Goal: Task Accomplishment & Management: Manage account settings

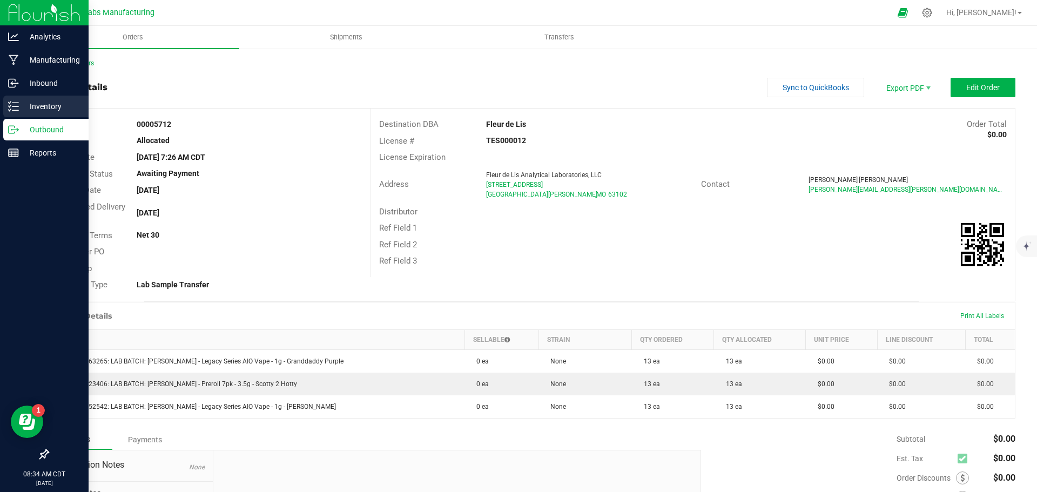
click at [23, 103] on p "Inventory" at bounding box center [51, 106] width 65 height 13
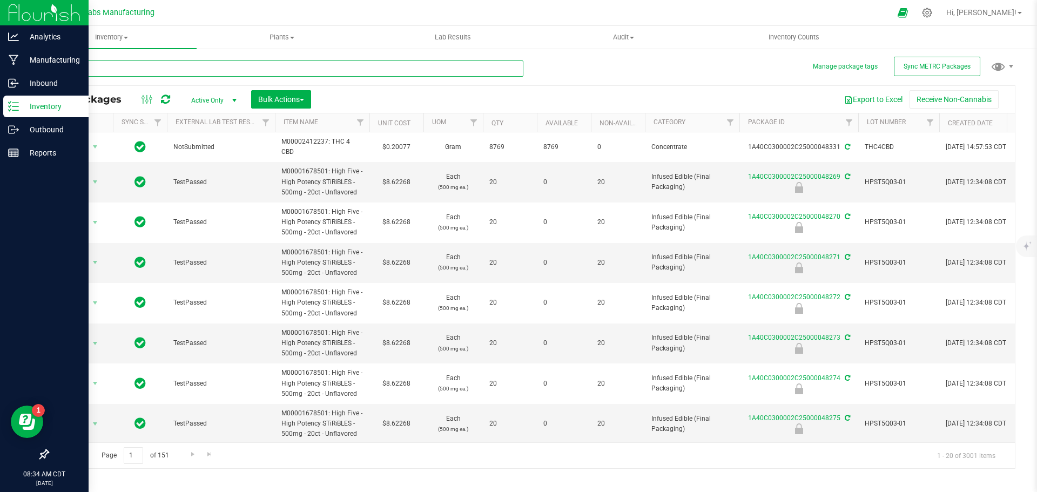
click at [190, 68] on input "text" at bounding box center [286, 68] width 476 height 16
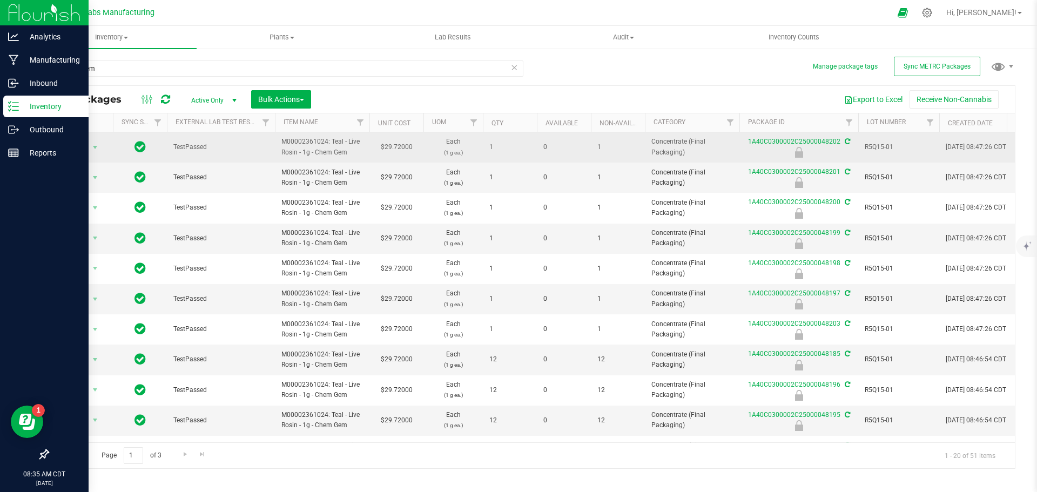
click at [872, 146] on span "R5Q15-01" at bounding box center [899, 147] width 68 height 10
click at [872, 146] on input "R5Q15-01" at bounding box center [896, 147] width 77 height 17
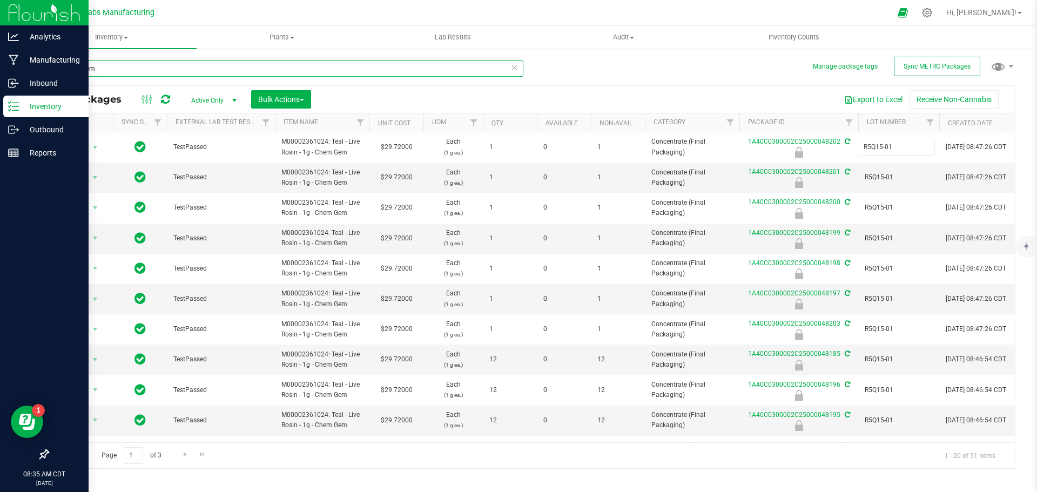
click at [150, 72] on input "chem gem" at bounding box center [286, 68] width 476 height 16
paste input "R5Q15-01"
type input "R5Q15-01"
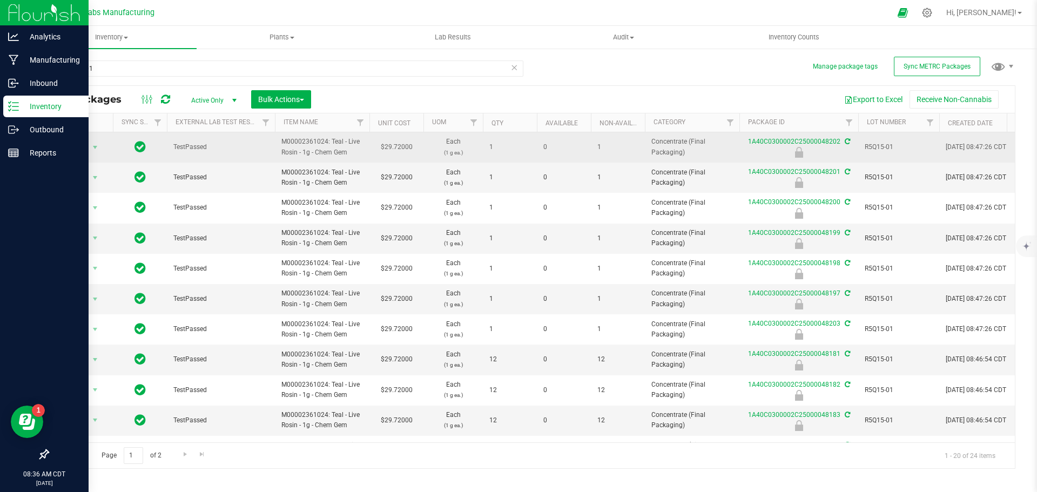
drag, startPoint x: 281, startPoint y: 141, endPoint x: 358, endPoint y: 149, distance: 77.1
click at [358, 149] on span "M00002361024: Teal - Live Rosin - 1g - Chem Gem" at bounding box center [322, 147] width 82 height 21
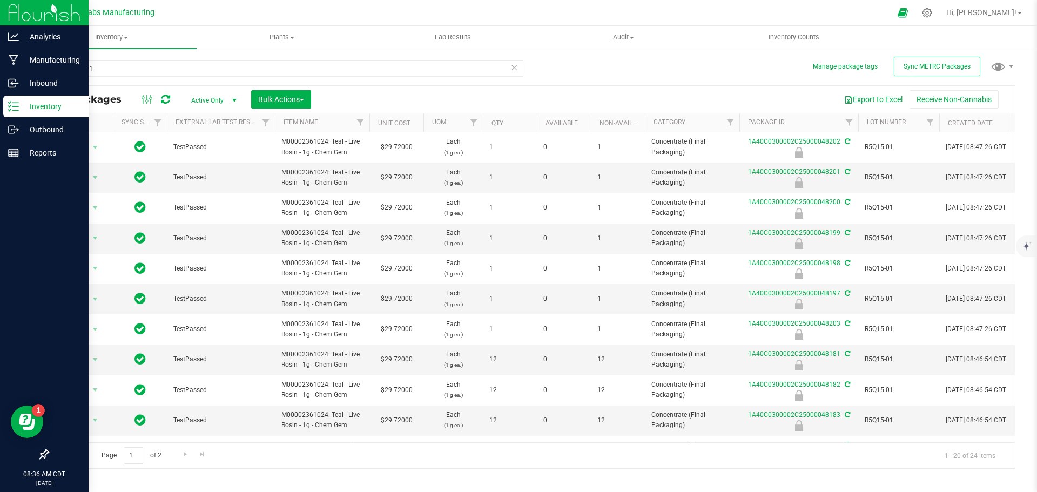
copy span "M00002361024: Teal - Live Rosin - 1g - Chem Gem"
click at [305, 93] on button "Bulk Actions" at bounding box center [281, 99] width 60 height 18
click at [286, 203] on span "Lock/Unlock packages" at bounding box center [295, 203] width 74 height 9
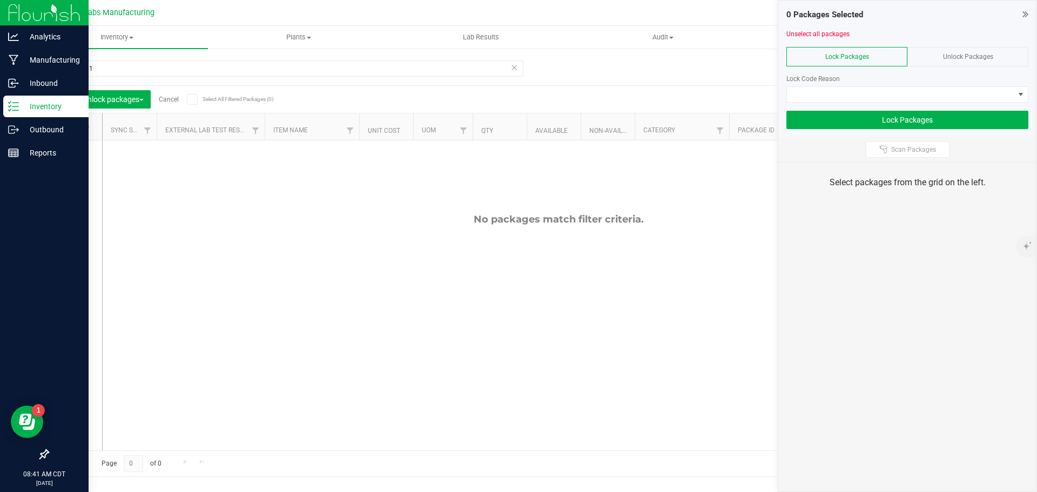
click at [939, 60] on div "Unlock Packages" at bounding box center [967, 56] width 121 height 19
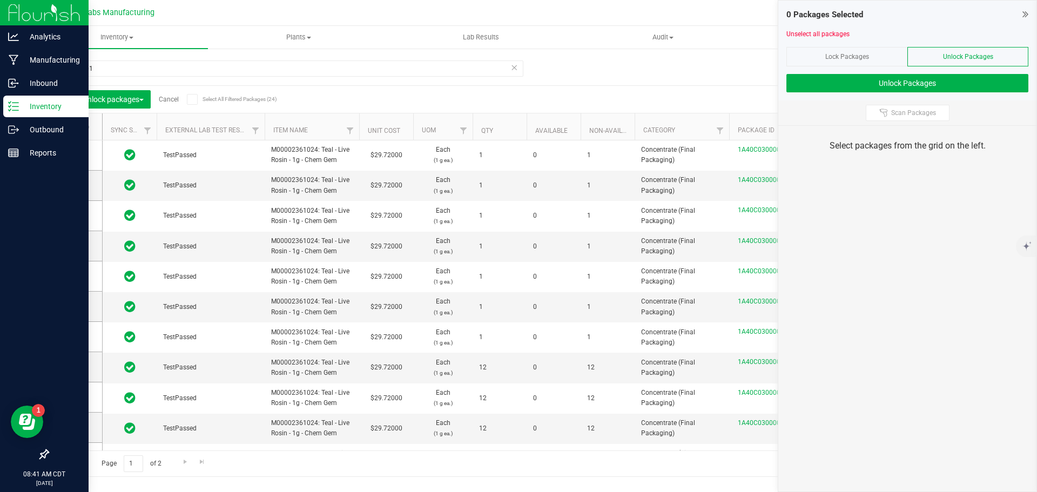
click at [193, 99] on icon at bounding box center [192, 99] width 7 height 0
click at [0, 0] on input "Select All Filtered Packages (24)" at bounding box center [0, 0] width 0 height 0
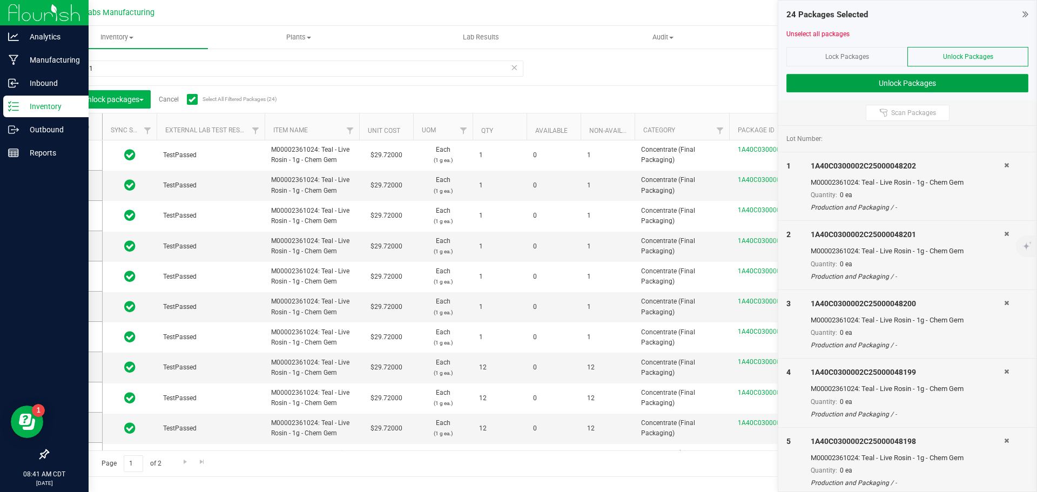
click at [843, 82] on button "Unlock Packages" at bounding box center [907, 83] width 242 height 18
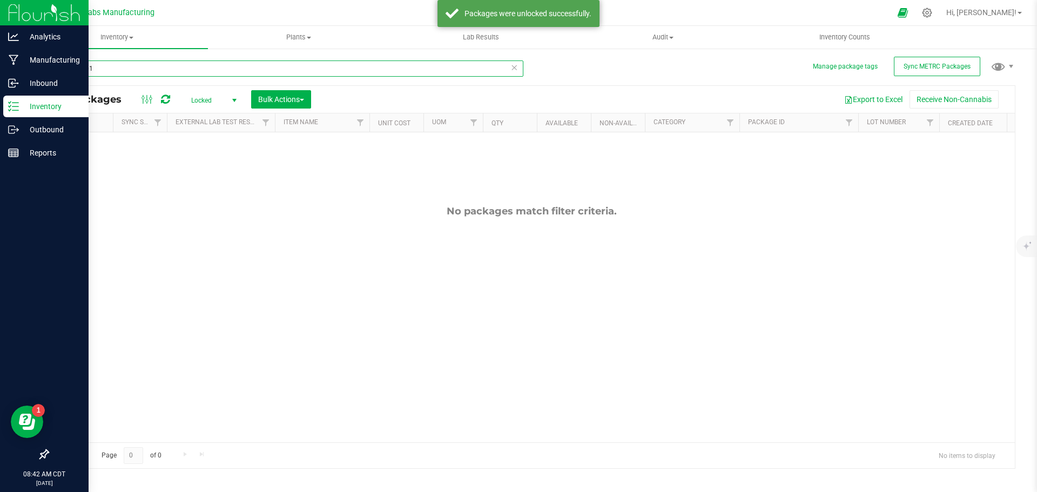
click at [142, 75] on input "R5Q15-01" at bounding box center [286, 68] width 476 height 16
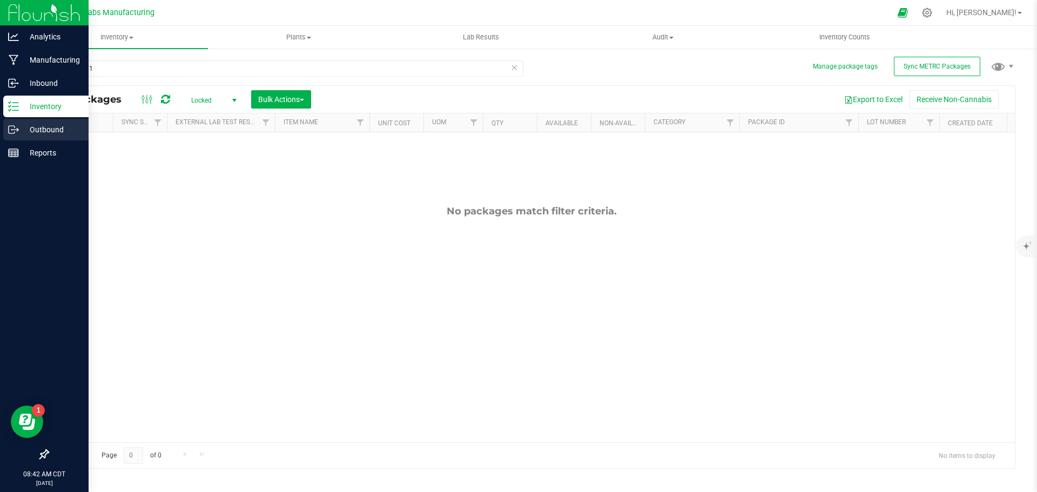
click at [12, 133] on icon at bounding box center [13, 129] width 11 height 11
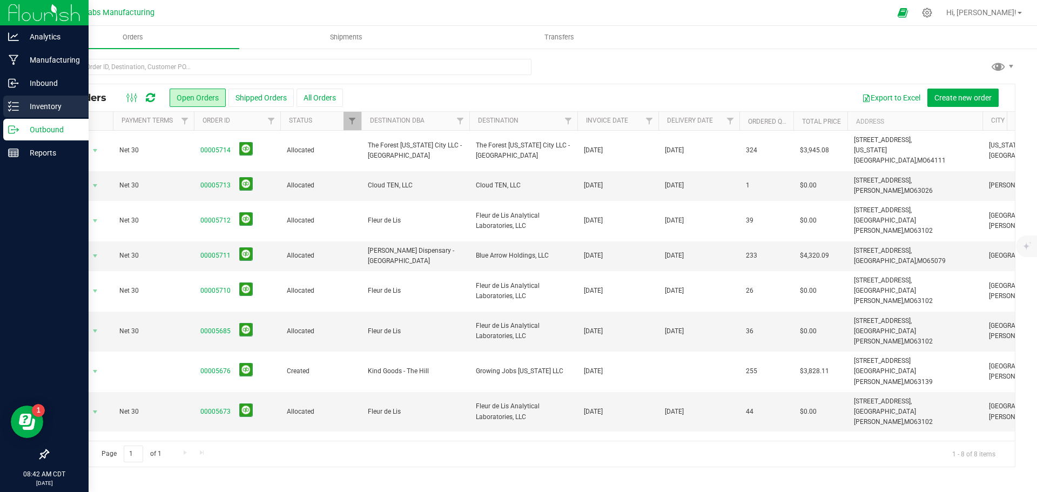
click at [40, 110] on p "Inventory" at bounding box center [51, 106] width 65 height 13
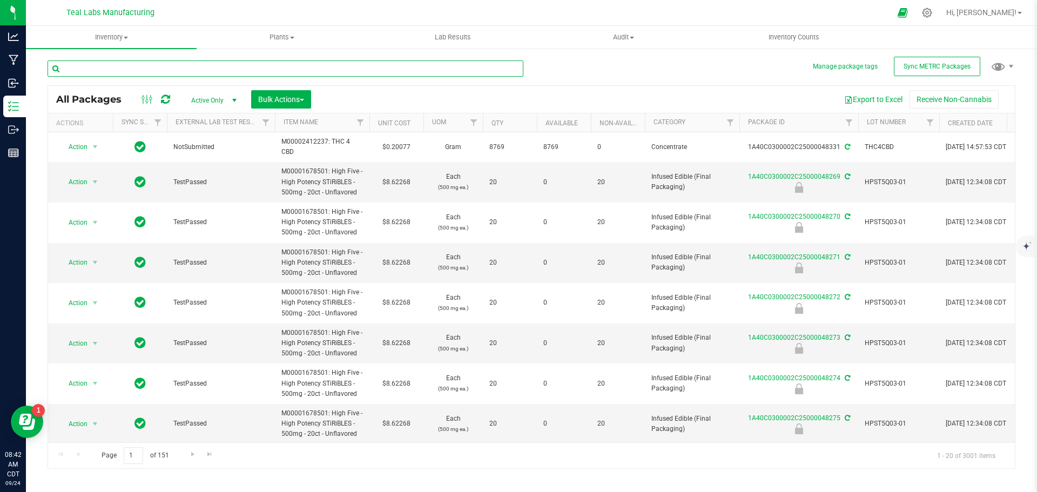
click at [170, 70] on input "text" at bounding box center [286, 68] width 476 height 16
paste input "R5Q15-01"
type input "R5Q15-01"
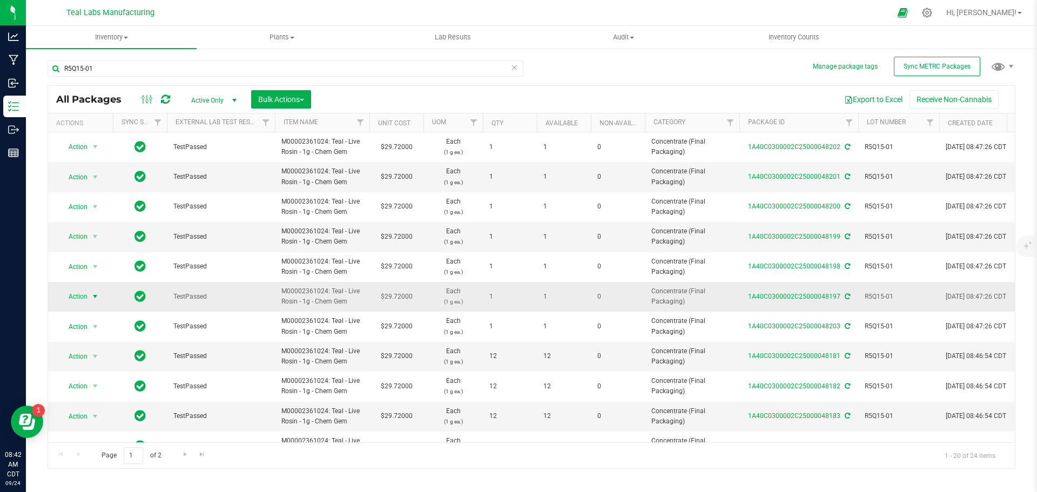
click at [95, 297] on span "select" at bounding box center [95, 296] width 9 height 9
click at [302, 101] on span "Bulk Actions" at bounding box center [281, 99] width 46 height 9
click at [306, 181] on span "Locate packages" at bounding box center [285, 183] width 55 height 9
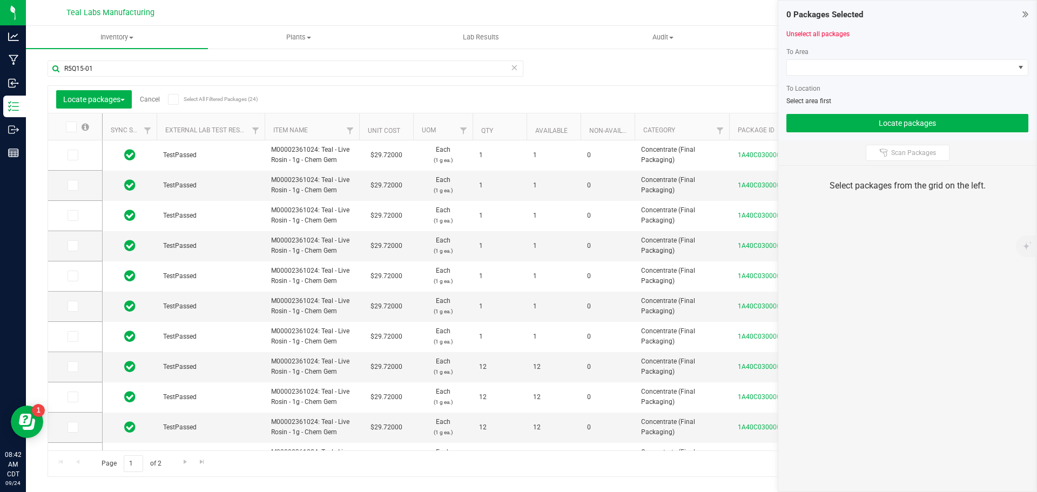
click at [178, 99] on span at bounding box center [173, 99] width 11 height 11
click at [0, 0] on input "Select All Filtered Packages (24)" at bounding box center [0, 0] width 0 height 0
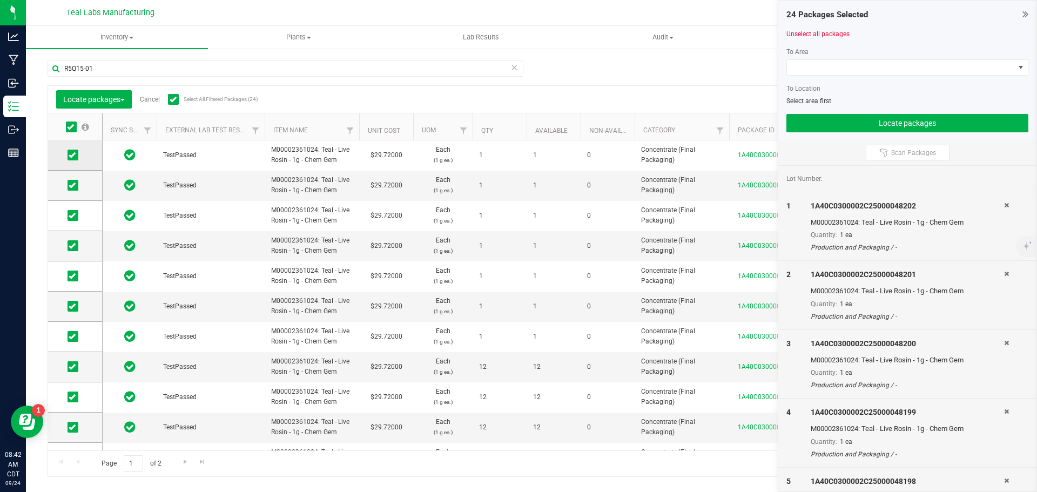
click at [75, 155] on icon at bounding box center [72, 155] width 7 height 0
click at [0, 0] on input "checkbox" at bounding box center [0, 0] width 0 height 0
click at [72, 185] on icon at bounding box center [72, 185] width 7 height 0
click at [0, 0] on input "checkbox" at bounding box center [0, 0] width 0 height 0
click at [73, 216] on icon at bounding box center [72, 216] width 7 height 0
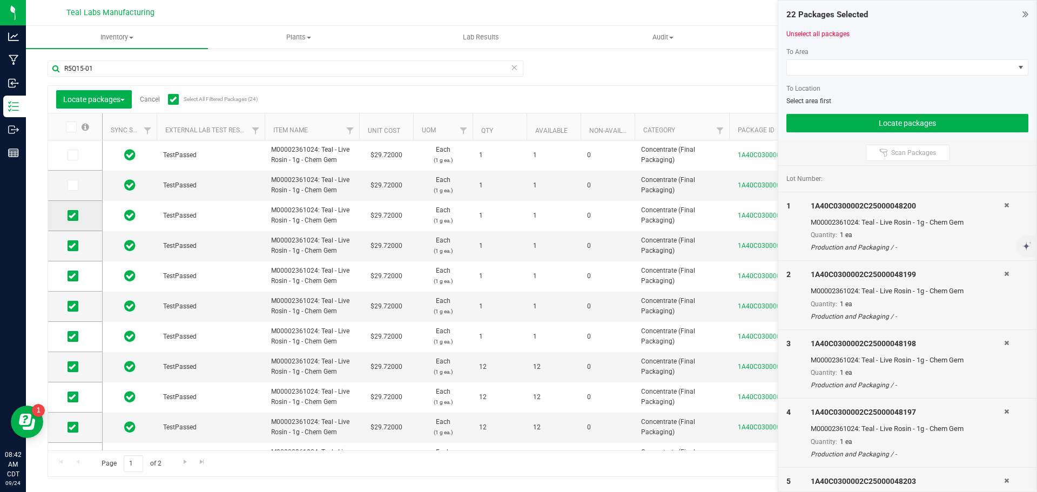
click at [0, 0] on input "checkbox" at bounding box center [0, 0] width 0 height 0
click at [72, 246] on icon at bounding box center [72, 246] width 7 height 0
click at [0, 0] on input "checkbox" at bounding box center [0, 0] width 0 height 0
click at [75, 276] on icon at bounding box center [72, 276] width 7 height 0
click at [0, 0] on input "checkbox" at bounding box center [0, 0] width 0 height 0
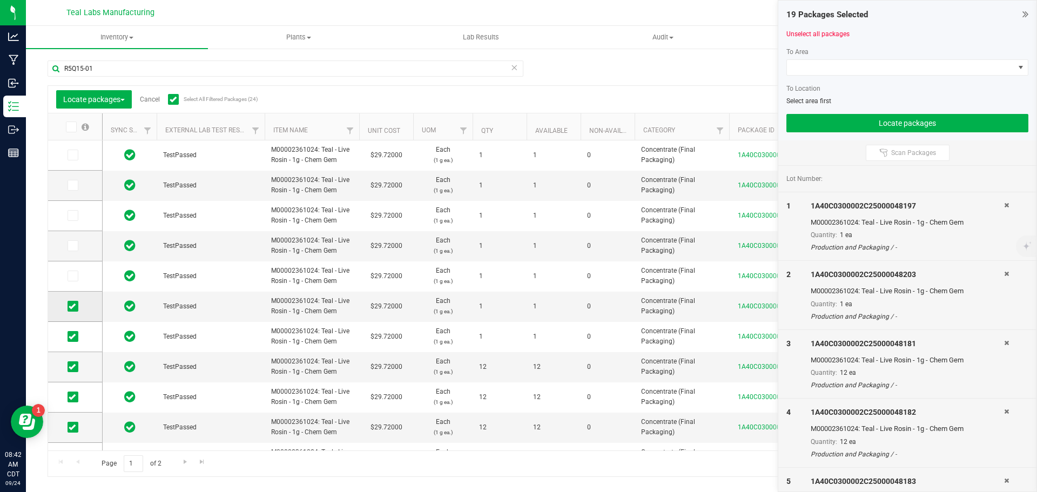
click at [72, 306] on icon at bounding box center [72, 306] width 7 height 0
click at [0, 0] on input "checkbox" at bounding box center [0, 0] width 0 height 0
click at [75, 337] on icon at bounding box center [72, 337] width 7 height 0
click at [0, 0] on input "checkbox" at bounding box center [0, 0] width 0 height 0
click at [856, 66] on span at bounding box center [900, 67] width 227 height 15
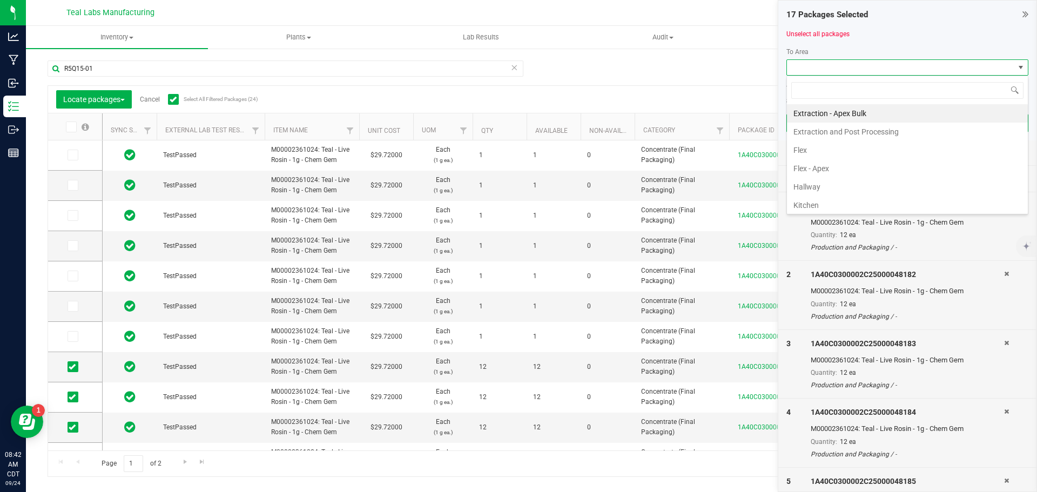
scroll to position [16, 242]
click at [825, 171] on li "Flex - Apex" at bounding box center [907, 168] width 241 height 18
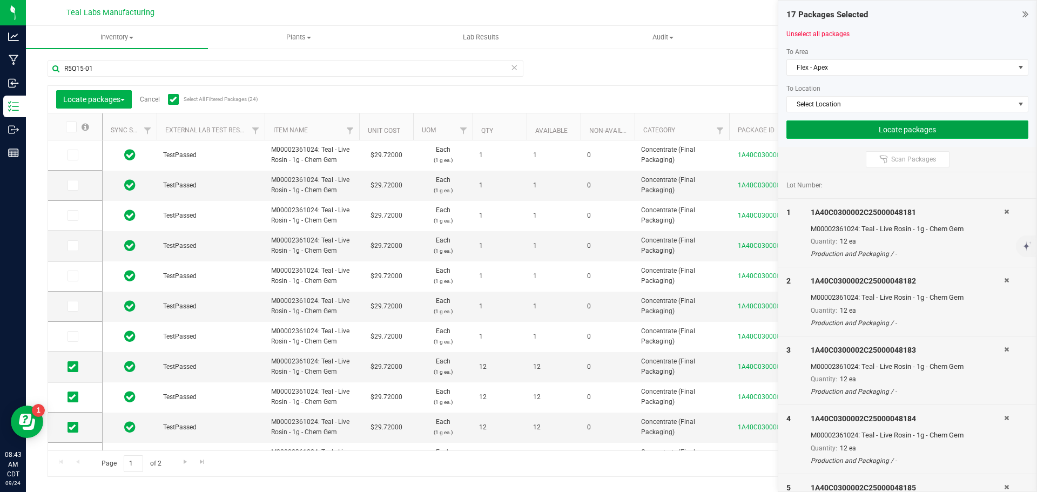
click at [885, 129] on button "Locate packages" at bounding box center [907, 129] width 242 height 18
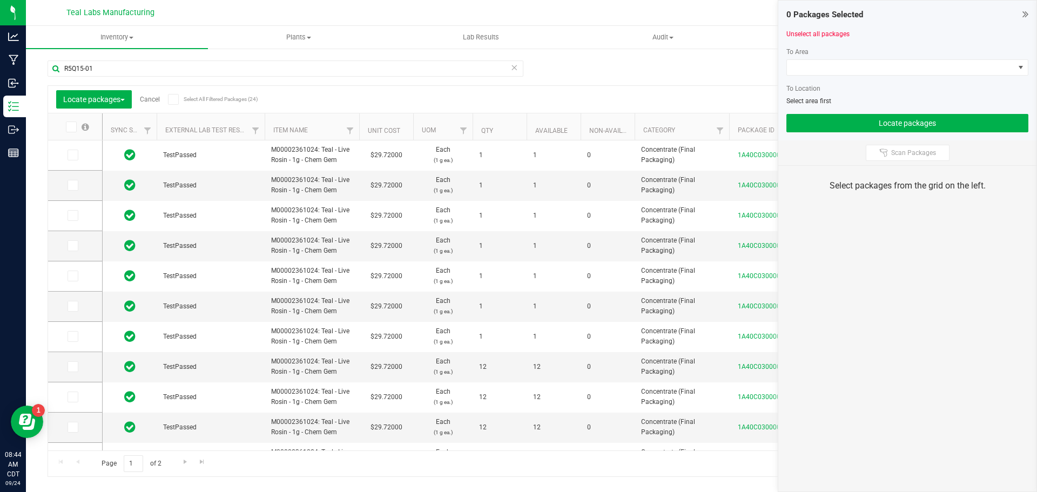
click at [176, 103] on span at bounding box center [173, 99] width 11 height 11
click at [0, 0] on input "Select All Filtered Packages (24)" at bounding box center [0, 0] width 0 height 0
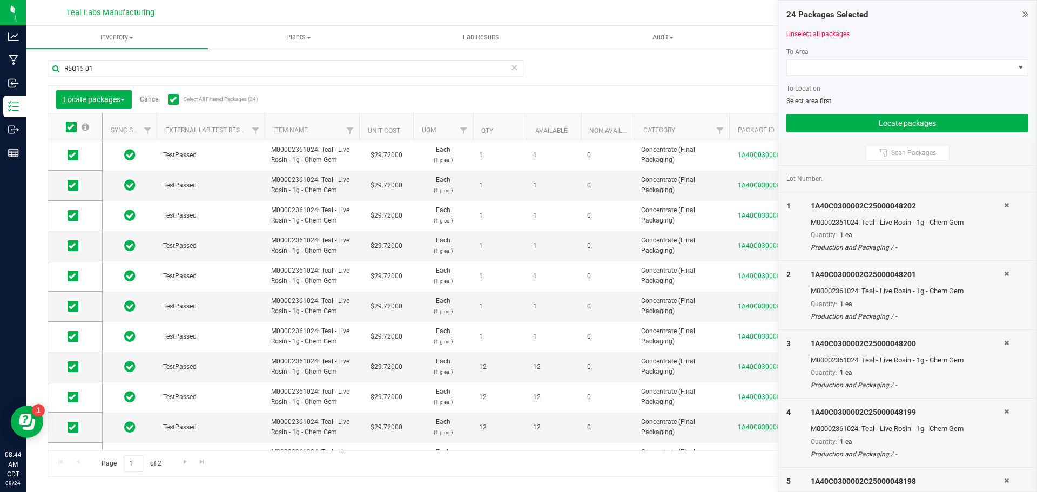
click at [176, 103] on span at bounding box center [173, 99] width 11 height 11
click at [0, 0] on input "Select All Filtered Packages (24)" at bounding box center [0, 0] width 0 height 0
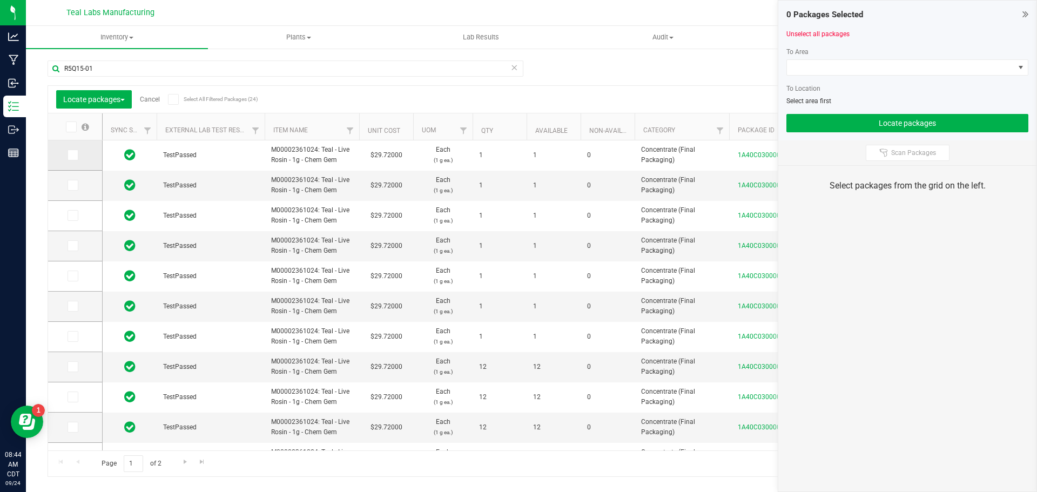
click at [71, 155] on icon at bounding box center [72, 155] width 7 height 0
click at [0, 0] on input "checkbox" at bounding box center [0, 0] width 0 height 0
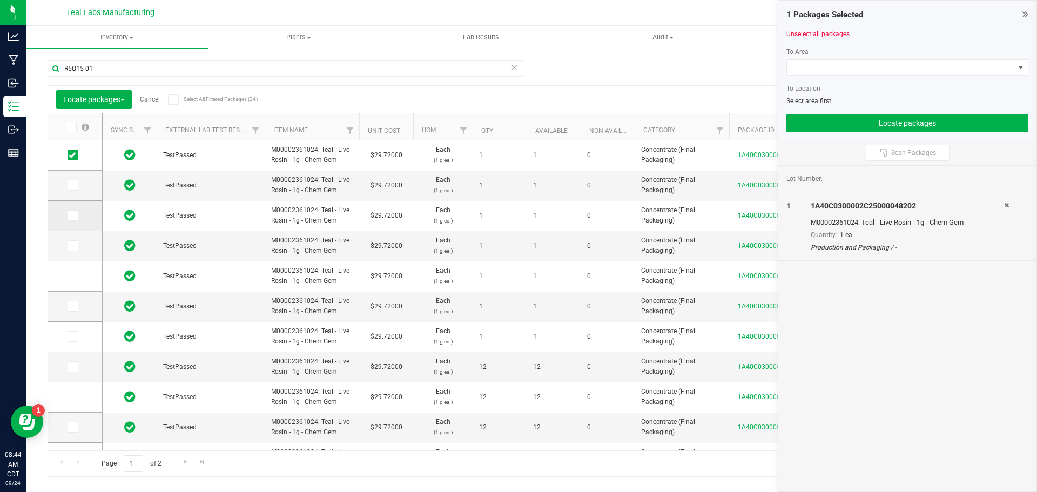
drag, startPoint x: 72, startPoint y: 187, endPoint x: 74, endPoint y: 203, distance: 16.3
click at [72, 185] on icon at bounding box center [72, 185] width 7 height 0
click at [0, 0] on input "checkbox" at bounding box center [0, 0] width 0 height 0
drag, startPoint x: 71, startPoint y: 217, endPoint x: 71, endPoint y: 223, distance: 5.4
click at [71, 216] on icon at bounding box center [72, 216] width 7 height 0
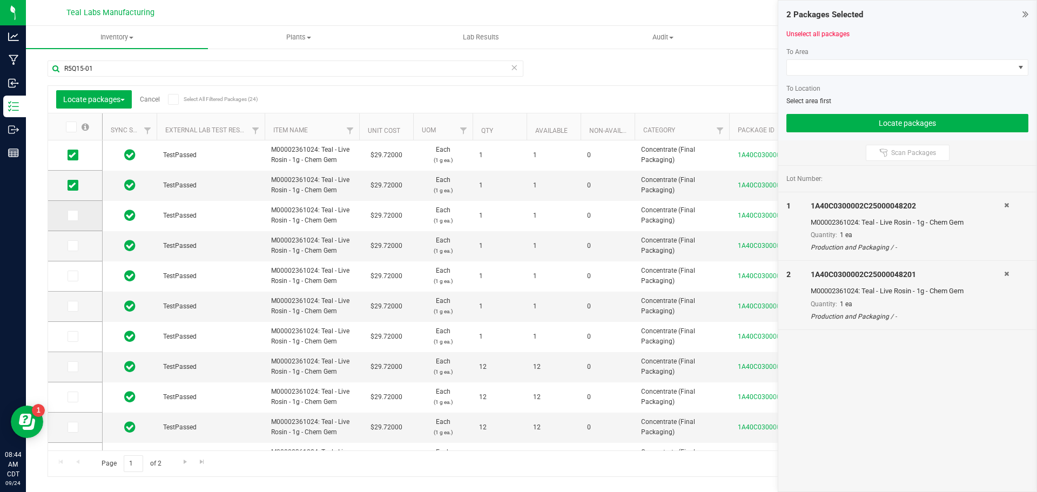
click at [0, 0] on input "checkbox" at bounding box center [0, 0] width 0 height 0
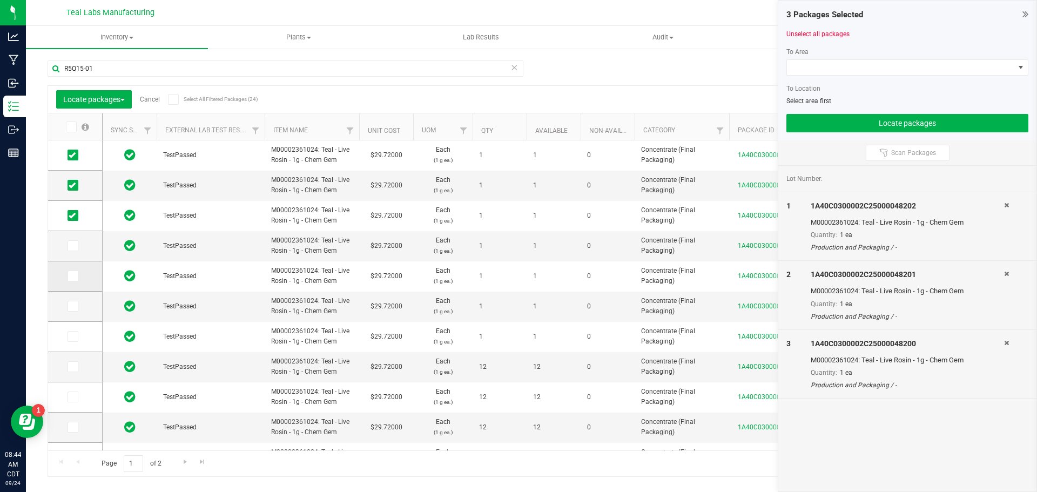
drag, startPoint x: 73, startPoint y: 246, endPoint x: 76, endPoint y: 265, distance: 19.1
click at [73, 251] on span at bounding box center [73, 245] width 11 height 11
click at [70, 250] on span at bounding box center [73, 245] width 11 height 11
click at [0, 0] on input "checkbox" at bounding box center [0, 0] width 0 height 0
click at [74, 276] on icon at bounding box center [72, 276] width 7 height 0
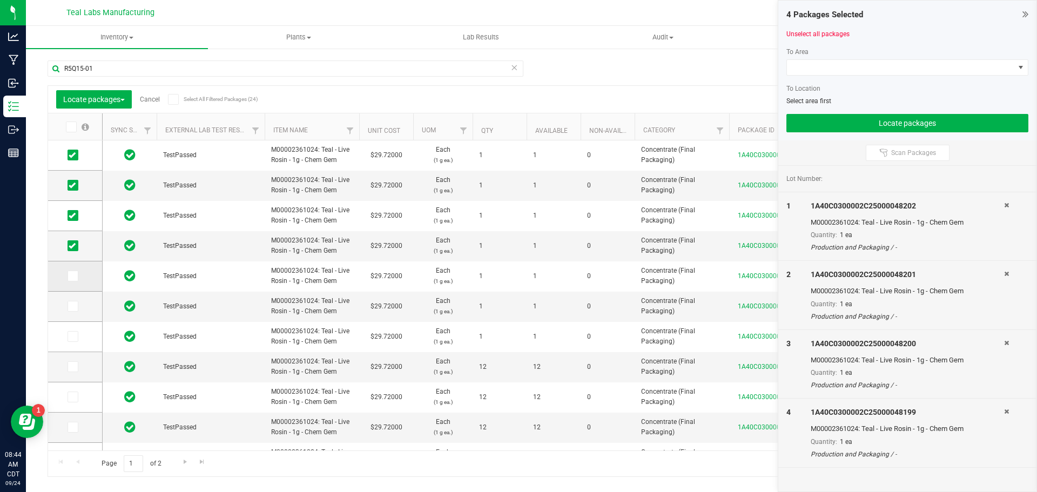
click at [0, 0] on input "checkbox" at bounding box center [0, 0] width 0 height 0
click at [73, 306] on icon at bounding box center [72, 306] width 7 height 0
click at [0, 0] on input "checkbox" at bounding box center [0, 0] width 0 height 0
click at [74, 337] on icon at bounding box center [72, 337] width 7 height 0
click at [0, 0] on input "checkbox" at bounding box center [0, 0] width 0 height 0
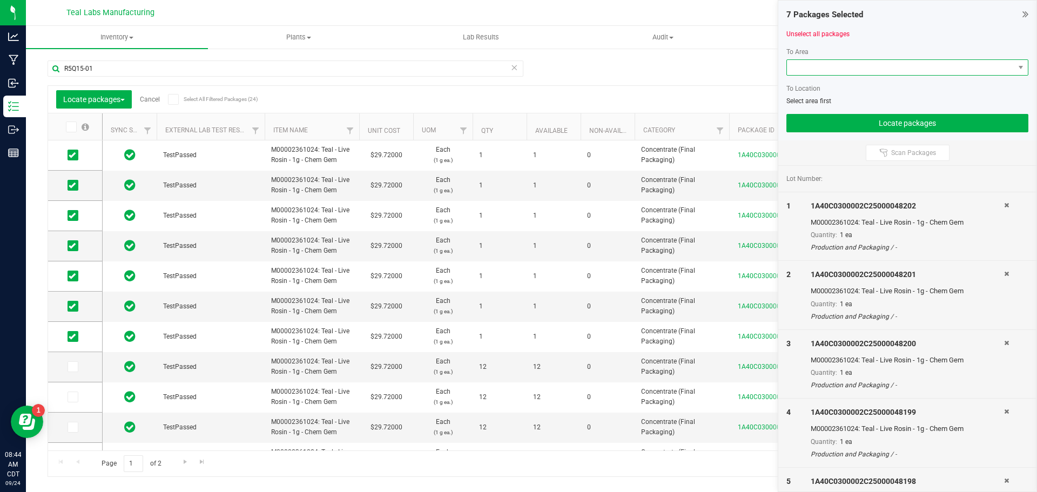
click at [881, 69] on span at bounding box center [900, 67] width 227 height 15
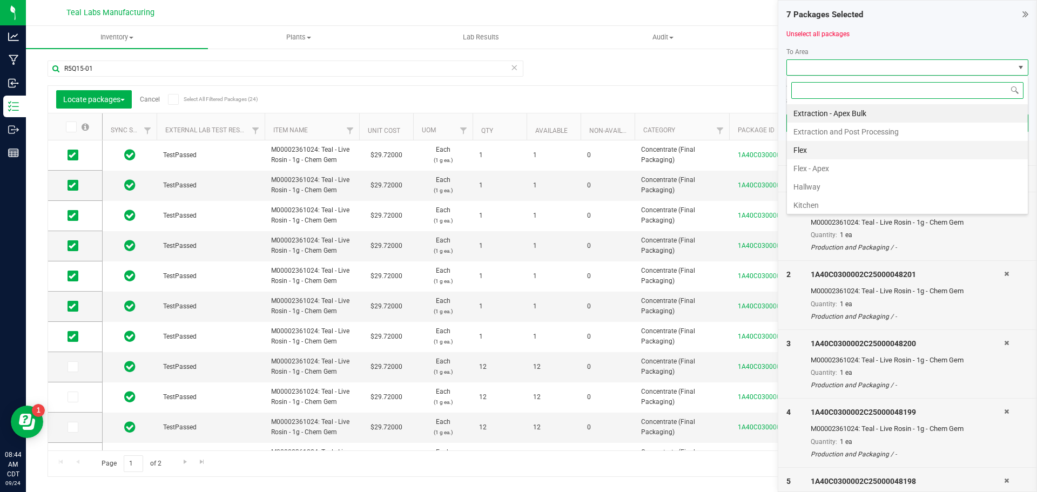
click at [813, 150] on li "Flex" at bounding box center [907, 150] width 241 height 18
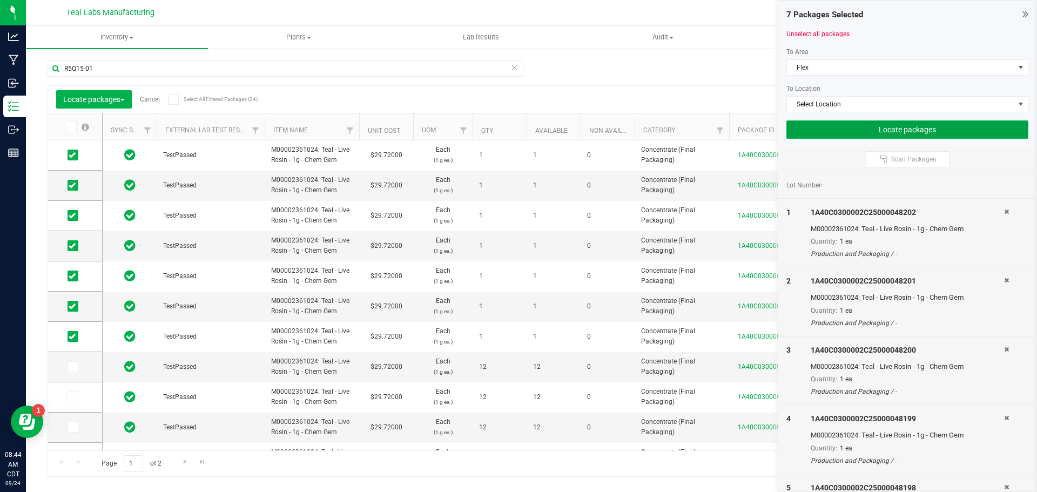
click at [846, 127] on button "Locate packages" at bounding box center [907, 129] width 242 height 18
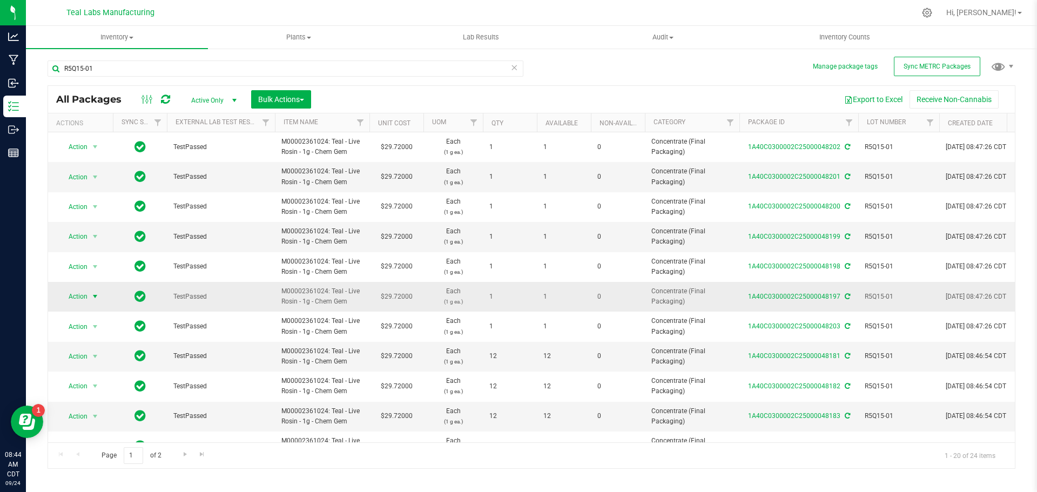
click at [97, 298] on span "select" at bounding box center [95, 296] width 9 height 9
click at [100, 395] on li "Lock package" at bounding box center [93, 395] width 69 height 16
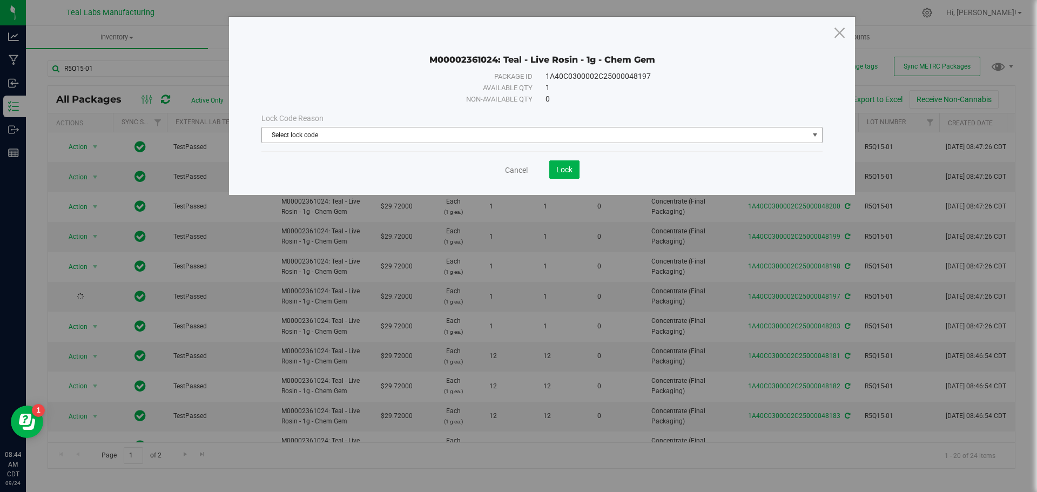
click at [493, 140] on span "Select lock code" at bounding box center [535, 134] width 547 height 15
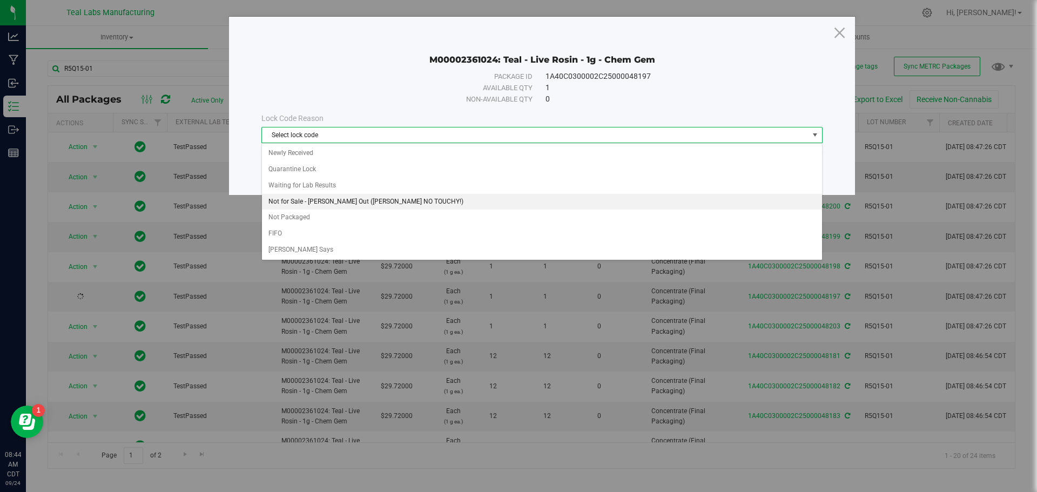
click at [385, 201] on li "Not for Sale - [PERSON_NAME] Out ([PERSON_NAME] NO TOUCHY!)" at bounding box center [542, 202] width 560 height 16
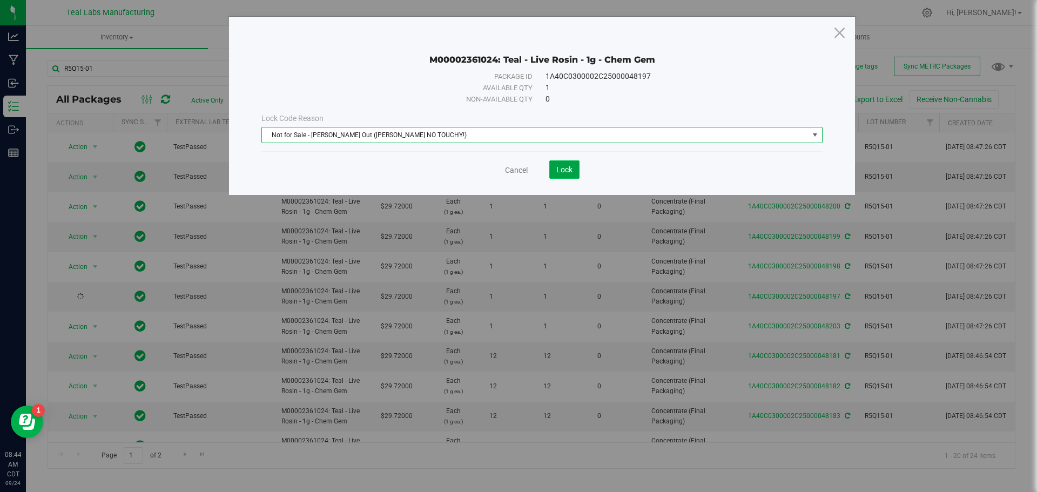
click at [567, 166] on span "Lock" at bounding box center [564, 169] width 16 height 9
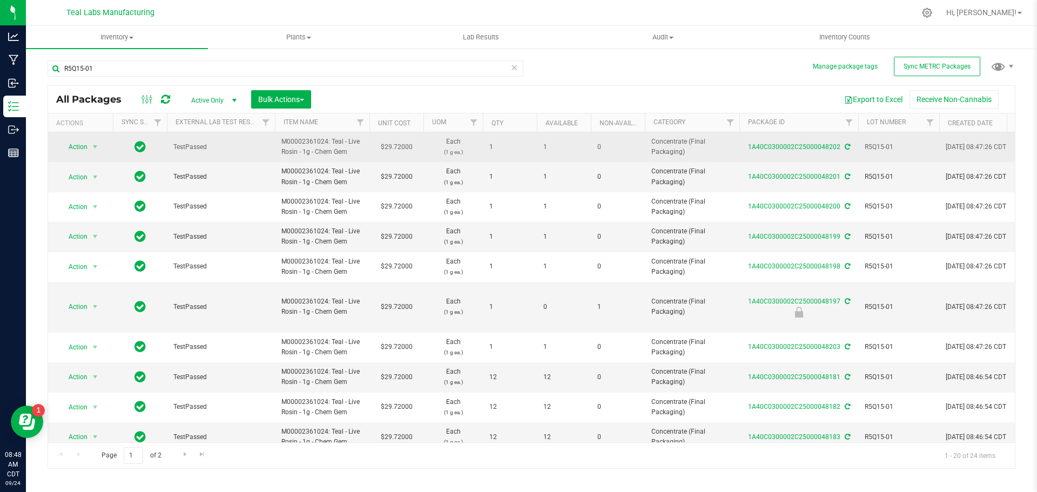
click at [308, 141] on span "M00002361024: Teal - Live Rosin - 1g - Chem Gem" at bounding box center [322, 147] width 82 height 21
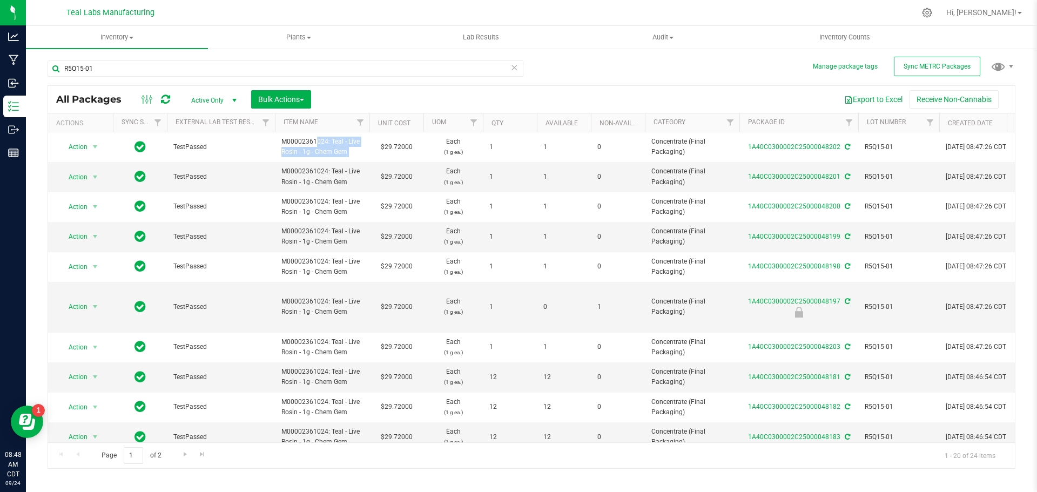
copy td "M00002361024: Teal - Live Rosin - 1g - Chem Gem"
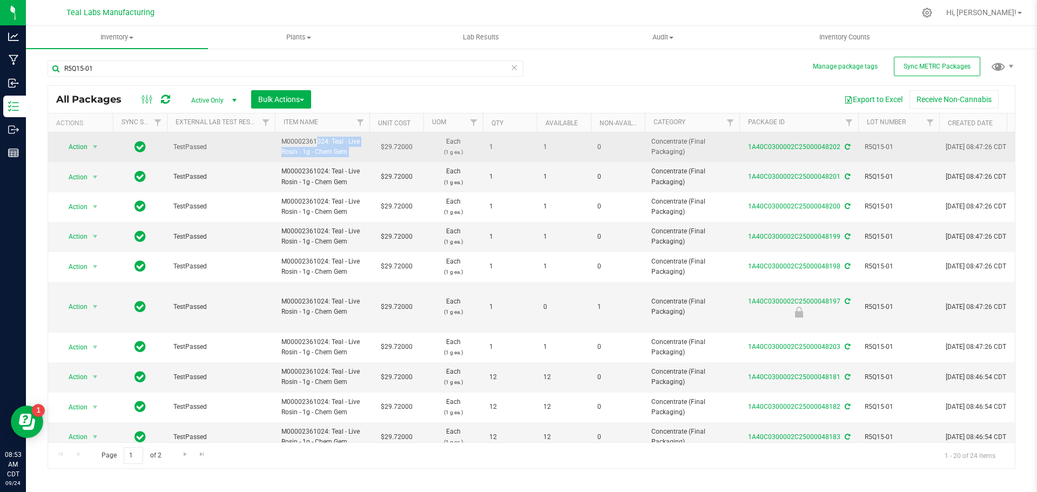
click at [334, 151] on span "M00002361024: Teal - Live Rosin - 1g - Chem Gem" at bounding box center [322, 147] width 82 height 21
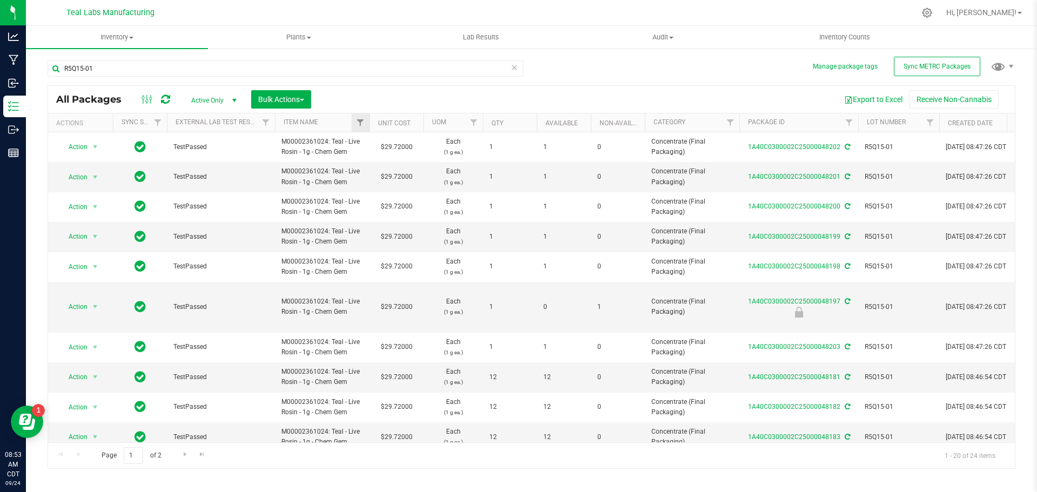
drag, startPoint x: 329, startPoint y: 140, endPoint x: 356, endPoint y: 113, distance: 37.8
click at [360, 153] on span "M00002361024: Teal - Live Rosin - 1g - Chem Gem" at bounding box center [322, 147] width 82 height 21
copy span "Teal - Live Rosin - 1g - Chem Gem"
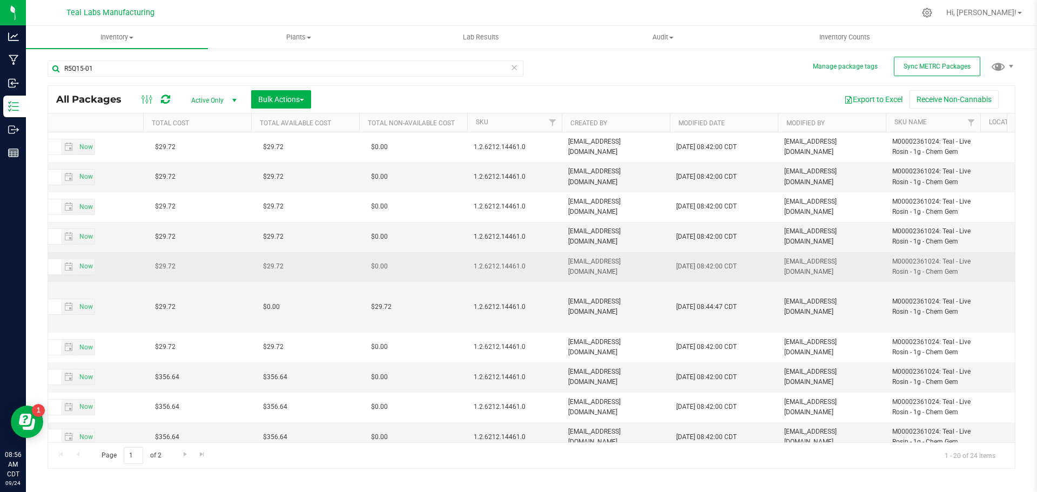
scroll to position [0, 2019]
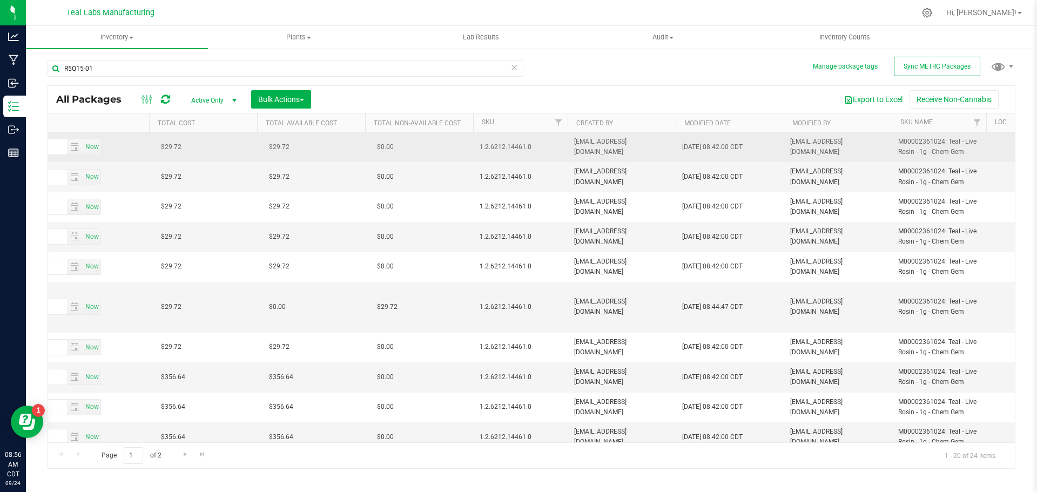
click at [510, 143] on span "1.2.6212.14461.0" at bounding box center [521, 147] width 82 height 10
copy span "1.2.6212.14461.0"
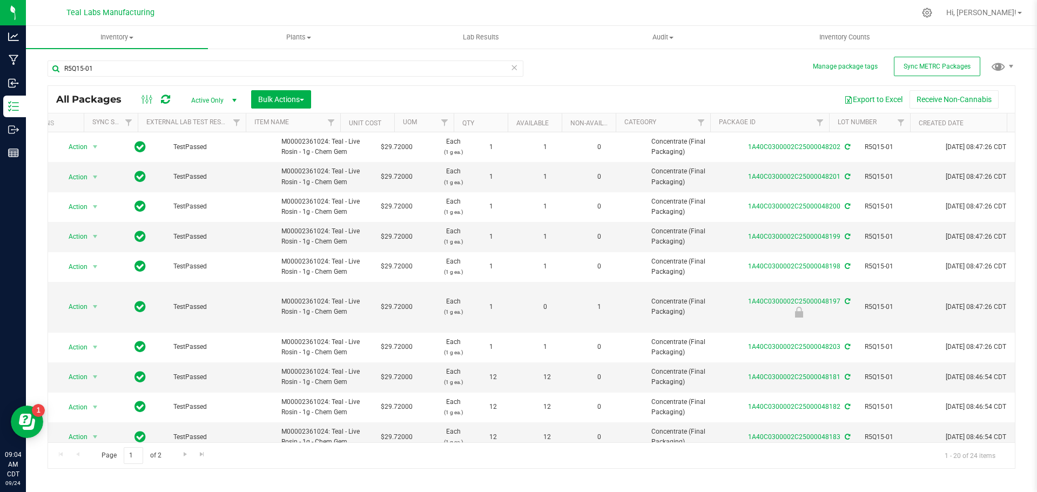
scroll to position [0, 0]
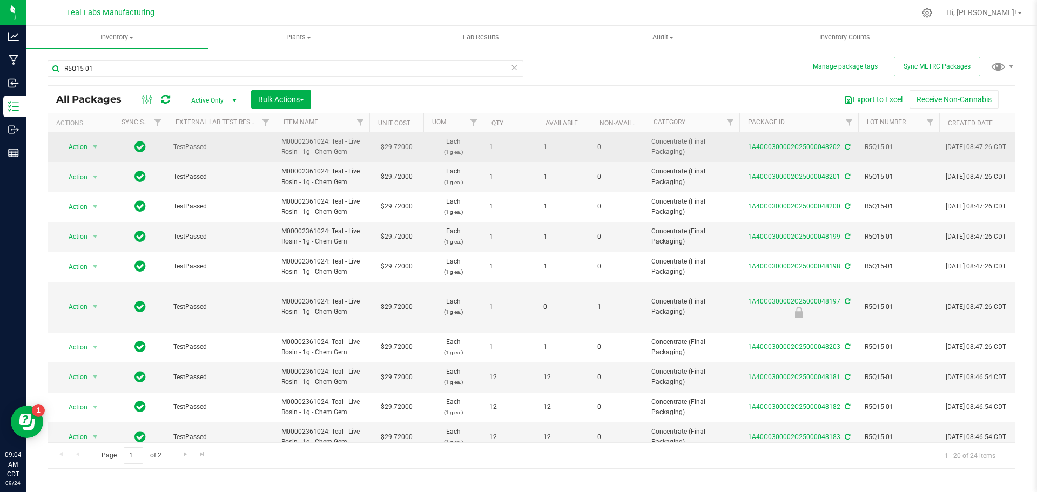
drag, startPoint x: 330, startPoint y: 141, endPoint x: 360, endPoint y: 150, distance: 31.1
click at [360, 150] on span "M00002361024: Teal - Live Rosin - 1g - Chem Gem" at bounding box center [322, 147] width 82 height 21
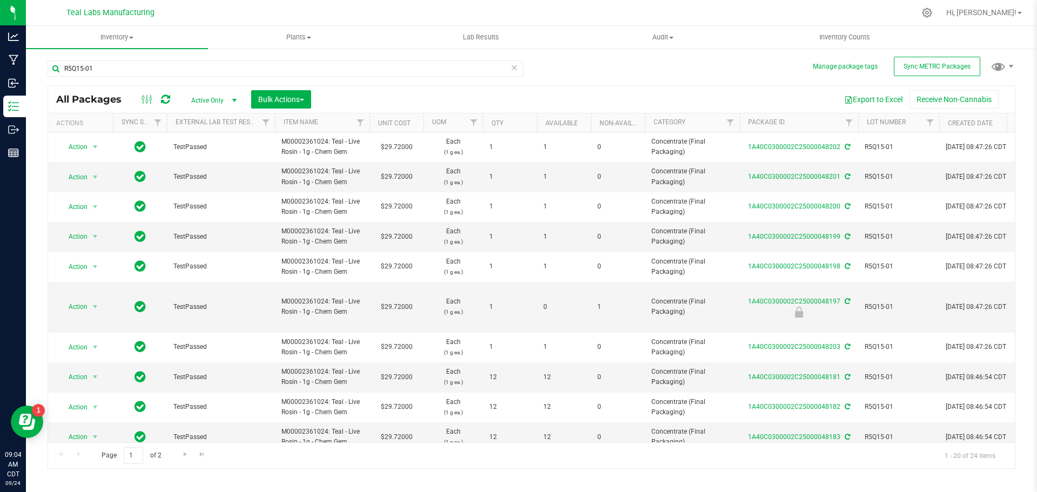
copy span "Teal - Live Rosin - 1g - Chem Gem"
click at [151, 66] on input "R5Q15-01" at bounding box center [286, 68] width 476 height 16
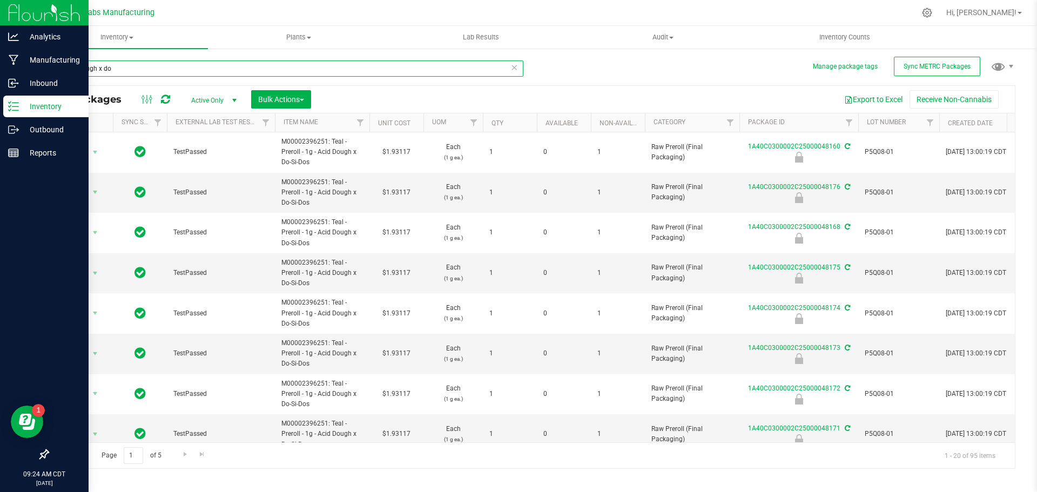
type input "acid dough x do"
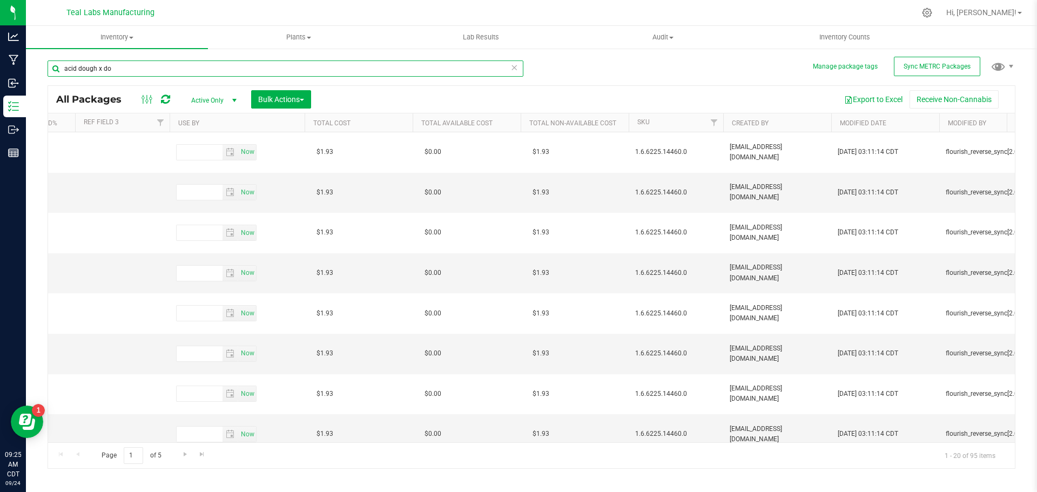
scroll to position [0, 1882]
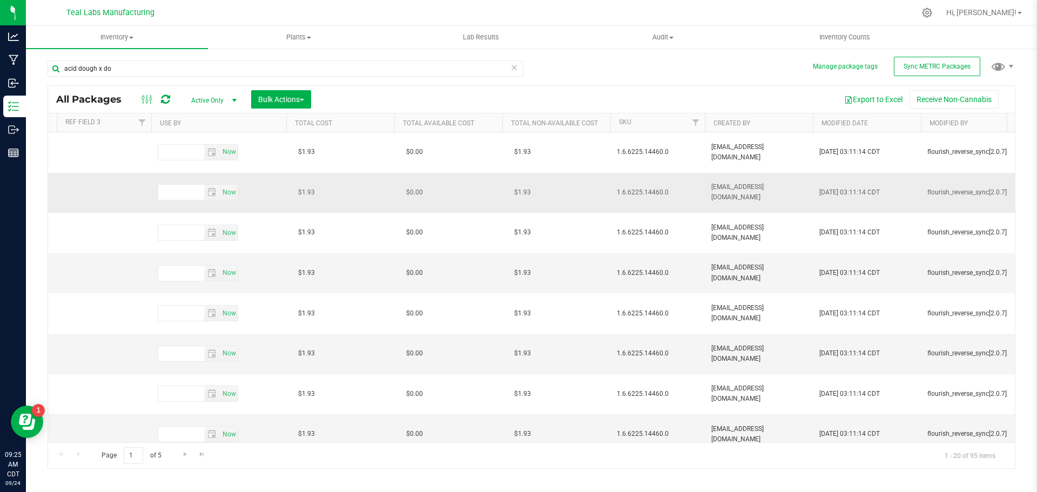
click at [664, 191] on span "1.6.6225.14460.0" at bounding box center [658, 192] width 82 height 10
copy tr "1.6.6225.14460.0"
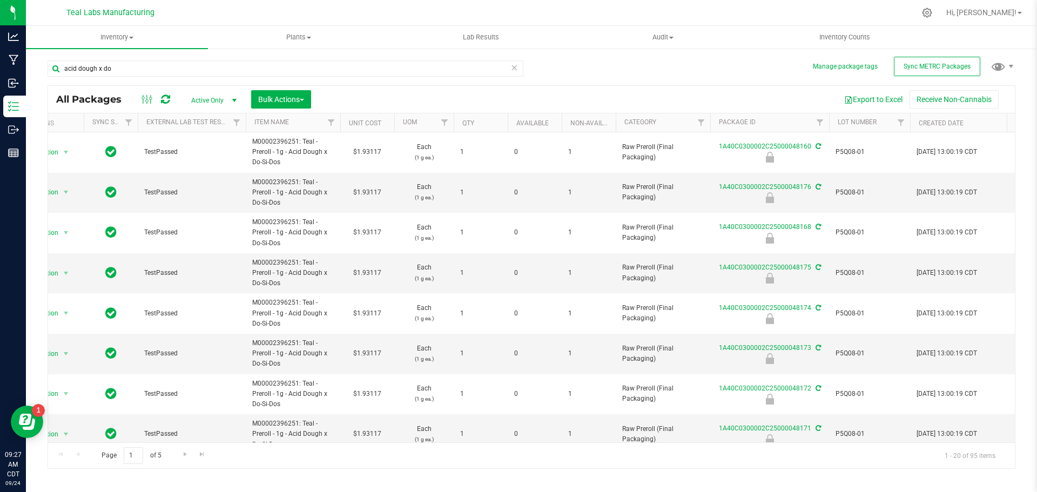
scroll to position [0, 0]
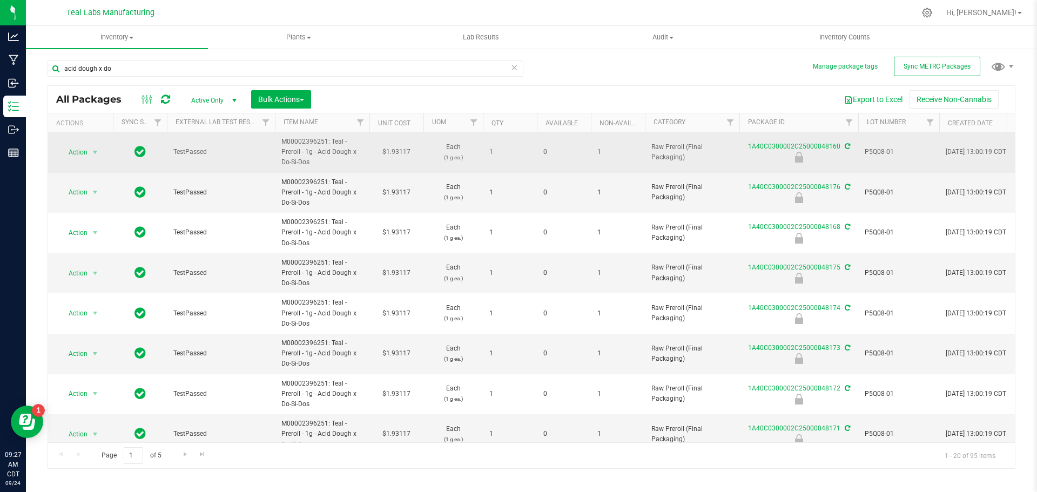
click at [880, 151] on span "P5Q08-01" at bounding box center [899, 152] width 68 height 10
click at [880, 151] on input "P5Q08-01" at bounding box center [896, 152] width 77 height 17
click at [333, 150] on span "M00002396251: Teal - Preroll - 1g - Acid Dough x Do-Si-Dos" at bounding box center [322, 152] width 82 height 31
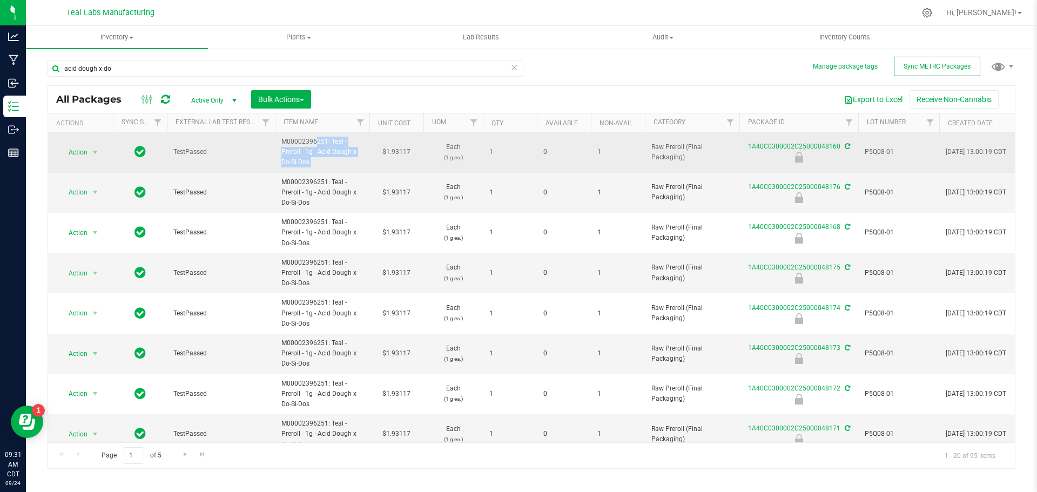
click at [333, 150] on span "M00002396251: Teal - Preroll - 1g - Acid Dough x Do-Si-Dos" at bounding box center [322, 152] width 82 height 31
copy td "M00002396251: Teal - Preroll - 1g - Acid Dough x Do-Si-Dos"
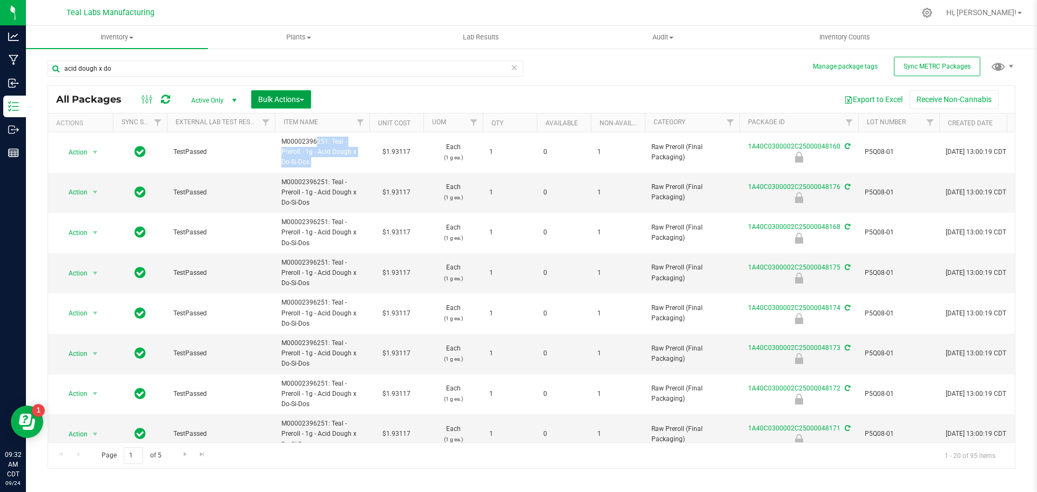
click at [303, 100] on span "button" at bounding box center [302, 100] width 4 height 2
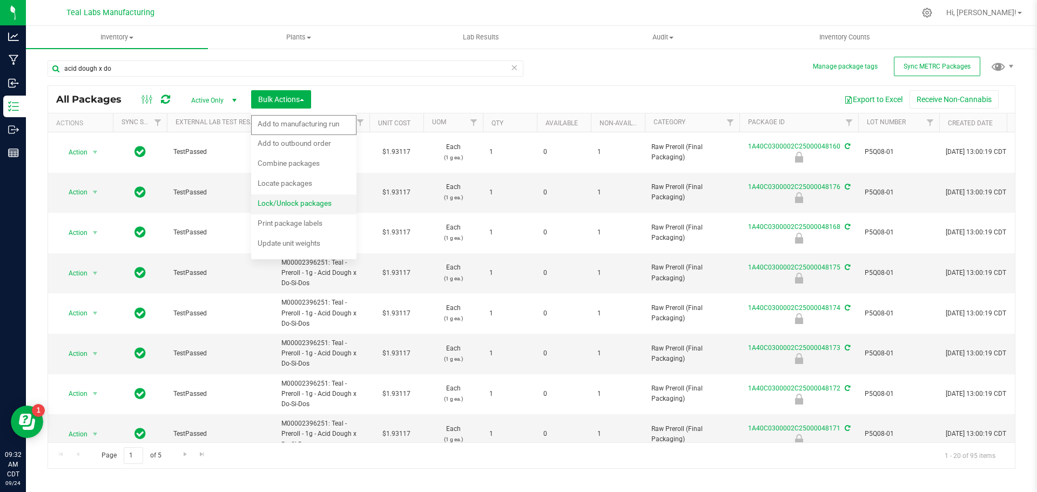
click at [298, 200] on span "Lock/Unlock packages" at bounding box center [295, 203] width 74 height 9
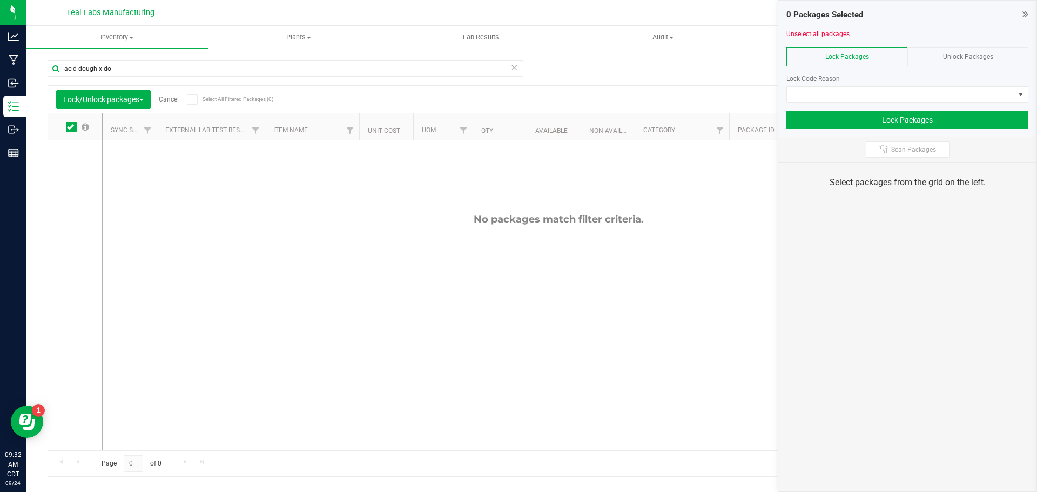
click at [952, 56] on span "Unlock Packages" at bounding box center [968, 57] width 50 height 8
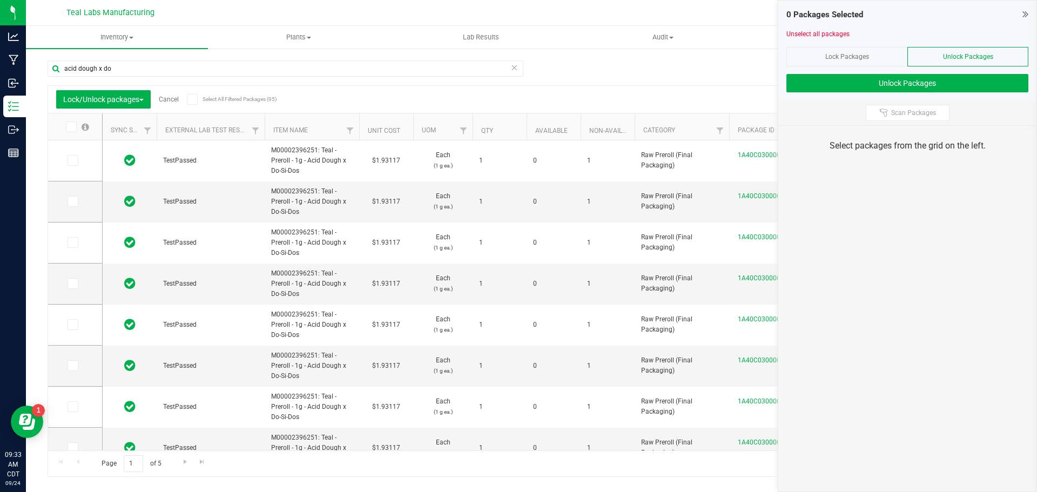
click at [193, 99] on icon at bounding box center [192, 99] width 7 height 0
click at [0, 0] on input "Select All Filtered Packages (95)" at bounding box center [0, 0] width 0 height 0
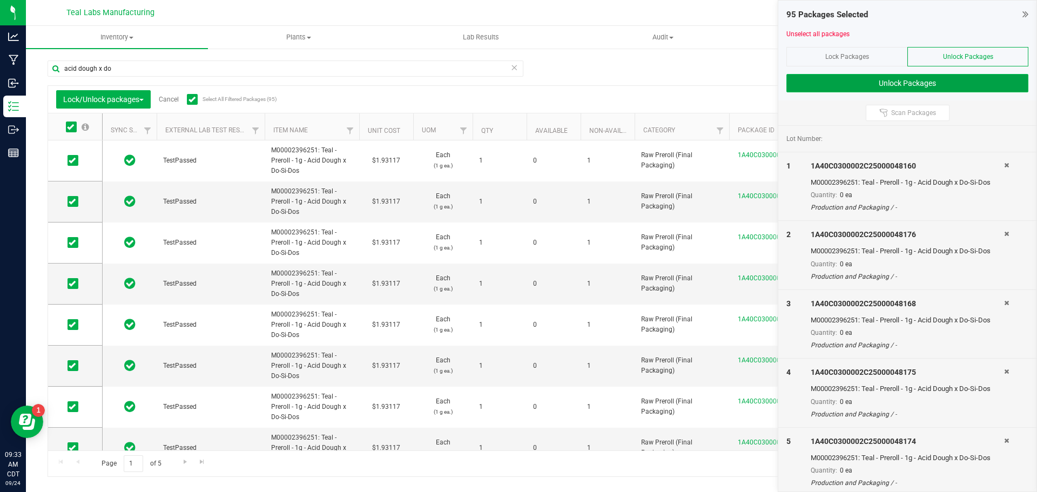
click at [883, 84] on button "Unlock Packages" at bounding box center [907, 83] width 242 height 18
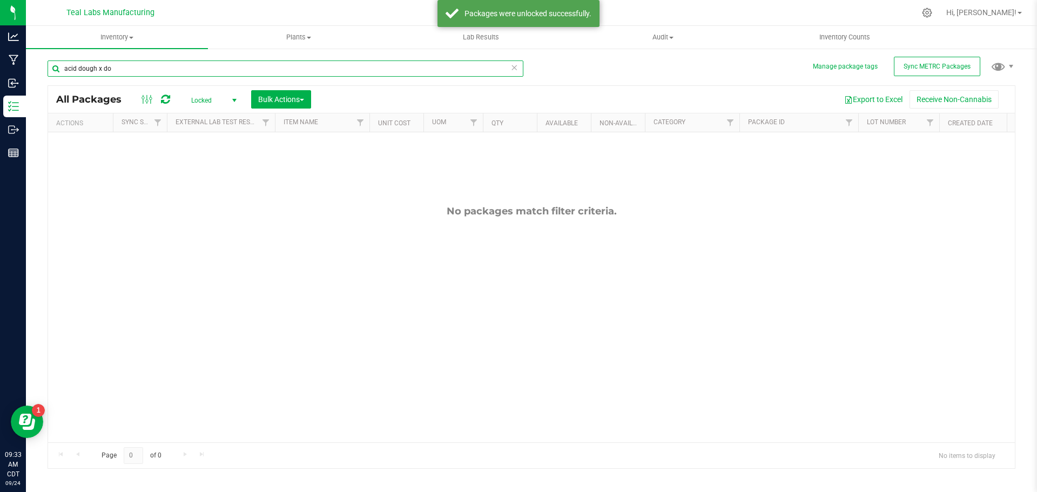
click at [116, 65] on input "acid dough x do" at bounding box center [286, 68] width 476 height 16
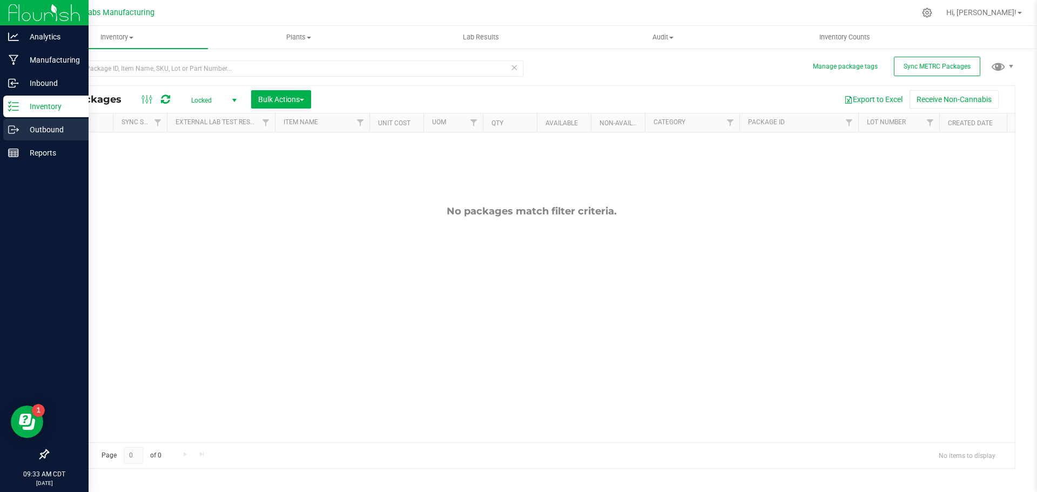
click at [19, 133] on p "Outbound" at bounding box center [51, 129] width 65 height 13
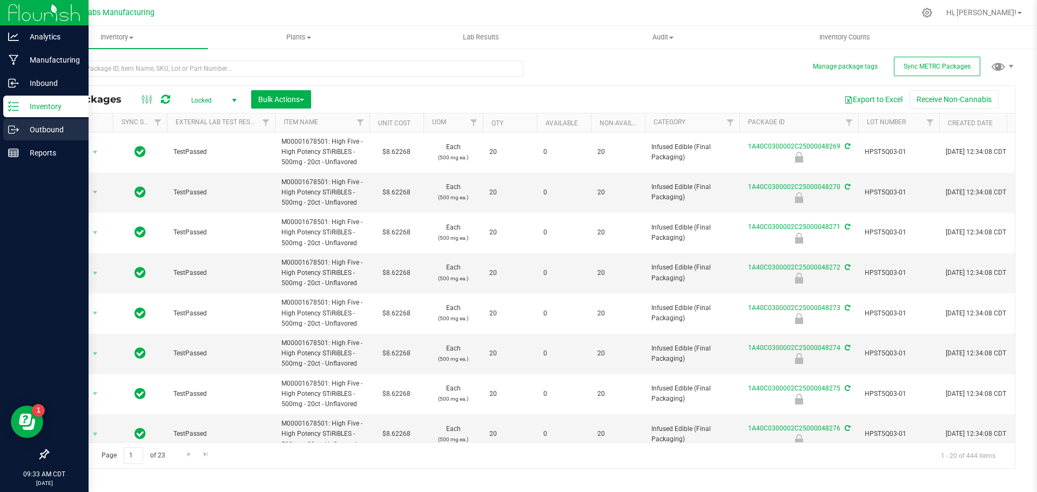
click at [35, 133] on p "Outbound" at bounding box center [51, 129] width 65 height 13
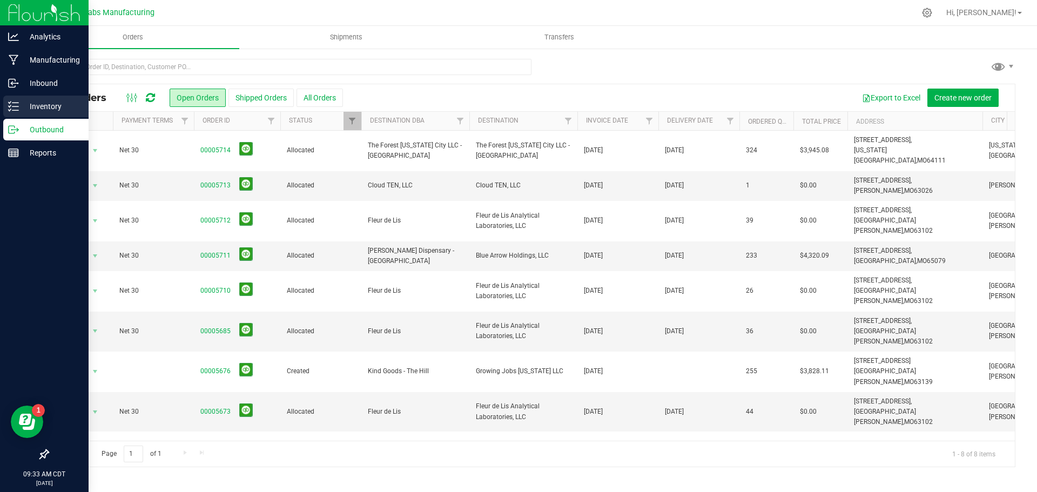
click at [29, 107] on p "Inventory" at bounding box center [51, 106] width 65 height 13
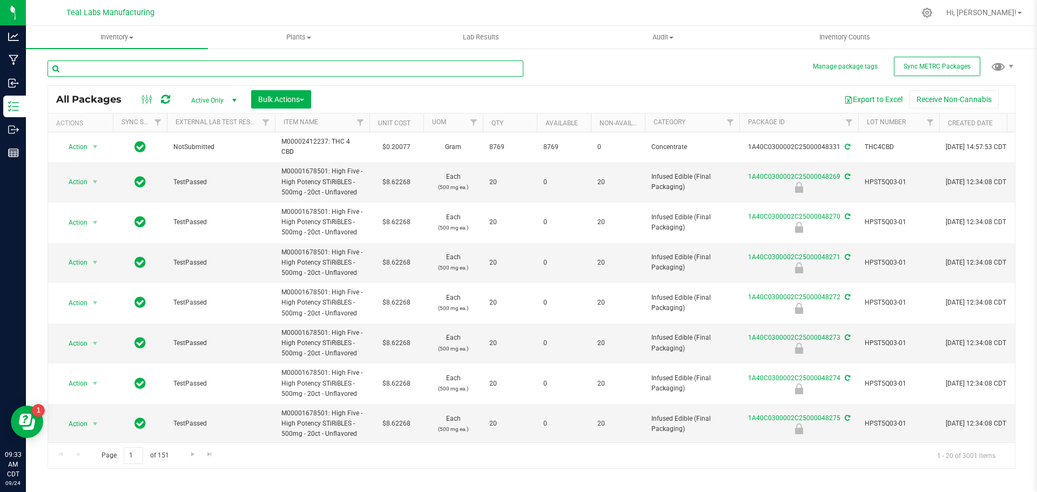
click at [151, 69] on input "text" at bounding box center [286, 68] width 476 height 16
paste input "acid dough x do"
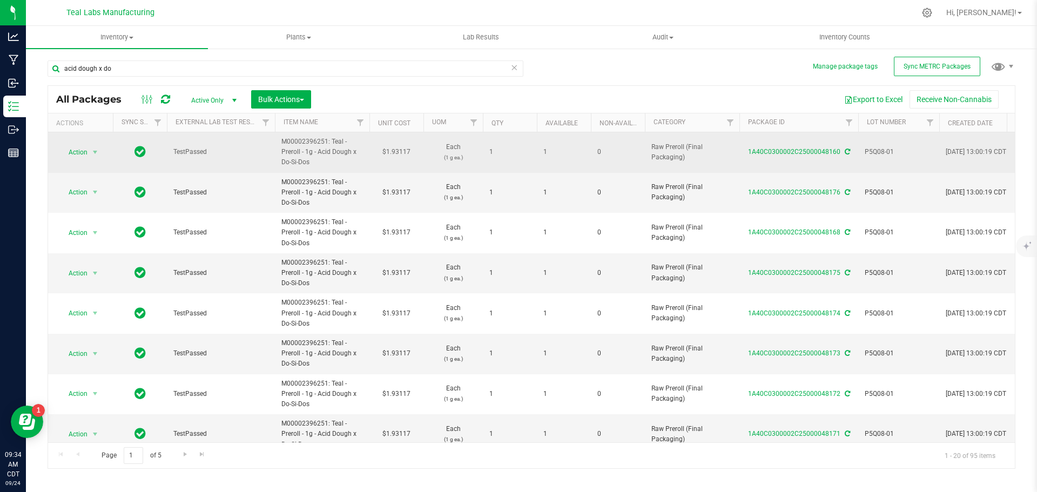
click at [888, 152] on span "P5Q08-01" at bounding box center [899, 152] width 68 height 10
click at [888, 152] on input "P5Q08-01" at bounding box center [896, 152] width 77 height 17
click at [223, 69] on input "acid dough x do" at bounding box center [286, 68] width 476 height 16
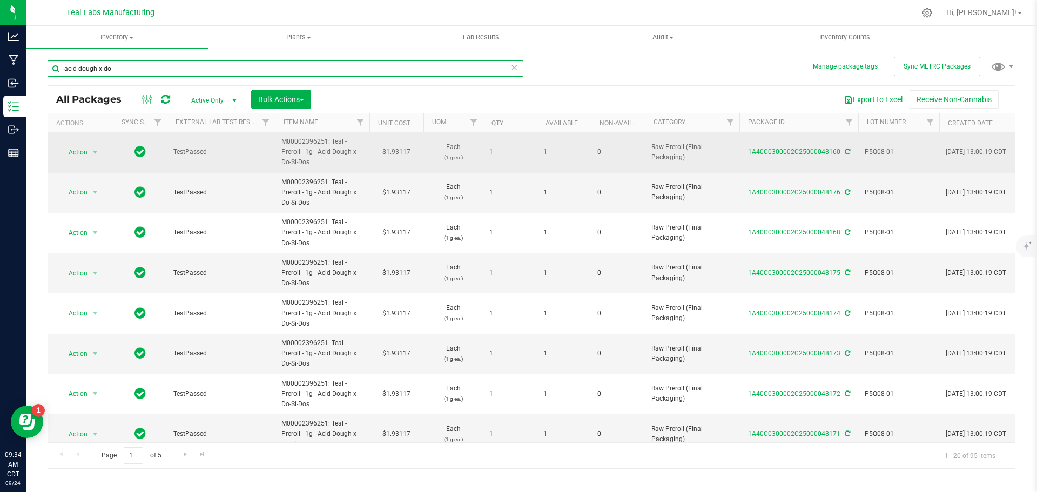
paste input "P5Q08-01"
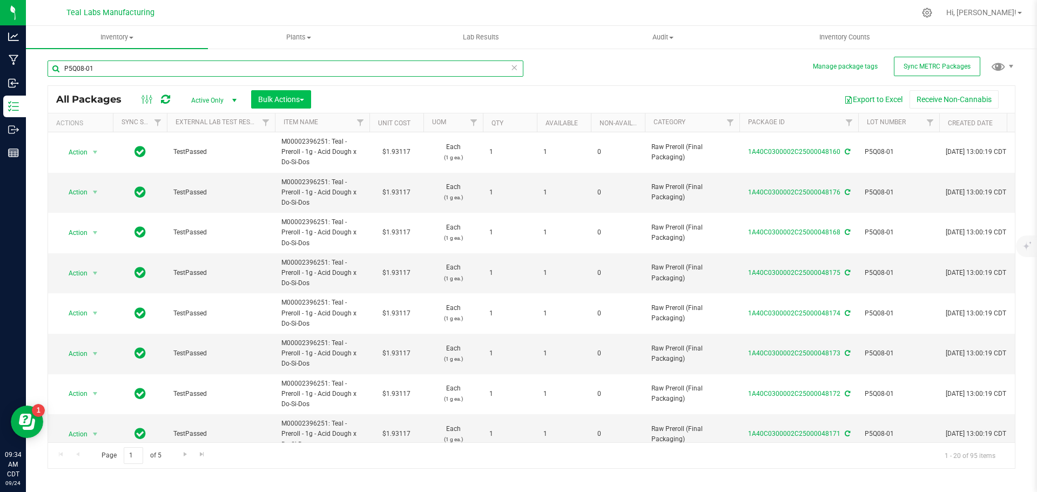
type input "P5Q08-01"
click at [303, 100] on span "button" at bounding box center [302, 100] width 4 height 2
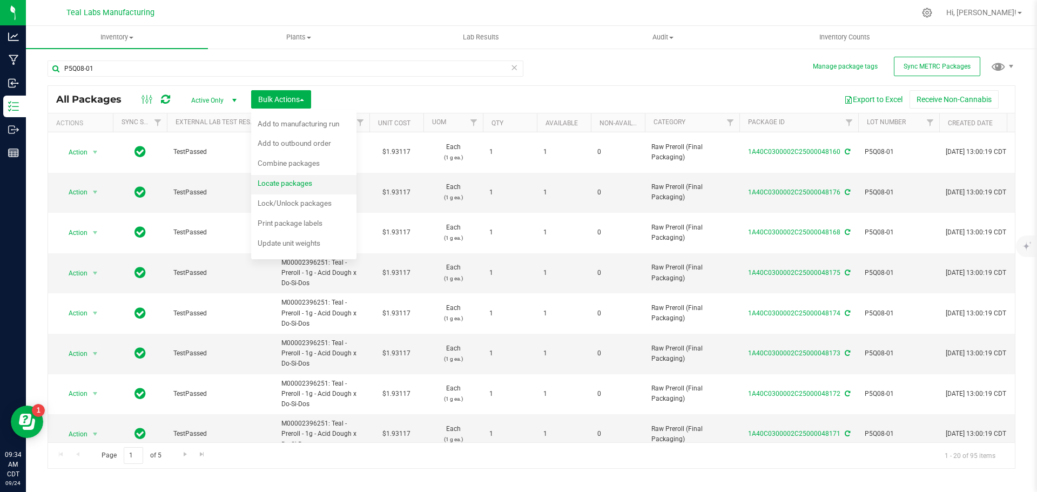
click at [293, 185] on span "Locate packages" at bounding box center [285, 183] width 55 height 9
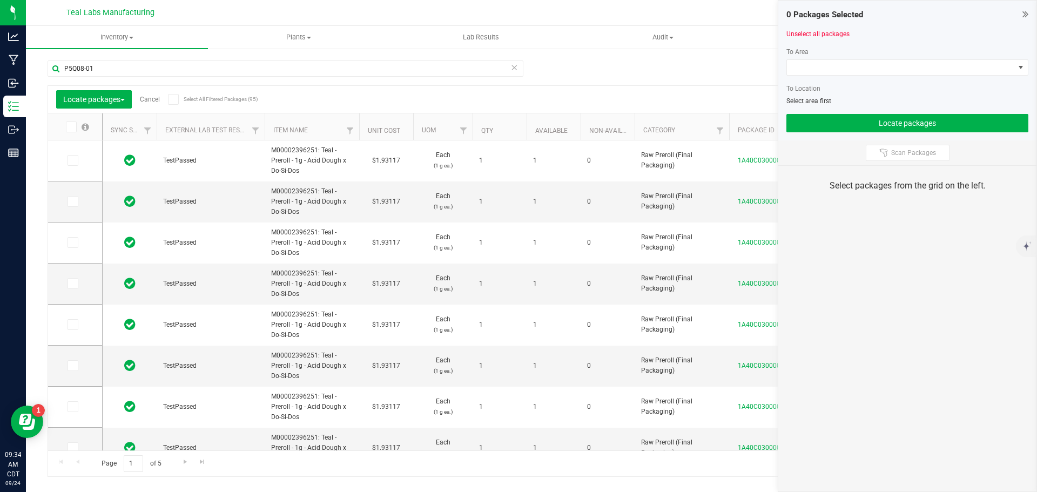
click at [176, 99] on icon at bounding box center [173, 99] width 7 height 0
click at [0, 0] on input "Select All Filtered Packages (95)" at bounding box center [0, 0] width 0 height 0
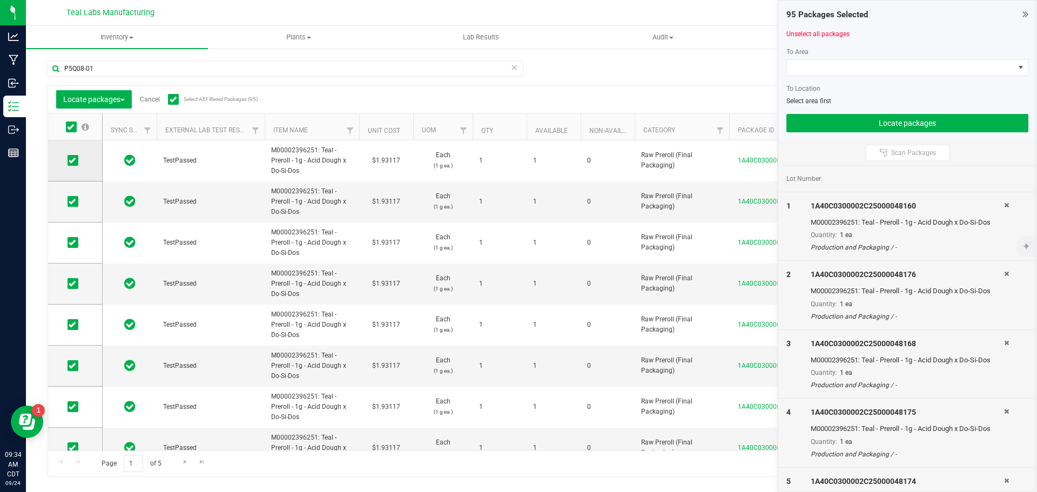
click at [70, 160] on icon at bounding box center [72, 160] width 7 height 0
click at [0, 0] on input "checkbox" at bounding box center [0, 0] width 0 height 0
click at [73, 205] on span at bounding box center [73, 201] width 11 height 11
click at [0, 0] on input "checkbox" at bounding box center [0, 0] width 0 height 0
click at [73, 243] on icon at bounding box center [72, 243] width 7 height 0
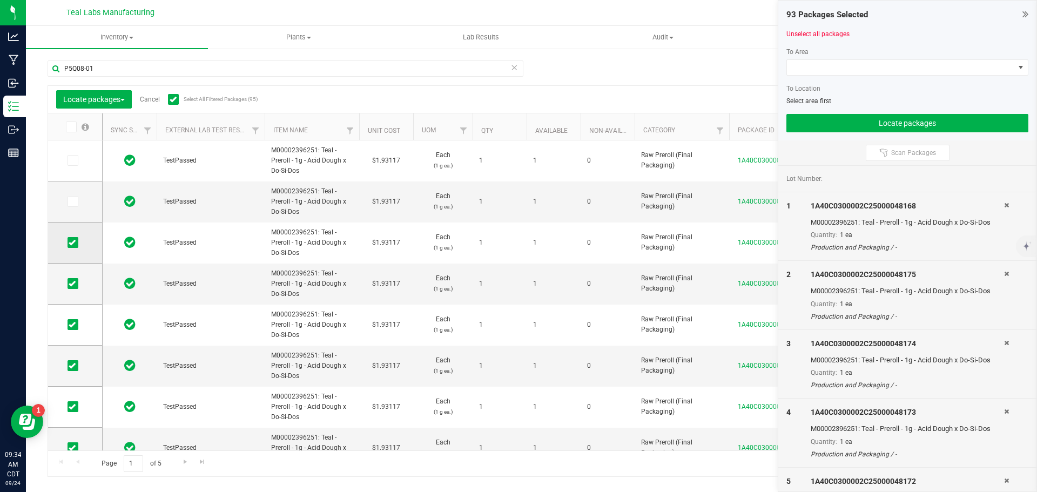
click at [0, 0] on input "checkbox" at bounding box center [0, 0] width 0 height 0
click at [72, 284] on icon at bounding box center [72, 284] width 7 height 0
click at [0, 0] on input "checkbox" at bounding box center [0, 0] width 0 height 0
click at [72, 325] on icon at bounding box center [72, 325] width 7 height 0
click at [0, 0] on input "checkbox" at bounding box center [0, 0] width 0 height 0
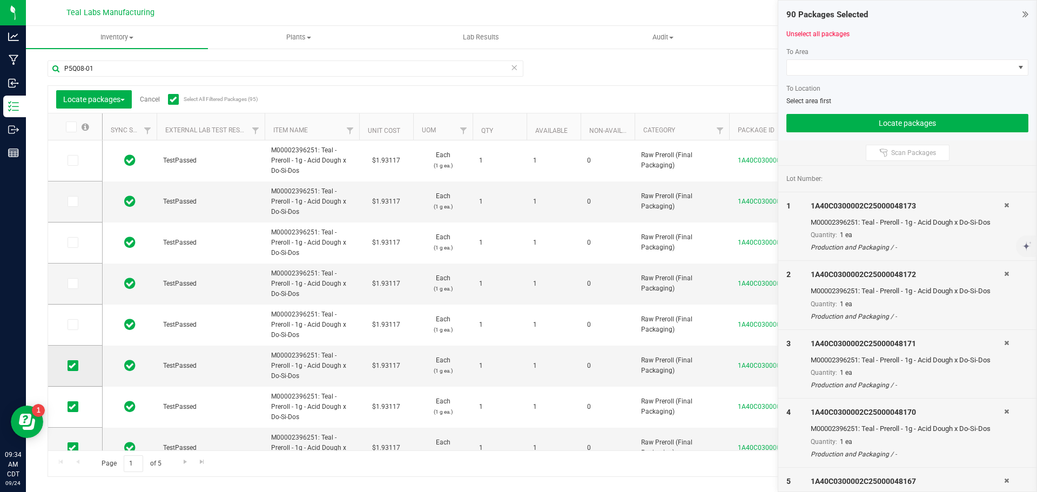
click at [73, 366] on icon at bounding box center [72, 366] width 7 height 0
click at [0, 0] on input "checkbox" at bounding box center [0, 0] width 0 height 0
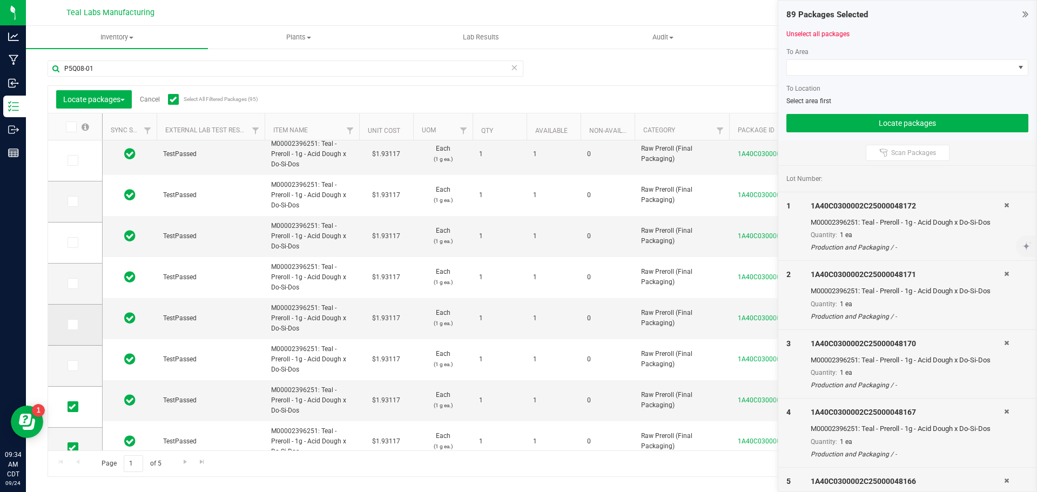
scroll to position [130, 0]
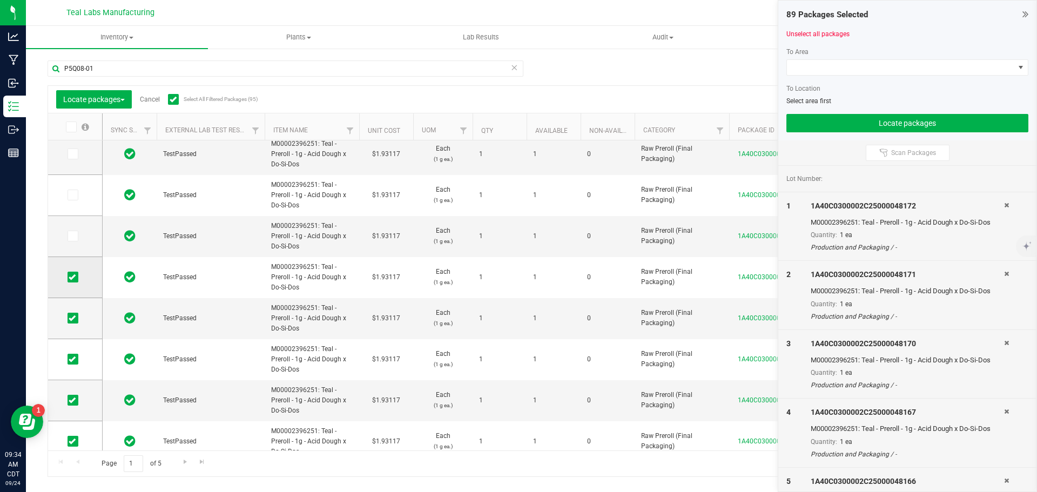
click at [72, 277] on icon at bounding box center [72, 277] width 7 height 0
click at [0, 0] on input "checkbox" at bounding box center [0, 0] width 0 height 0
drag, startPoint x: 73, startPoint y: 317, endPoint x: 82, endPoint y: 357, distance: 40.9
click at [73, 318] on icon at bounding box center [72, 318] width 7 height 0
click at [0, 0] on input "checkbox" at bounding box center [0, 0] width 0 height 0
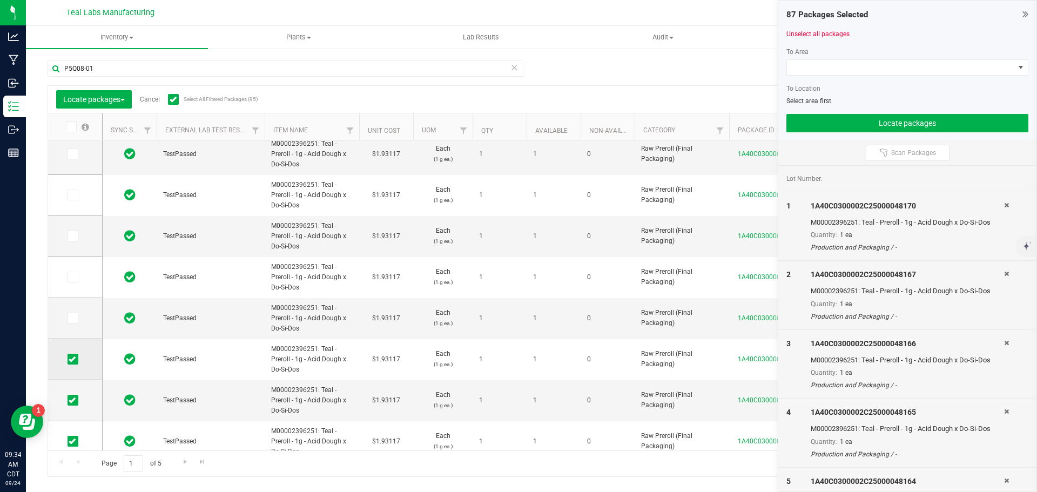
click at [71, 359] on icon at bounding box center [72, 359] width 7 height 0
click at [0, 0] on input "checkbox" at bounding box center [0, 0] width 0 height 0
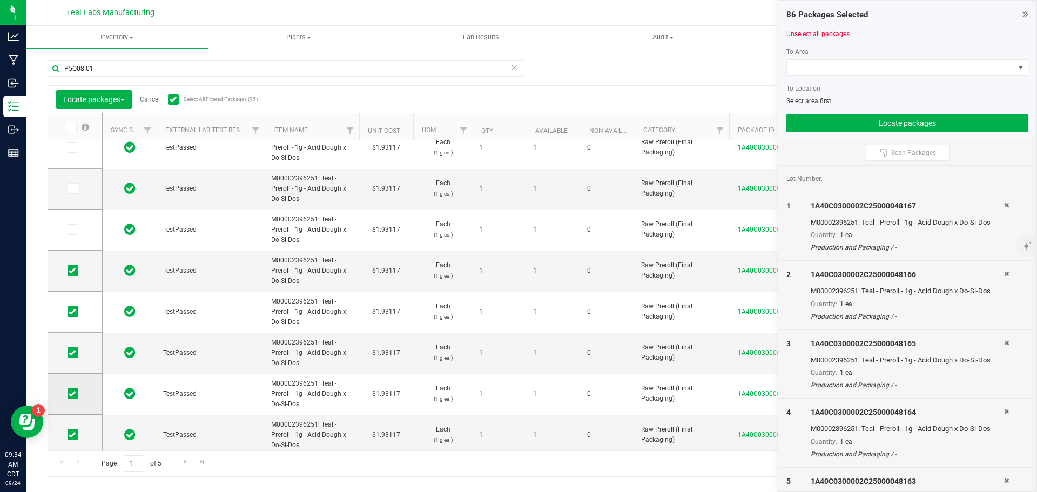
scroll to position [324, 0]
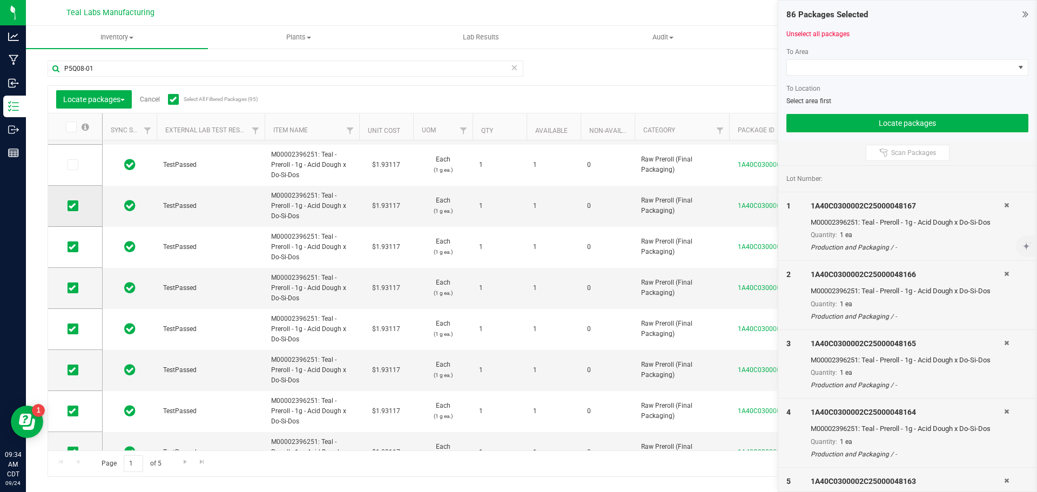
click at [72, 206] on icon at bounding box center [72, 206] width 7 height 0
click at [0, 0] on input "checkbox" at bounding box center [0, 0] width 0 height 0
click at [73, 247] on icon at bounding box center [72, 247] width 7 height 0
click at [0, 0] on input "checkbox" at bounding box center [0, 0] width 0 height 0
click at [73, 288] on icon at bounding box center [72, 288] width 7 height 0
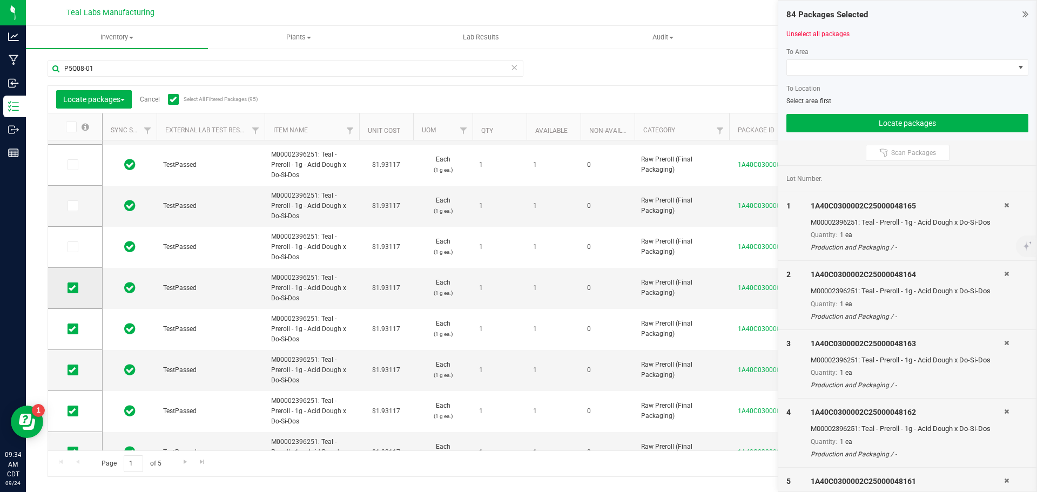
click at [0, 0] on input "checkbox" at bounding box center [0, 0] width 0 height 0
click at [74, 329] on icon at bounding box center [72, 329] width 7 height 0
click at [0, 0] on input "checkbox" at bounding box center [0, 0] width 0 height 0
click at [68, 368] on span at bounding box center [73, 370] width 11 height 11
click at [0, 0] on input "checkbox" at bounding box center [0, 0] width 0 height 0
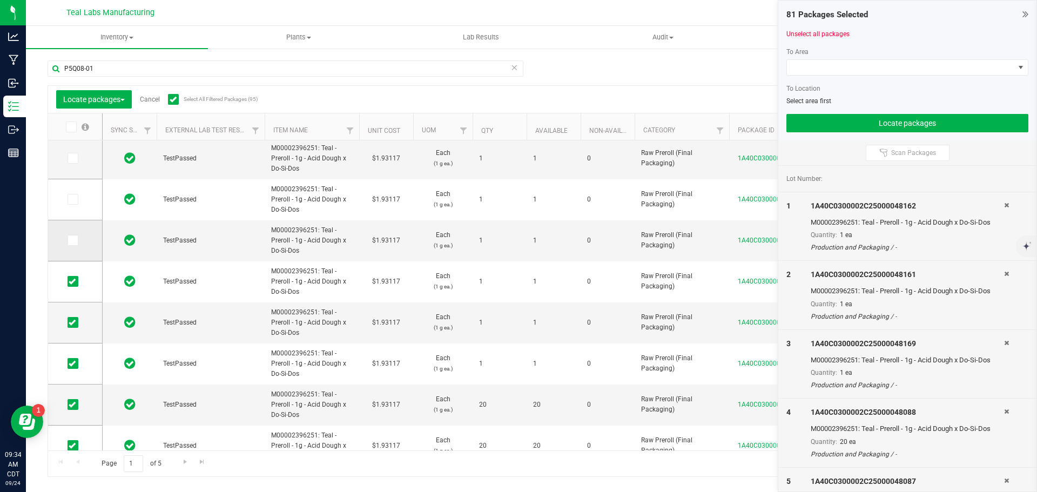
scroll to position [510, 0]
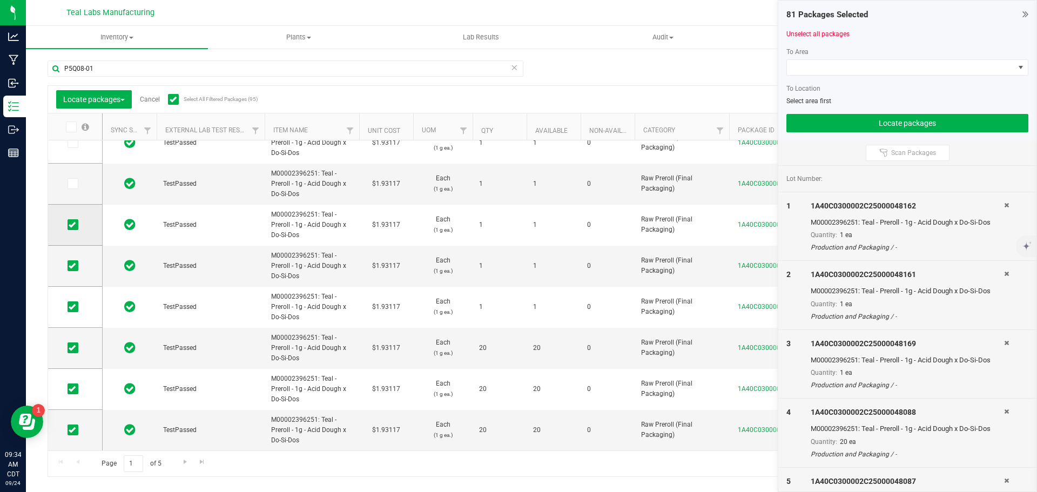
click at [74, 225] on icon at bounding box center [72, 225] width 7 height 0
click at [0, 0] on input "checkbox" at bounding box center [0, 0] width 0 height 0
click at [72, 266] on icon at bounding box center [72, 266] width 7 height 0
click at [0, 0] on input "checkbox" at bounding box center [0, 0] width 0 height 0
click at [71, 307] on icon at bounding box center [72, 307] width 7 height 0
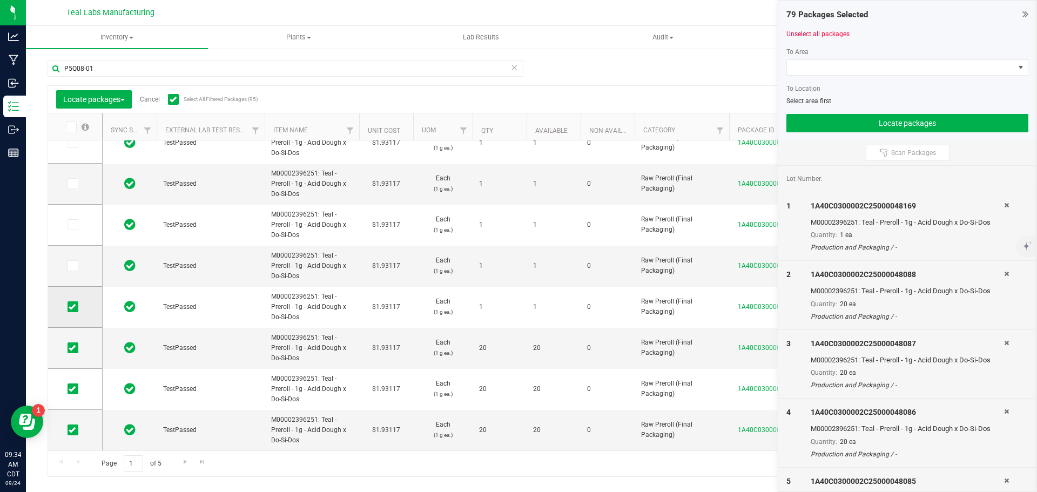
click at [0, 0] on input "checkbox" at bounding box center [0, 0] width 0 height 0
click at [851, 68] on span at bounding box center [900, 67] width 227 height 15
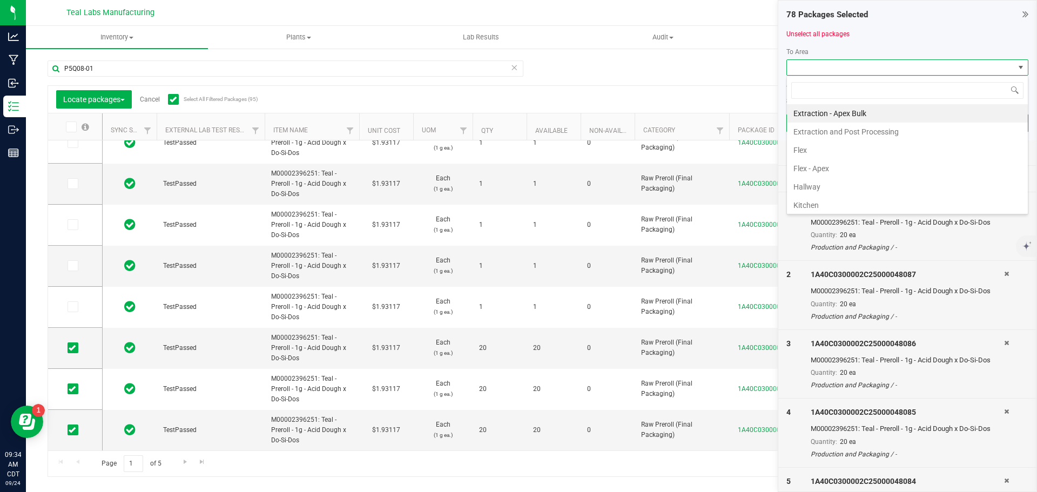
scroll to position [16, 242]
click at [817, 169] on li "Flex - Apex" at bounding box center [907, 168] width 241 height 18
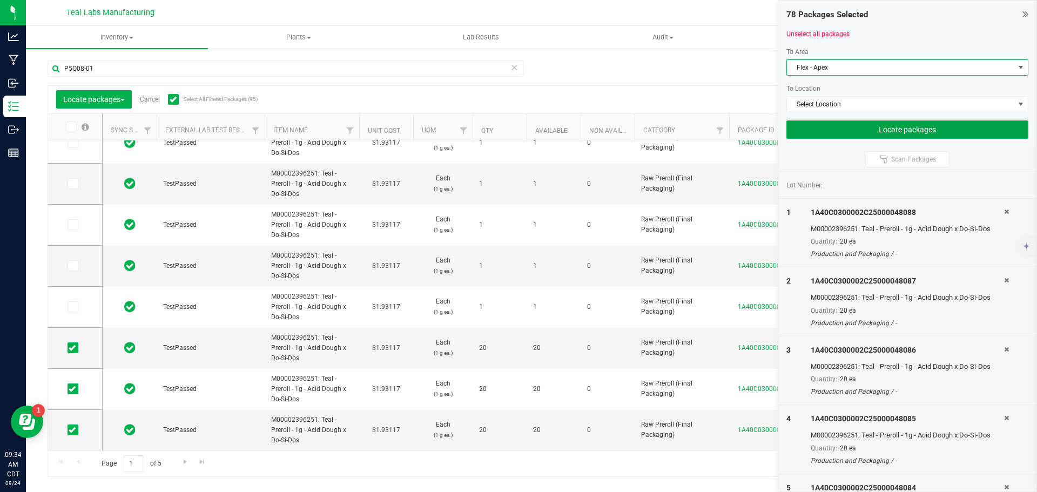
click at [879, 126] on button "Locate packages" at bounding box center [907, 129] width 242 height 18
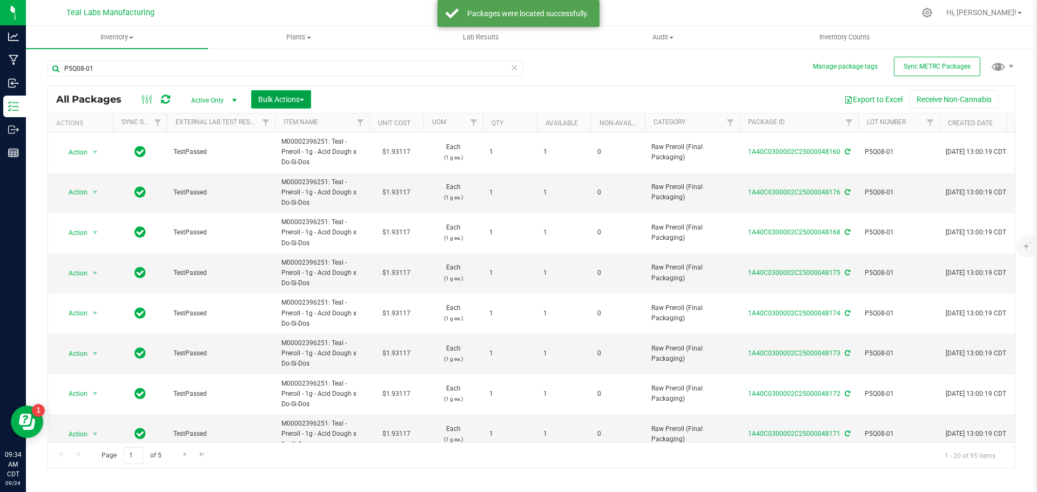
click at [304, 98] on span "Bulk Actions" at bounding box center [281, 99] width 46 height 9
click at [277, 183] on span "Locate packages" at bounding box center [285, 183] width 55 height 9
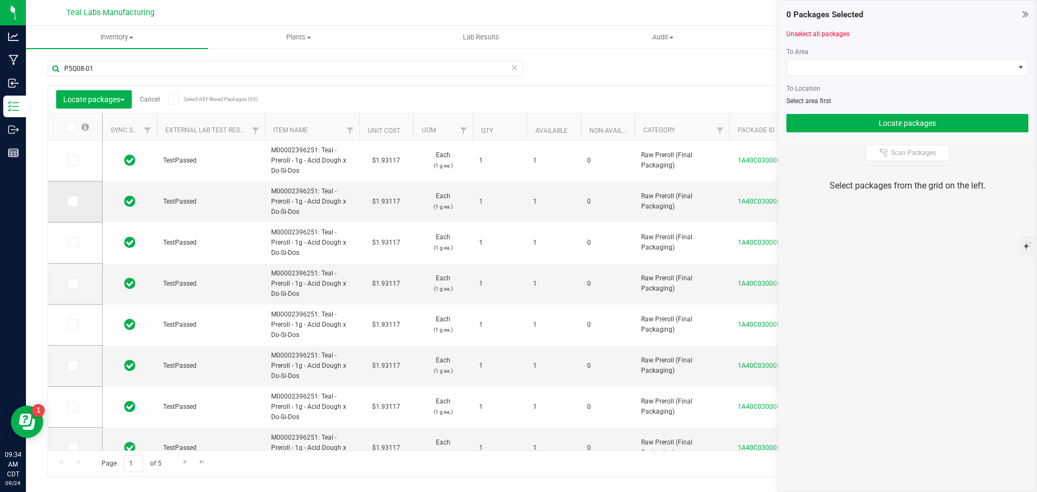
drag, startPoint x: 70, startPoint y: 161, endPoint x: 74, endPoint y: 191, distance: 30.6
click at [70, 160] on icon at bounding box center [72, 160] width 7 height 0
click at [0, 0] on input "checkbox" at bounding box center [0, 0] width 0 height 0
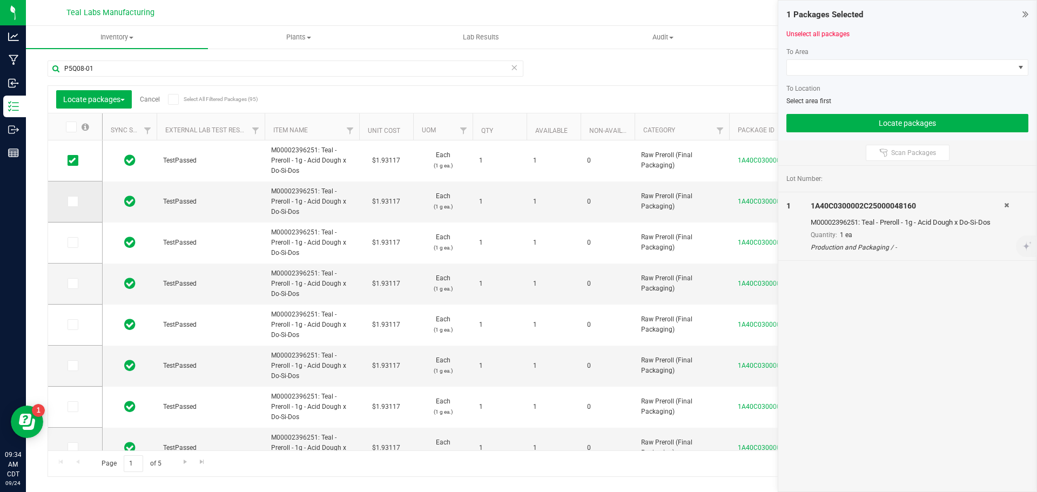
click at [74, 201] on icon at bounding box center [72, 201] width 7 height 0
click at [0, 0] on input "checkbox" at bounding box center [0, 0] width 0 height 0
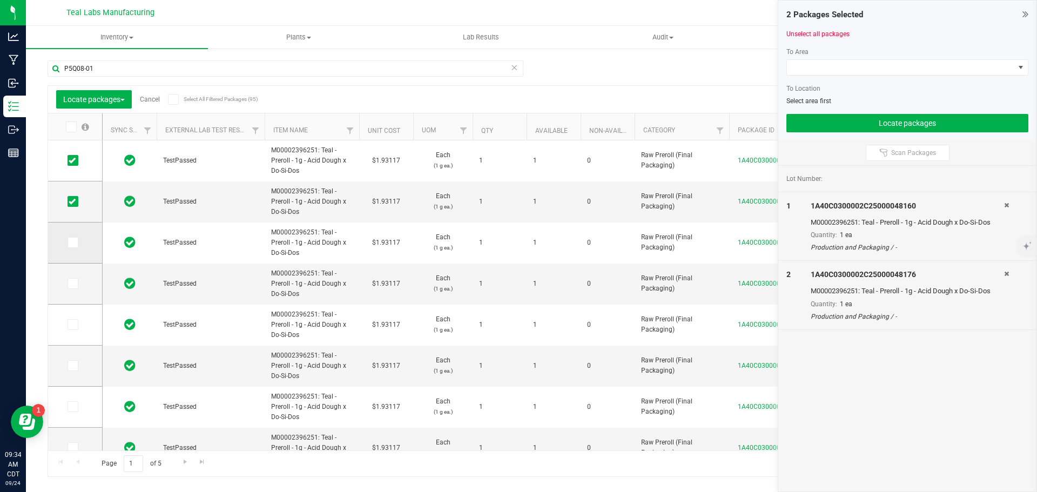
drag, startPoint x: 72, startPoint y: 243, endPoint x: 69, endPoint y: 251, distance: 8.5
click at [71, 243] on icon at bounding box center [72, 243] width 7 height 0
click at [0, 0] on input "checkbox" at bounding box center [0, 0] width 0 height 0
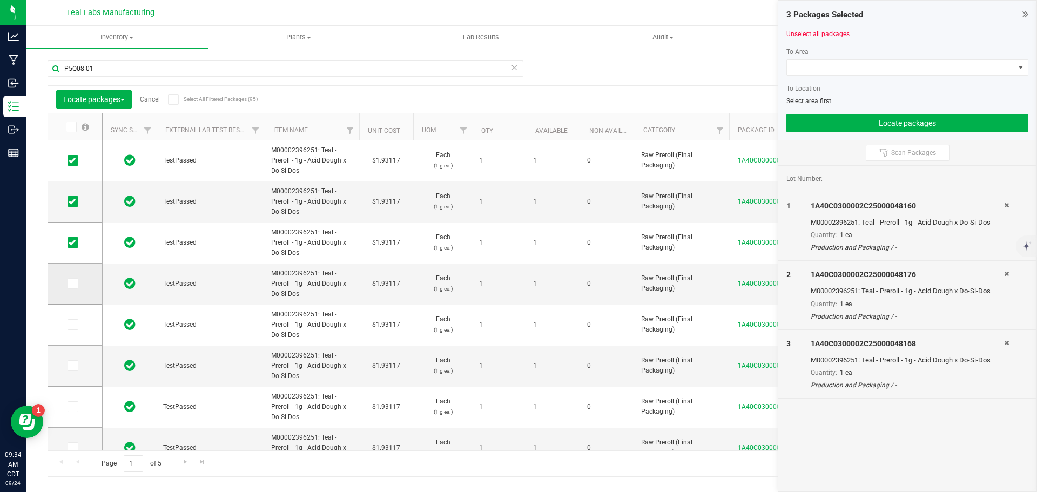
click at [75, 284] on icon at bounding box center [72, 284] width 7 height 0
click at [0, 0] on input "checkbox" at bounding box center [0, 0] width 0 height 0
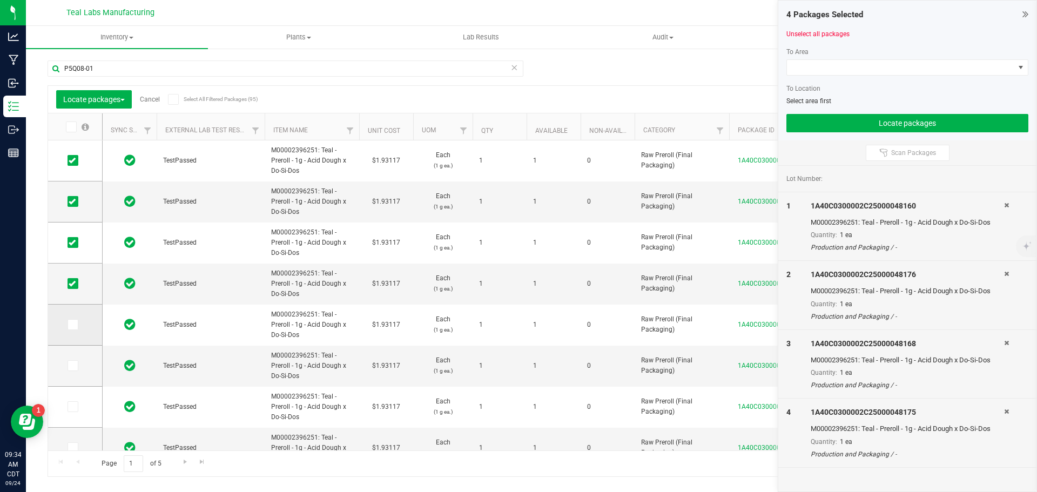
drag, startPoint x: 72, startPoint y: 321, endPoint x: 76, endPoint y: 332, distance: 11.4
click at [73, 325] on icon at bounding box center [72, 325] width 7 height 0
click at [0, 0] on input "checkbox" at bounding box center [0, 0] width 0 height 0
click at [72, 366] on icon at bounding box center [72, 366] width 7 height 0
click at [0, 0] on input "checkbox" at bounding box center [0, 0] width 0 height 0
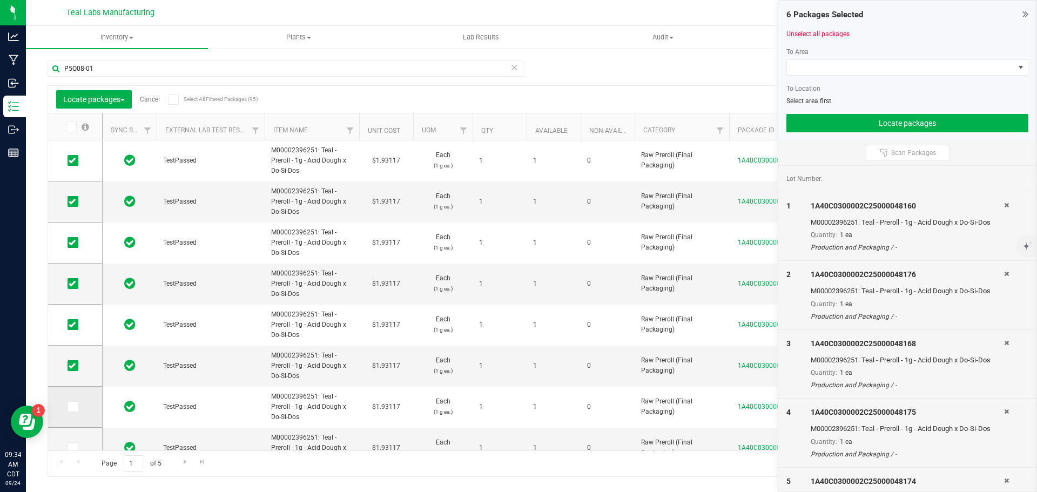
click at [75, 407] on icon at bounding box center [72, 407] width 7 height 0
click at [0, 0] on input "checkbox" at bounding box center [0, 0] width 0 height 0
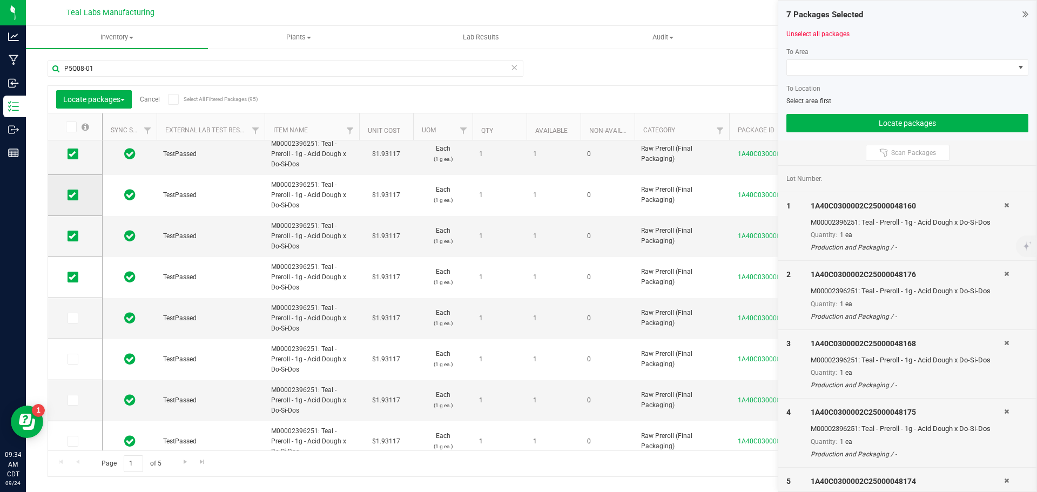
scroll to position [259, 0]
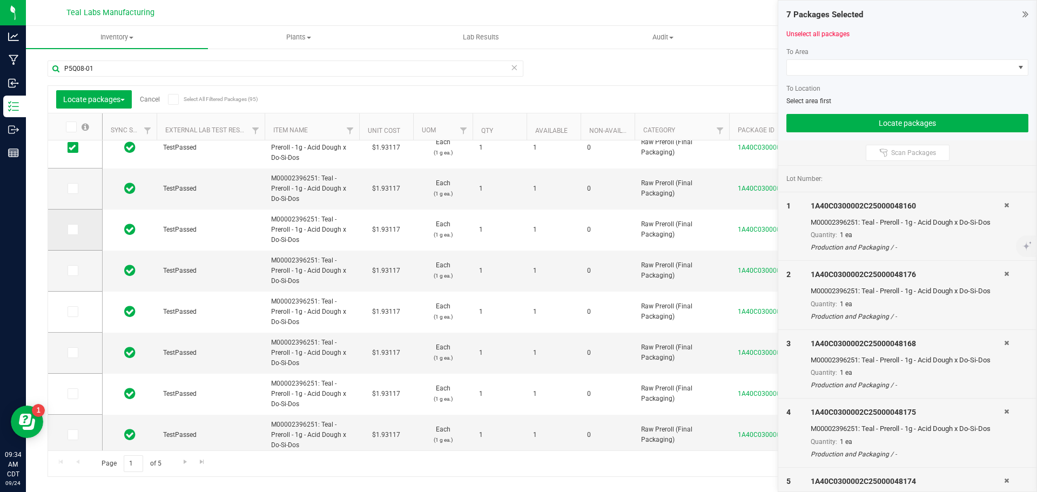
drag, startPoint x: 73, startPoint y: 186, endPoint x: 75, endPoint y: 226, distance: 40.0
click at [73, 189] on icon at bounding box center [72, 189] width 7 height 0
click at [0, 0] on input "checkbox" at bounding box center [0, 0] width 0 height 0
drag, startPoint x: 75, startPoint y: 230, endPoint x: 62, endPoint y: 279, distance: 50.2
click at [74, 234] on span at bounding box center [73, 229] width 11 height 11
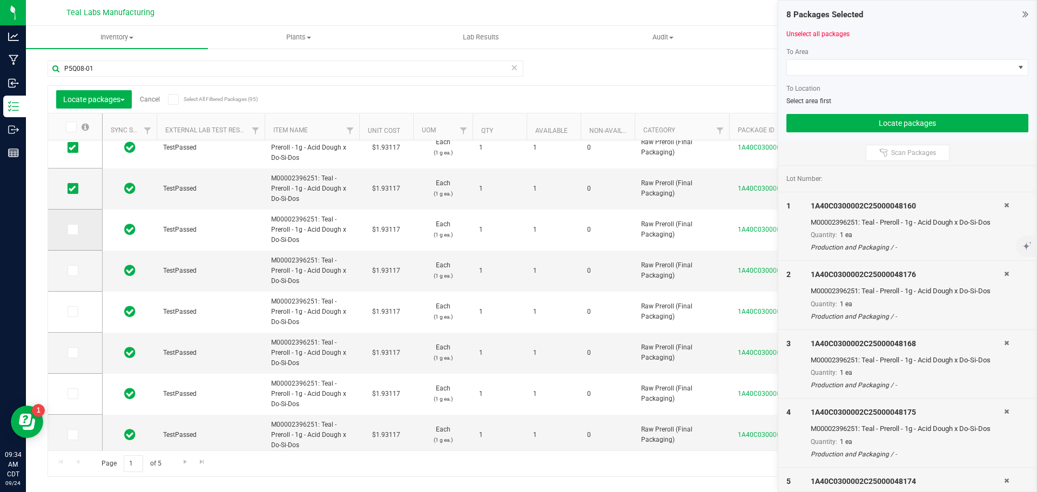
drag, startPoint x: 70, startPoint y: 267, endPoint x: 74, endPoint y: 237, distance: 30.6
click at [71, 257] on td at bounding box center [75, 271] width 54 height 41
click at [74, 230] on icon at bounding box center [72, 230] width 7 height 0
click at [0, 0] on input "checkbox" at bounding box center [0, 0] width 0 height 0
click at [71, 271] on icon at bounding box center [72, 271] width 7 height 0
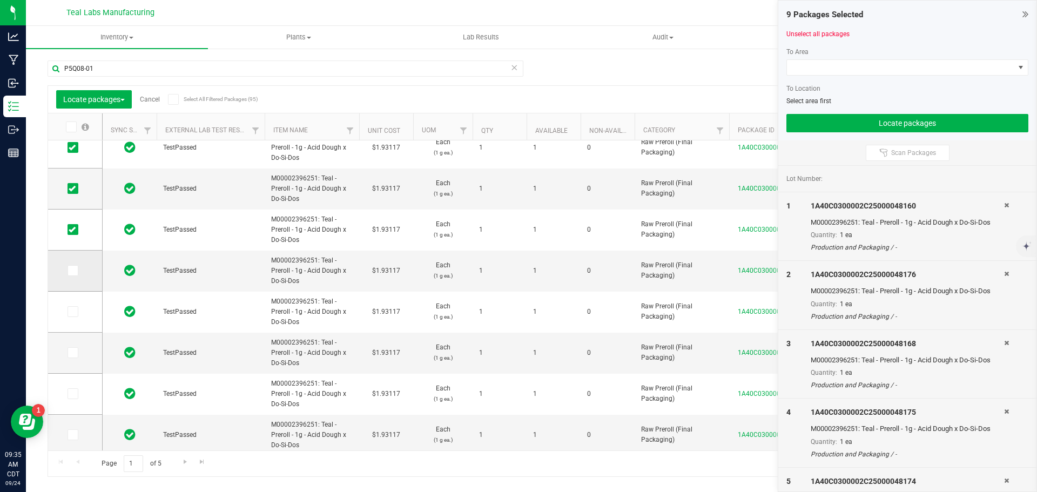
click at [0, 0] on input "checkbox" at bounding box center [0, 0] width 0 height 0
click at [75, 312] on icon at bounding box center [72, 312] width 7 height 0
click at [0, 0] on input "checkbox" at bounding box center [0, 0] width 0 height 0
click at [71, 353] on icon at bounding box center [72, 353] width 7 height 0
click at [0, 0] on input "checkbox" at bounding box center [0, 0] width 0 height 0
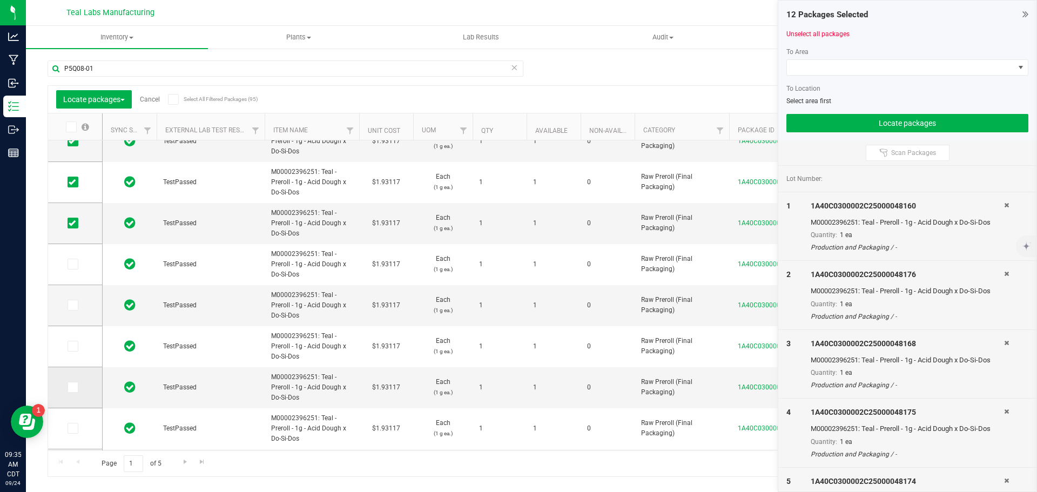
scroll to position [454, 0]
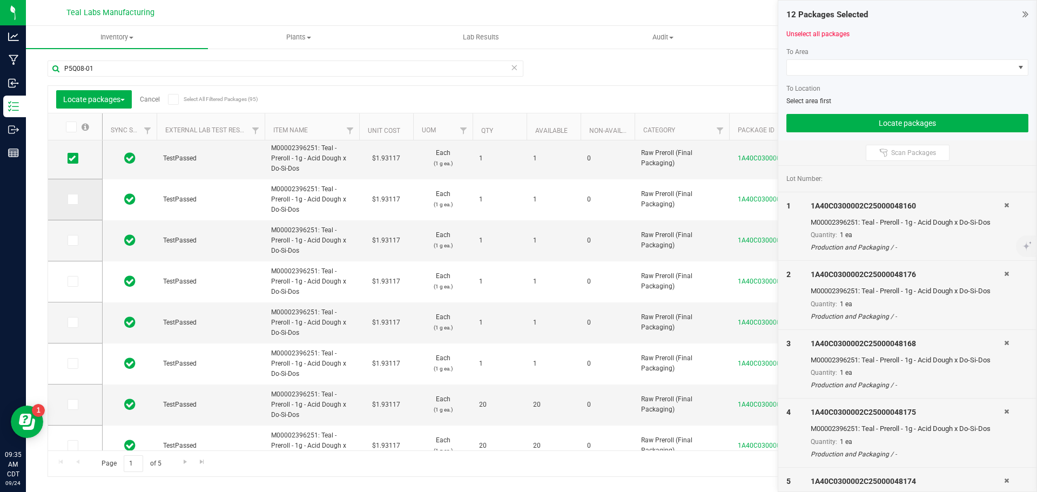
click at [71, 199] on icon at bounding box center [72, 199] width 7 height 0
click at [0, 0] on input "checkbox" at bounding box center [0, 0] width 0 height 0
click at [73, 240] on icon at bounding box center [72, 240] width 7 height 0
click at [0, 0] on input "checkbox" at bounding box center [0, 0] width 0 height 0
click at [72, 281] on icon at bounding box center [72, 281] width 7 height 0
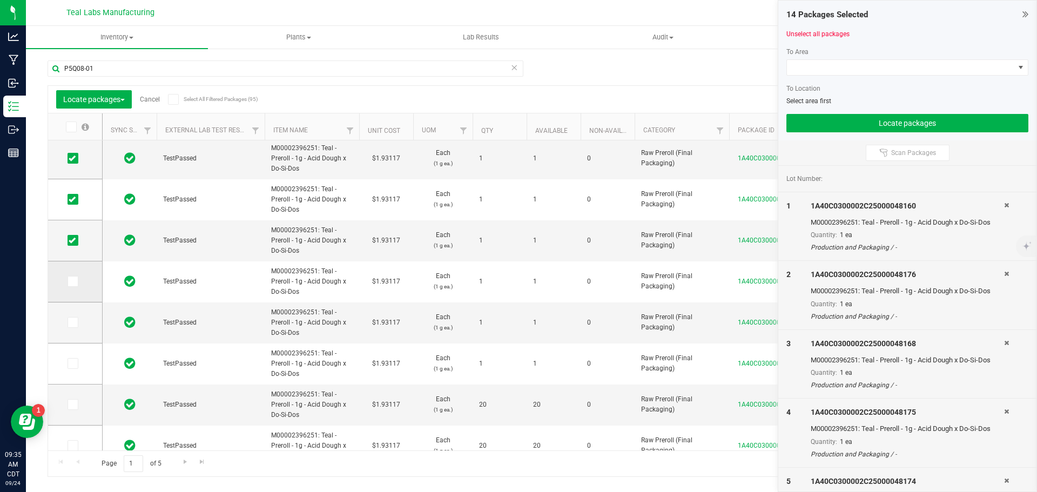
click at [0, 0] on input "checkbox" at bounding box center [0, 0] width 0 height 0
click at [73, 322] on icon at bounding box center [72, 322] width 7 height 0
click at [0, 0] on input "checkbox" at bounding box center [0, 0] width 0 height 0
click at [72, 364] on icon at bounding box center [72, 364] width 7 height 0
click at [0, 0] on input "checkbox" at bounding box center [0, 0] width 0 height 0
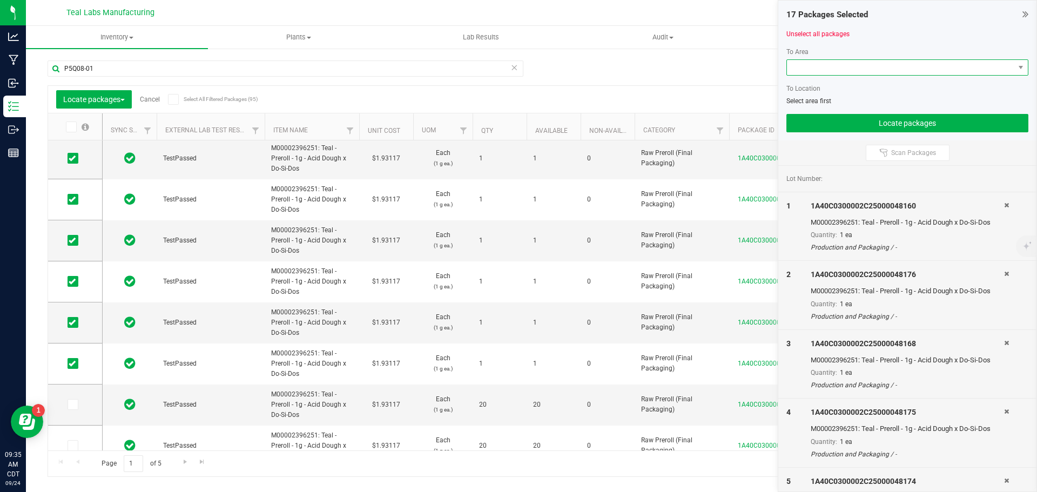
click at [911, 67] on span at bounding box center [900, 67] width 227 height 15
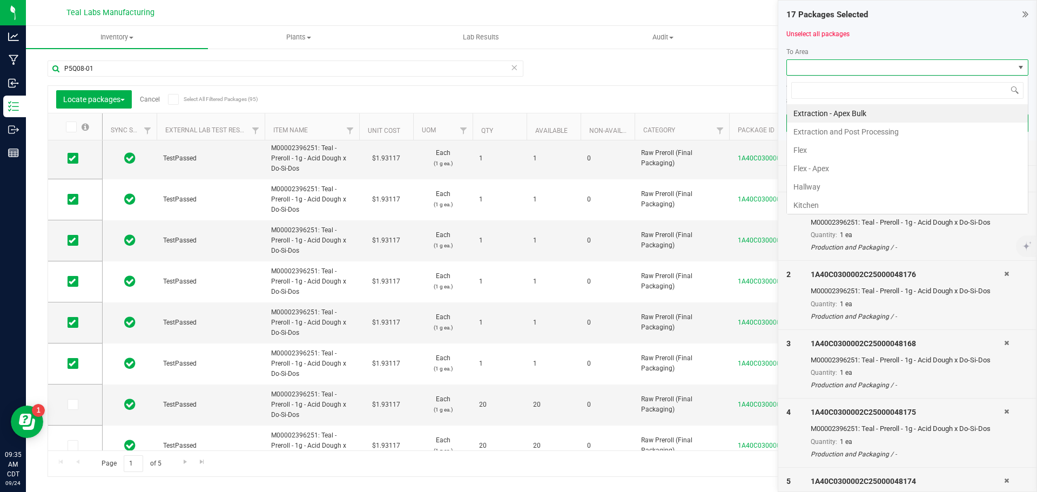
scroll to position [16, 242]
click at [811, 148] on li "Flex" at bounding box center [907, 150] width 241 height 18
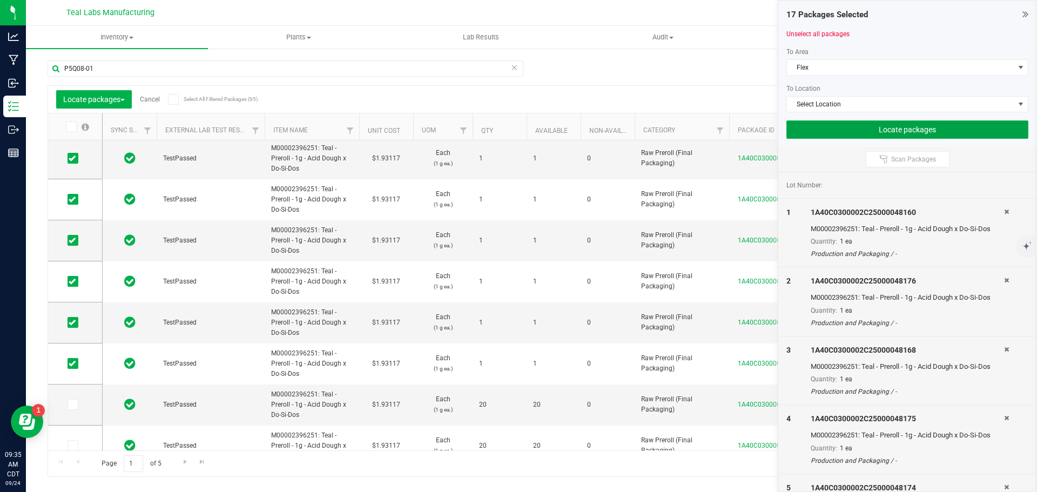
click at [868, 130] on button "Locate packages" at bounding box center [907, 129] width 242 height 18
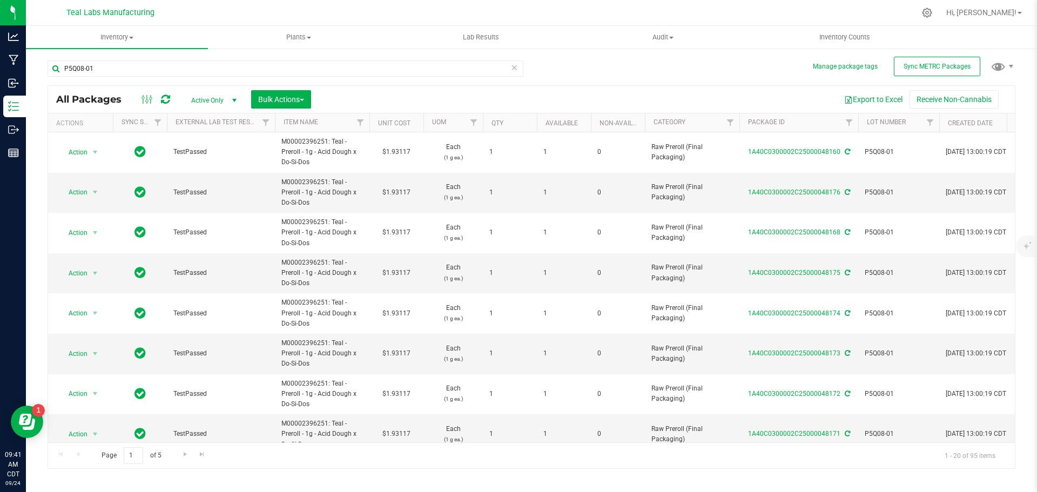
drag, startPoint x: 329, startPoint y: 140, endPoint x: 367, endPoint y: 125, distance: 40.2
click at [354, 158] on span "M00002396251: Teal - Preroll - 1g - Acid Dough x Do-Si-Dos" at bounding box center [322, 152] width 82 height 31
copy span "Teal - Preroll - 1g - Acid Dough x Do-Si-Dos"
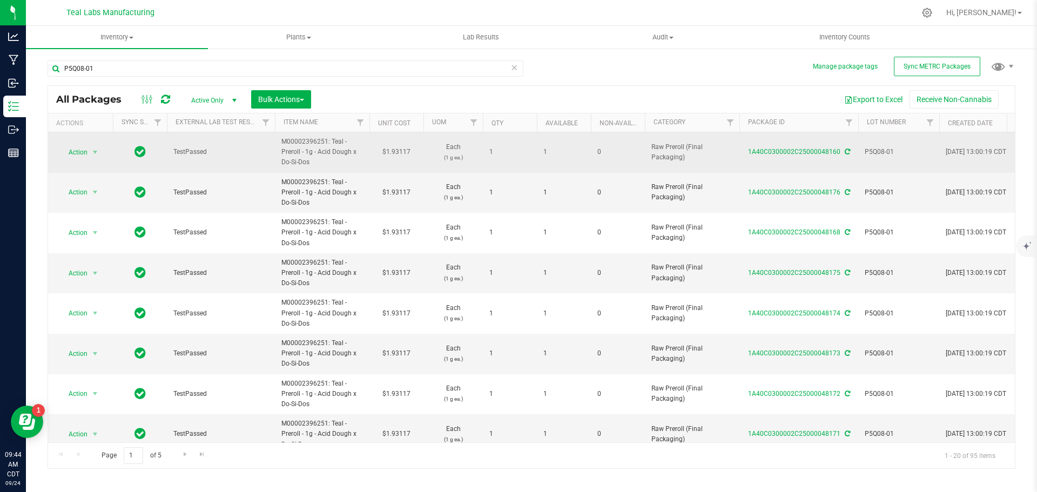
click at [403, 152] on td "$1.93117" at bounding box center [396, 152] width 54 height 41
click at [403, 152] on input "1.93117" at bounding box center [393, 152] width 49 height 15
type input "2.31"
click at [403, 151] on input "2.31" at bounding box center [393, 152] width 49 height 15
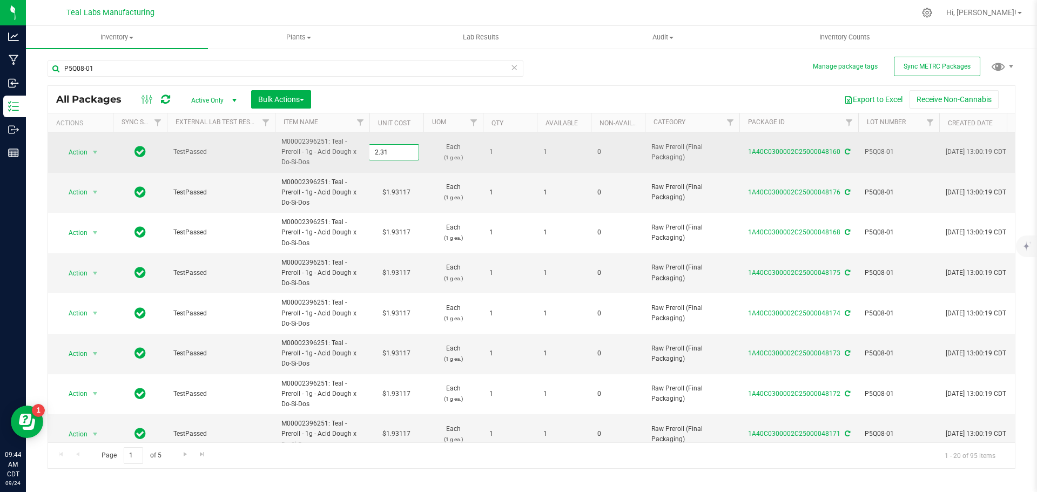
click at [403, 151] on input "2.31" at bounding box center [393, 152] width 49 height 15
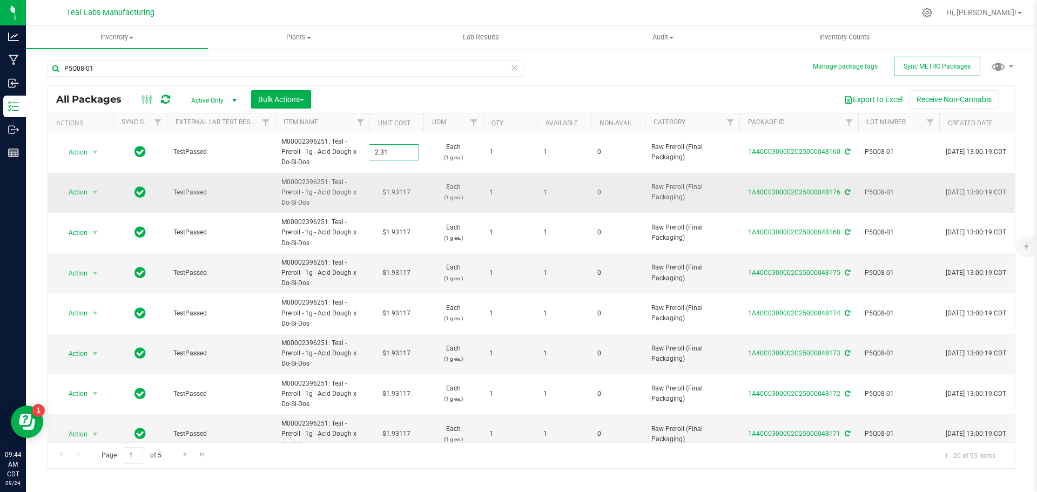
click at [396, 192] on div "All Packages Active Only Active Only Lab Samples Locked All External Internal B…" at bounding box center [532, 277] width 968 height 384
click at [396, 192] on td "$1.93117" at bounding box center [396, 193] width 54 height 41
type input "2.31"
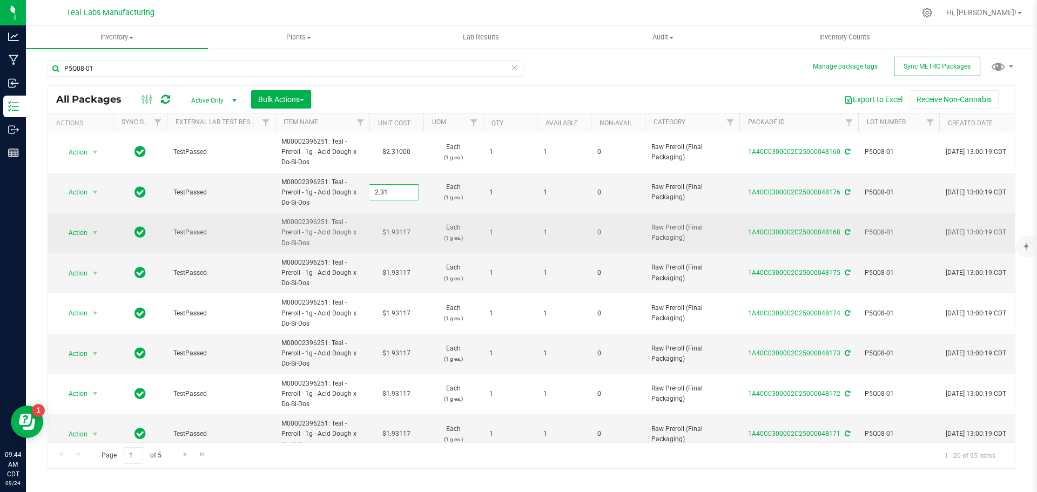
click at [400, 237] on div "All Packages Active Only Active Only Lab Samples Locked All External Internal B…" at bounding box center [532, 277] width 968 height 384
click at [400, 234] on td "$1.93117" at bounding box center [396, 233] width 54 height 41
click at [400, 234] on input "1.93117" at bounding box center [393, 232] width 49 height 15
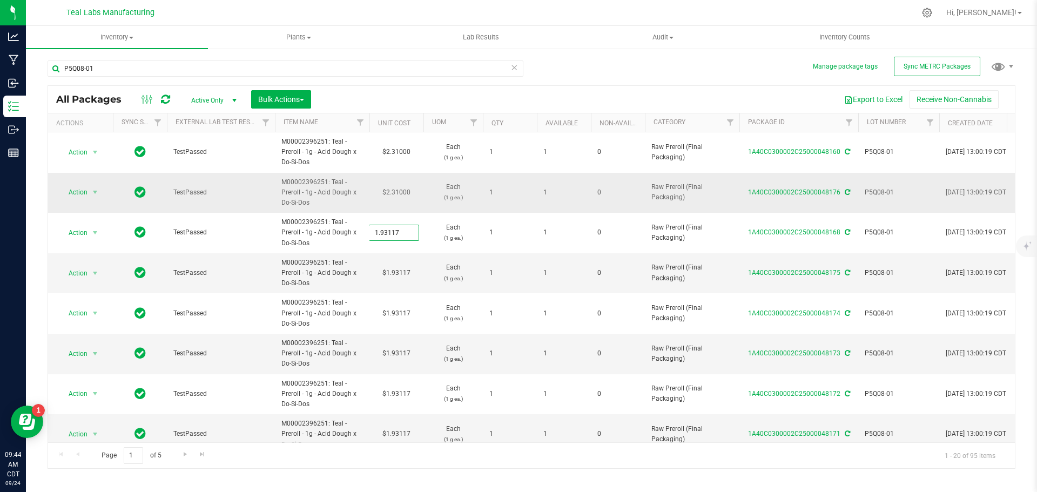
click at [395, 192] on td "$2.31000" at bounding box center [396, 193] width 54 height 41
click at [395, 192] on input "2.31" at bounding box center [393, 192] width 49 height 15
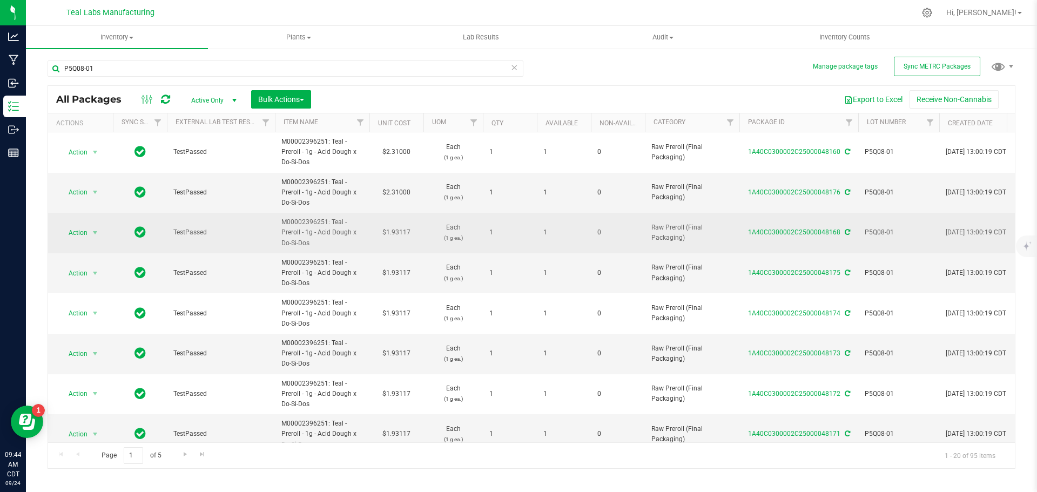
click at [403, 234] on td "$1.93117" at bounding box center [396, 233] width 54 height 41
click at [403, 234] on input "1.93117" at bounding box center [393, 232] width 49 height 15
type input "2.31"
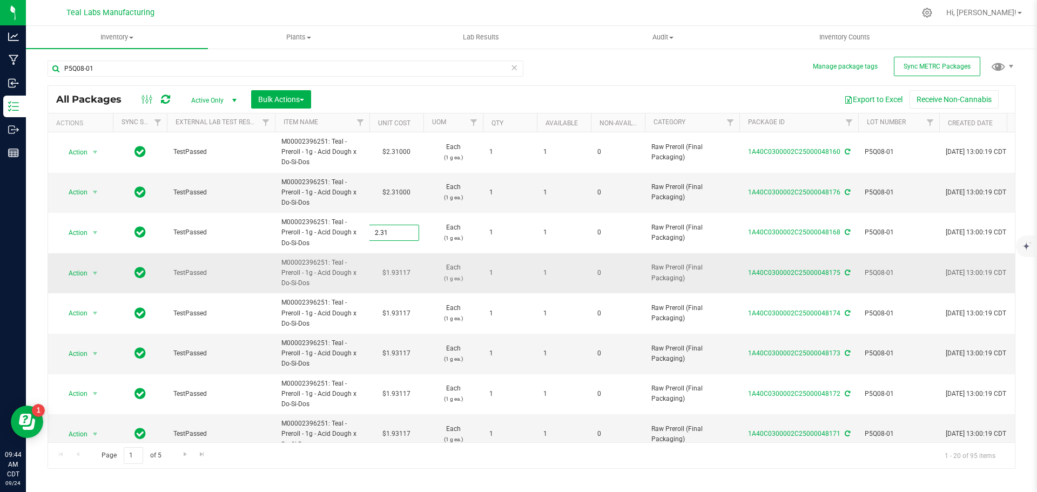
click at [408, 270] on div "All Packages Active Only Active Only Lab Samples Locked All External Internal B…" at bounding box center [532, 277] width 968 height 384
click at [406, 271] on td "$1.93117" at bounding box center [396, 273] width 54 height 41
type input "2.31"
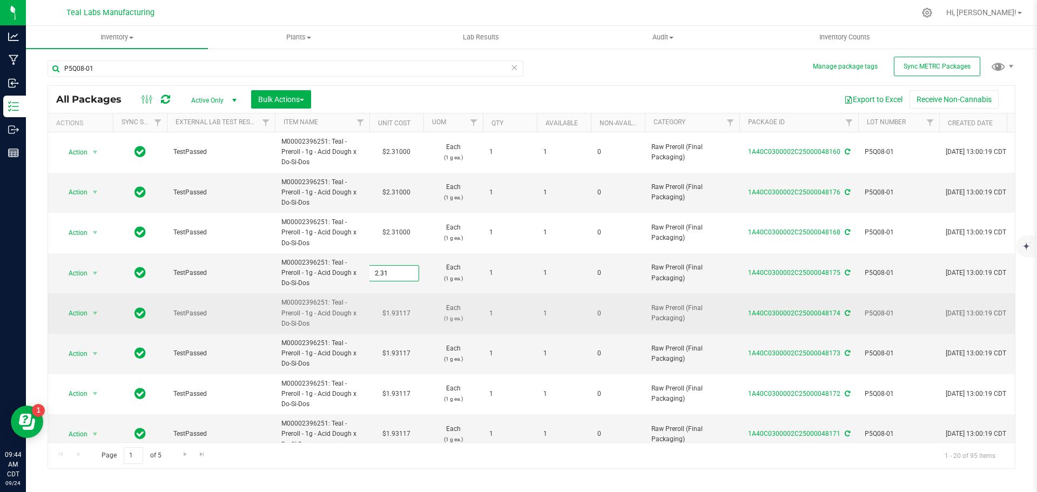
click at [406, 313] on div "All Packages Active Only Active Only Lab Samples Locked All External Internal B…" at bounding box center [532, 277] width 968 height 384
type input "2.31000"
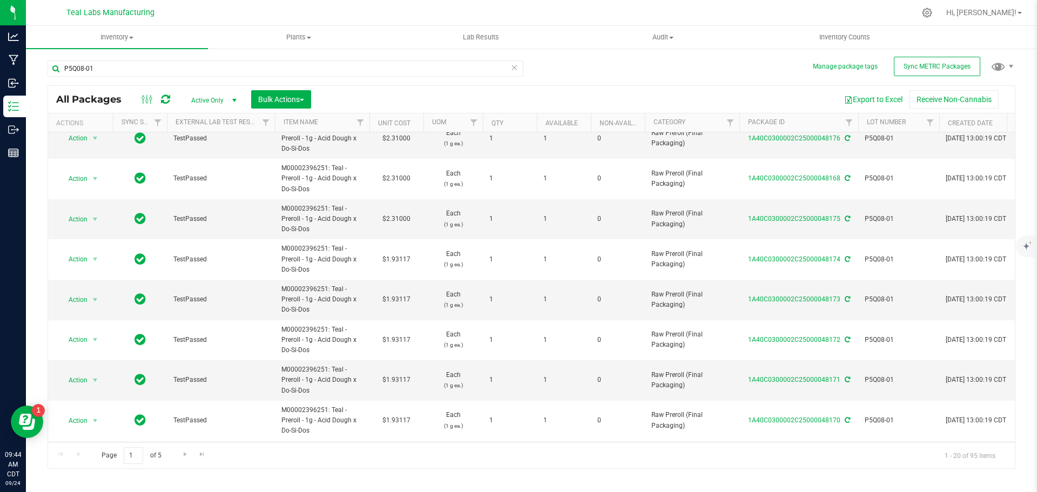
scroll to position [108, 0]
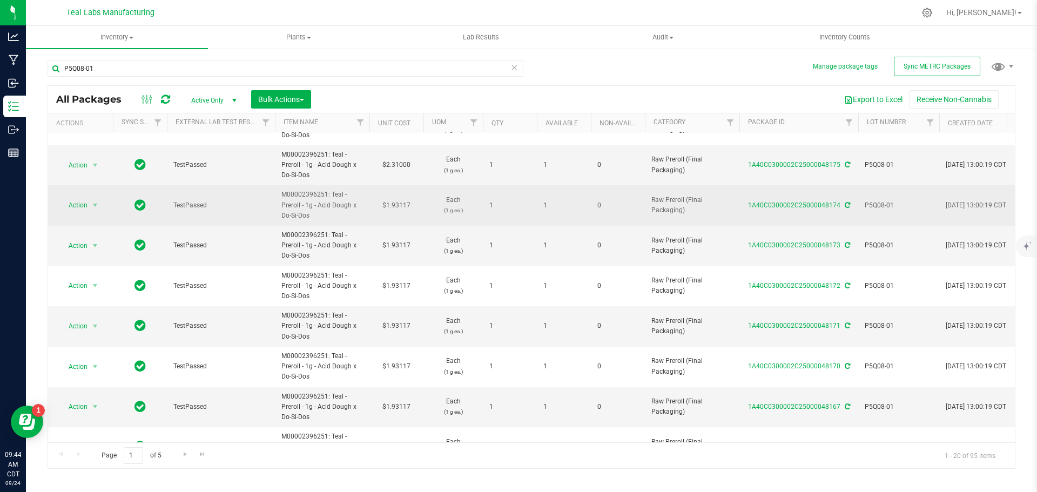
click at [401, 207] on td "$1.93117" at bounding box center [396, 205] width 54 height 41
click at [401, 207] on input "1.93117" at bounding box center [393, 205] width 49 height 15
type input "2.31"
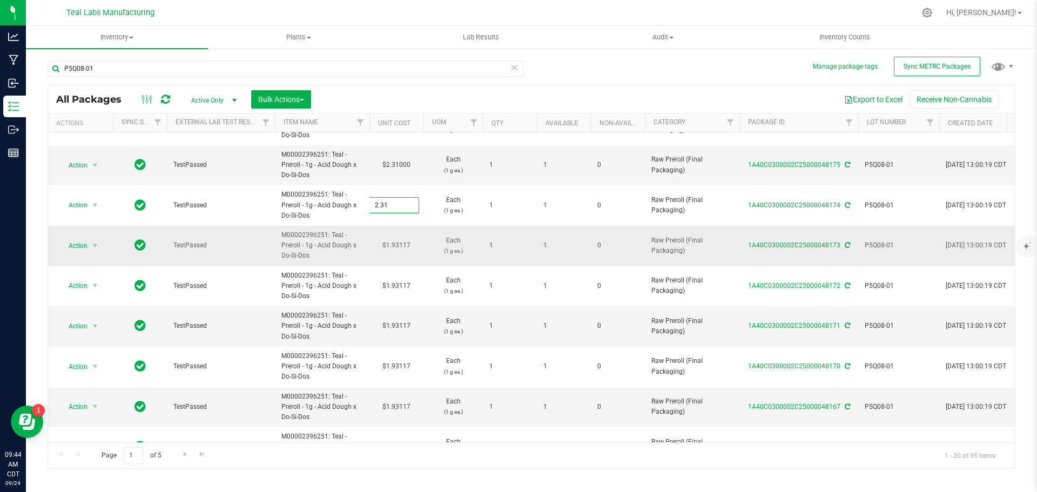
click at [405, 243] on div "All Packages Active Only Active Only Lab Samples Locked All External Internal B…" at bounding box center [532, 277] width 968 height 384
click at [405, 243] on td "$1.93117" at bounding box center [396, 246] width 54 height 41
click at [405, 243] on input "1.93117" at bounding box center [393, 245] width 49 height 15
type input "2.31"
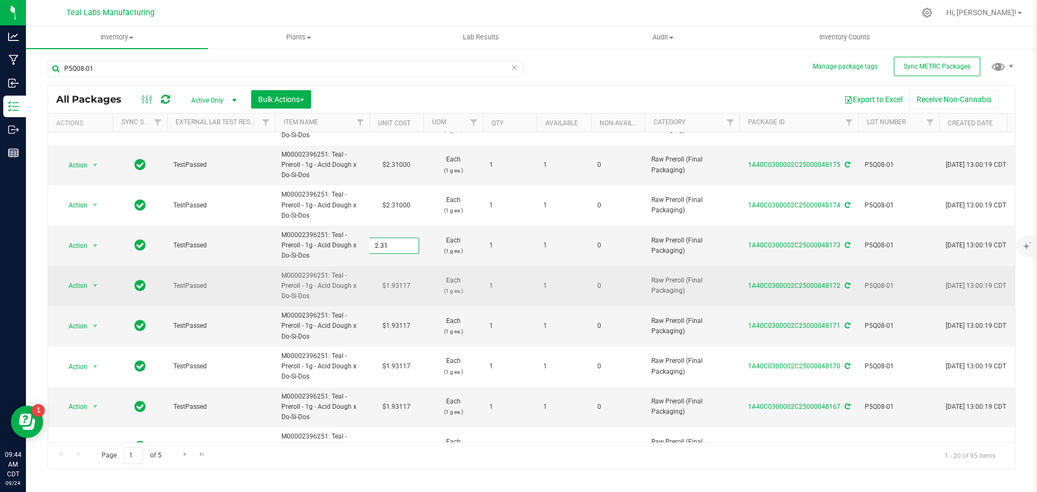
click at [401, 287] on div "All Packages Active Only Active Only Lab Samples Locked All External Internal B…" at bounding box center [532, 277] width 968 height 384
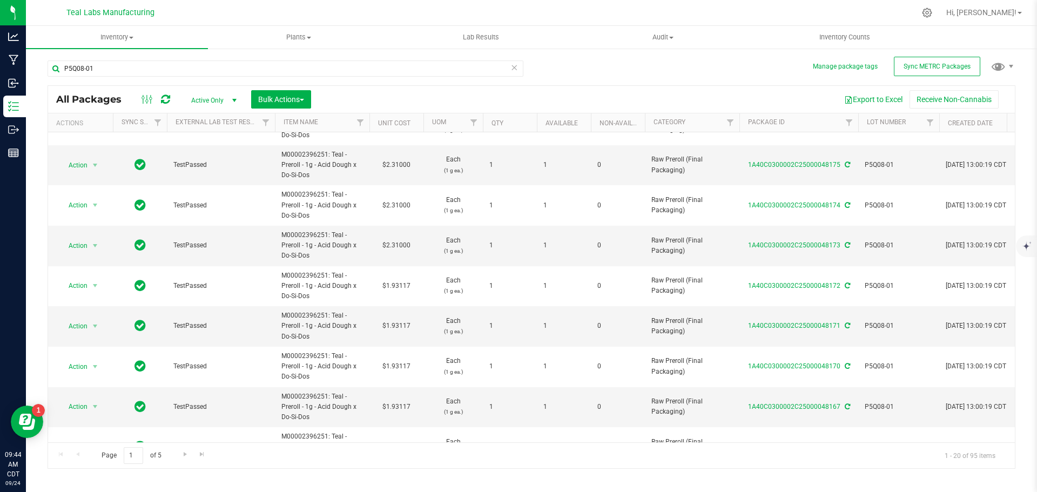
click at [401, 287] on td "$1.93117" at bounding box center [396, 286] width 54 height 41
click at [0, 0] on input "1.93117" at bounding box center [0, 0] width 0 height 0
paste input "2.31"
type input "2.31"
click at [399, 324] on div "All Packages Active Only Active Only Lab Samples Locked All External Internal B…" at bounding box center [532, 277] width 968 height 384
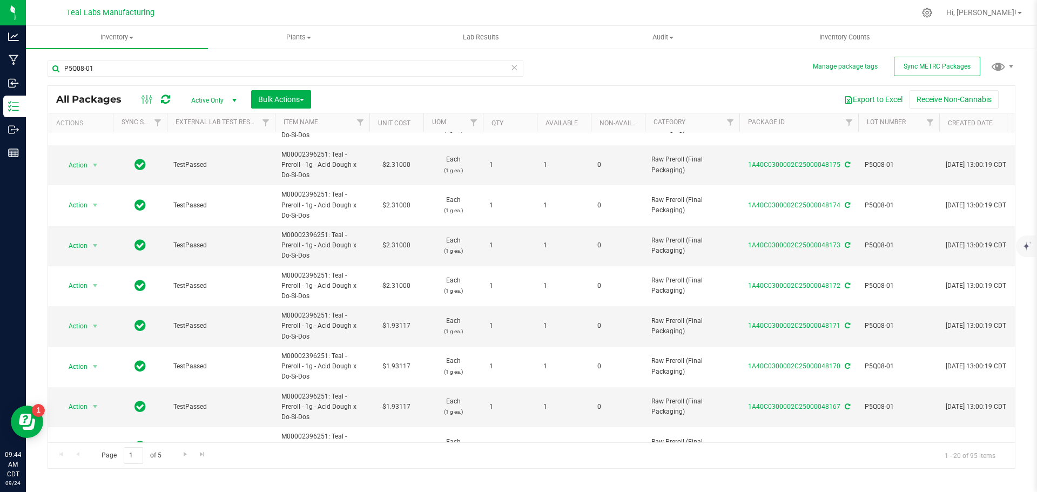
click at [399, 324] on td "$1.93117" at bounding box center [396, 326] width 54 height 41
click at [399, 324] on input "1.93117" at bounding box center [393, 326] width 49 height 15
type input "2.31"
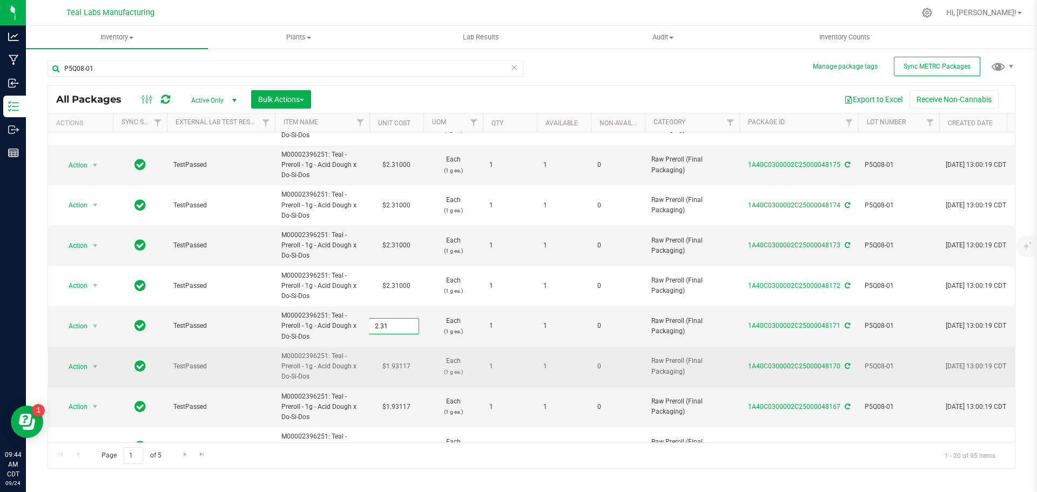
click at [403, 365] on div "All Packages Active Only Active Only Lab Samples Locked All External Internal B…" at bounding box center [532, 277] width 968 height 384
click at [399, 364] on td "$1.93117" at bounding box center [396, 367] width 54 height 41
click at [0, 0] on input "1.93117" at bounding box center [0, 0] width 0 height 0
click at [399, 364] on input "1.93117" at bounding box center [393, 366] width 49 height 15
paste input "2.31"
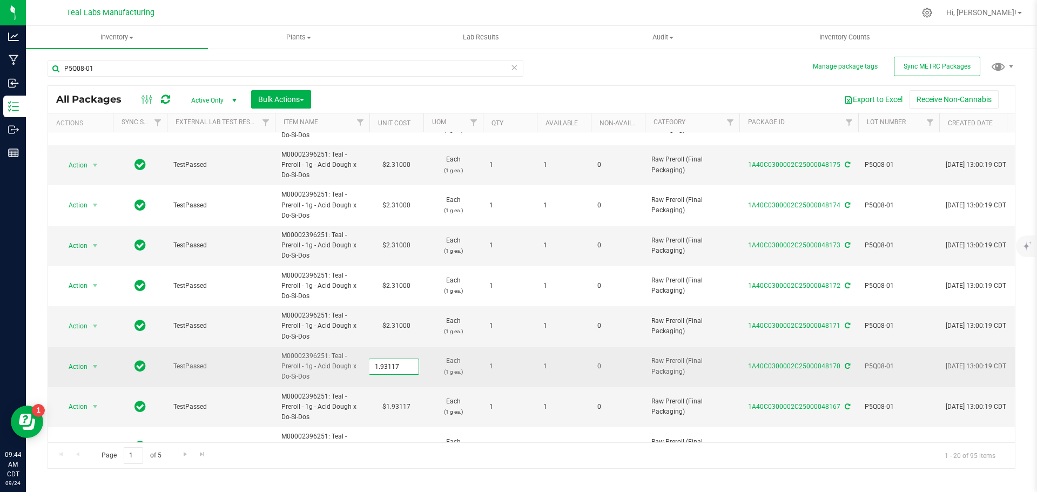
type input "2.31"
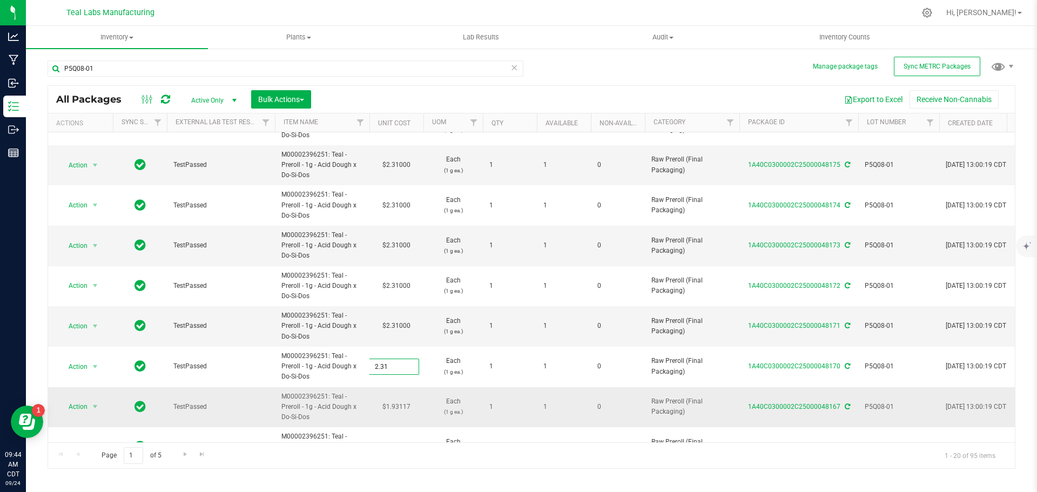
click at [392, 408] on div "All Packages Active Only Active Only Lab Samples Locked All External Internal B…" at bounding box center [532, 277] width 968 height 384
click at [394, 405] on td "$1.93117" at bounding box center [396, 407] width 54 height 41
click at [394, 405] on input "1.93117" at bounding box center [393, 406] width 49 height 15
type input "2.31"
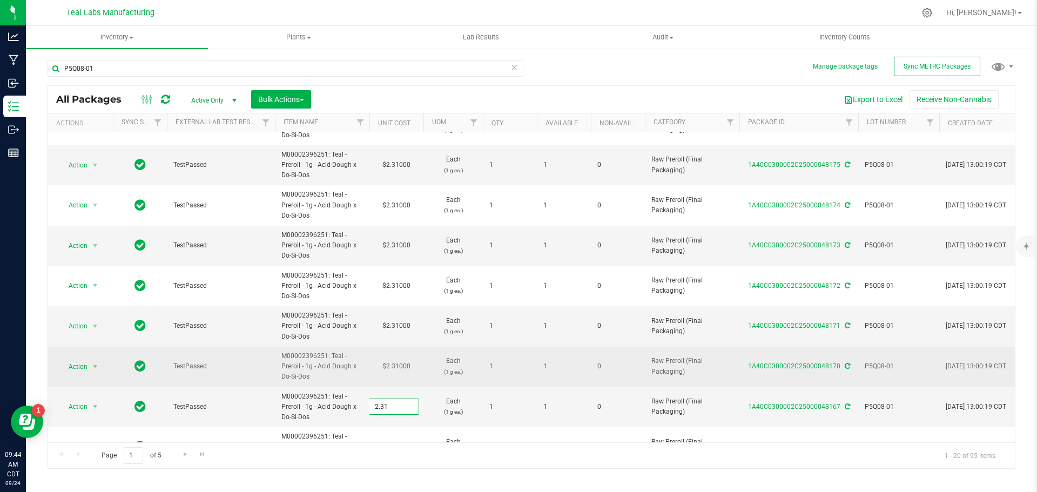
click at [417, 382] on div "All Packages Active Only Active Only Lab Samples Locked All External Internal B…" at bounding box center [532, 277] width 968 height 384
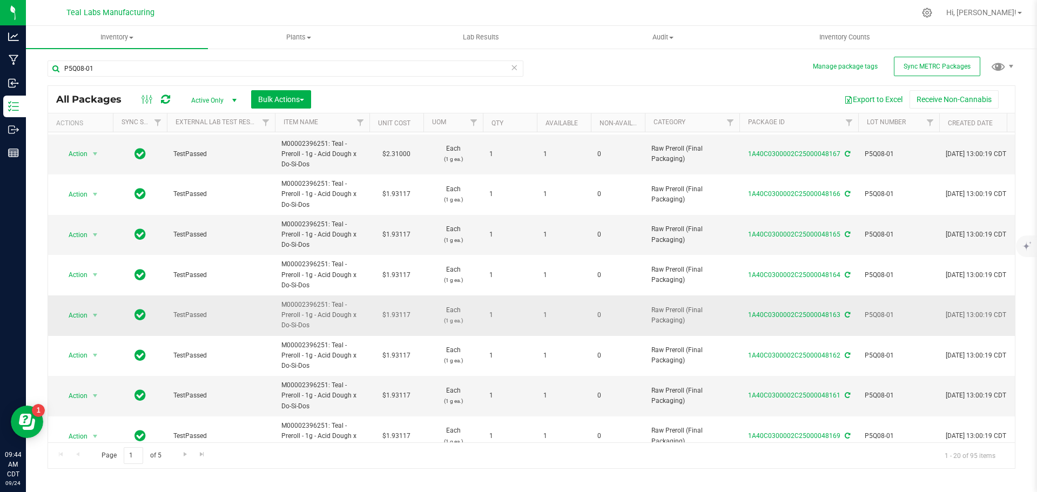
scroll to position [378, 0]
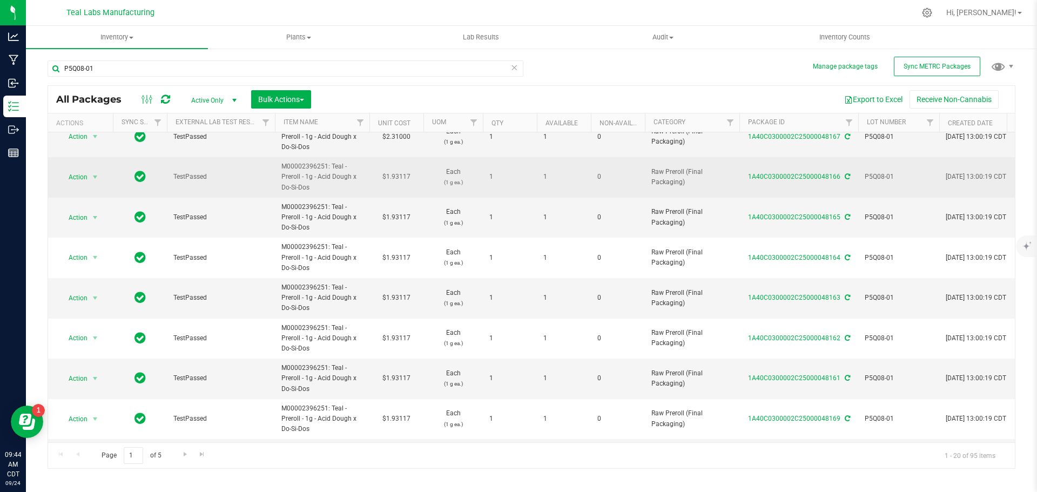
click at [402, 174] on td "$1.93117" at bounding box center [396, 177] width 54 height 41
click at [402, 174] on input "1.93117" at bounding box center [393, 177] width 49 height 15
type input "2.31"
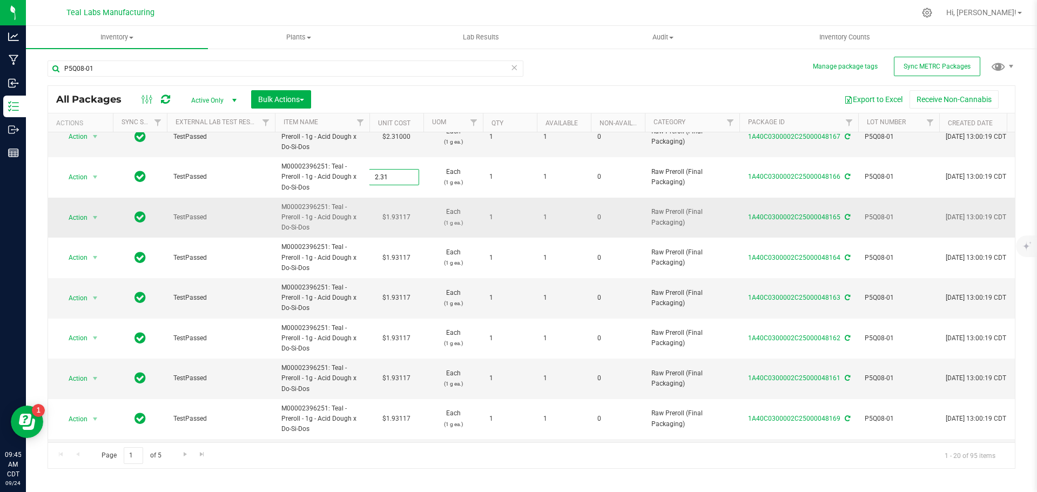
click at [399, 216] on div "All Packages Active Only Active Only Lab Samples Locked All External Internal B…" at bounding box center [532, 277] width 968 height 384
click at [399, 216] on td "$1.93117" at bounding box center [396, 218] width 54 height 41
type input "2.31"
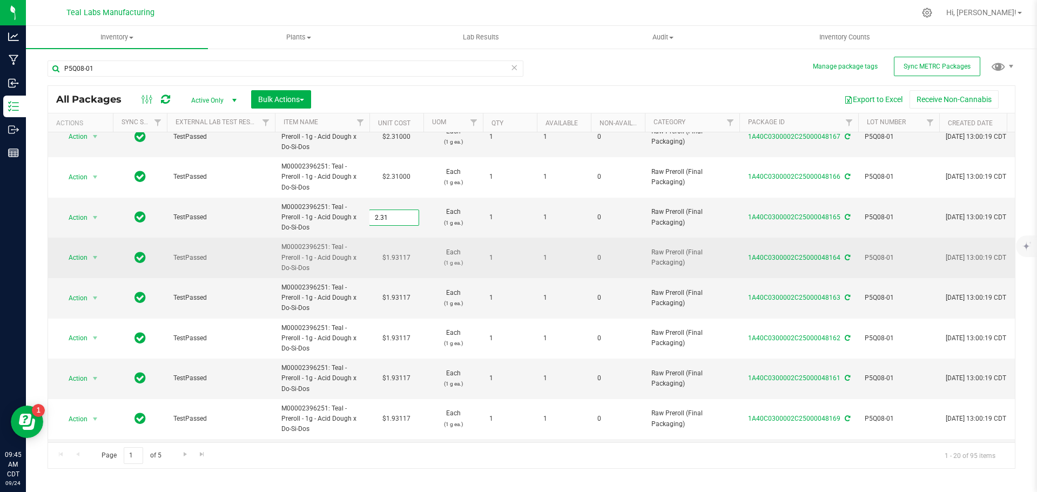
click at [406, 252] on div "All Packages Active Only Active Only Lab Samples Locked All External Internal B…" at bounding box center [532, 277] width 968 height 384
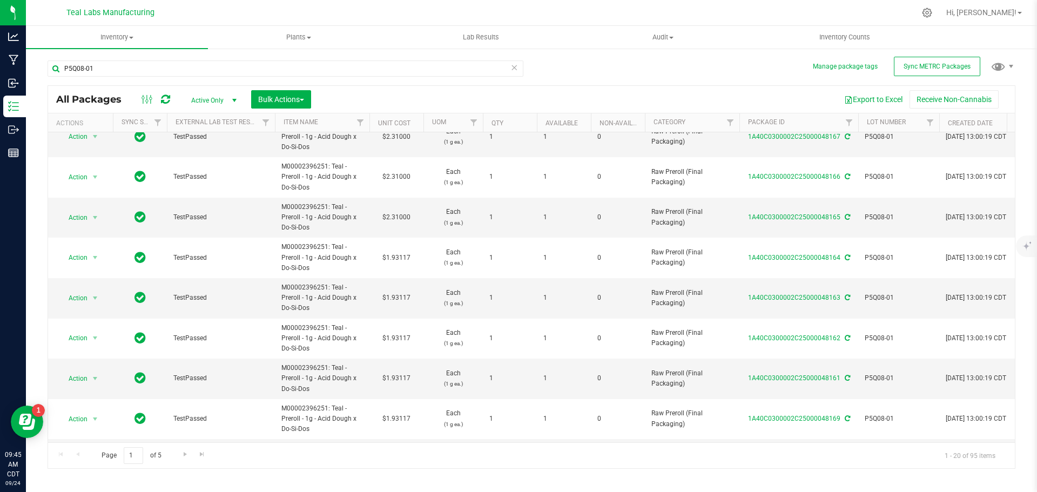
click at [406, 256] on td "$1.93117" at bounding box center [396, 258] width 54 height 41
type input "2.31"
click at [405, 292] on div "All Packages Active Only Active Only Lab Samples Locked All External Internal B…" at bounding box center [532, 277] width 968 height 384
click at [403, 298] on td "$1.93117" at bounding box center [396, 298] width 54 height 41
click at [403, 298] on input "1.93117" at bounding box center [393, 298] width 49 height 15
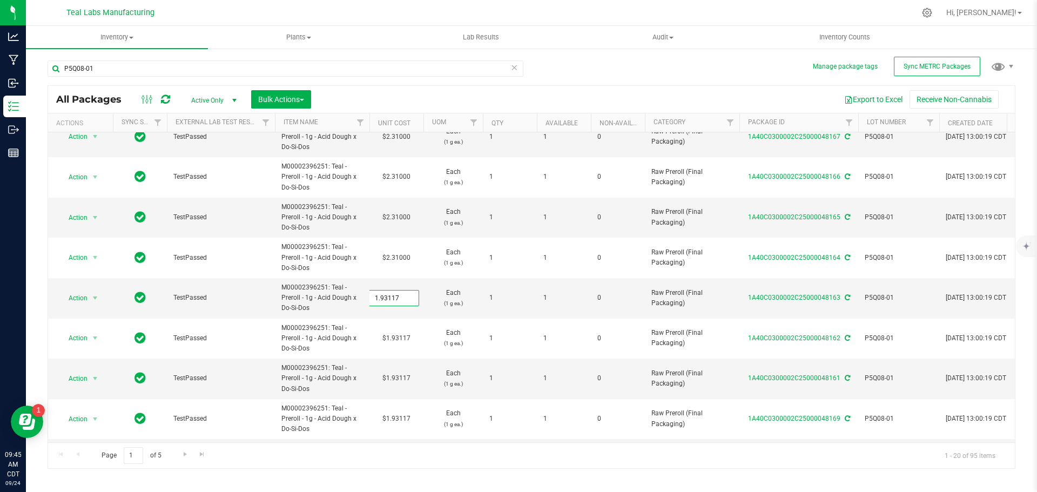
click at [403, 298] on input "1.93117" at bounding box center [393, 298] width 49 height 15
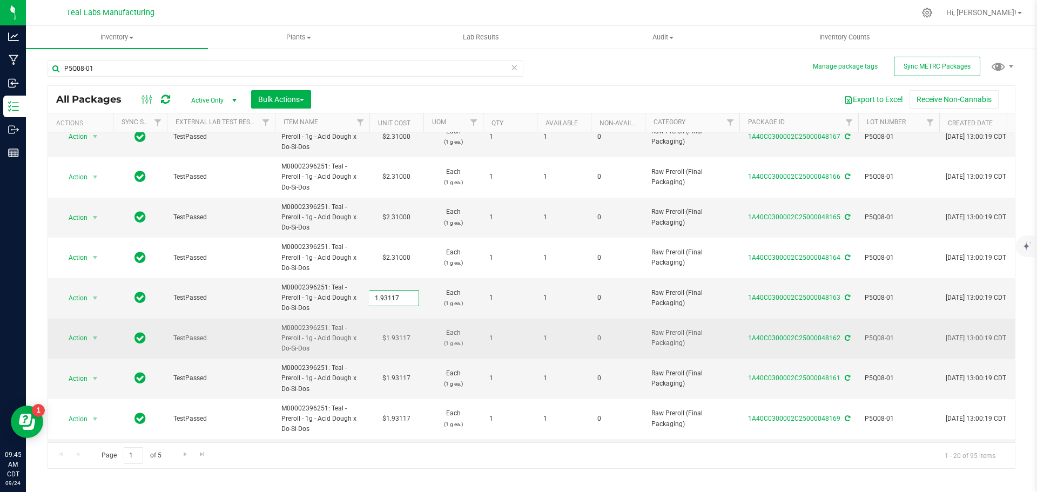
type input "2.31"
click at [402, 337] on div "All Packages Active Only Active Only Lab Samples Locked All External Internal B…" at bounding box center [532, 277] width 968 height 384
click at [403, 337] on td "$1.93117" at bounding box center [396, 339] width 54 height 41
type input "2.31"
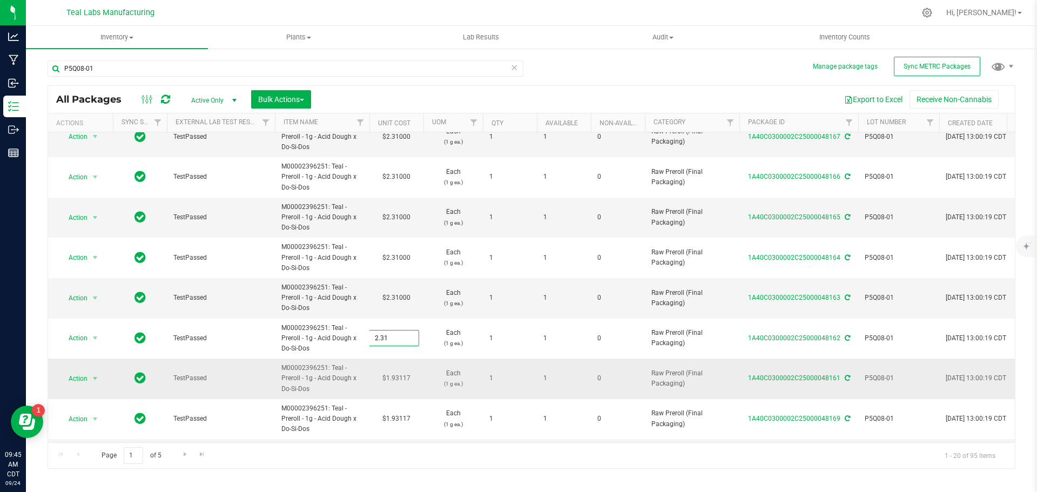
click at [405, 374] on div "All Packages Active Only Active Only Lab Samples Locked All External Internal B…" at bounding box center [532, 277] width 968 height 384
click at [405, 377] on td "$1.93117" at bounding box center [396, 379] width 54 height 41
click at [405, 377] on input "1.93117" at bounding box center [393, 378] width 49 height 15
type input "2.31"
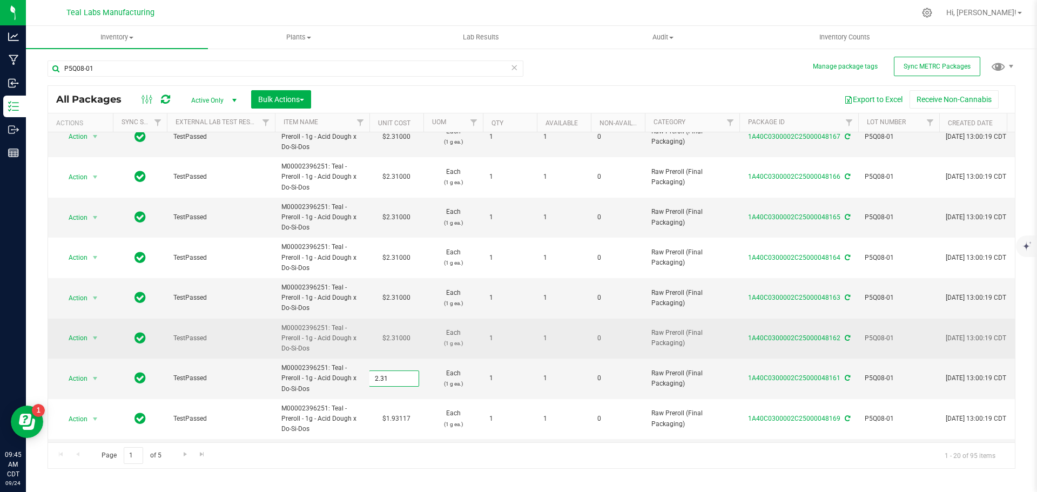
click at [425, 348] on div "All Packages Active Only Active Only Lab Samples Locked All External Internal B…" at bounding box center [532, 277] width 968 height 384
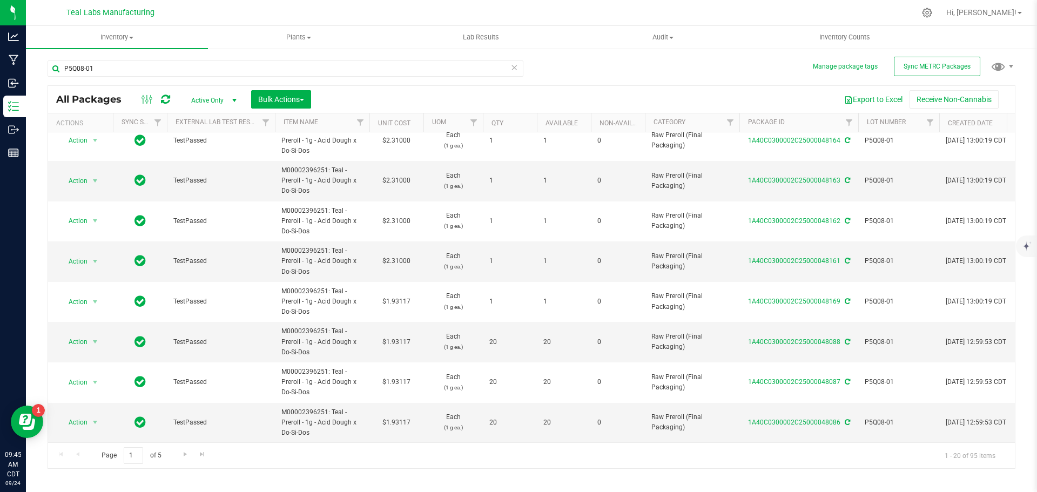
scroll to position [503, 0]
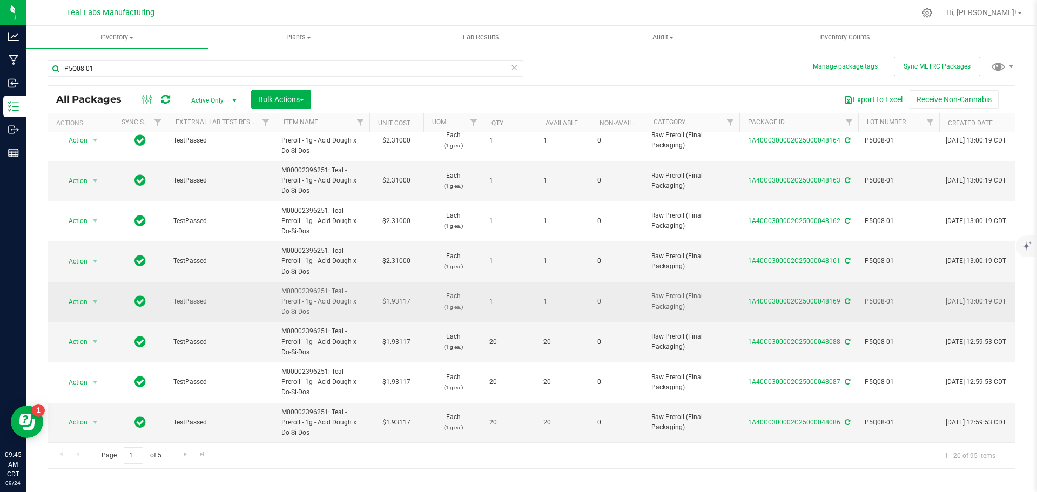
click at [403, 292] on td "$1.93117" at bounding box center [396, 302] width 54 height 41
click at [403, 294] on input "1.93117" at bounding box center [393, 301] width 49 height 15
type input "2.31"
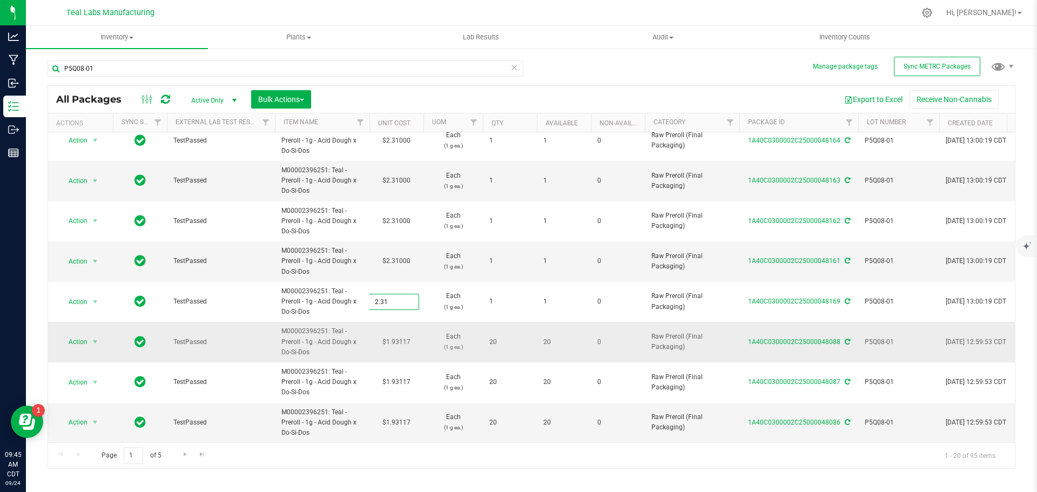
click at [405, 331] on div "All Packages Active Only Active Only Lab Samples Locked All External Internal B…" at bounding box center [532, 277] width 968 height 384
click at [405, 331] on td "$1.93117" at bounding box center [396, 342] width 54 height 41
click at [0, 0] on input "1.93117" at bounding box center [0, 0] width 0 height 0
paste input "2.31"
type input "2.31"
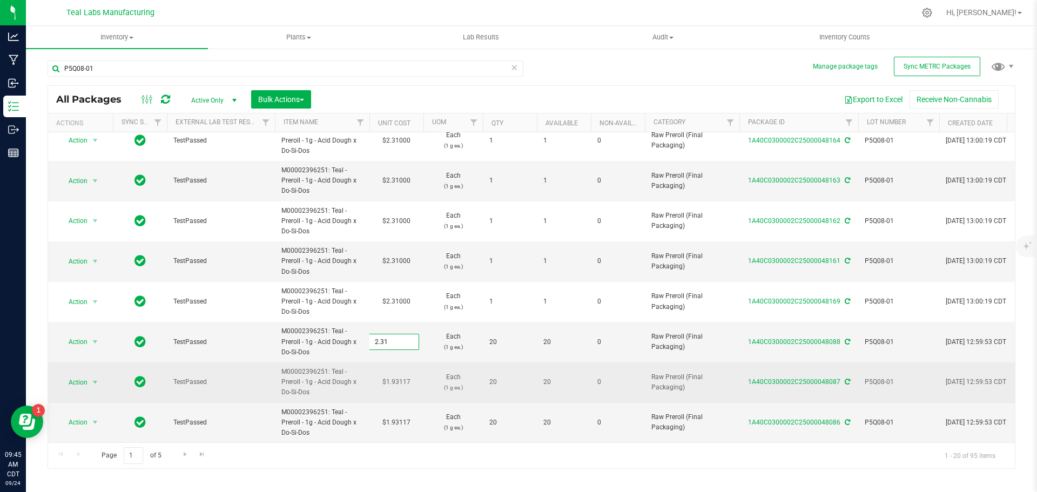
click at [397, 379] on div "All Packages Active Only Active Only Lab Samples Locked All External Internal B…" at bounding box center [532, 277] width 968 height 384
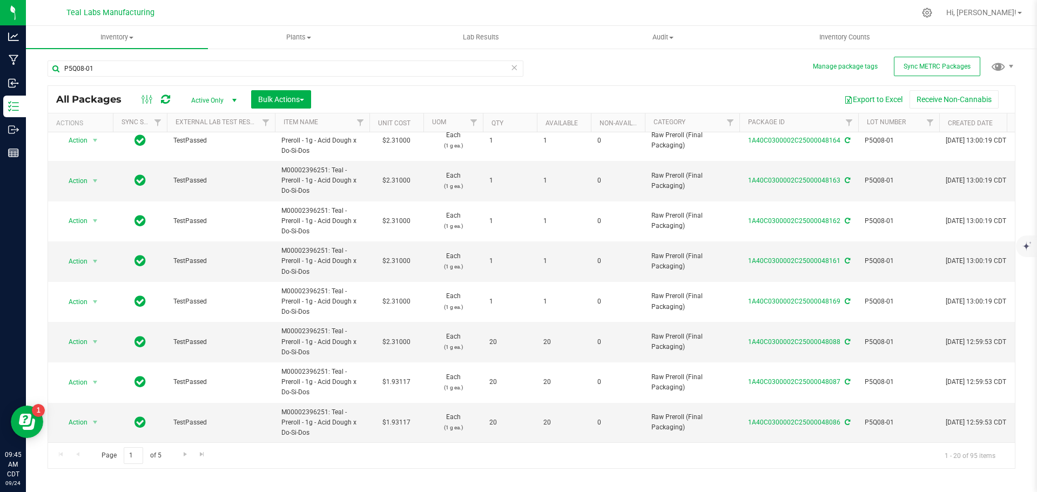
click at [398, 375] on td "$1.93117" at bounding box center [396, 382] width 54 height 41
click at [398, 375] on input "1.93117" at bounding box center [393, 382] width 49 height 15
type input "2.31"
click at [399, 411] on div "All Packages Active Only Active Only Lab Samples Locked All External Internal B…" at bounding box center [532, 277] width 968 height 384
type input "2.31000"
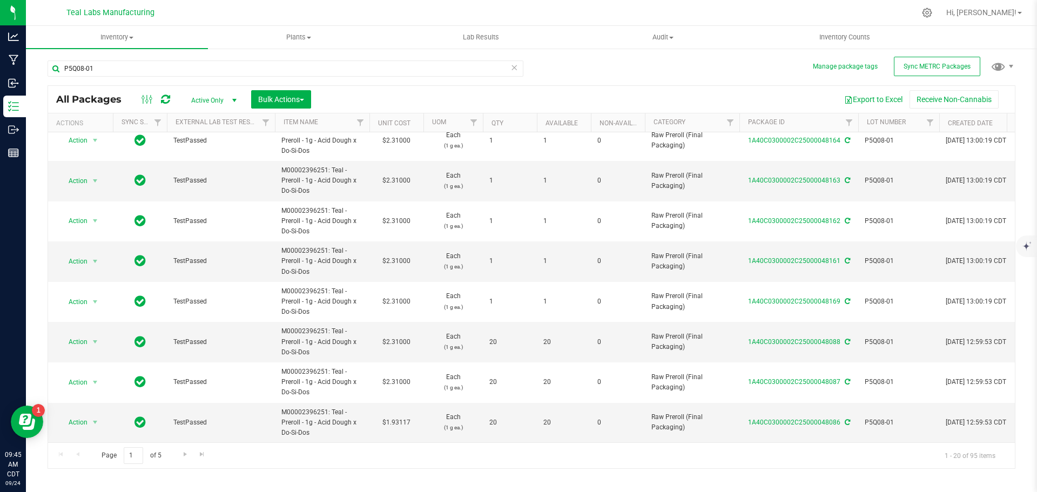
click at [399, 411] on td "$1.93117" at bounding box center [396, 423] width 54 height 40
type input "2.31"
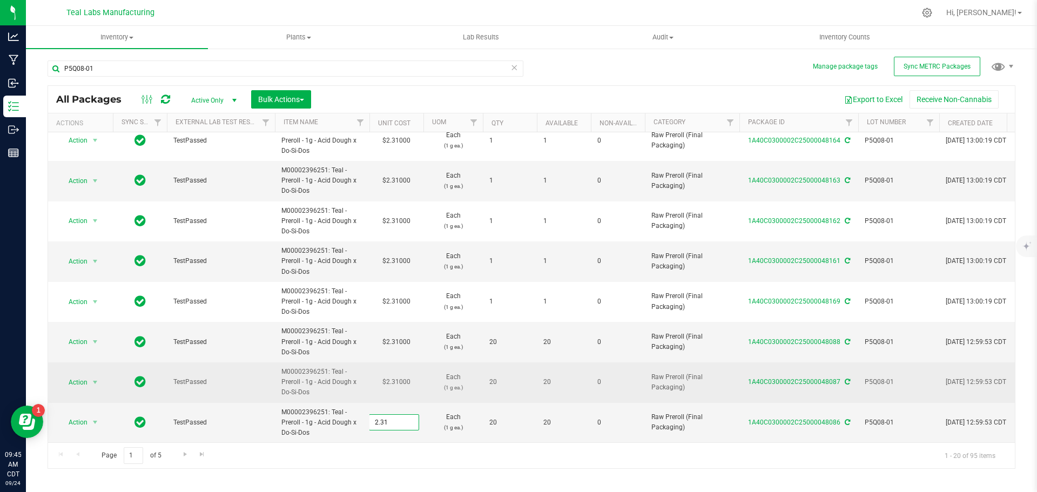
click at [415, 381] on div "All Packages Active Only Active Only Lab Samples Locked All External Internal B…" at bounding box center [532, 277] width 968 height 384
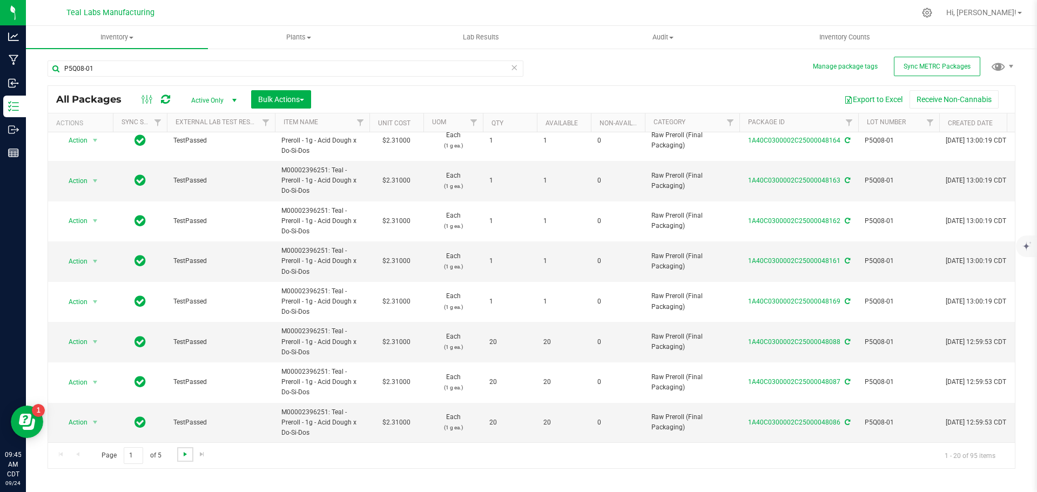
click at [182, 453] on span "Go to the next page" at bounding box center [185, 454] width 9 height 9
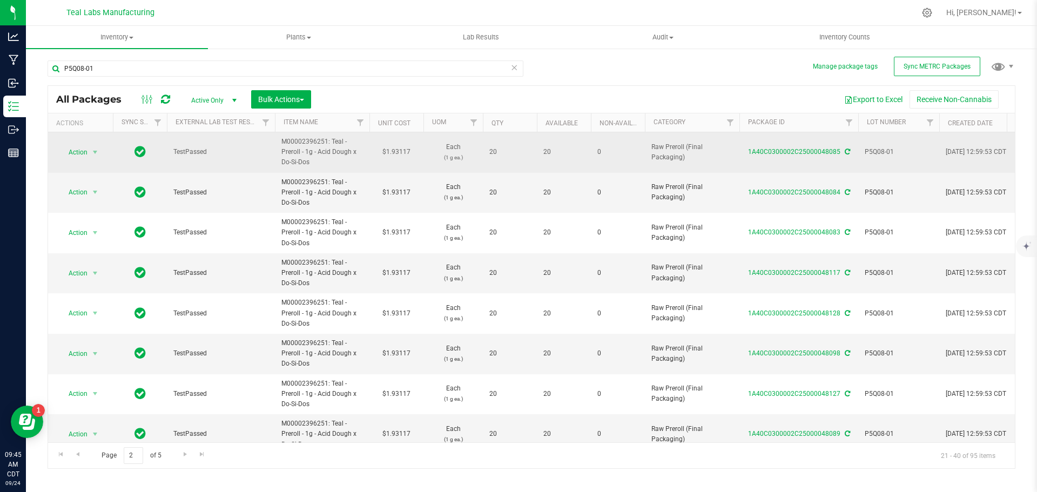
click at [394, 152] on td "$1.93117" at bounding box center [396, 152] width 54 height 41
click at [394, 152] on input "1.93117" at bounding box center [393, 152] width 49 height 15
type input "2.31"
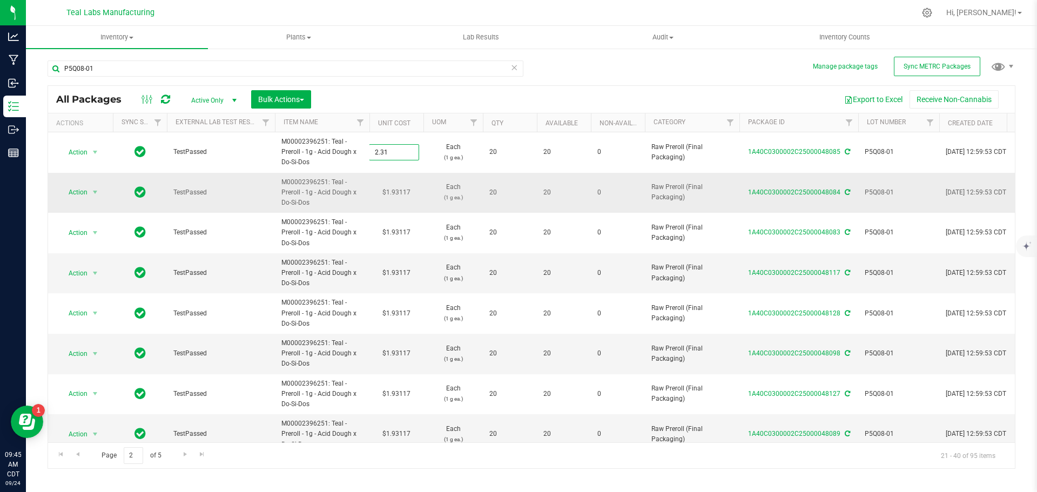
click at [399, 195] on div "All Packages Active Only Active Only Lab Samples Locked All External Internal B…" at bounding box center [532, 277] width 968 height 384
click at [399, 195] on td "$1.93117" at bounding box center [396, 193] width 54 height 41
click at [399, 195] on input "1.93117" at bounding box center [393, 192] width 49 height 15
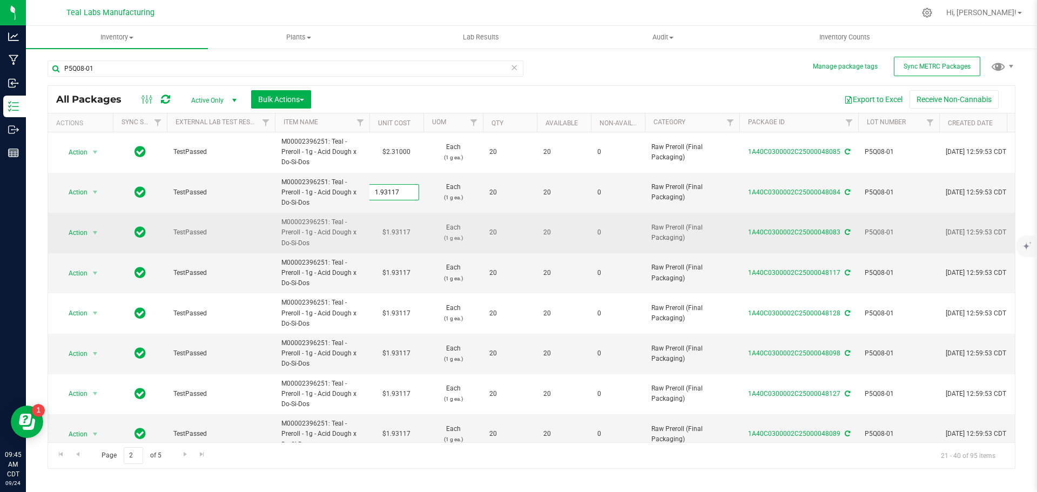
type input "2.31"
click at [411, 236] on div "All Packages Active Only Active Only Lab Samples Locked All External Internal B…" at bounding box center [532, 277] width 968 height 384
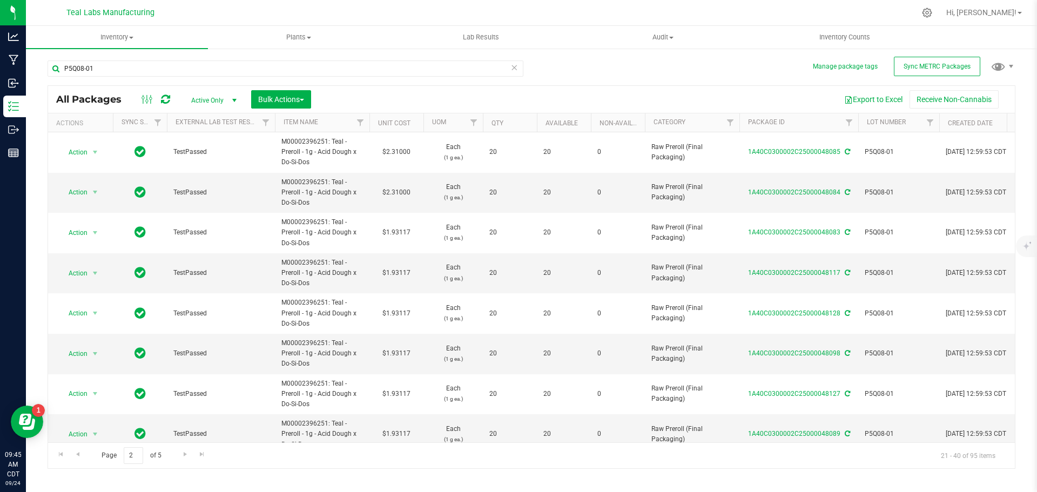
click at [410, 231] on td "$1.93117" at bounding box center [396, 233] width 54 height 41
click at [410, 231] on input "1.93117" at bounding box center [393, 232] width 49 height 15
type input "2.31"
click at [402, 271] on div "All Packages Active Only Active Only Lab Samples Locked All External Internal B…" at bounding box center [532, 277] width 968 height 384
click at [402, 271] on td "$1.93117" at bounding box center [396, 273] width 54 height 41
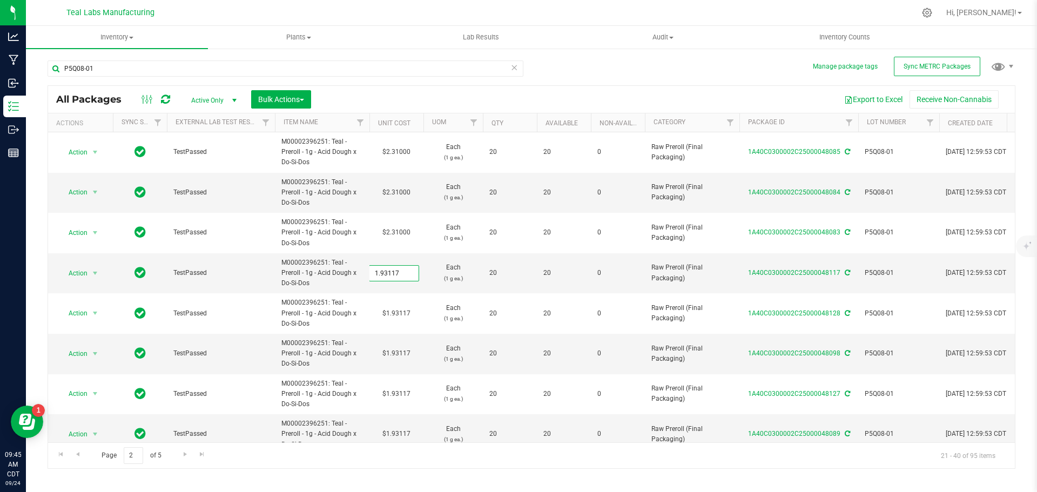
click at [402, 271] on input "1.93117" at bounding box center [393, 273] width 49 height 15
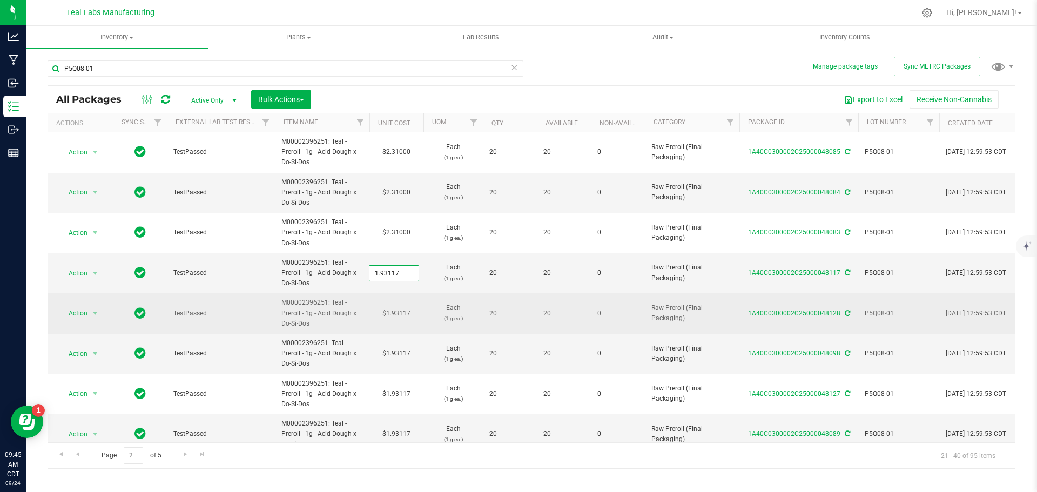
type input "2.31"
click at [405, 310] on div "All Packages Active Only Active Only Lab Samples Locked All External Internal B…" at bounding box center [532, 277] width 968 height 384
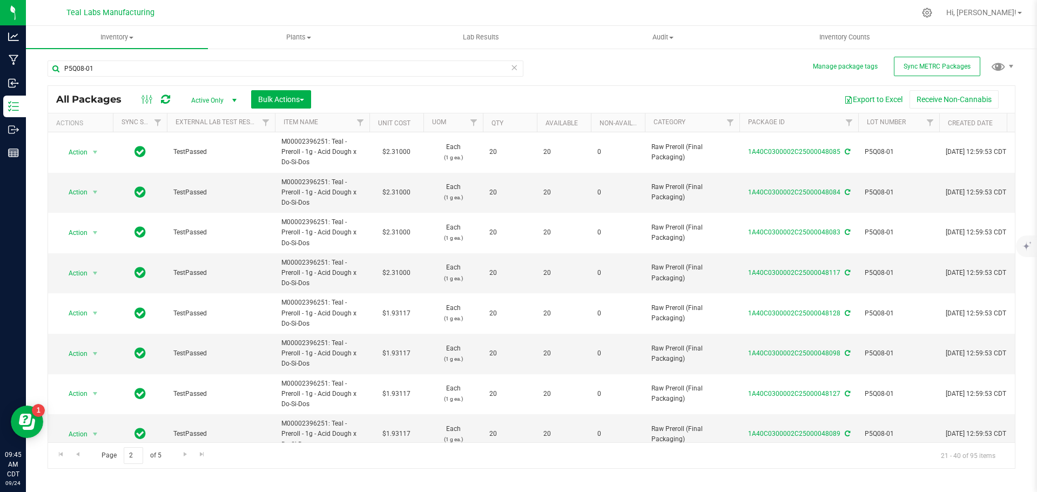
click at [405, 310] on td "$1.93117" at bounding box center [396, 313] width 54 height 41
type input "2.31"
click at [406, 349] on div "All Packages Active Only Active Only Lab Samples Locked All External Internal B…" at bounding box center [532, 277] width 968 height 384
click at [405, 353] on td "$1.93117" at bounding box center [396, 354] width 54 height 41
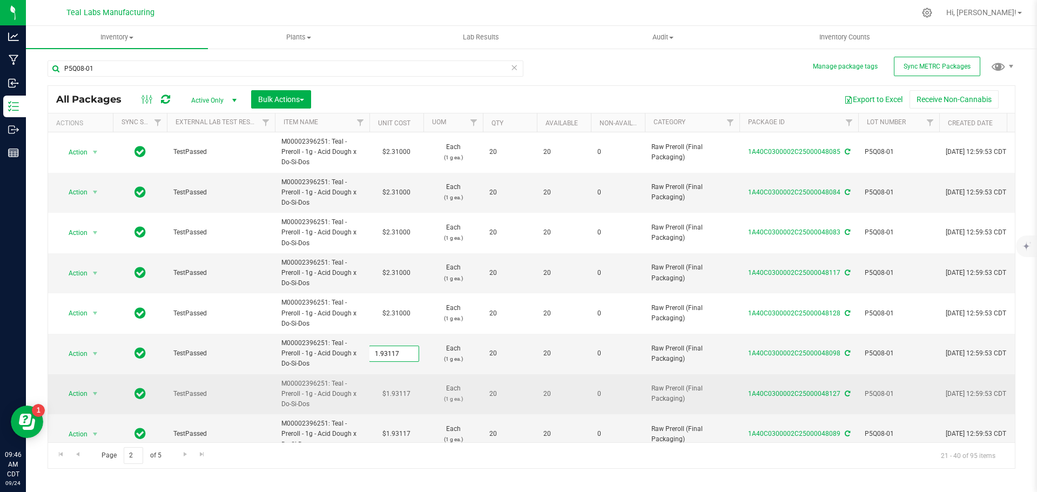
type input "2.31"
click at [404, 392] on div "All Packages Active Only Active Only Lab Samples Locked All External Internal B…" at bounding box center [532, 277] width 968 height 384
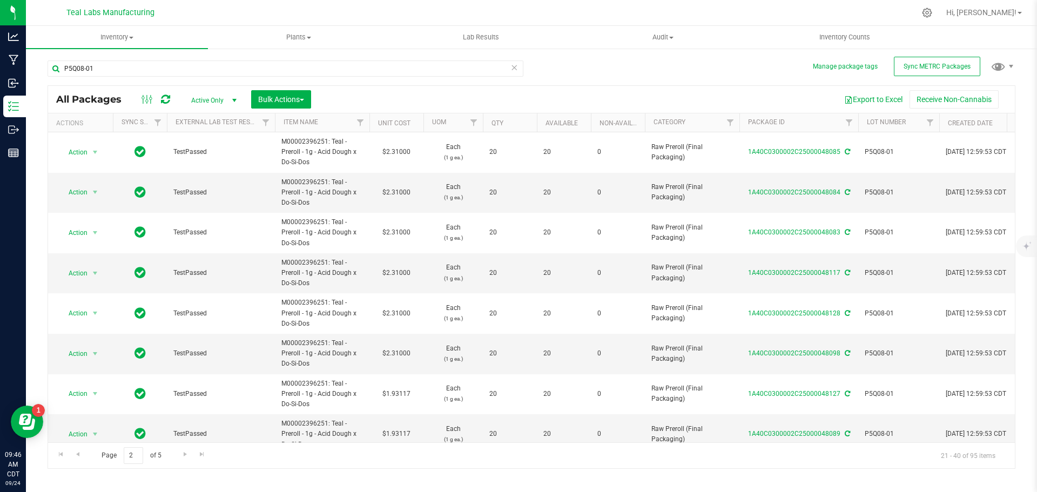
click at [404, 392] on td "$1.93117" at bounding box center [396, 394] width 54 height 41
click at [404, 392] on input "1.93117" at bounding box center [393, 393] width 49 height 15
type input "2.31"
click at [412, 371] on div "All Packages Active Only Active Only Lab Samples Locked All External Internal B…" at bounding box center [532, 277] width 968 height 384
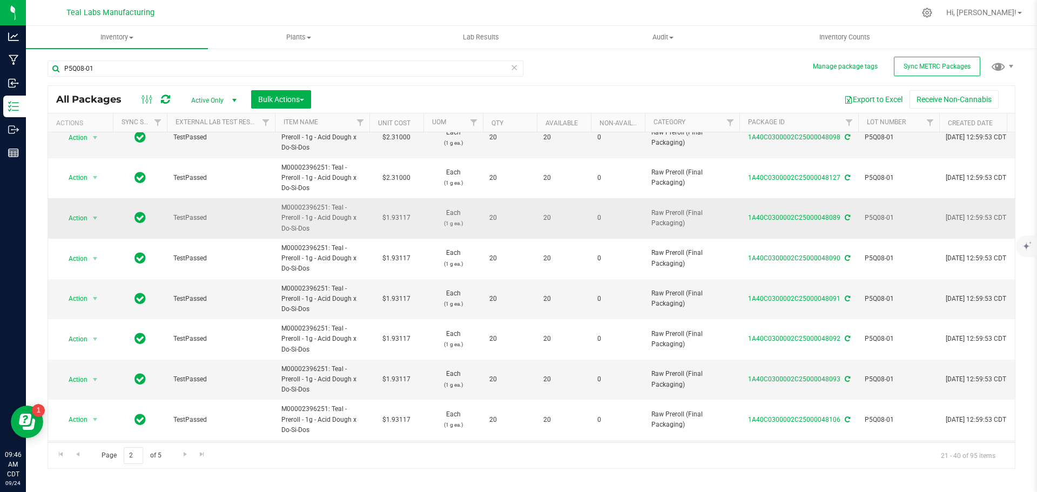
click at [408, 214] on td "$1.93117" at bounding box center [396, 218] width 54 height 41
click at [408, 214] on input "1.93117" at bounding box center [393, 218] width 49 height 15
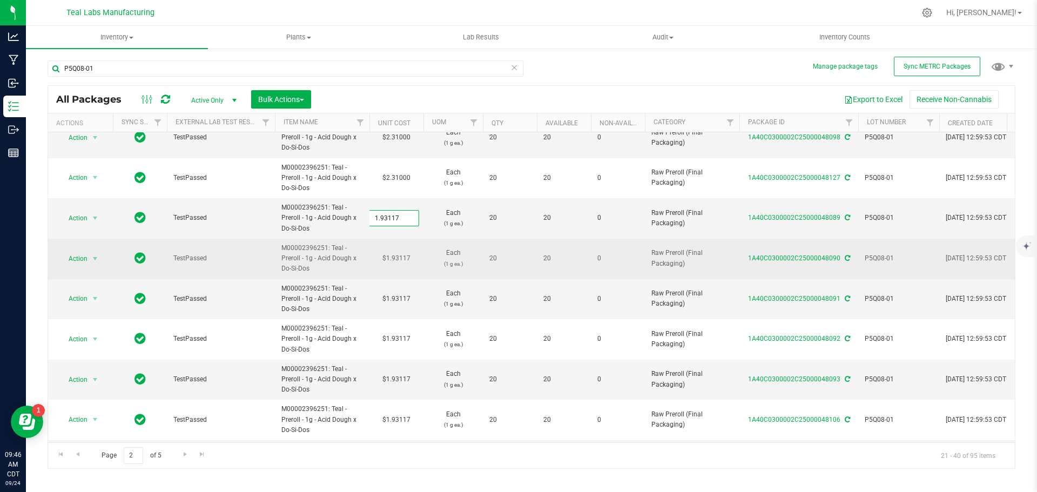
type input "2.31"
click at [404, 254] on div "All Packages Active Only Active Only Lab Samples Locked All External Internal B…" at bounding box center [532, 277] width 968 height 384
type input "2.31000"
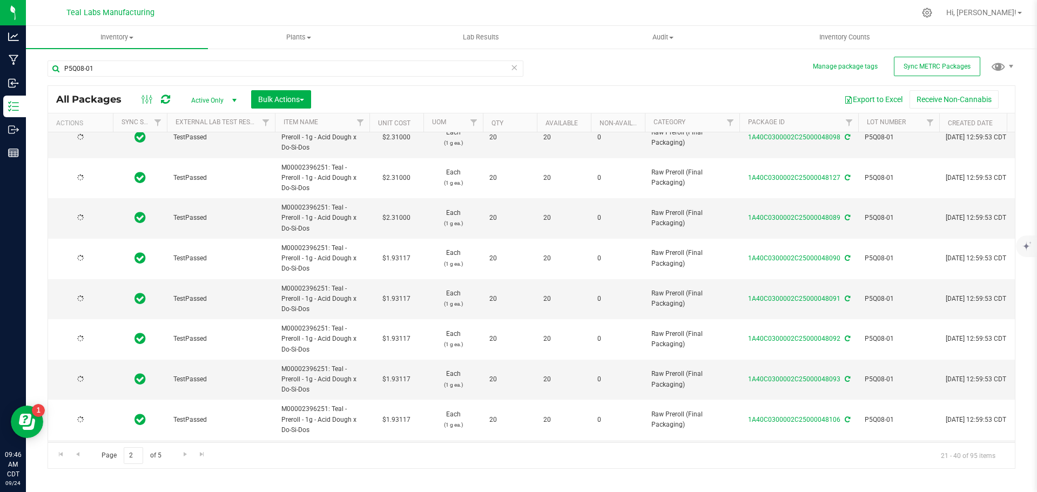
click at [404, 254] on td "$1.93117" at bounding box center [396, 259] width 54 height 41
click at [404, 254] on input "1.93117" at bounding box center [393, 258] width 49 height 15
paste input "2.311"
type input "2.311"
click at [404, 304] on div "All Packages Active Only Active Only Lab Samples Locked All External Internal B…" at bounding box center [532, 277] width 968 height 384
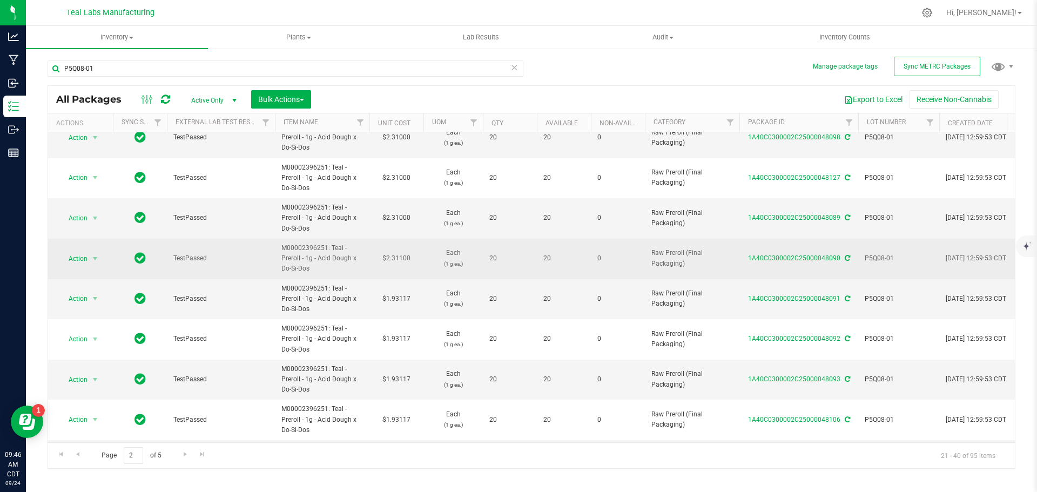
click at [408, 258] on td "$2.31100" at bounding box center [396, 259] width 54 height 41
click at [408, 258] on input "2.311" at bounding box center [393, 258] width 49 height 15
type input "2.31"
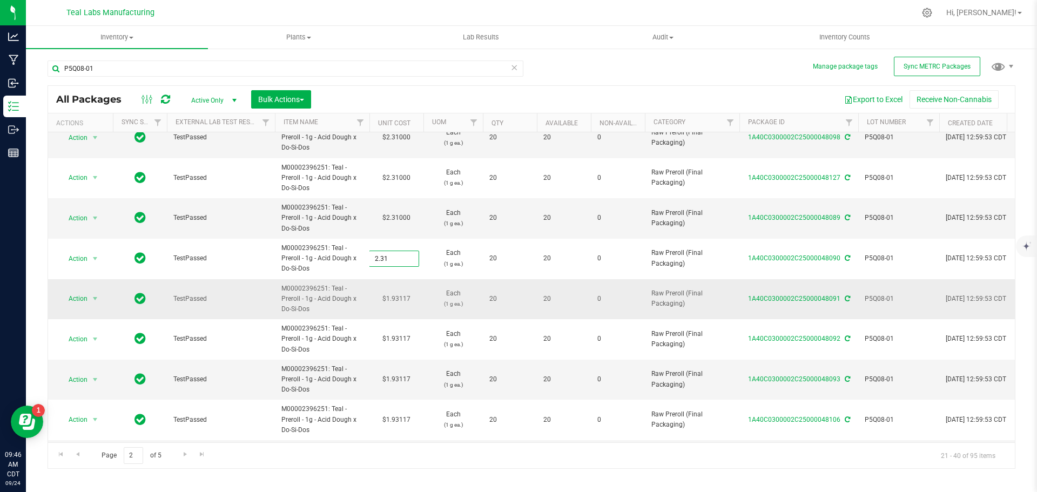
click at [402, 297] on div "All Packages Active Only Active Only Lab Samples Locked All External Internal B…" at bounding box center [532, 277] width 968 height 384
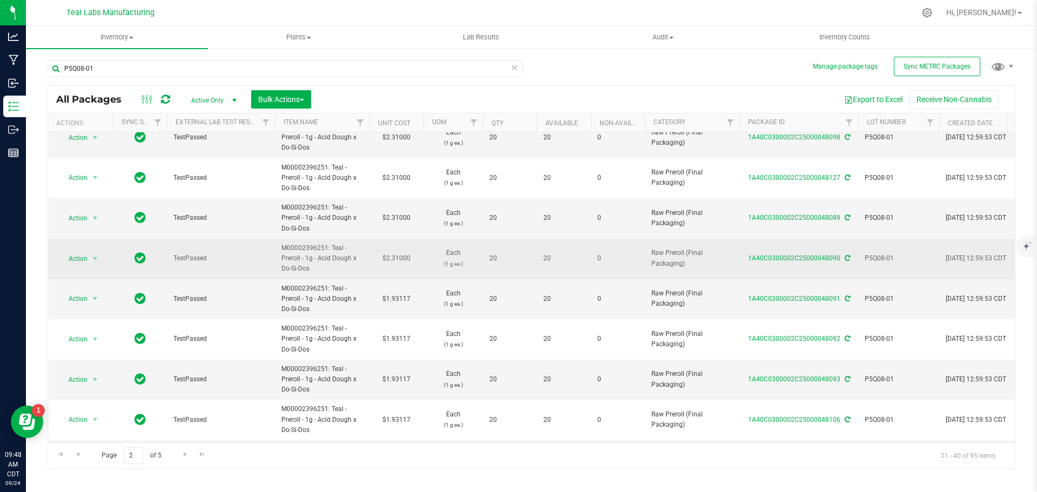
click at [398, 257] on td "$2.31000" at bounding box center [396, 259] width 54 height 41
click at [387, 257] on input "2.31" at bounding box center [393, 258] width 49 height 15
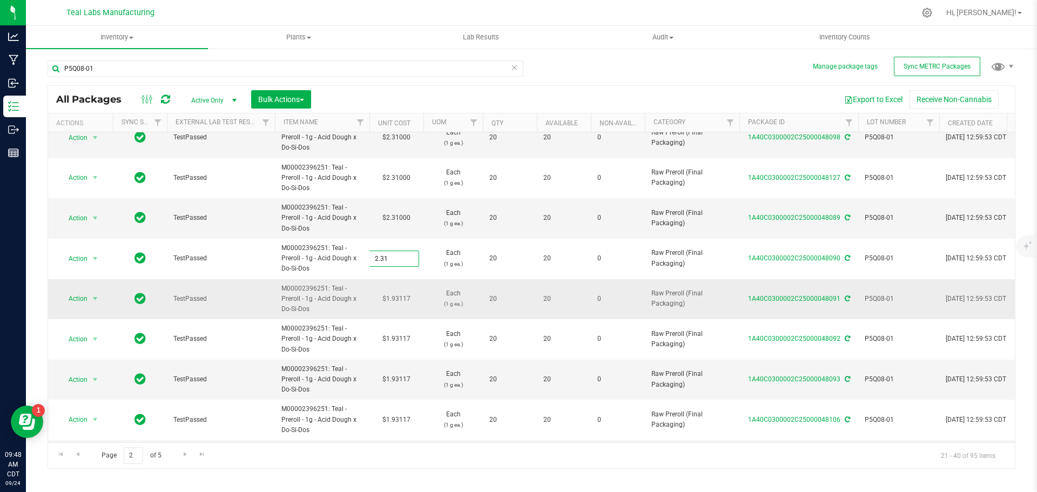
click at [403, 297] on td "$1.93117" at bounding box center [396, 299] width 54 height 41
click at [403, 297] on input "1.93117" at bounding box center [393, 298] width 49 height 15
paste input "2.31"
type input "2.31"
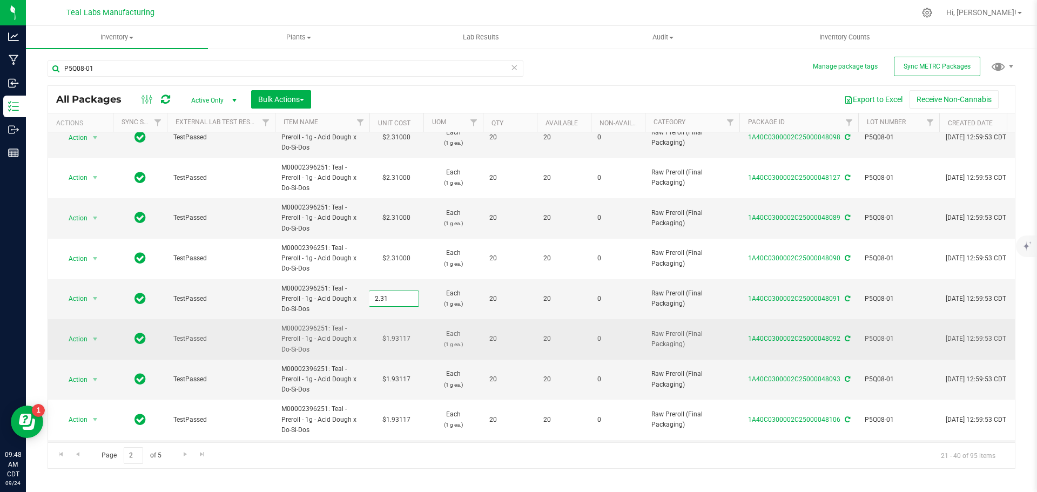
click at [403, 335] on div "All Packages Active Only Active Only Lab Samples Locked All External Internal B…" at bounding box center [532, 277] width 968 height 384
type input "2.31000"
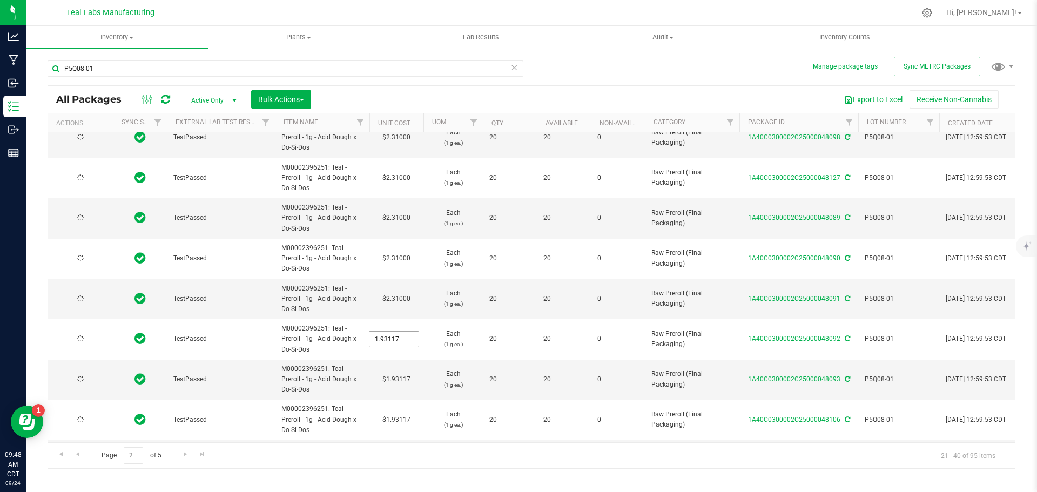
click at [403, 335] on input "1.93117" at bounding box center [393, 339] width 49 height 15
click at [0, 0] on input "1.93117" at bounding box center [0, 0] width 0 height 0
paste input "2.31"
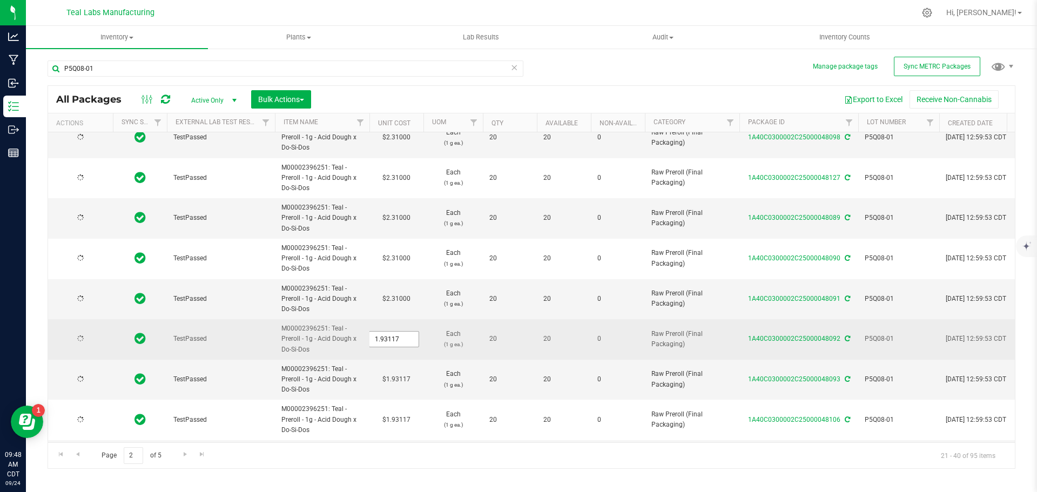
type input "2.31"
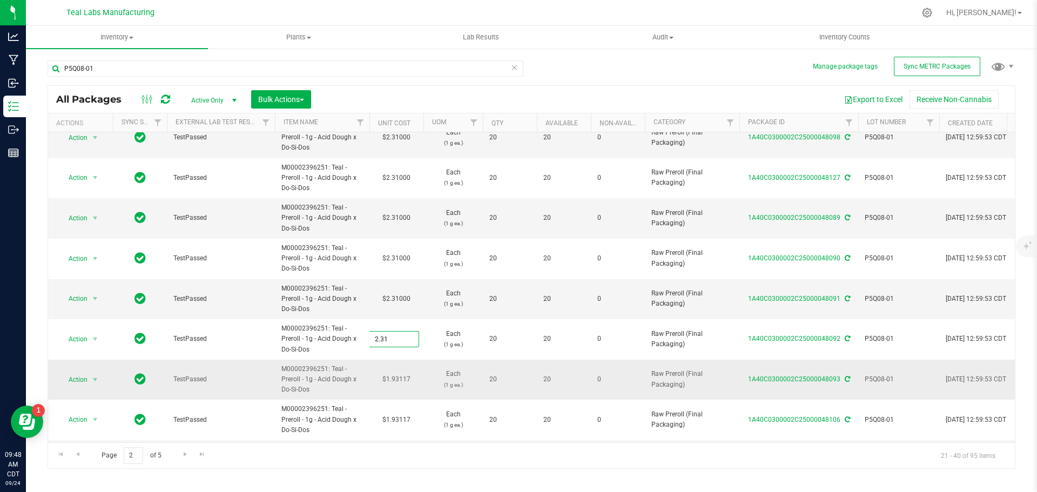
click at [400, 374] on div "All Packages Active Only Active Only Lab Samples Locked All External Internal B…" at bounding box center [532, 277] width 968 height 384
click at [399, 379] on td "$1.93117" at bounding box center [396, 380] width 54 height 41
click at [399, 379] on input "1.93117" at bounding box center [393, 379] width 49 height 15
type input "2.31"
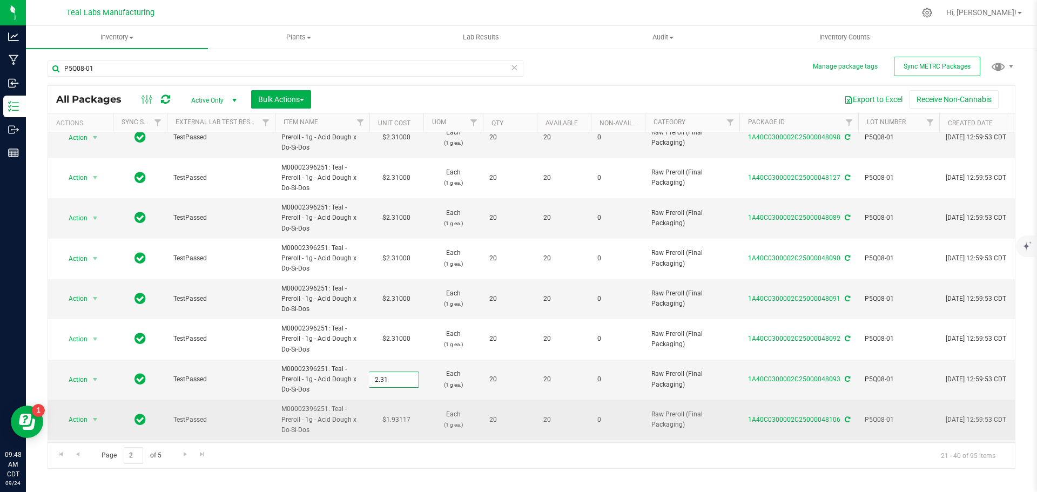
click at [402, 419] on div "All Packages Active Only Active Only Lab Samples Locked All External Internal B…" at bounding box center [532, 277] width 968 height 384
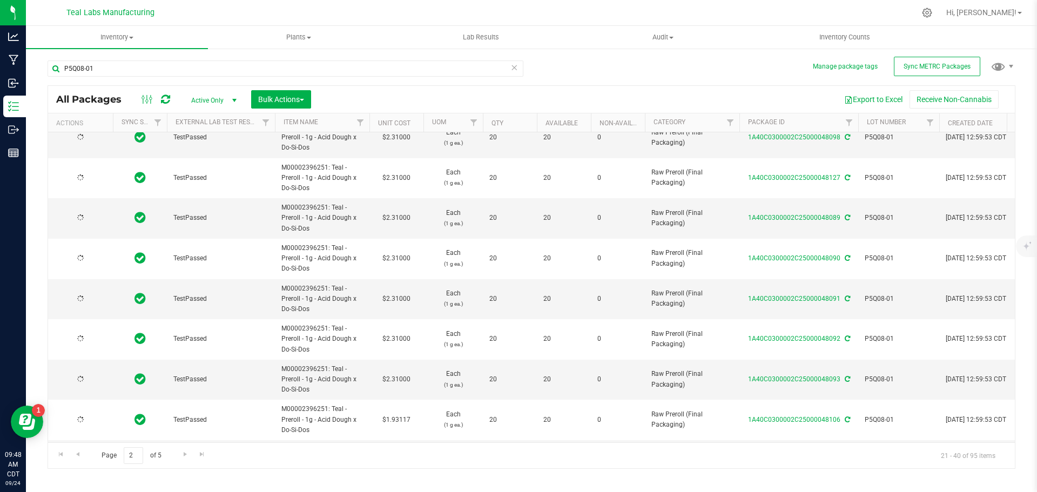
click at [402, 419] on td "$1.93117" at bounding box center [396, 420] width 54 height 41
click at [0, 0] on input "1.93117" at bounding box center [0, 0] width 0 height 0
paste input "2.31"
type input "2.31"
click at [407, 453] on div "All Packages Active Only Active Only Lab Samples Locked All External Internal B…" at bounding box center [532, 277] width 968 height 384
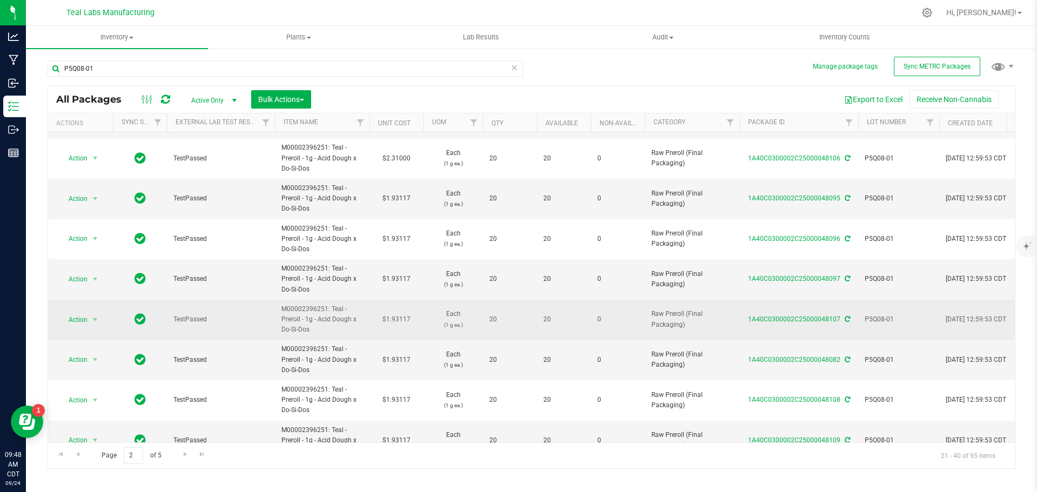
scroll to position [486, 0]
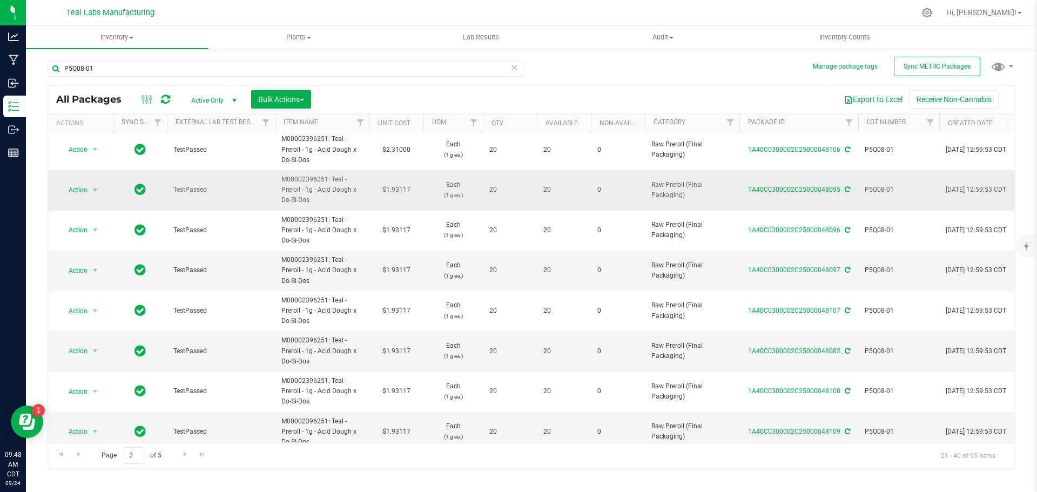
click at [404, 193] on td "$1.93117" at bounding box center [396, 190] width 54 height 41
click at [404, 193] on input "1.93117" at bounding box center [393, 190] width 49 height 15
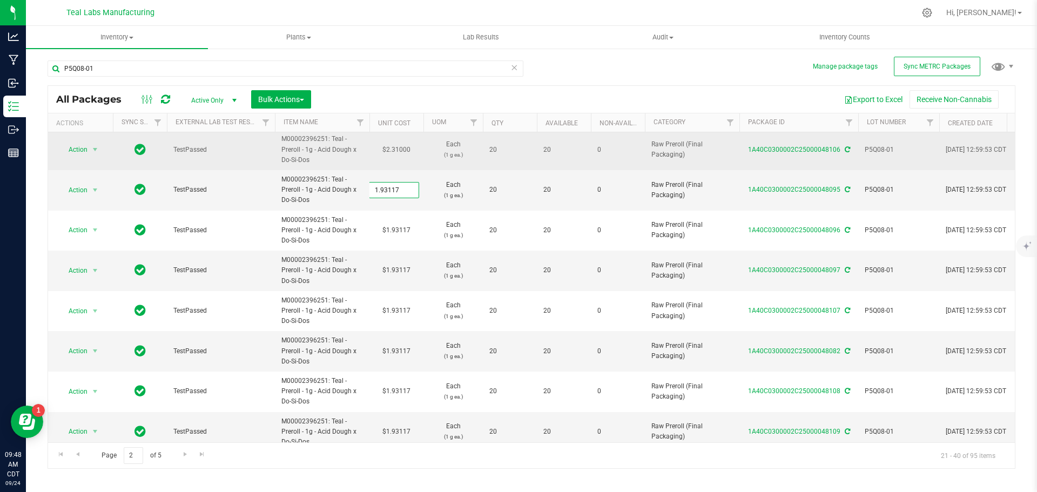
click at [403, 150] on td "$2.31000" at bounding box center [396, 150] width 54 height 41
click at [403, 150] on input "2.31" at bounding box center [393, 149] width 49 height 15
type input "1.93117"
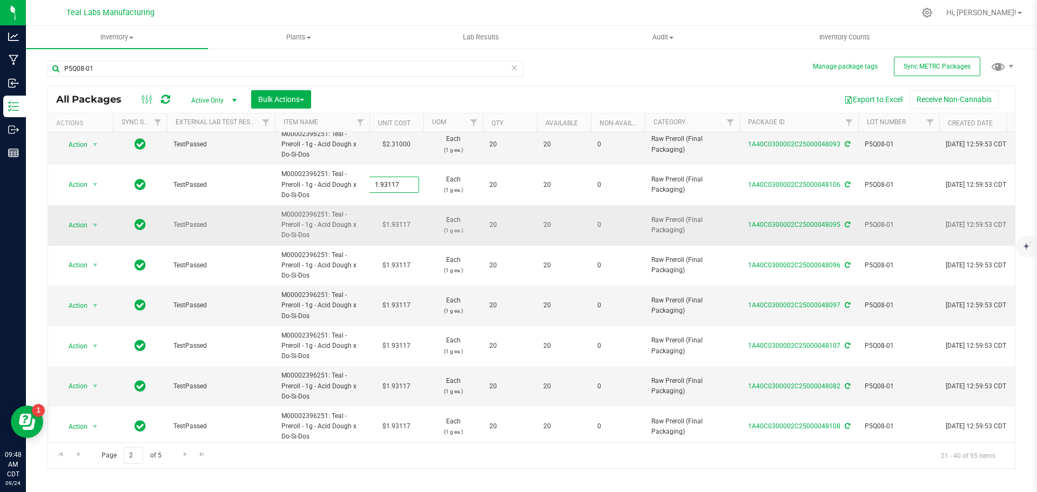
scroll to position [432, 0]
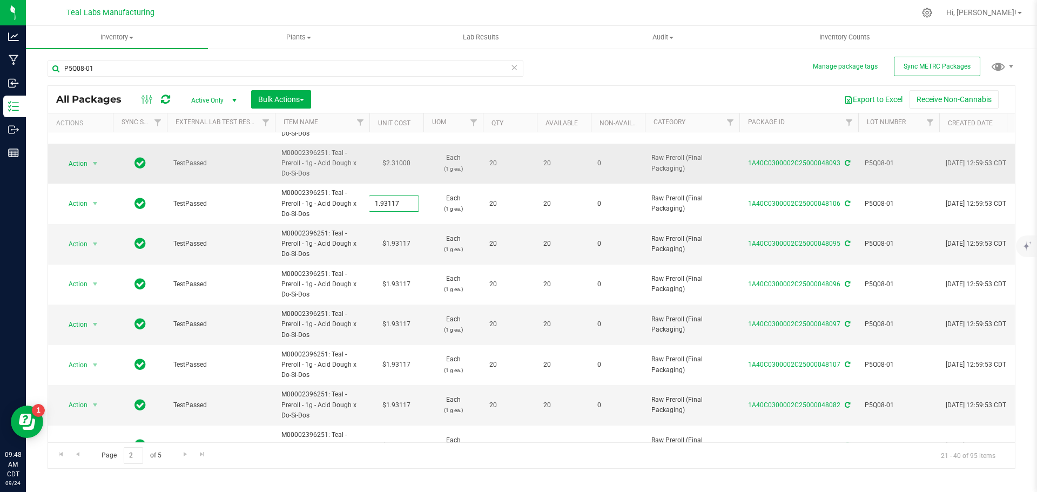
click at [401, 168] on div "All Packages Active Only Active Only Lab Samples Locked All External Internal B…" at bounding box center [532, 277] width 968 height 384
click at [401, 164] on input "2.31" at bounding box center [393, 163] width 49 height 15
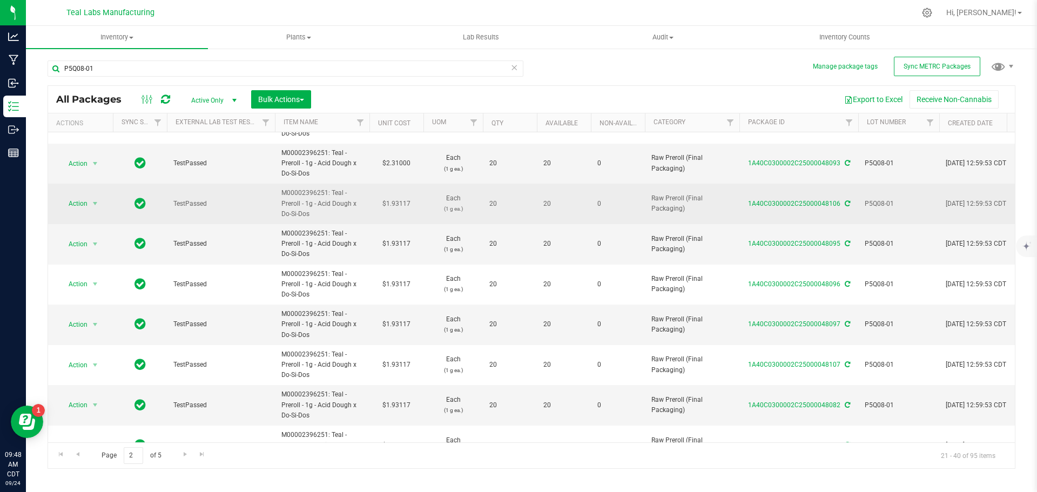
click at [399, 200] on td "$1.93117" at bounding box center [396, 204] width 54 height 41
click at [399, 200] on input "1.93117" at bounding box center [393, 203] width 49 height 15
type input "2.31"
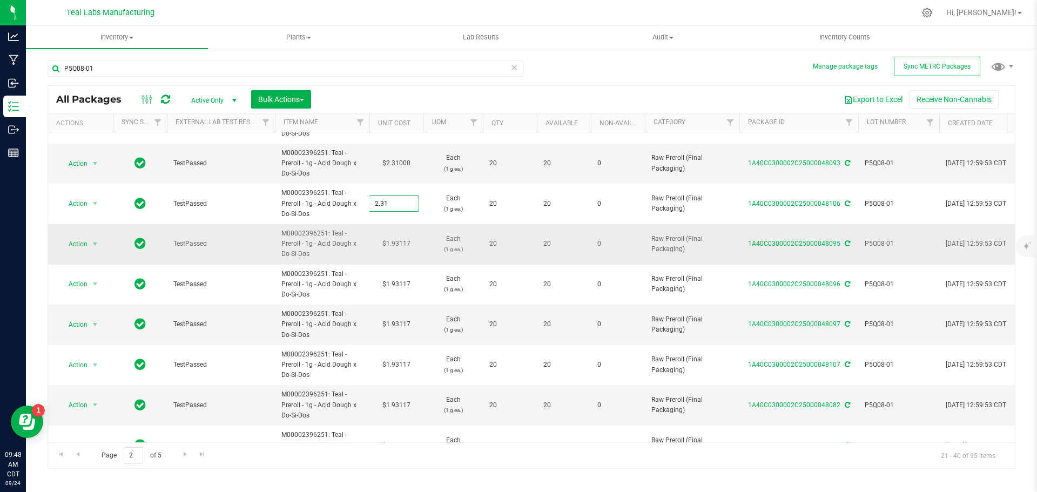
click at [392, 243] on div "All Packages Active Only Active Only Lab Samples Locked All External Internal B…" at bounding box center [532, 277] width 968 height 384
click at [0, 0] on input "1.93117" at bounding box center [0, 0] width 0 height 0
click at [392, 243] on input "1.93117" at bounding box center [393, 244] width 49 height 15
paste input "2.31"
type input "2.31"
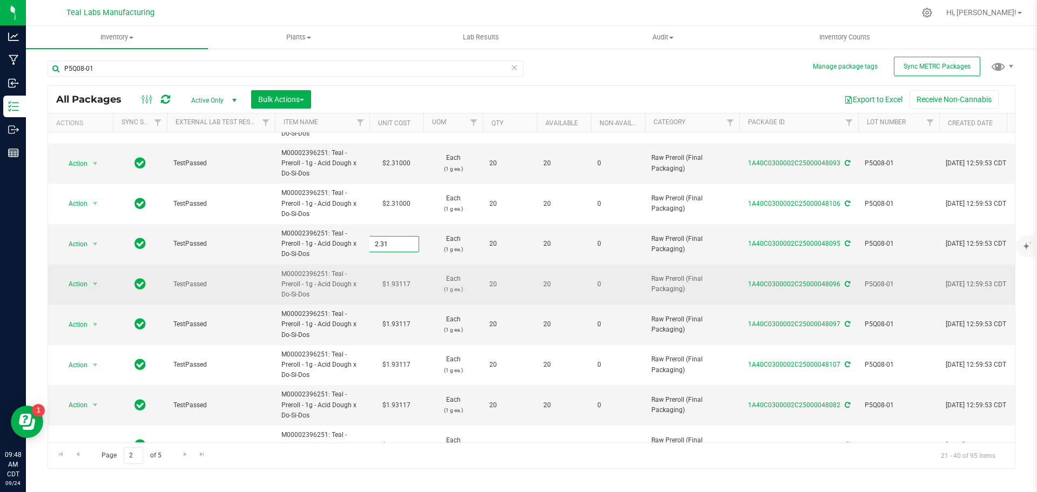
click at [405, 287] on div "All Packages Active Only Active Only Lab Samples Locked All External Internal B…" at bounding box center [532, 277] width 968 height 384
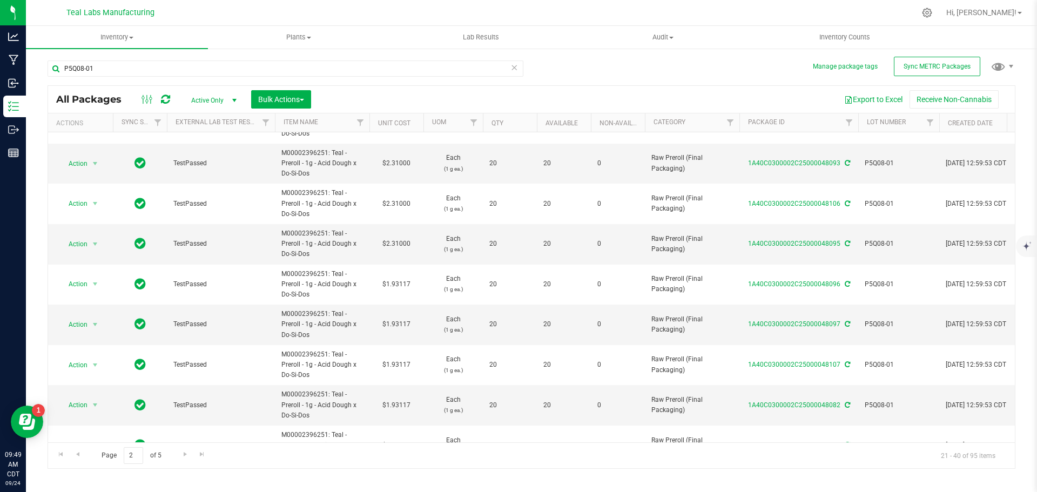
click at [405, 287] on td "$1.93117" at bounding box center [396, 285] width 54 height 41
click at [405, 287] on input "1.93117" at bounding box center [393, 284] width 49 height 15
type input "2.31"
click at [400, 323] on div "All Packages Active Only Active Only Lab Samples Locked All External Internal B…" at bounding box center [532, 277] width 968 height 384
click at [399, 321] on td "$1.93117" at bounding box center [396, 325] width 54 height 41
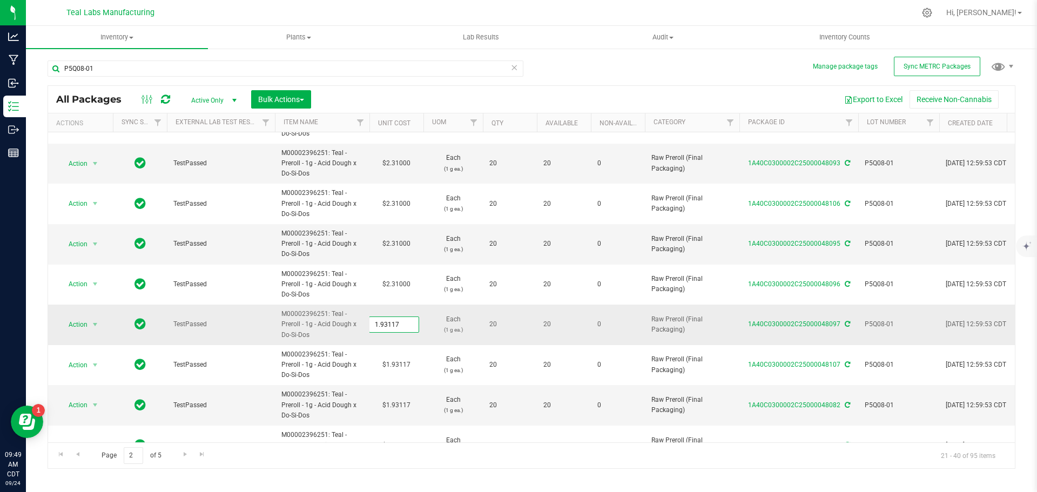
click at [399, 321] on input "1.93117" at bounding box center [393, 324] width 49 height 15
type input "2.31"
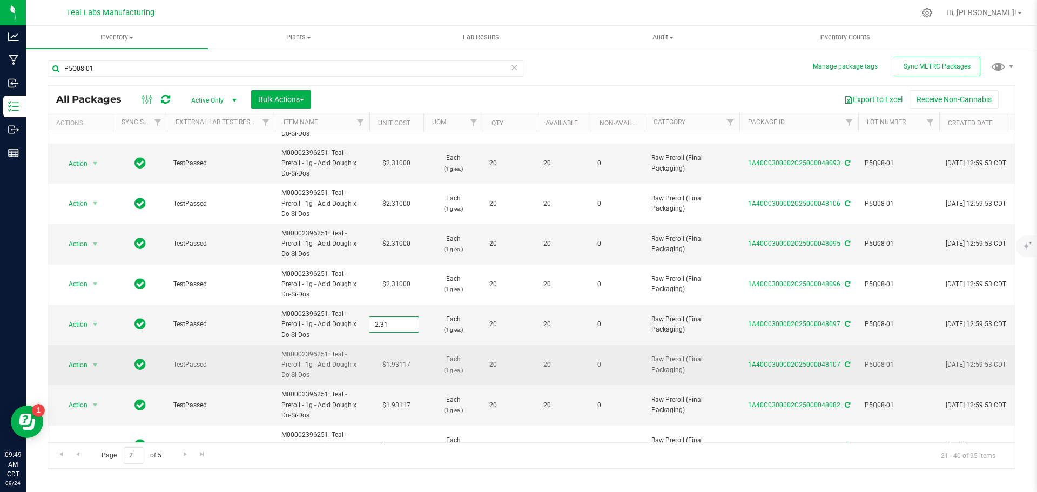
click at [397, 364] on div "All Packages Active Only Active Only Lab Samples Locked All External Internal B…" at bounding box center [532, 277] width 968 height 384
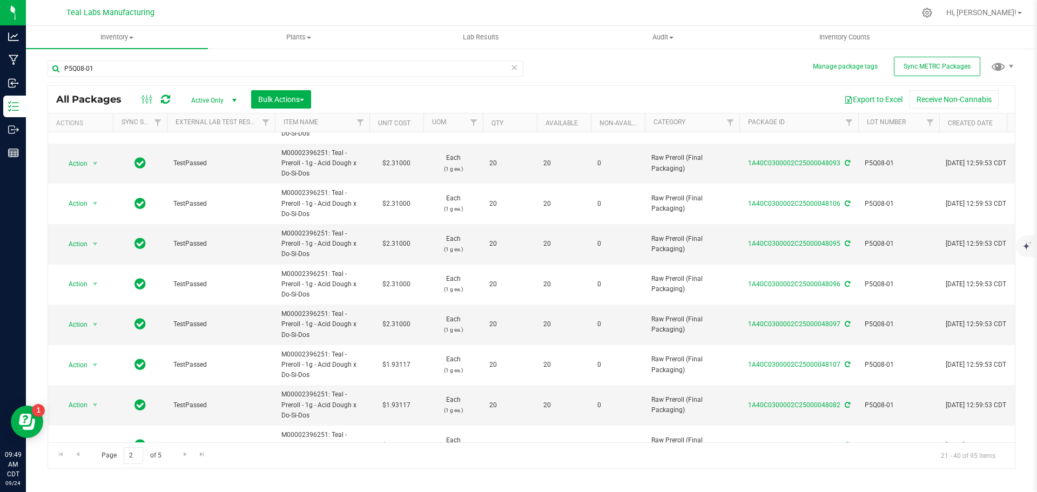
click at [397, 364] on td "$1.93117" at bounding box center [396, 365] width 54 height 41
click at [397, 364] on input "1.93117" at bounding box center [393, 365] width 49 height 15
type input "2.31"
click at [407, 413] on div "All Packages Active Only Active Only Lab Samples Locked All External Internal B…" at bounding box center [532, 277] width 968 height 384
click at [405, 405] on td "$1.93117" at bounding box center [396, 405] width 54 height 41
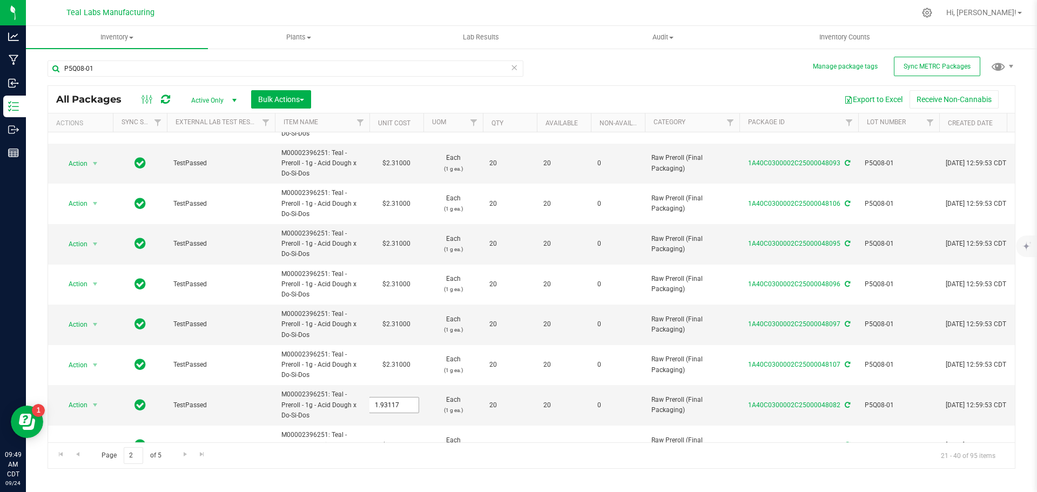
click at [405, 405] on input "1.93117" at bounding box center [393, 405] width 49 height 15
paste input "2.311"
click at [400, 406] on input "2.311" at bounding box center [393, 405] width 49 height 15
paste input "text"
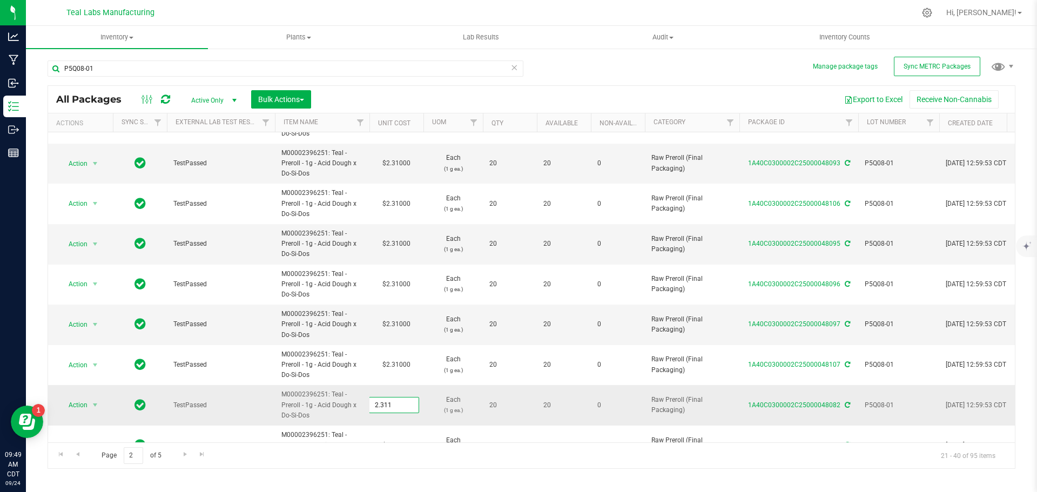
type input "2.31"
click at [411, 465] on div "All Packages Active Only Active Only Lab Samples Locked All External Internal B…" at bounding box center [532, 277] width 968 height 384
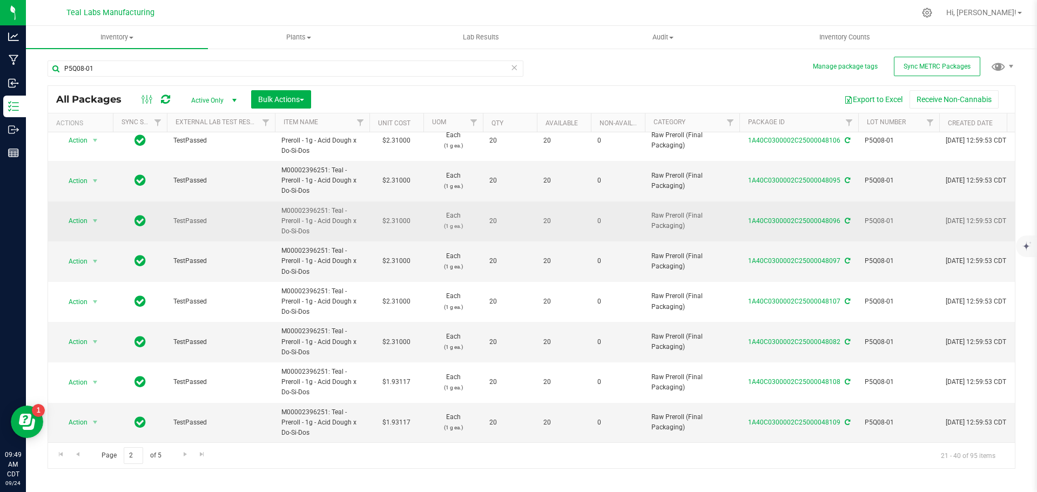
scroll to position [503, 0]
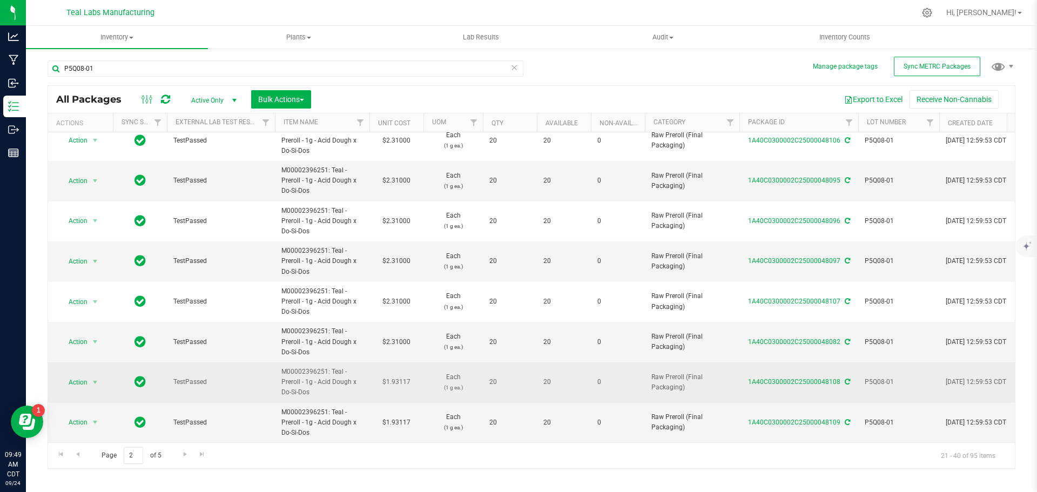
click at [408, 377] on td "$1.93117" at bounding box center [396, 382] width 54 height 41
click at [408, 377] on input "1.93117" at bounding box center [393, 382] width 49 height 15
type input "2.31"
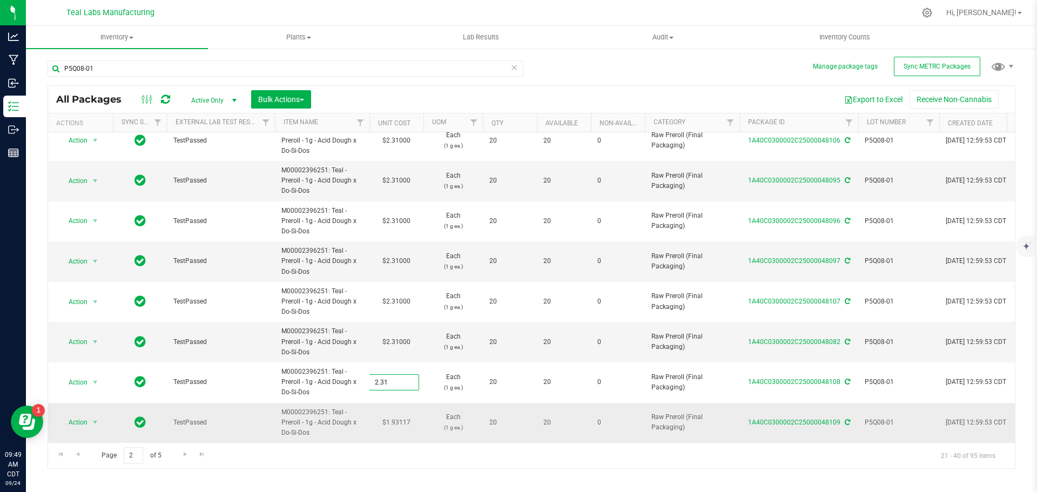
click at [399, 423] on div "All Packages Active Only Active Only Lab Samples Locked All External Internal B…" at bounding box center [532, 277] width 968 height 384
type input "2.31000"
click at [400, 413] on td "$1.93117" at bounding box center [396, 423] width 54 height 40
click at [400, 415] on input "1.93117" at bounding box center [393, 422] width 49 height 15
type input "2.31"
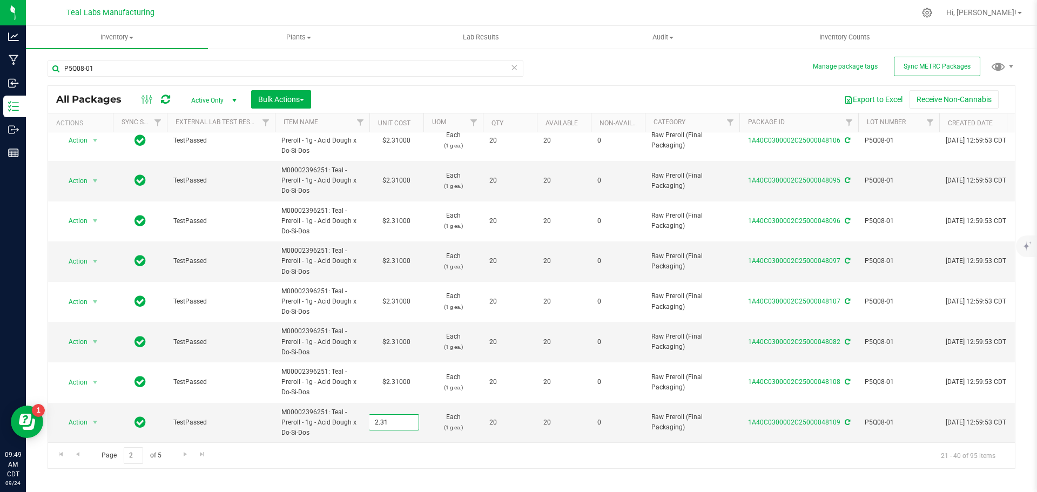
click at [415, 472] on div "Inventory All packages All inventory Waste log Create inventory Plants All plan…" at bounding box center [531, 259] width 1011 height 466
click at [187, 454] on span "Go to the next page" at bounding box center [185, 454] width 9 height 9
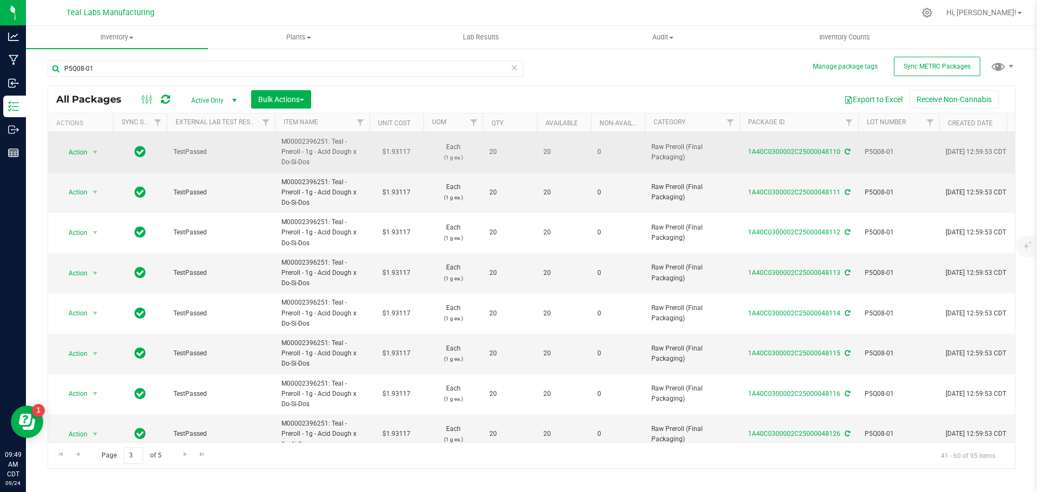
click at [403, 150] on td "$1.93117" at bounding box center [396, 152] width 54 height 41
click at [403, 150] on input "1.93117" at bounding box center [393, 152] width 49 height 15
type input "2.31"
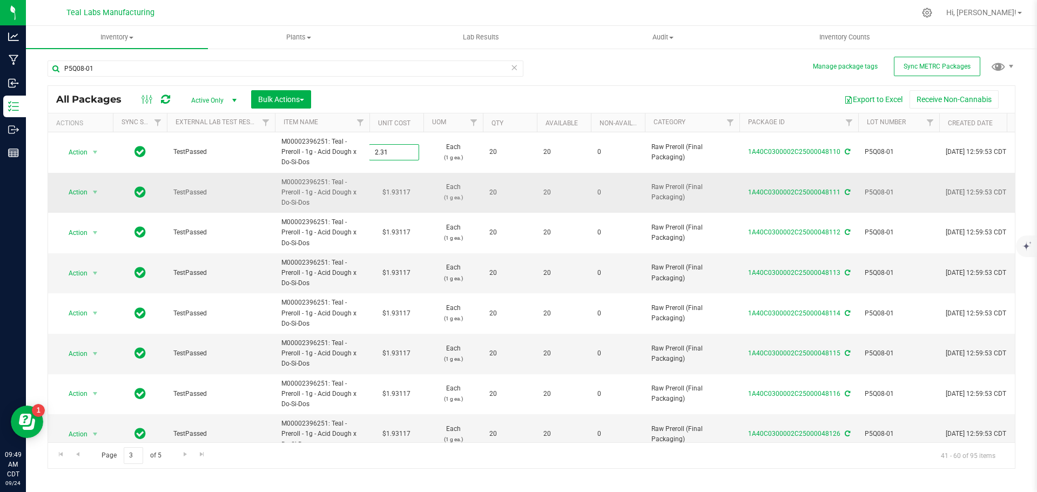
click at [402, 189] on div "All Packages Active Only Active Only Lab Samples Locked All External Internal B…" at bounding box center [532, 277] width 968 height 384
click at [402, 189] on td "$1.93117" at bounding box center [396, 193] width 54 height 41
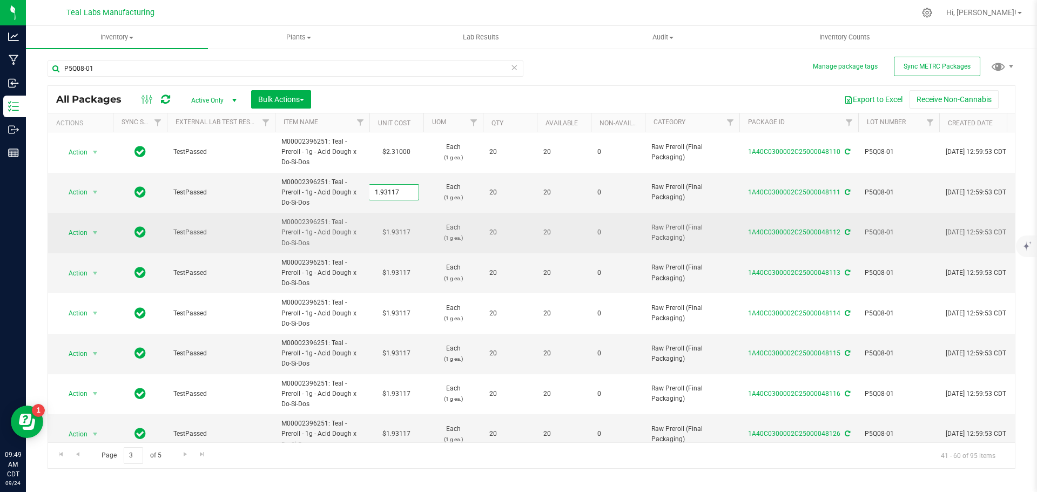
type input "2.31"
click at [402, 230] on div "All Packages Active Only Active Only Lab Samples Locked All External Internal B…" at bounding box center [532, 277] width 968 height 384
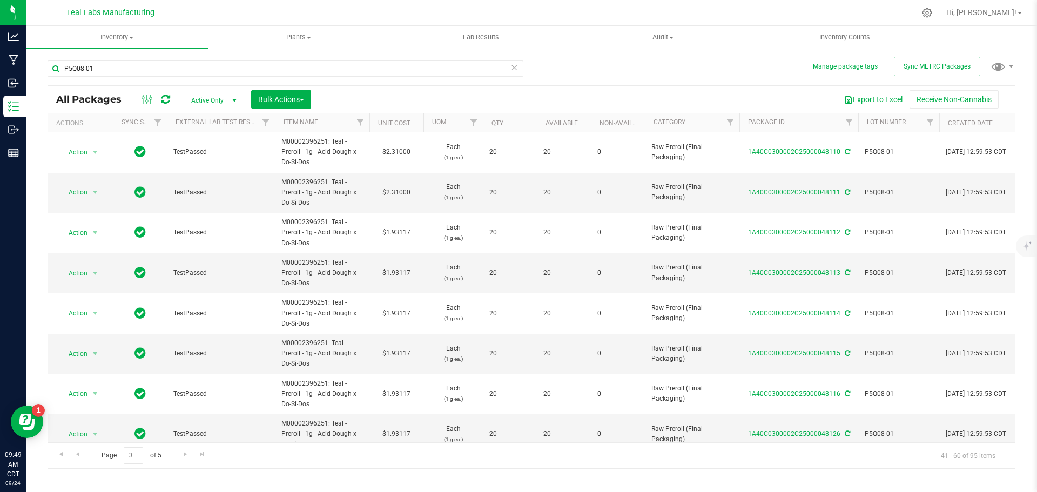
click at [402, 230] on td "$1.93117" at bounding box center [396, 233] width 54 height 41
click at [402, 230] on input "1.93117" at bounding box center [393, 232] width 49 height 15
type input "2.31"
click at [400, 271] on div "All Packages Active Only Active Only Lab Samples Locked All External Internal B…" at bounding box center [532, 277] width 968 height 384
click at [400, 271] on td "$1.93117" at bounding box center [396, 273] width 54 height 41
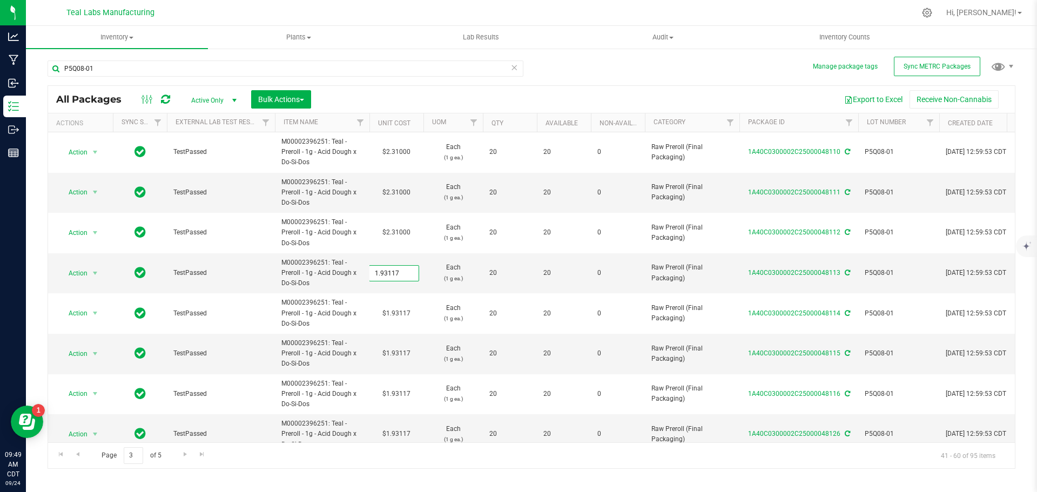
click at [400, 271] on input "1.93117" at bounding box center [393, 273] width 49 height 15
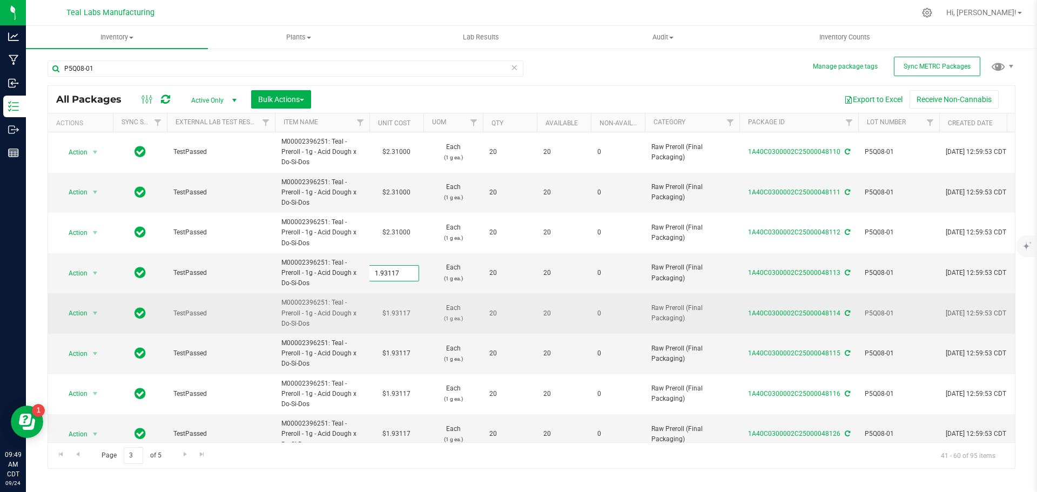
type input "2.31"
click at [400, 311] on div "All Packages Active Only Active Only Lab Samples Locked All External Internal B…" at bounding box center [532, 277] width 968 height 384
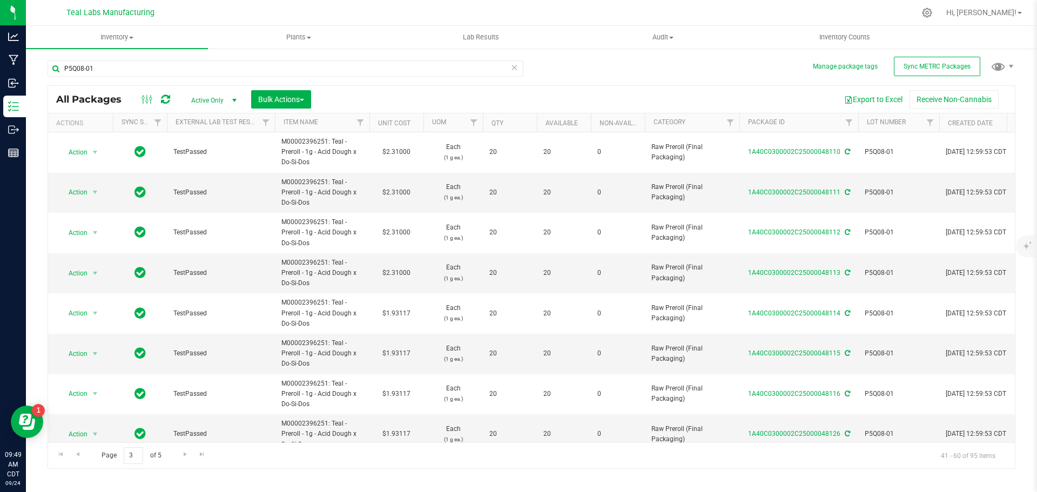
click at [400, 311] on td "$1.93117" at bounding box center [396, 313] width 54 height 41
type input "2.31"
click at [399, 354] on div "All Packages Active Only Active Only Lab Samples Locked All External Internal B…" at bounding box center [532, 277] width 968 height 384
click at [399, 351] on td "$1.93117" at bounding box center [396, 354] width 54 height 41
click at [399, 351] on input "1.93117" at bounding box center [393, 353] width 49 height 15
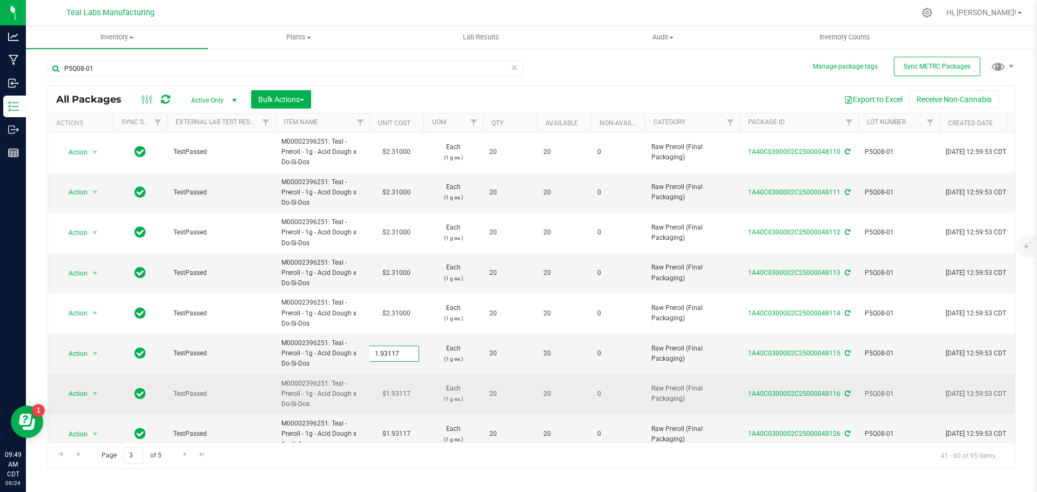
type input "2.31"
click at [393, 394] on div "All Packages Active Only Active Only Lab Samples Locked All External Internal B…" at bounding box center [532, 277] width 968 height 384
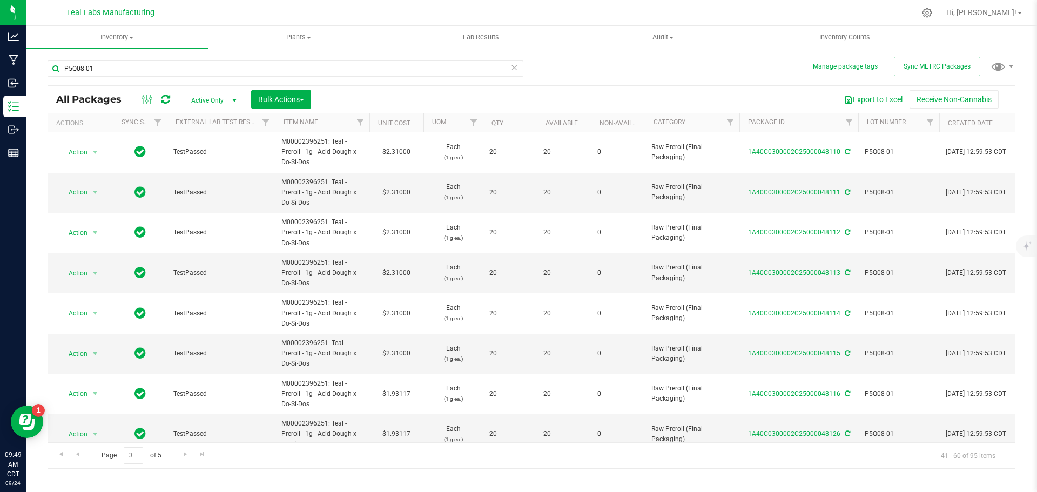
click at [393, 394] on td "$1.93117" at bounding box center [396, 394] width 54 height 41
click at [393, 394] on input "1.93117" at bounding box center [393, 393] width 49 height 15
type input "2.31"
click at [423, 457] on div "All Packages Active Only Active Only Lab Samples Locked All External Internal B…" at bounding box center [532, 277] width 968 height 384
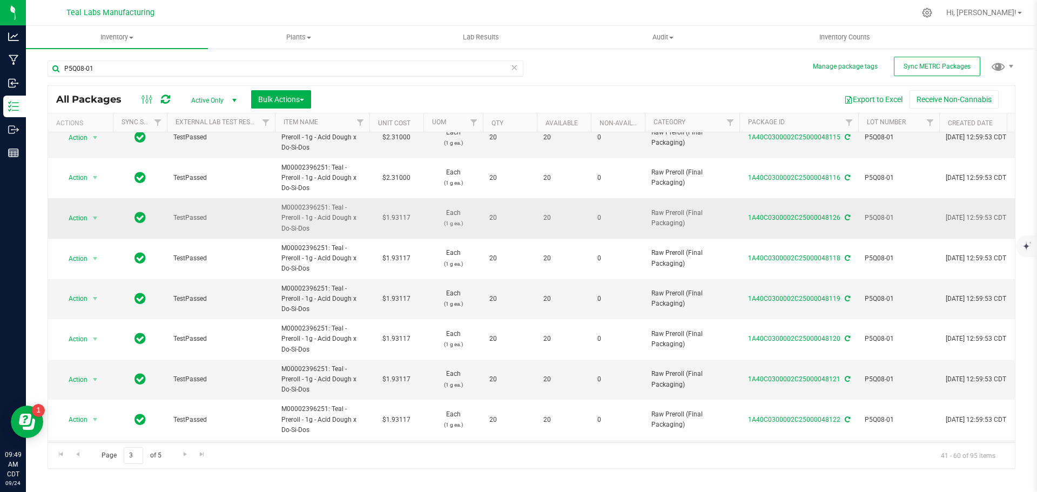
click at [403, 218] on td "$1.93117" at bounding box center [396, 218] width 54 height 41
click at [403, 218] on input "1.93117" at bounding box center [393, 218] width 49 height 15
type input "2.31"
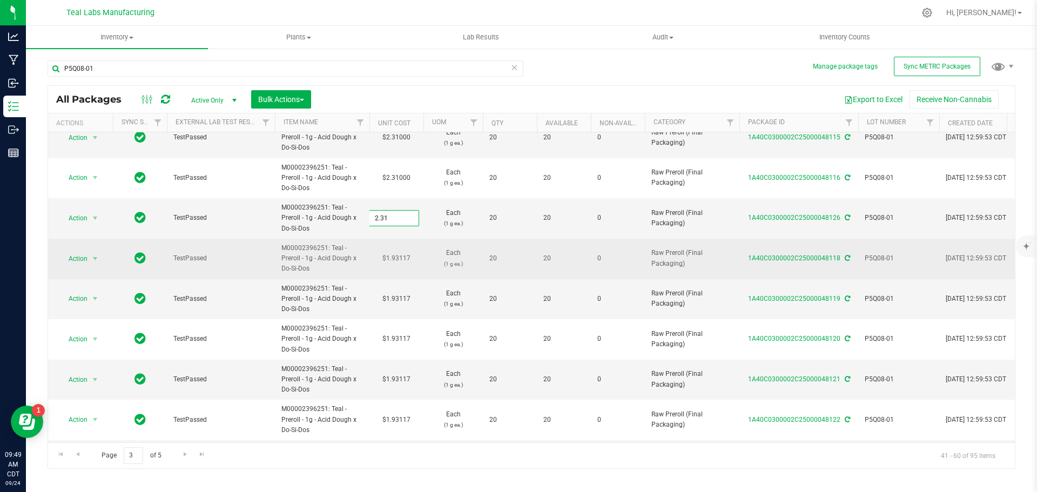
click at [402, 258] on div "All Packages Active Only Active Only Lab Samples Locked All External Internal B…" at bounding box center [532, 277] width 968 height 384
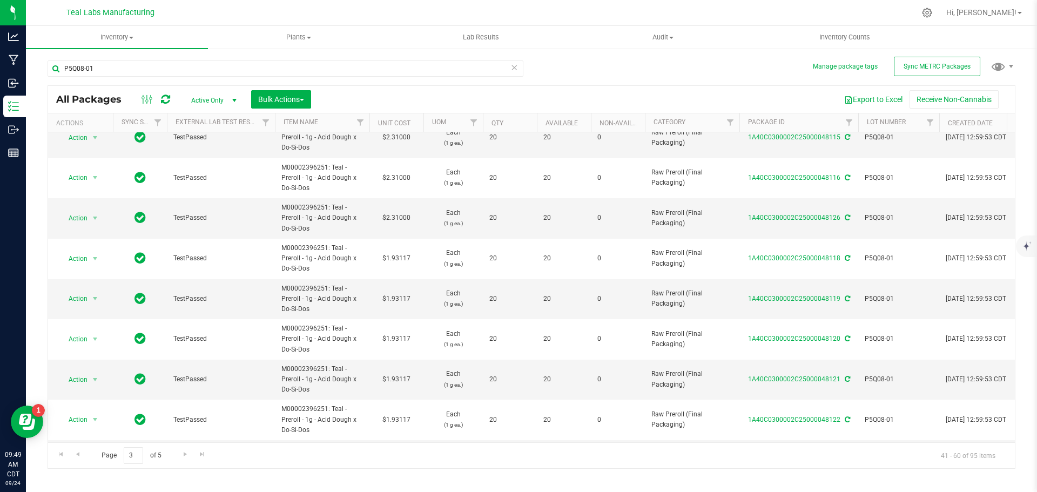
click at [402, 258] on td "$1.93117" at bounding box center [396, 259] width 54 height 41
click at [0, 0] on input "1.93117" at bounding box center [0, 0] width 0 height 0
paste input "2.31"
type input "2.31"
click at [409, 293] on div "All Packages Active Only Active Only Lab Samples Locked All External Internal B…" at bounding box center [532, 277] width 968 height 384
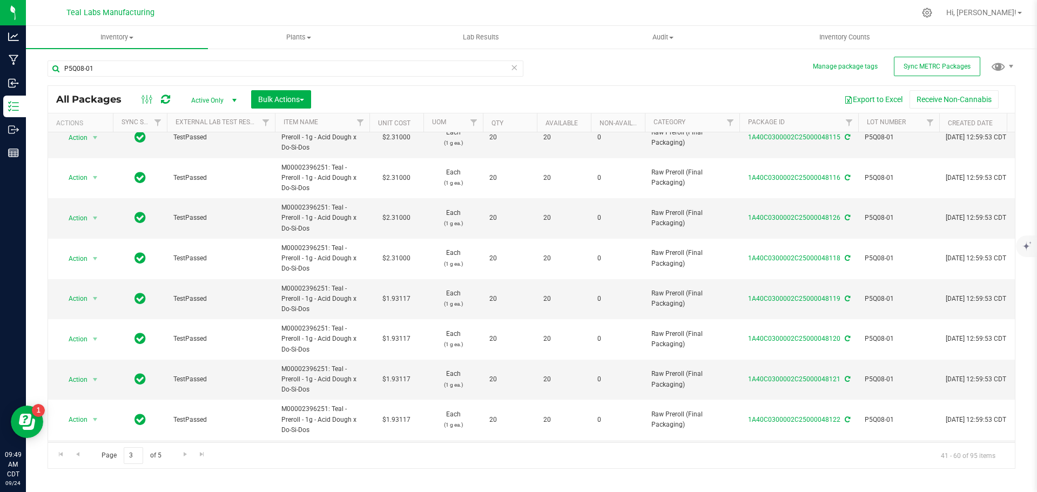
click at [406, 299] on td "$1.93117" at bounding box center [396, 299] width 54 height 41
click at [406, 299] on input "1.93117" at bounding box center [393, 298] width 49 height 15
type input "2.31"
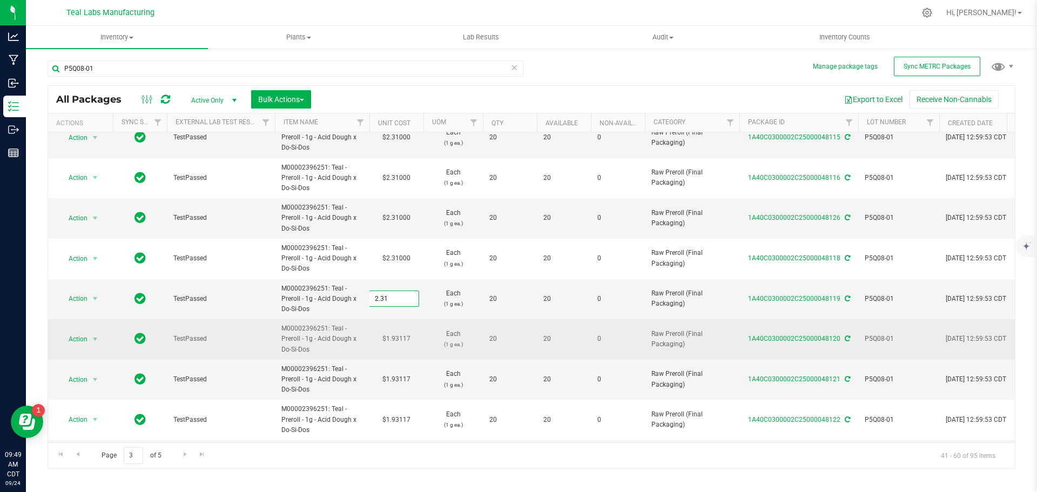
click at [394, 339] on div "All Packages Active Only Active Only Lab Samples Locked All External Internal B…" at bounding box center [532, 277] width 968 height 384
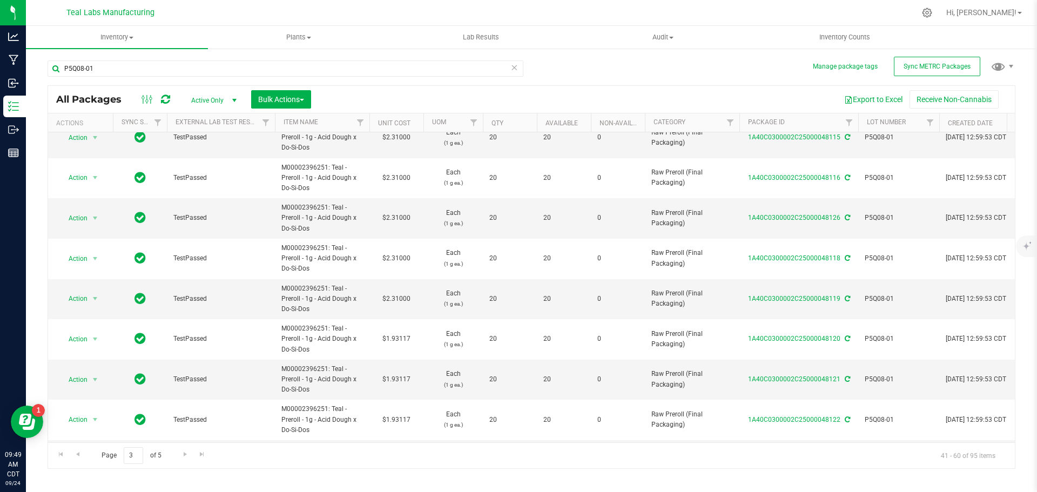
click at [394, 339] on td "$1.93117" at bounding box center [396, 339] width 54 height 41
click at [394, 339] on input "1.93117" at bounding box center [393, 339] width 49 height 15
type input "2.31"
click at [400, 376] on div "All Packages Active Only Active Only Lab Samples Locked All External Internal B…" at bounding box center [532, 277] width 968 height 384
click at [400, 376] on td "$1.93117" at bounding box center [396, 380] width 54 height 41
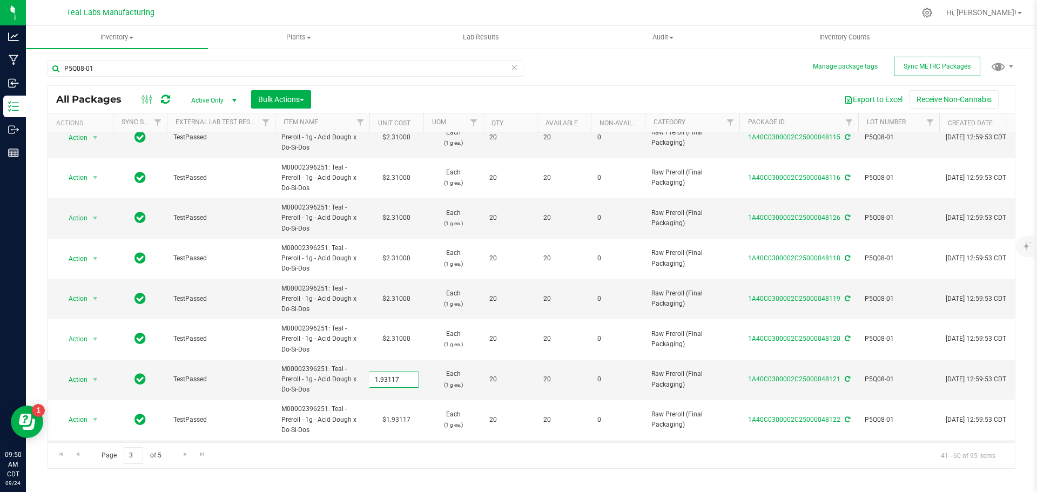
click at [400, 376] on input "1.93117" at bounding box center [393, 379] width 49 height 15
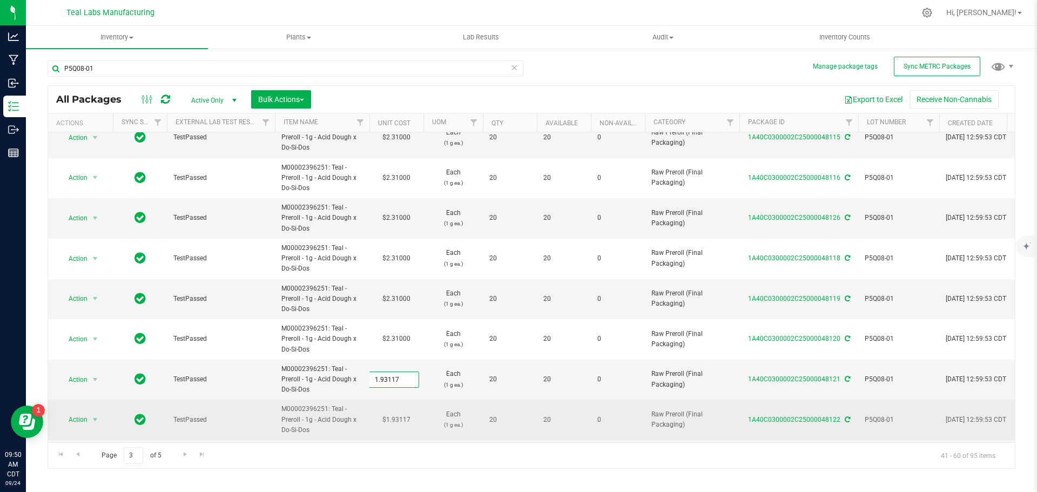
type input "2.31"
click at [400, 419] on div "All Packages Active Only Active Only Lab Samples Locked All External Internal B…" at bounding box center [532, 277] width 968 height 384
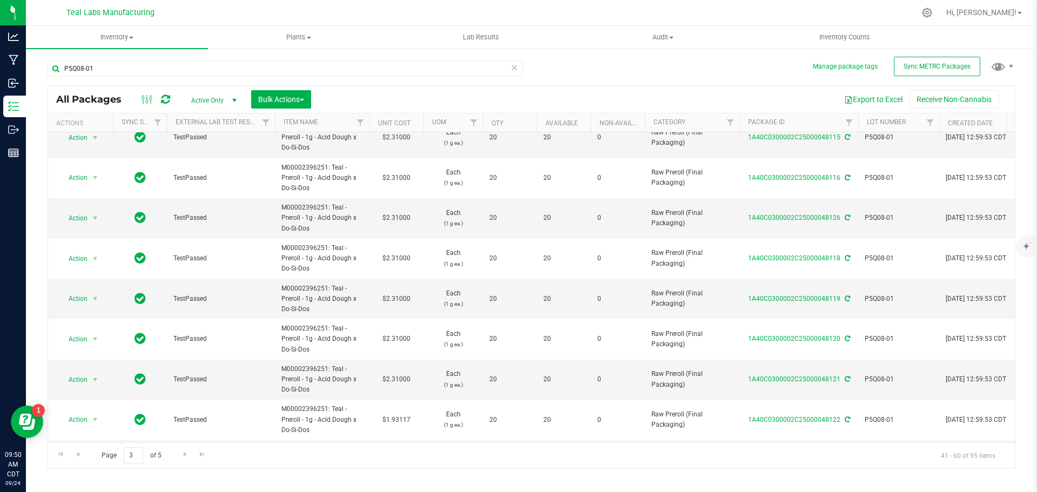
click at [400, 419] on td "$1.93117" at bounding box center [396, 420] width 54 height 41
click at [400, 419] on input "1.93117" at bounding box center [393, 419] width 49 height 15
type input "2.31"
click at [415, 456] on div "All Packages Active Only Active Only Lab Samples Locked All External Internal B…" at bounding box center [532, 277] width 968 height 384
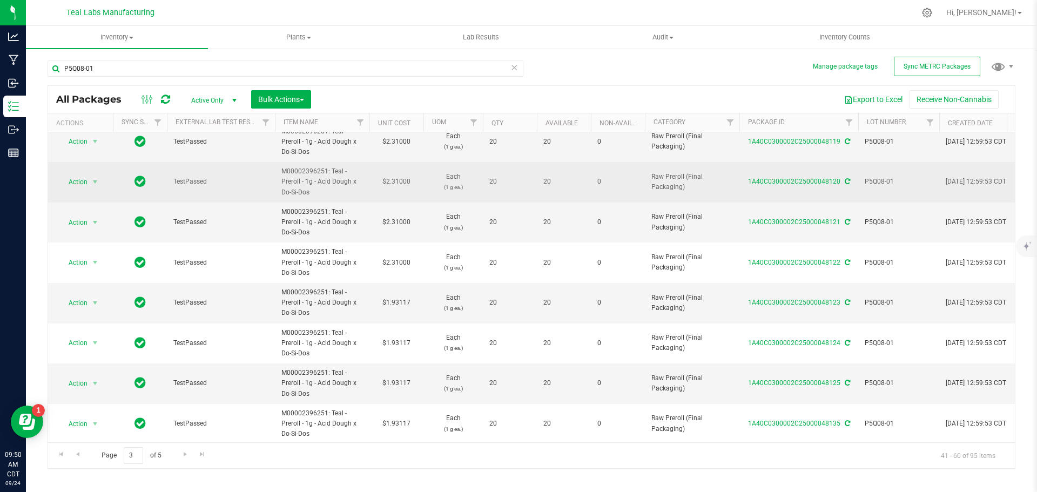
scroll to position [378, 0]
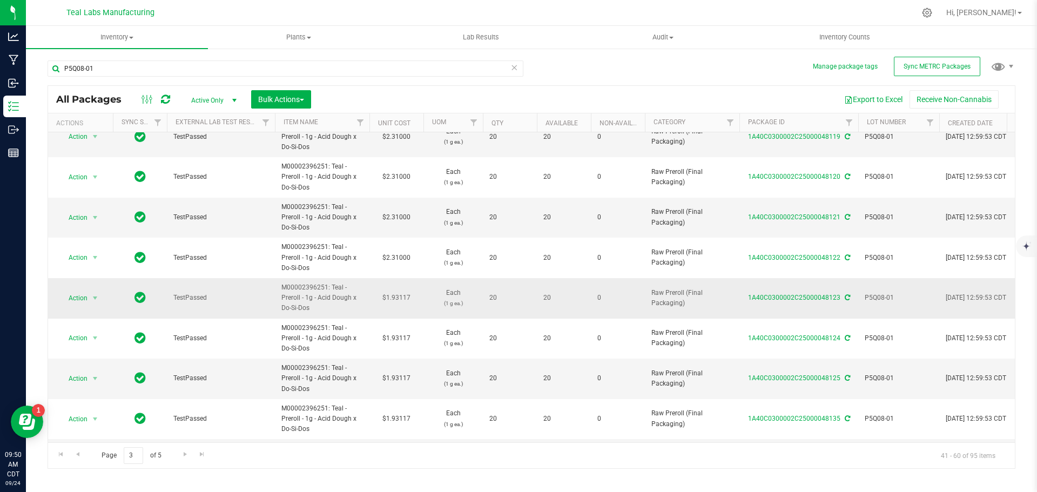
click at [408, 300] on td "$1.93117" at bounding box center [396, 298] width 54 height 41
click at [408, 300] on input "1.93117" at bounding box center [393, 298] width 49 height 15
type input "2.31"
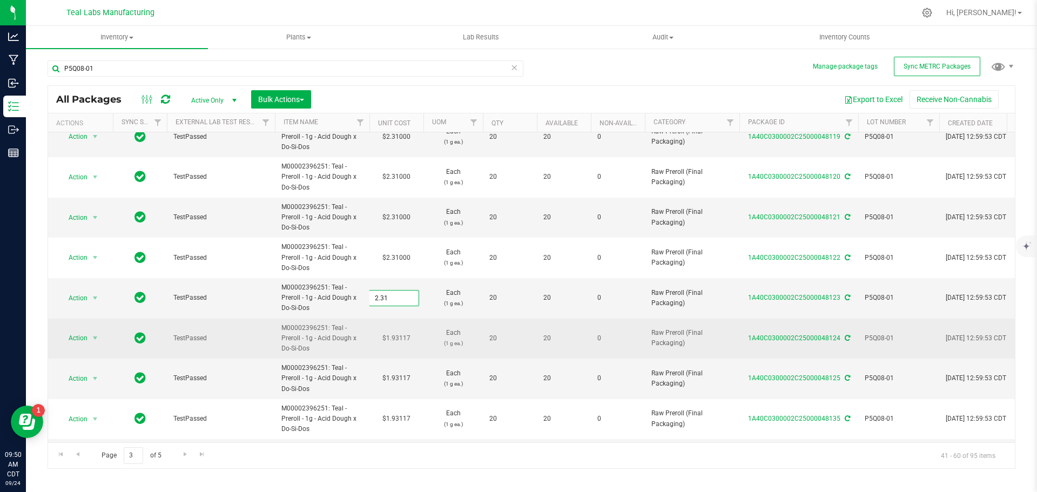
click at [396, 339] on div "All Packages Active Only Active Only Lab Samples Locked All External Internal B…" at bounding box center [532, 277] width 968 height 384
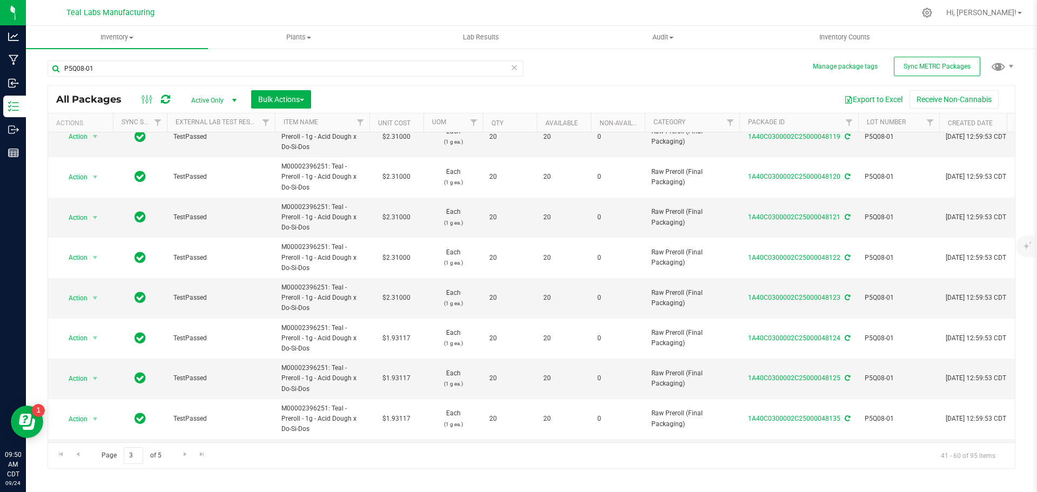
click at [396, 339] on td "$1.93117" at bounding box center [396, 339] width 54 height 41
click at [396, 339] on input "1.93117" at bounding box center [393, 338] width 49 height 15
type input "2.31"
click at [401, 376] on div "All Packages Active Only Active Only Lab Samples Locked All External Internal B…" at bounding box center [532, 277] width 968 height 384
click at [401, 376] on td "$1.93117" at bounding box center [396, 379] width 54 height 41
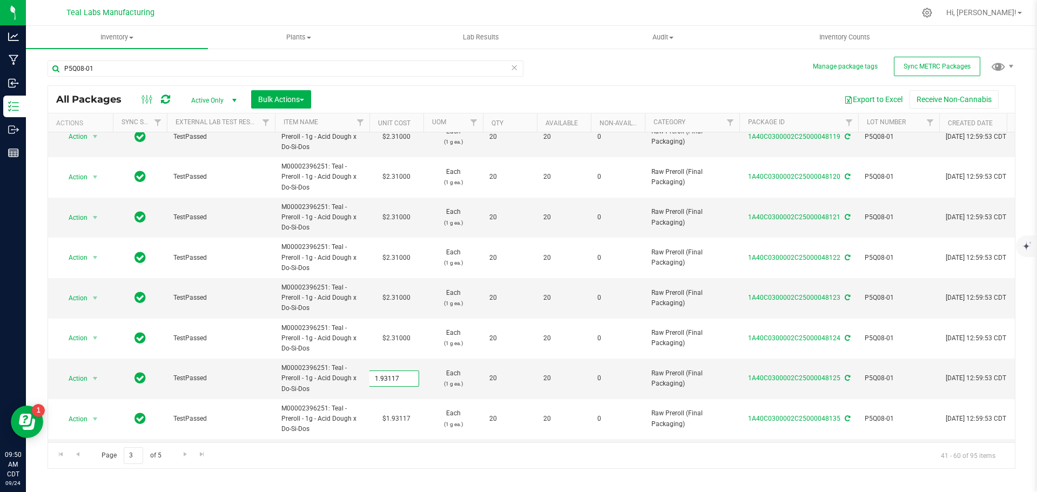
click at [401, 376] on input "1.93117" at bounding box center [393, 378] width 49 height 15
type input "2.31"
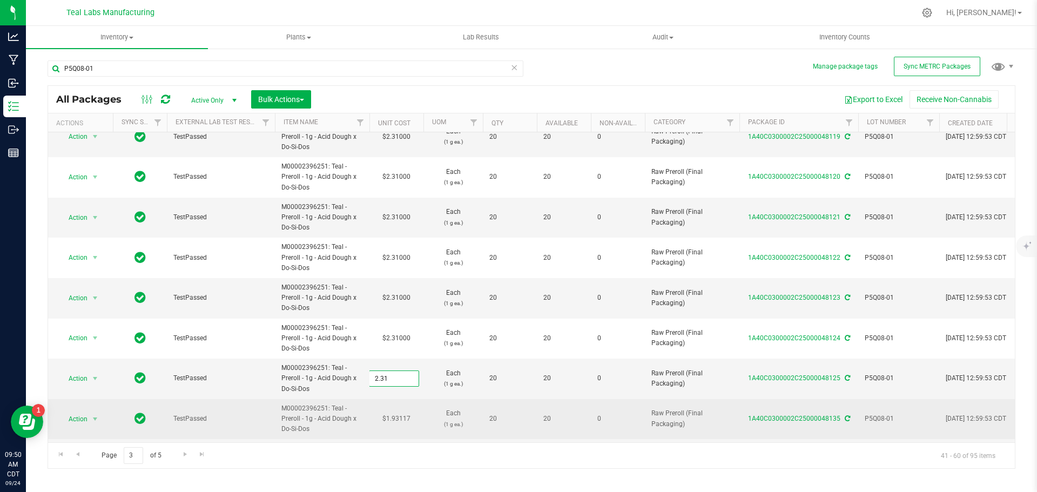
click at [403, 419] on div "All Packages Active Only Active Only Lab Samples Locked All External Internal B…" at bounding box center [532, 277] width 968 height 384
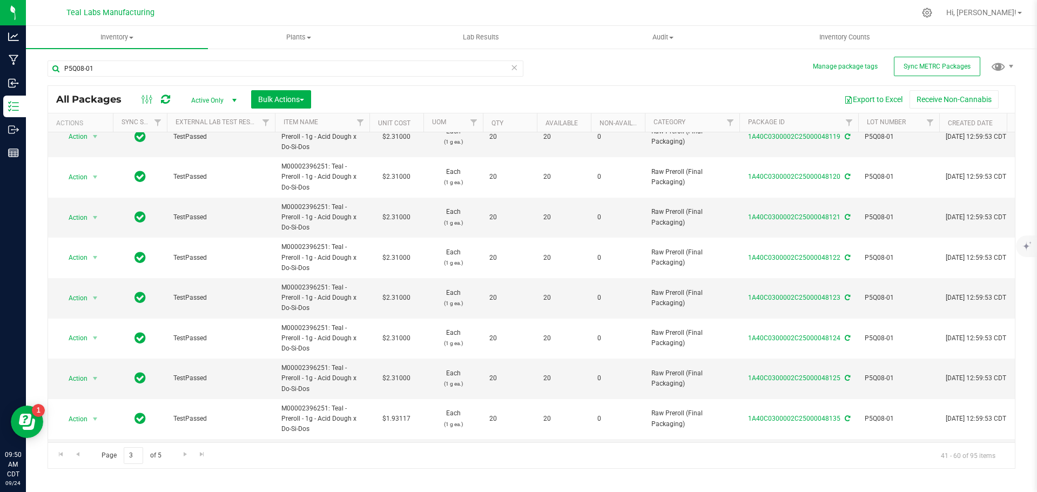
click at [403, 419] on td "$1.93117" at bounding box center [396, 419] width 54 height 41
click at [403, 419] on input "1.93117" at bounding box center [393, 419] width 49 height 15
type input "2.31"
click at [408, 472] on div "Inventory All packages All inventory Waste log Create inventory Plants All plan…" at bounding box center [531, 259] width 1011 height 466
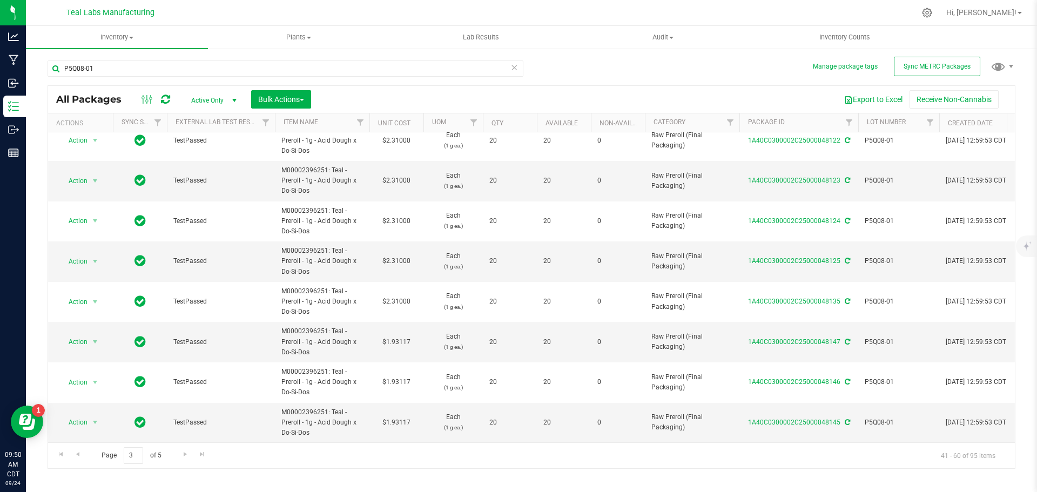
scroll to position [503, 0]
click at [403, 335] on td "$1.93117" at bounding box center [396, 342] width 54 height 41
click at [403, 335] on input "1.93117" at bounding box center [393, 341] width 49 height 15
type input "2.31"
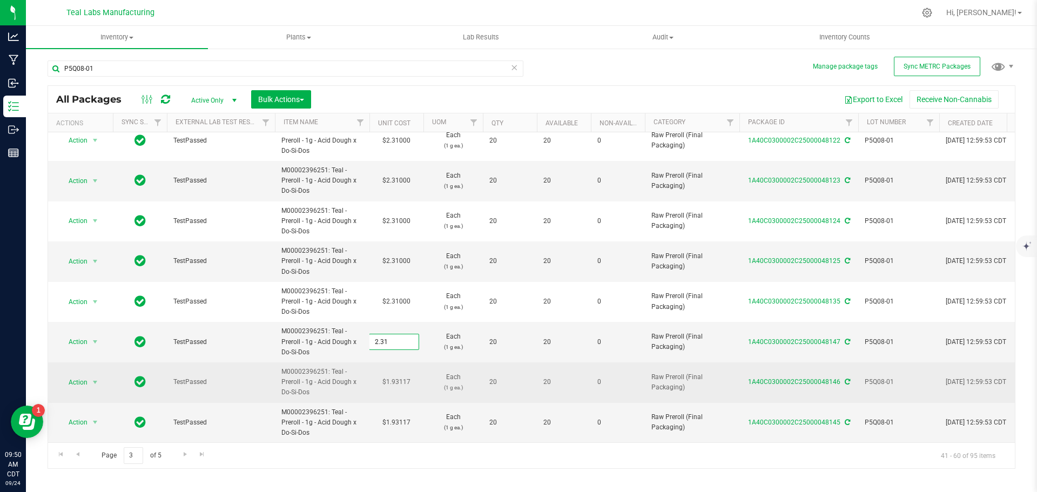
click at [400, 374] on div "All Packages Active Only Active Only Lab Samples Locked All External Internal B…" at bounding box center [532, 277] width 968 height 384
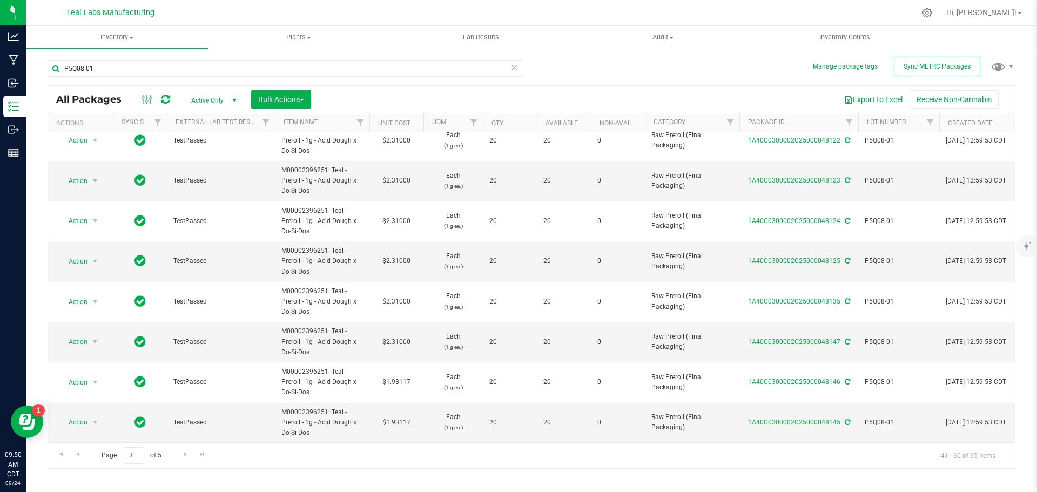
click at [400, 374] on td "$1.93117" at bounding box center [396, 382] width 54 height 41
click at [400, 375] on input "1.93117" at bounding box center [393, 382] width 49 height 15
type input "2.31"
click at [405, 418] on div "All Packages Active Only Active Only Lab Samples Locked All External Internal B…" at bounding box center [532, 277] width 968 height 384
click at [405, 413] on td "$1.93117" at bounding box center [396, 423] width 54 height 40
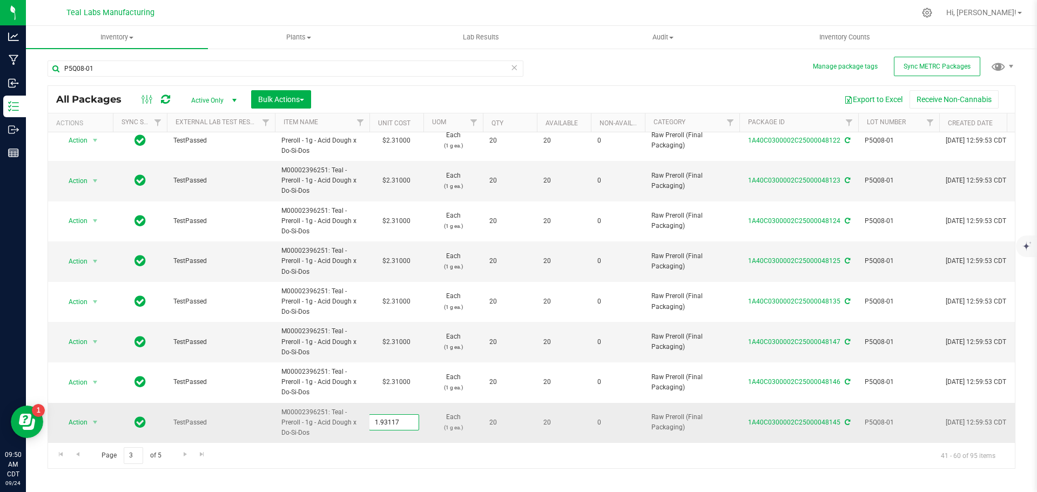
click at [405, 415] on input "1.93117" at bounding box center [393, 422] width 49 height 15
type input "2.31"
click at [426, 459] on div "All Packages Active Only Active Only Lab Samples Locked All External Internal B…" at bounding box center [532, 277] width 968 height 384
type input "2.31000"
click at [183, 455] on span "Go to the next page" at bounding box center [185, 454] width 9 height 9
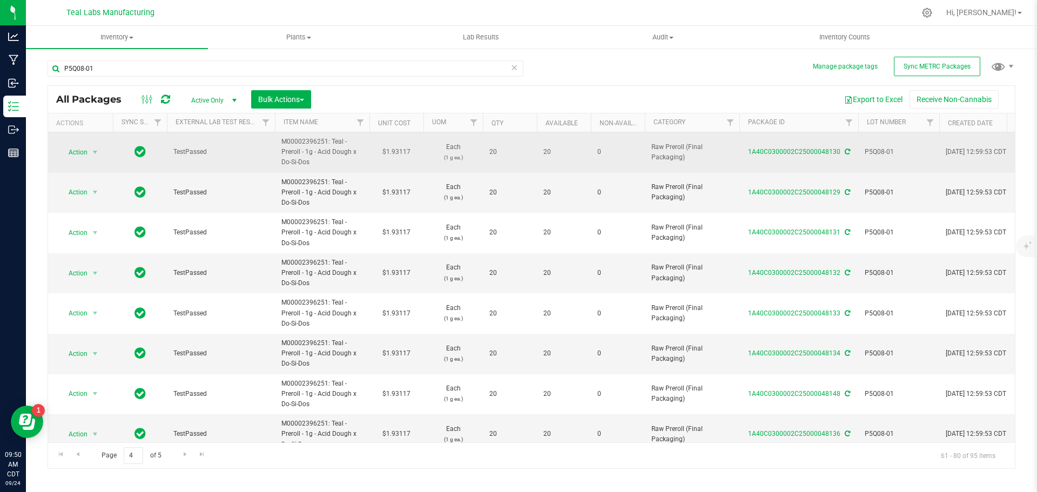
click at [402, 152] on td "$1.93117" at bounding box center [396, 152] width 54 height 41
click at [402, 152] on input "1.93117" at bounding box center [393, 152] width 49 height 15
type input "2.31"
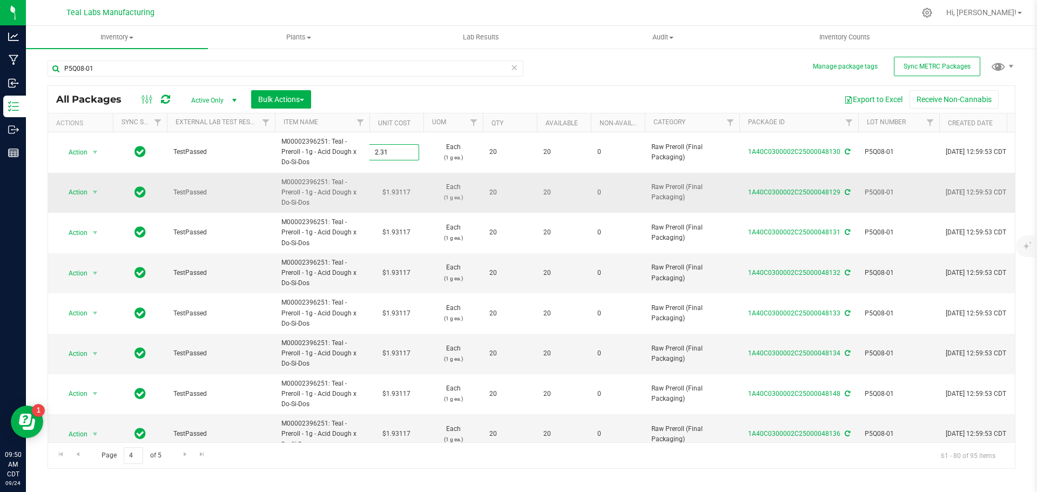
click at [400, 192] on div "All Packages Active Only Active Only Lab Samples Locked All External Internal B…" at bounding box center [532, 277] width 968 height 384
click at [402, 192] on td "$1.93117" at bounding box center [396, 193] width 54 height 41
click at [402, 192] on input "1.93117" at bounding box center [393, 192] width 49 height 15
type input "2.31"
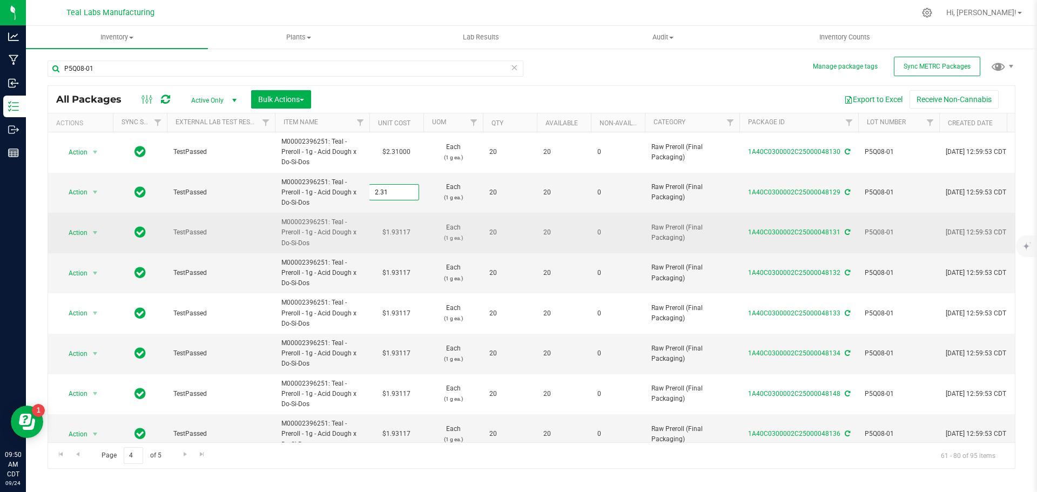
click at [389, 231] on div "All Packages Active Only Active Only Lab Samples Locked All External Internal B…" at bounding box center [532, 277] width 968 height 384
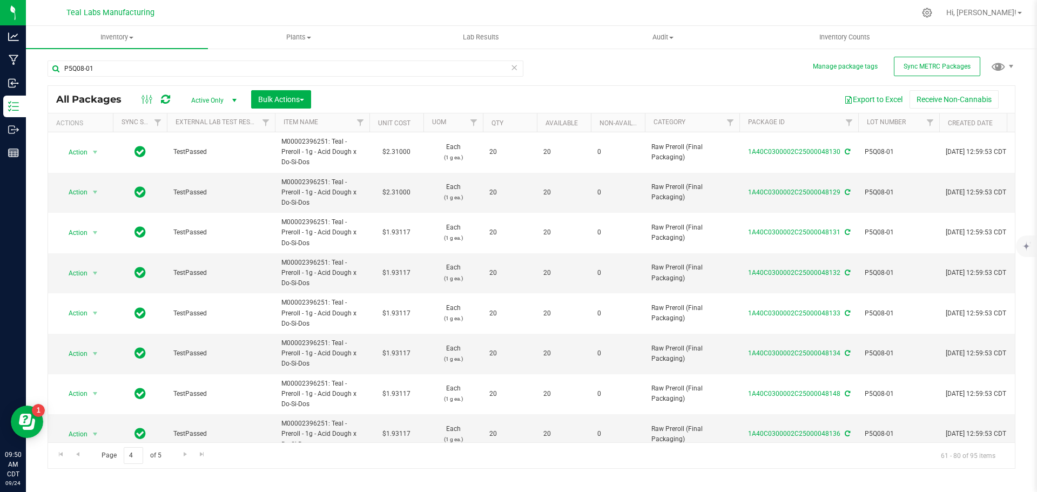
click at [389, 231] on td "$1.93117" at bounding box center [396, 233] width 54 height 41
type input "2.31"
click at [403, 270] on div "All Packages Active Only Active Only Lab Samples Locked All External Internal B…" at bounding box center [532, 277] width 968 height 384
type input "2.31000"
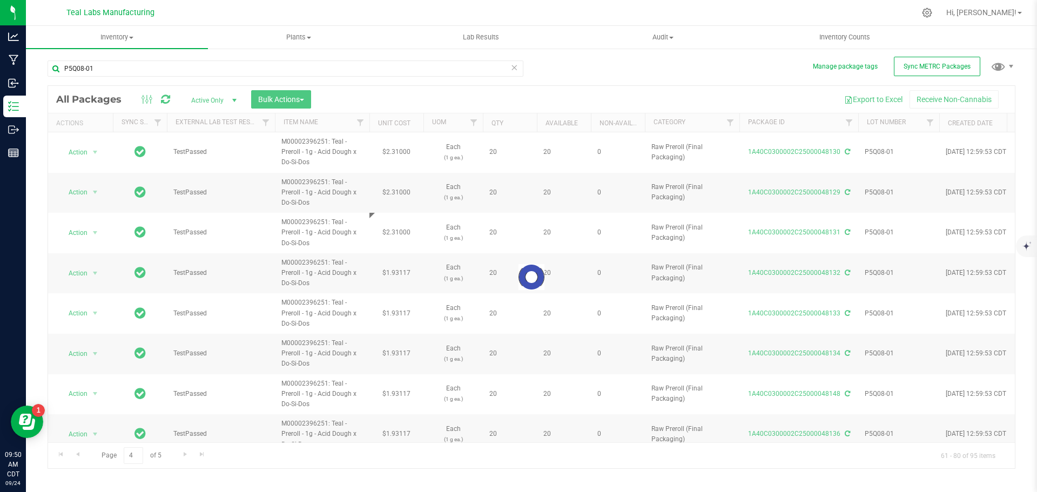
click at [403, 272] on div at bounding box center [531, 277] width 967 height 382
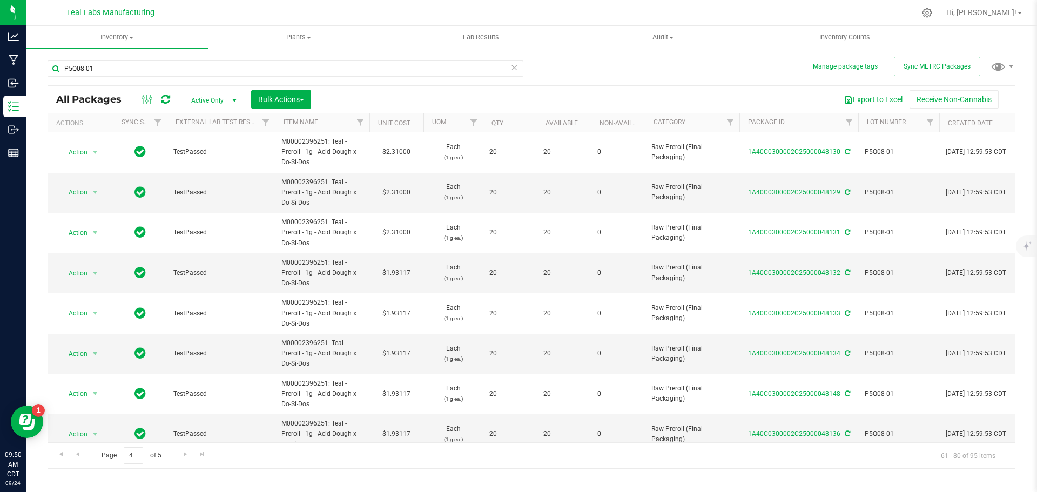
click at [403, 272] on td "$1.93117" at bounding box center [396, 273] width 54 height 41
click at [403, 272] on input "1.93117" at bounding box center [393, 273] width 49 height 15
type input "2.31"
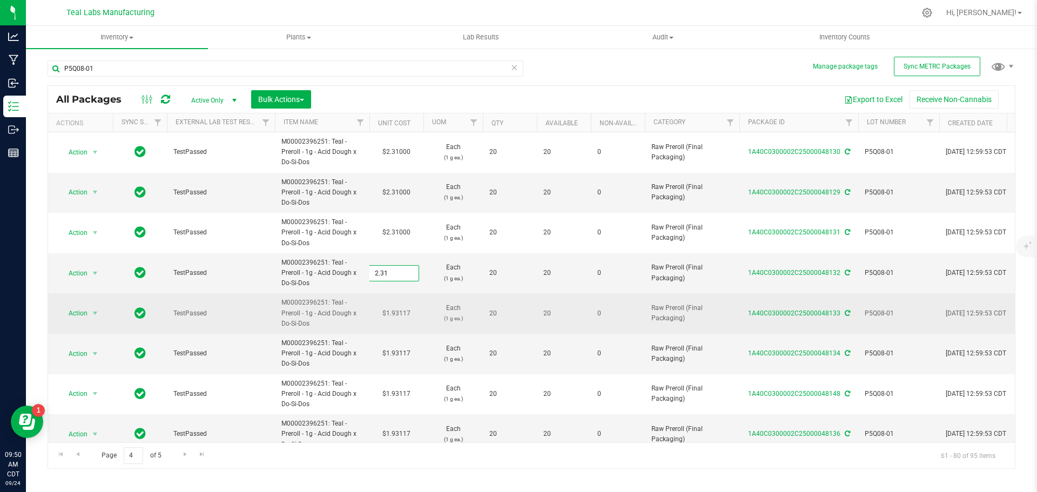
click at [396, 309] on div "All Packages Active Only Active Only Lab Samples Locked All External Internal B…" at bounding box center [532, 277] width 968 height 384
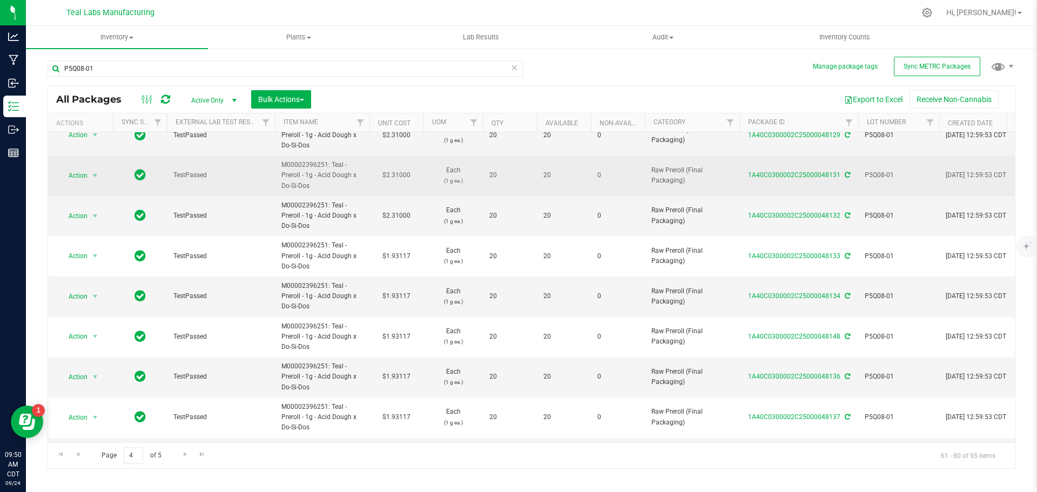
scroll to position [108, 0]
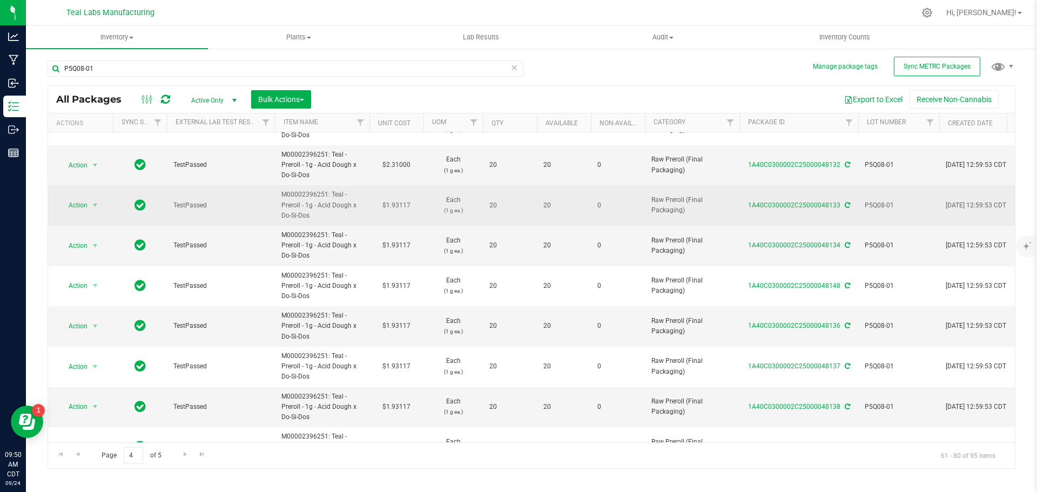
click at [399, 207] on td "$1.93117" at bounding box center [396, 205] width 54 height 41
click at [399, 207] on input "1.93117" at bounding box center [393, 205] width 49 height 15
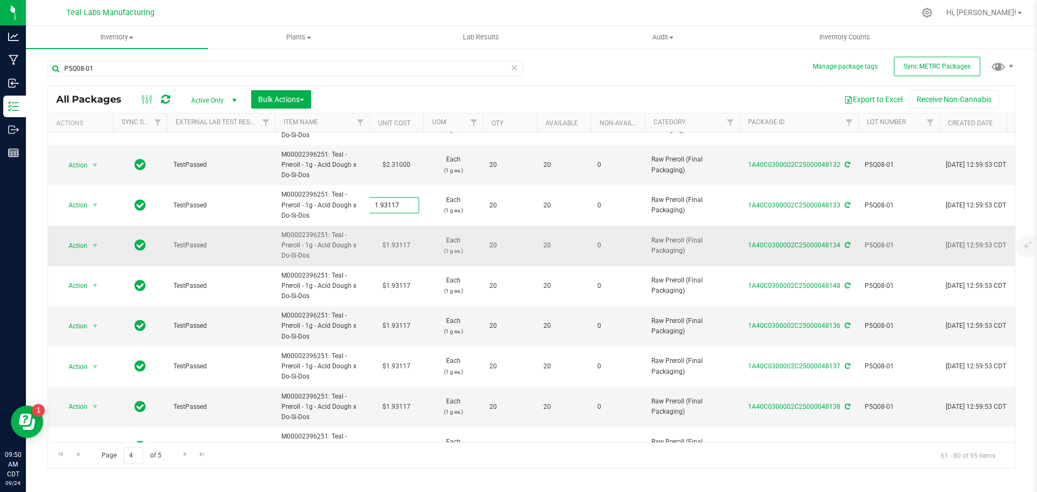
type input "2.31"
click at [401, 251] on div "All Packages Active Only Active Only Lab Samples Locked All External Internal B…" at bounding box center [532, 277] width 968 height 384
click at [402, 248] on td "$1.93117" at bounding box center [396, 246] width 54 height 41
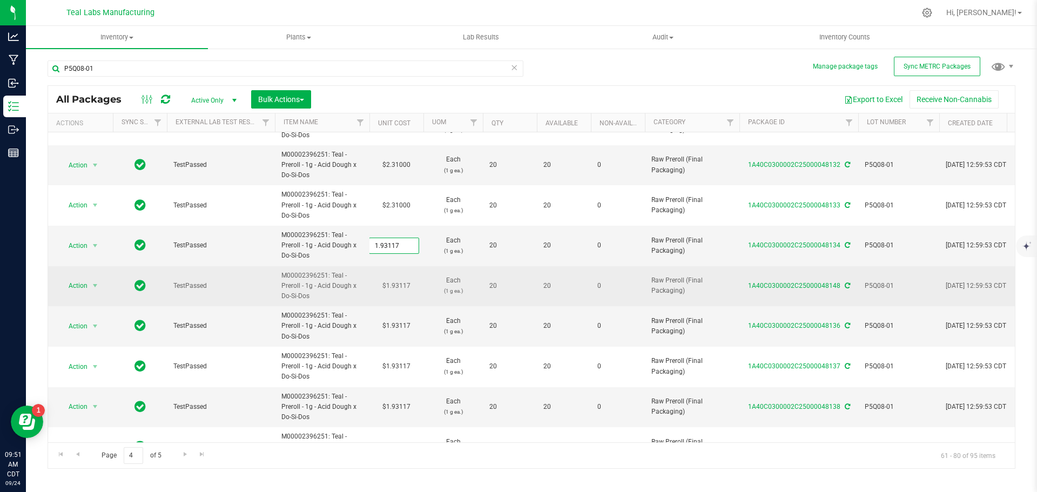
type input "2.31"
click at [402, 281] on div "All Packages Active Only Active Only Lab Samples Locked All External Internal B…" at bounding box center [532, 277] width 968 height 384
type input "2.31000"
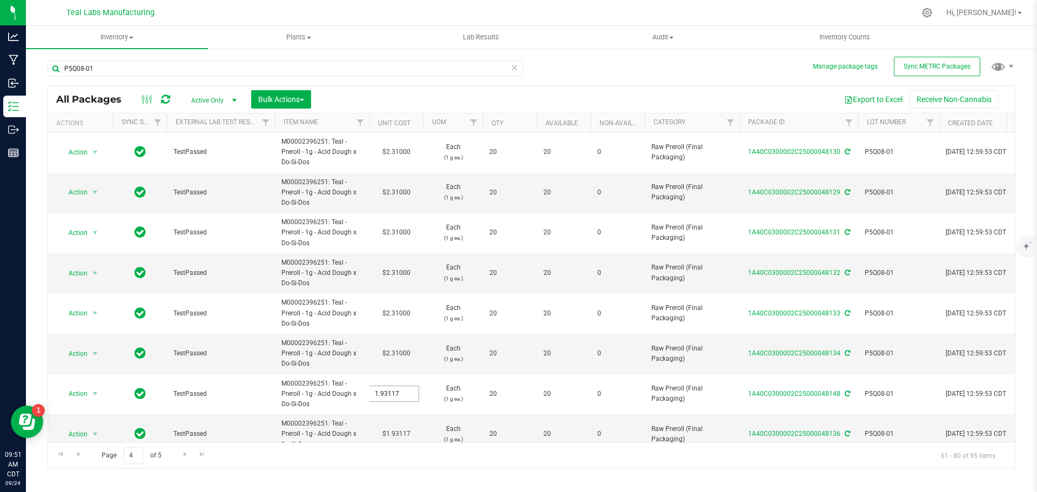
click at [0, 0] on input "1.93117" at bounding box center [0, 0] width 0 height 0
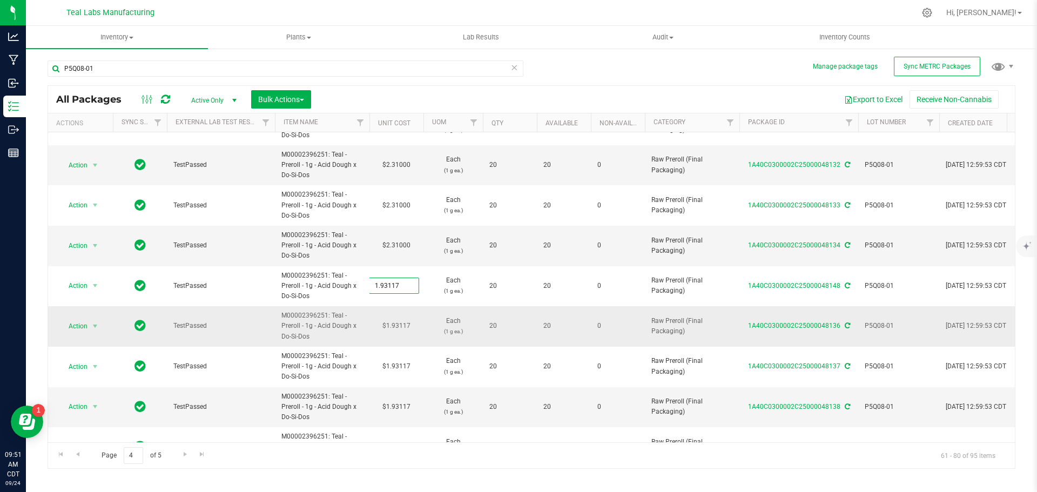
paste input "2.31"
type input "2.31"
click at [397, 330] on div "All Packages Active Only Active Only Lab Samples Locked All External Internal B…" at bounding box center [532, 277] width 968 height 384
click at [403, 329] on td "$1.93117" at bounding box center [396, 326] width 54 height 41
click at [403, 329] on input "1.93117" at bounding box center [393, 326] width 49 height 15
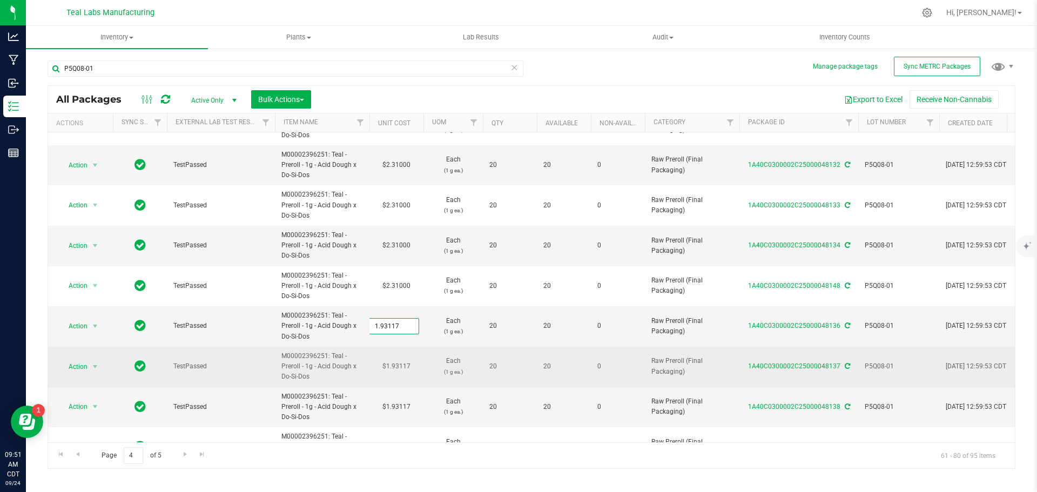
type input "2.31"
click at [404, 369] on div "All Packages Active Only Active Only Lab Samples Locked All External Internal B…" at bounding box center [532, 277] width 968 height 384
click at [404, 367] on td "$1.93117" at bounding box center [396, 367] width 54 height 41
click at [404, 367] on input "1.93117" at bounding box center [393, 366] width 49 height 15
type input "2.31"
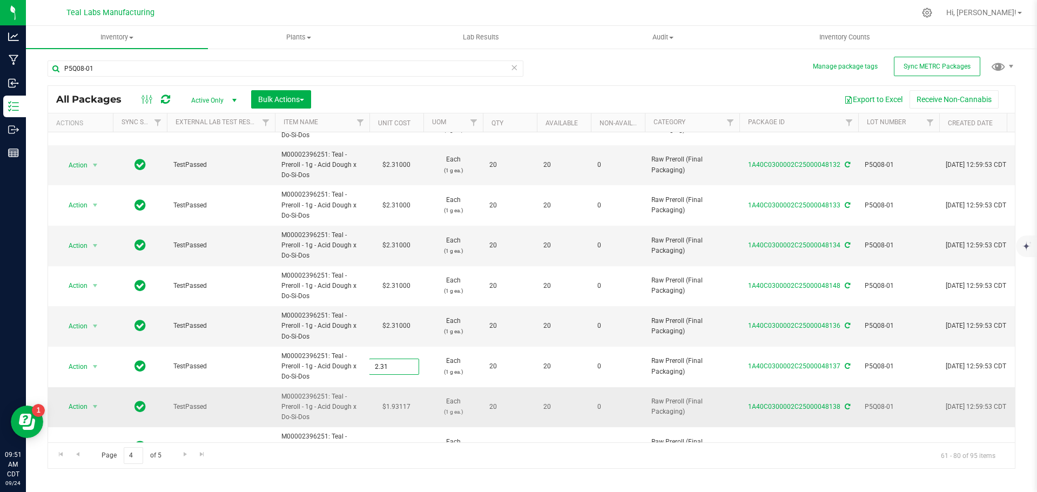
click at [406, 407] on div "All Packages Active Only Active Only Lab Samples Locked All External Internal B…" at bounding box center [532, 277] width 968 height 384
type input "2.31000"
click at [406, 407] on td "$1.93117" at bounding box center [396, 407] width 54 height 41
click at [406, 407] on input "1.93117" at bounding box center [393, 406] width 49 height 15
type input "2.31"
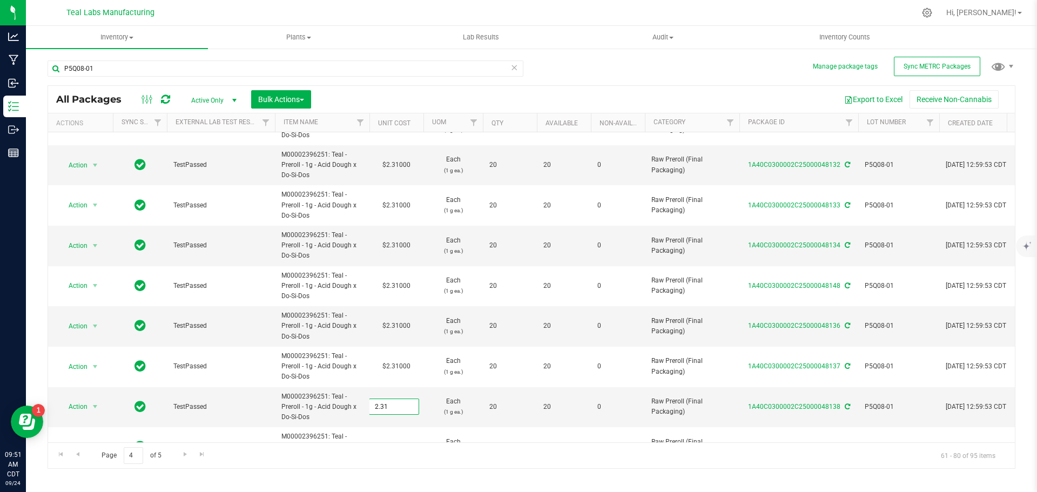
click at [418, 461] on div "All Packages Active Only Active Only Lab Samples Locked All External Internal B…" at bounding box center [532, 277] width 968 height 384
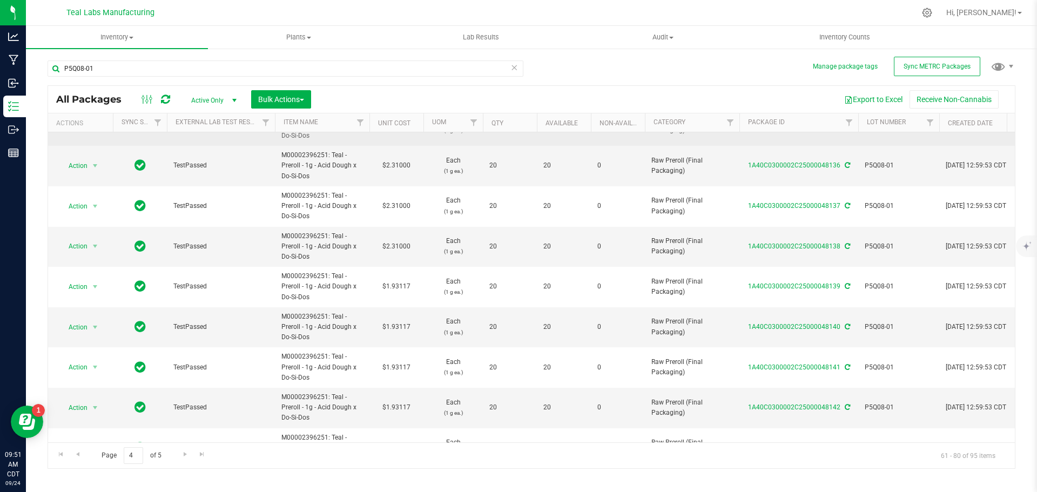
scroll to position [324, 0]
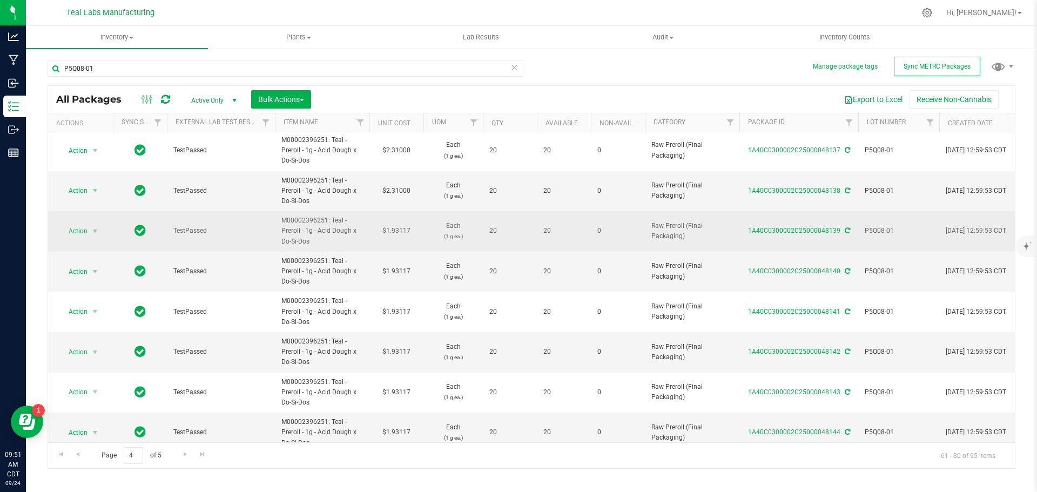
click at [408, 233] on td "$1.93117" at bounding box center [396, 231] width 54 height 41
click at [408, 233] on input "1.93117" at bounding box center [393, 231] width 49 height 15
type input "2.31"
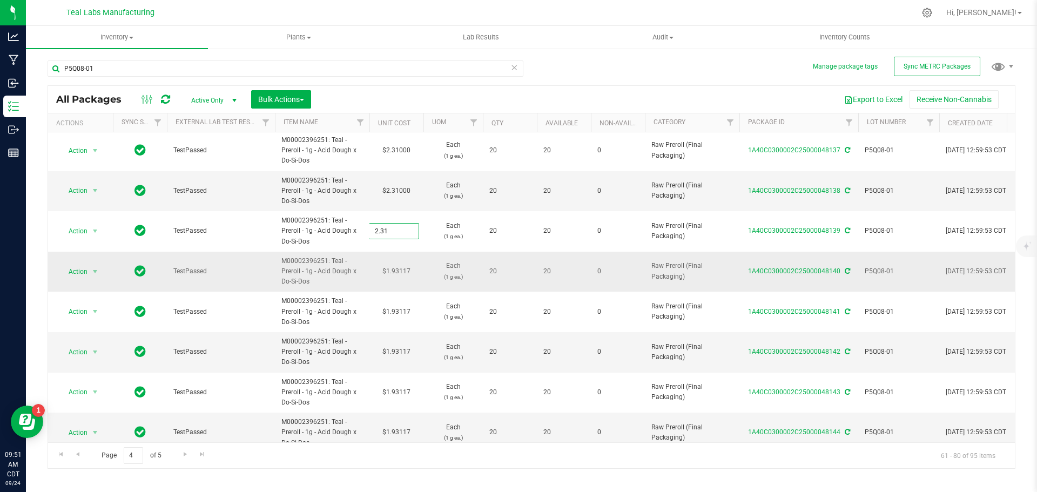
click at [405, 274] on div "All Packages Active Only Active Only Lab Samples Locked All External Internal B…" at bounding box center [532, 277] width 968 height 384
click at [405, 274] on td "$1.93117" at bounding box center [396, 272] width 54 height 41
click at [0, 0] on input "1.93117" at bounding box center [0, 0] width 0 height 0
paste input "2.31"
type input "2.31"
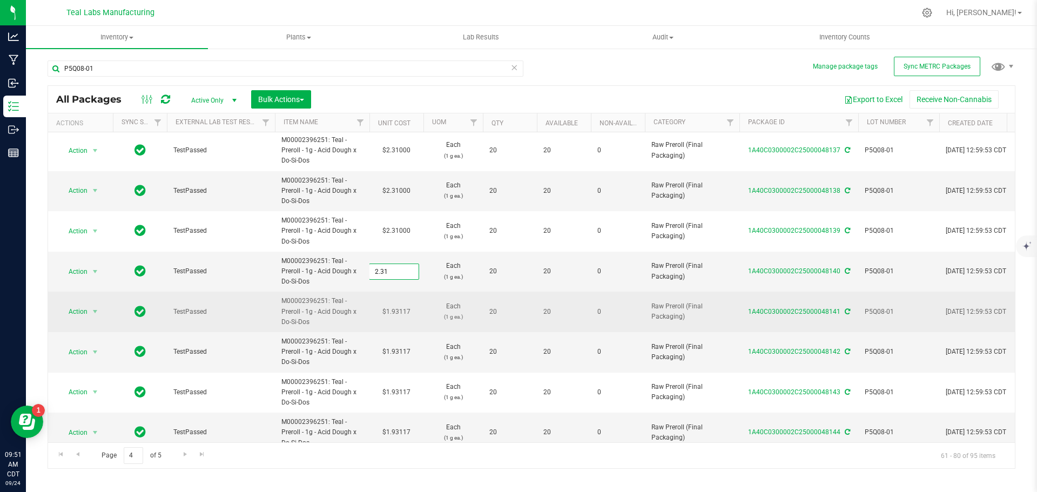
click at [411, 313] on div "All Packages Active Only Active Only Lab Samples Locked All External Internal B…" at bounding box center [532, 277] width 968 height 384
click at [410, 311] on td "$1.93117" at bounding box center [396, 312] width 54 height 41
click at [410, 311] on input "1.93117" at bounding box center [393, 311] width 49 height 15
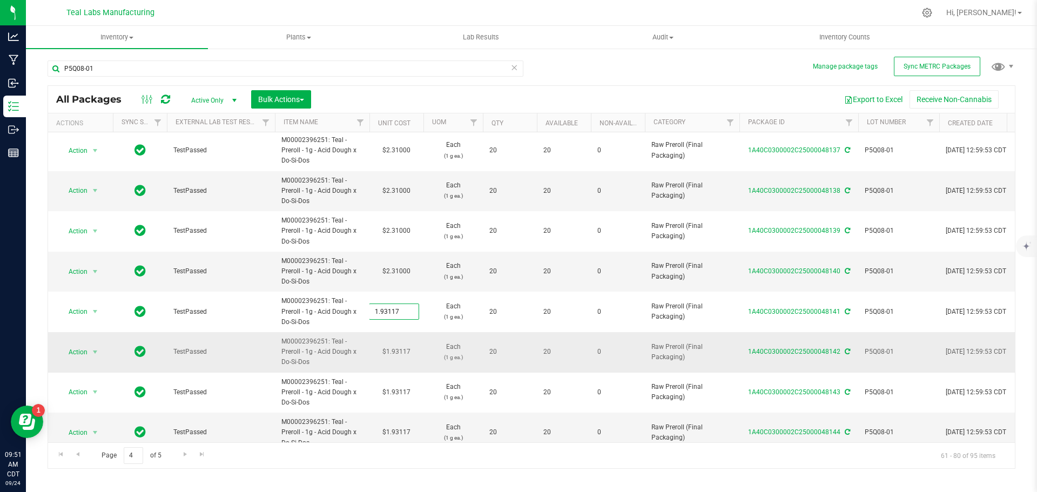
type input "2.31"
click at [406, 352] on div "All Packages Active Only Active Only Lab Samples Locked All External Internal B…" at bounding box center [532, 277] width 968 height 384
type input "2.31000"
click at [406, 352] on td "$1.93117" at bounding box center [396, 352] width 54 height 41
click at [406, 352] on input "1.93117" at bounding box center [393, 352] width 49 height 15
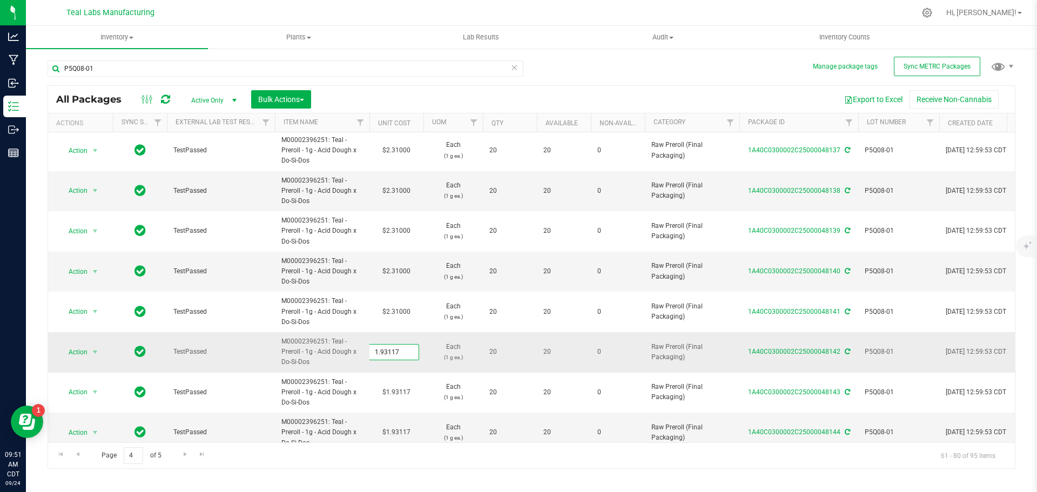
type input "2.31"
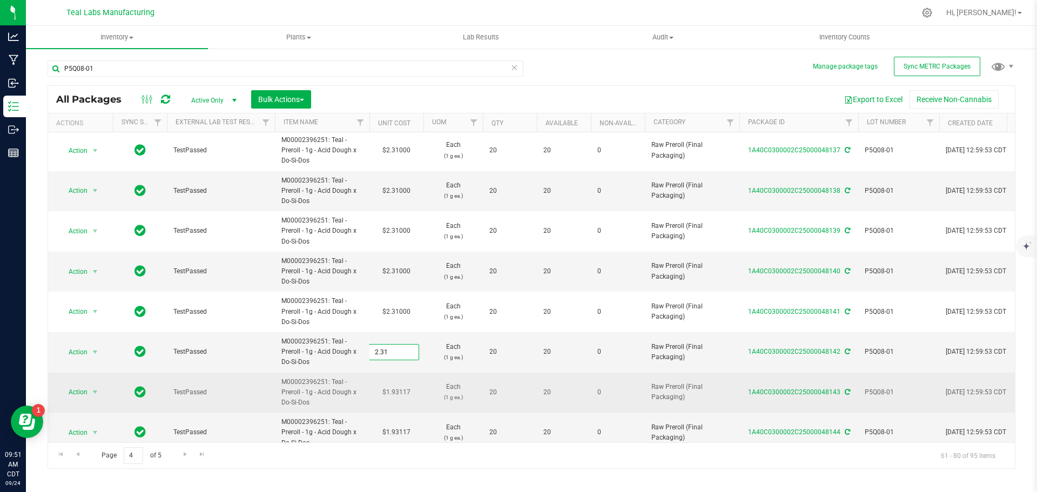
click at [408, 388] on div "All Packages Active Only Active Only Lab Samples Locked All External Internal B…" at bounding box center [532, 277] width 968 height 384
click at [406, 393] on td "$1.93117" at bounding box center [396, 393] width 54 height 41
type input "2.31"
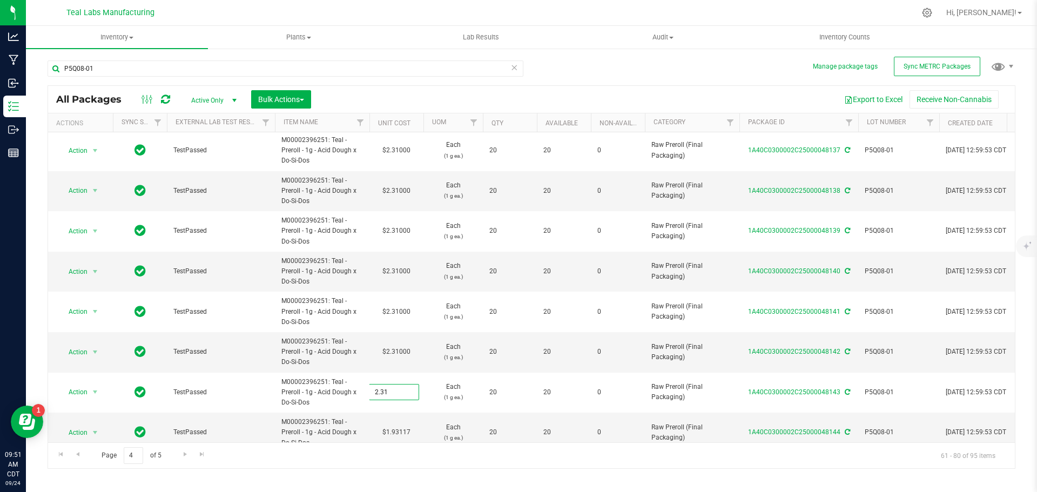
click at [424, 462] on div "All Packages Active Only Active Only Lab Samples Locked All External Internal B…" at bounding box center [532, 277] width 968 height 384
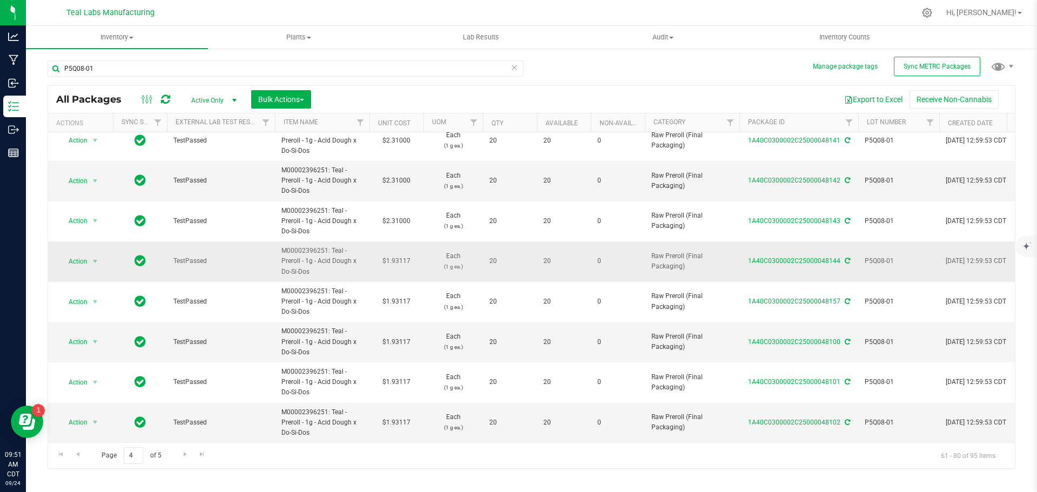
scroll to position [503, 0]
click at [403, 255] on td "$1.93117" at bounding box center [396, 261] width 54 height 41
click at [403, 255] on input "1.93117" at bounding box center [393, 261] width 49 height 15
type input "2.31"
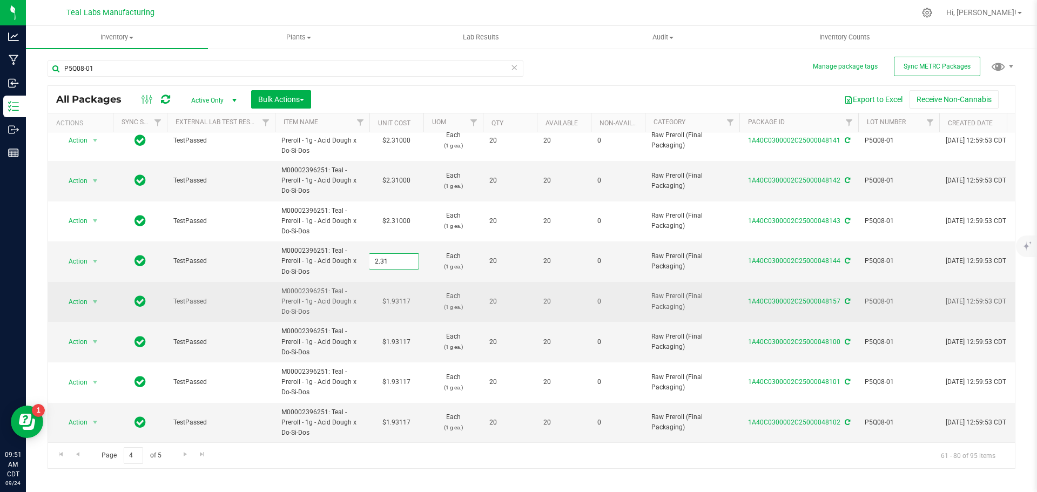
click at [403, 297] on div "All Packages Active Only Active Only Lab Samples Locked All External Internal B…" at bounding box center [532, 277] width 968 height 384
click at [399, 296] on td "$1.93117" at bounding box center [396, 302] width 54 height 41
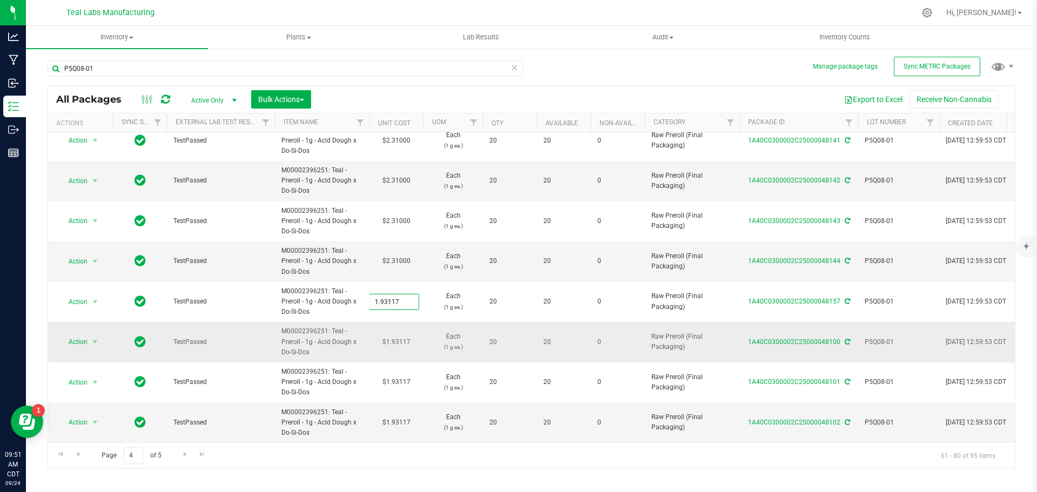
type input "2.31"
click at [401, 337] on div "All Packages Active Only Active Only Lab Samples Locked All External Internal B…" at bounding box center [532, 277] width 968 height 384
click at [401, 335] on td "$1.93117" at bounding box center [396, 342] width 54 height 41
click at [401, 335] on input "1.93117" at bounding box center [393, 341] width 49 height 15
type input "2.31"
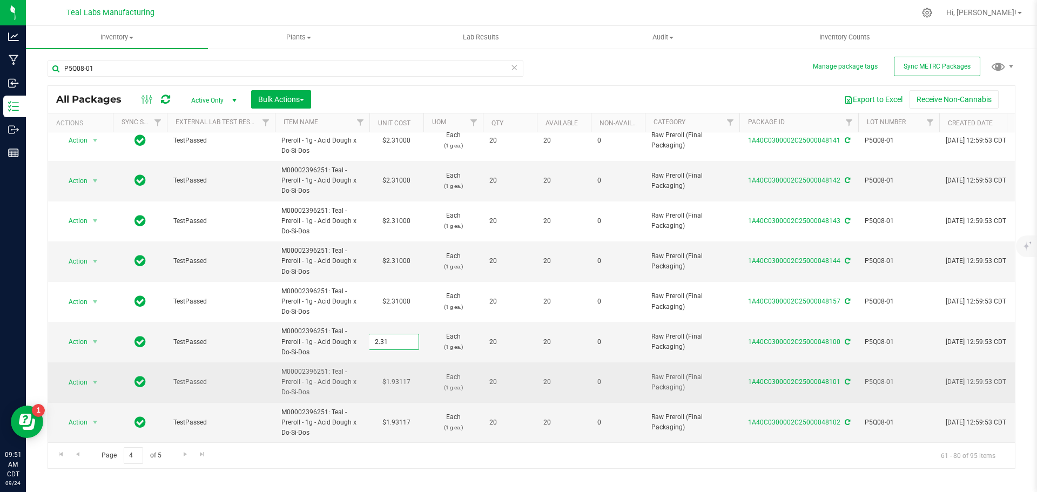
click at [398, 369] on div "All Packages Active Only Active Only Lab Samples Locked All External Internal B…" at bounding box center [532, 277] width 968 height 384
click at [398, 374] on td "$1.93117" at bounding box center [396, 382] width 54 height 41
click at [398, 375] on input "1.93117" at bounding box center [393, 382] width 49 height 15
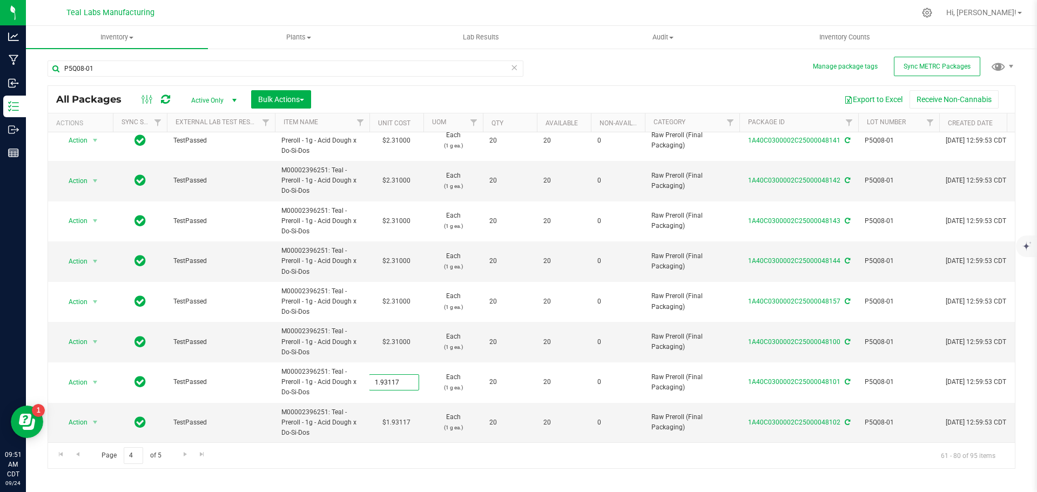
type input "2.31"
click at [403, 413] on div "All Packages Active Only Active Only Lab Samples Locked All External Internal B…" at bounding box center [532, 277] width 968 height 384
click at [403, 413] on td "$1.93117" at bounding box center [396, 423] width 54 height 40
click at [403, 415] on input "1.93117" at bounding box center [393, 422] width 49 height 15
type input "2.31"
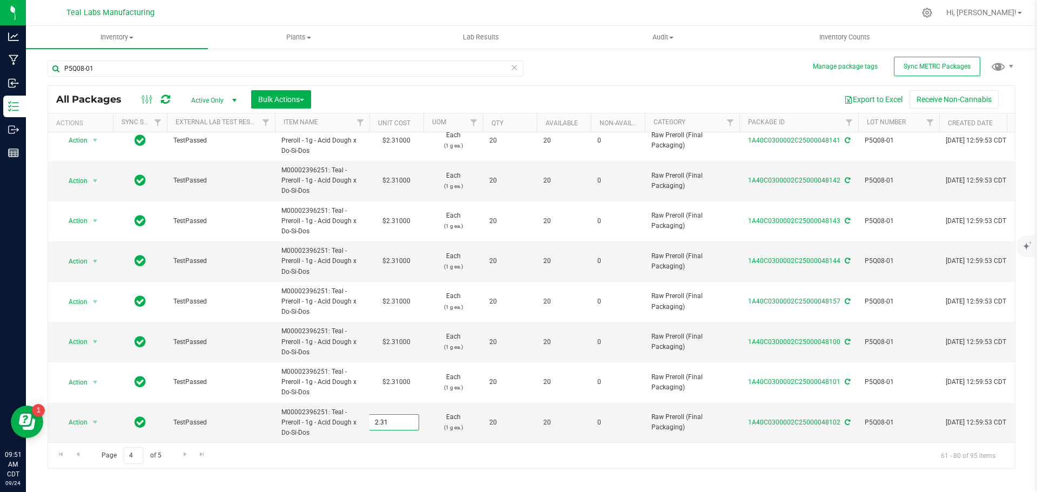
click at [422, 468] on div "All Packages Active Only Active Only Lab Samples Locked All External Internal B…" at bounding box center [532, 277] width 968 height 384
click at [186, 454] on span "Go to the next page" at bounding box center [185, 454] width 9 height 9
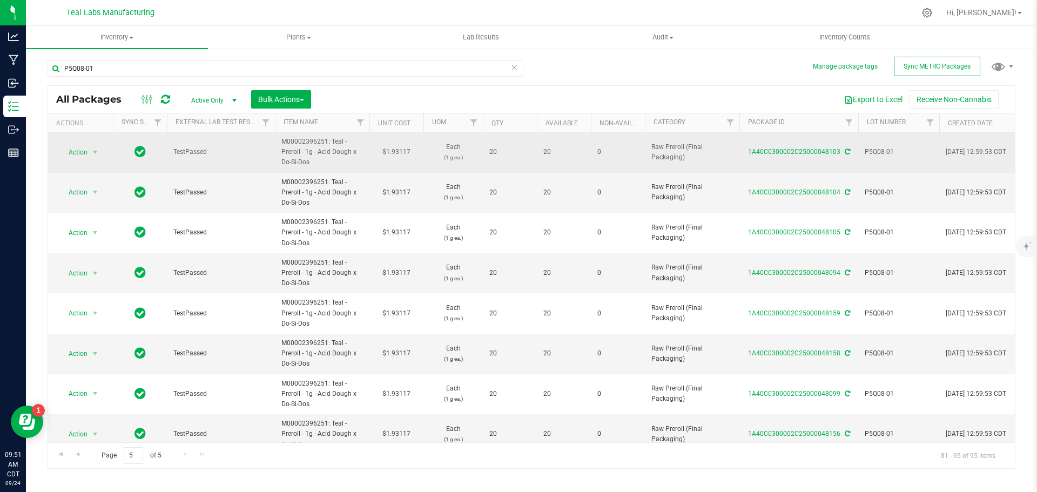
click at [399, 151] on td "$1.93117" at bounding box center [396, 152] width 54 height 41
click at [399, 151] on input "1.93117" at bounding box center [393, 152] width 49 height 15
type input "2.31"
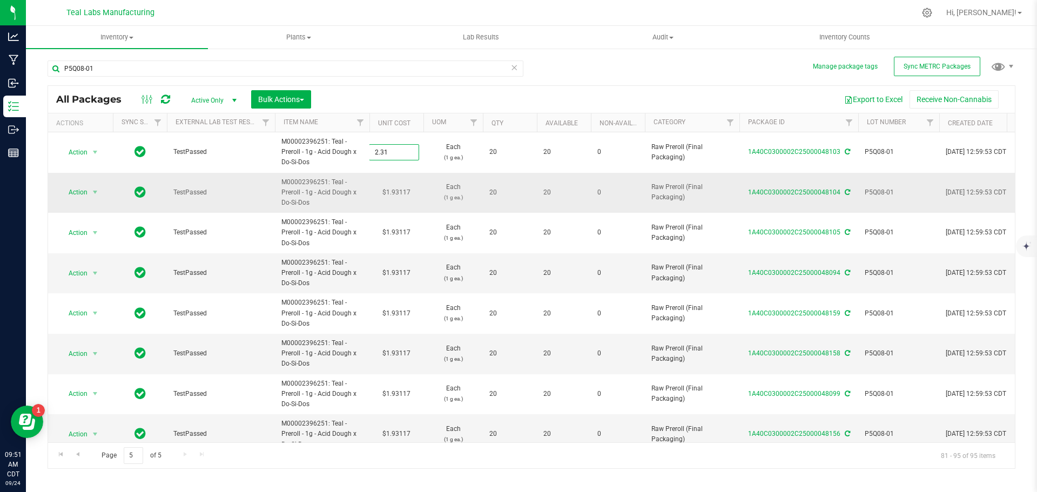
click at [395, 196] on div "All Packages Active Only Active Only Lab Samples Locked All External Internal B…" at bounding box center [532, 277] width 968 height 384
click at [396, 192] on td "$1.93117" at bounding box center [396, 193] width 54 height 41
click at [396, 192] on input "1.93117" at bounding box center [393, 192] width 49 height 15
type input "2.31"
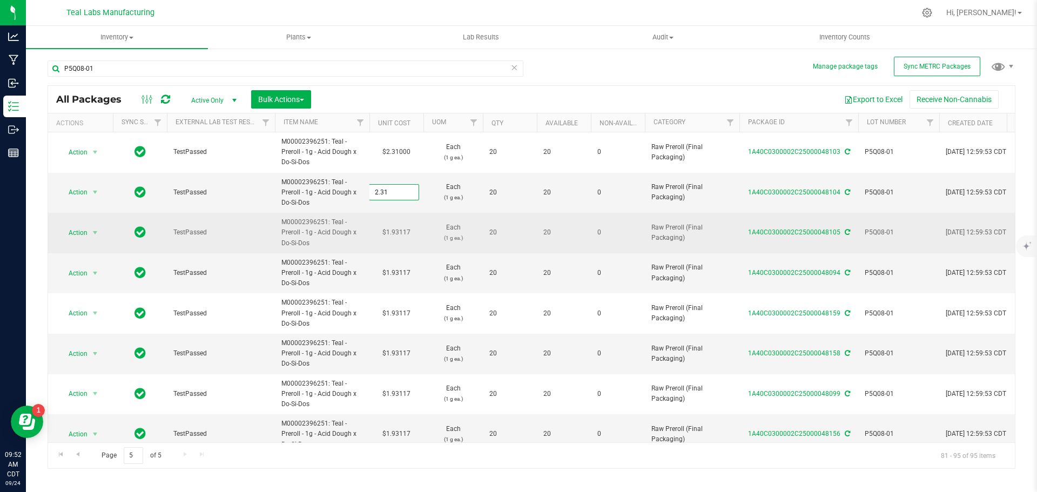
click at [406, 234] on div "All Packages Active Only Active Only Lab Samples Locked All External Internal B…" at bounding box center [532, 277] width 968 height 384
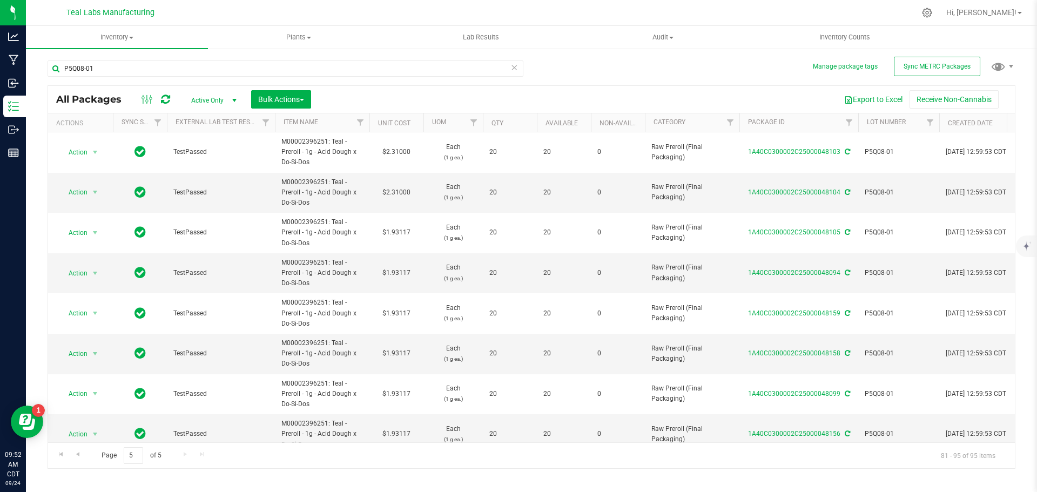
click at [406, 234] on td "$1.93117" at bounding box center [396, 233] width 54 height 41
click at [406, 234] on input "1.93117" at bounding box center [393, 232] width 49 height 15
type input "2.31"
click at [412, 275] on div "All Packages Active Only Active Only Lab Samples Locked All External Internal B…" at bounding box center [532, 277] width 968 height 384
drag, startPoint x: 412, startPoint y: 275, endPoint x: 406, endPoint y: 270, distance: 7.6
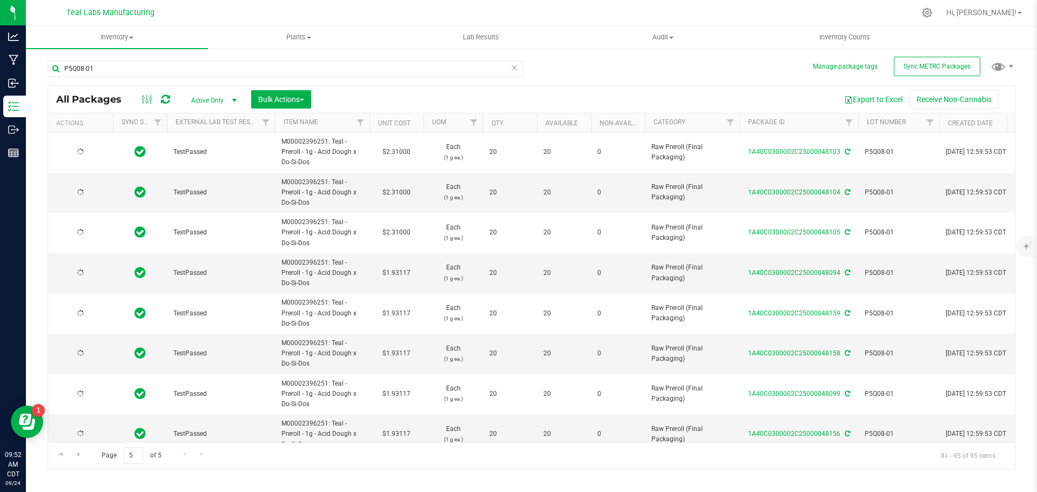
click at [406, 270] on td "$1.93117" at bounding box center [396, 273] width 54 height 41
click at [406, 270] on input "2.311" at bounding box center [393, 273] width 49 height 15
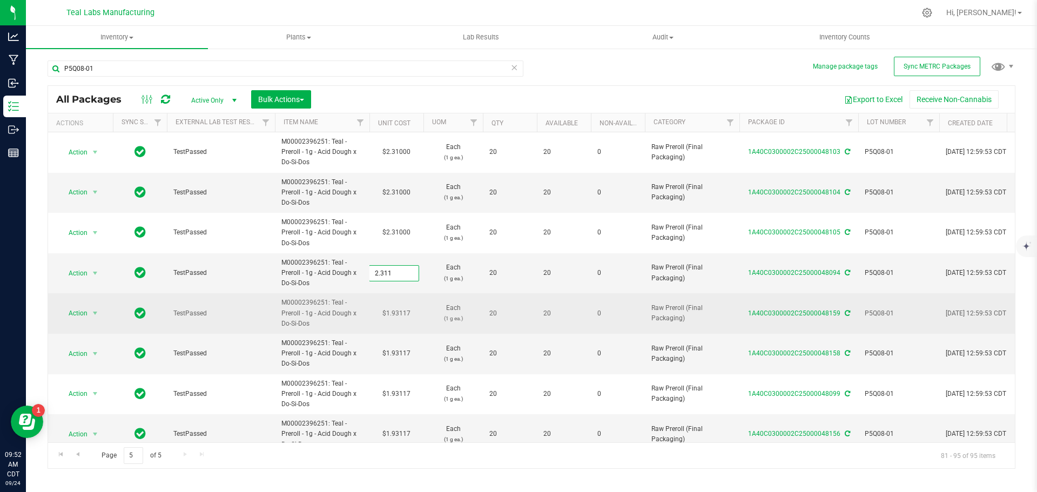
type input "2.31"
click at [403, 318] on div "All Packages Active Only Active Only Lab Samples Locked All External Internal B…" at bounding box center [532, 277] width 968 height 384
type input "2.31000"
click at [404, 315] on td "$1.93117" at bounding box center [396, 313] width 54 height 41
click at [404, 315] on input "1.93117" at bounding box center [393, 313] width 49 height 15
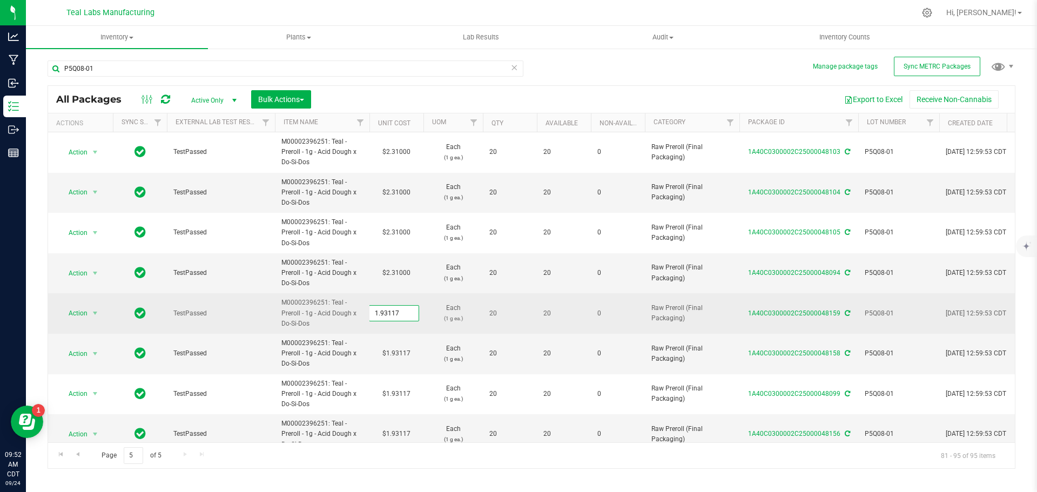
type input "2.31"
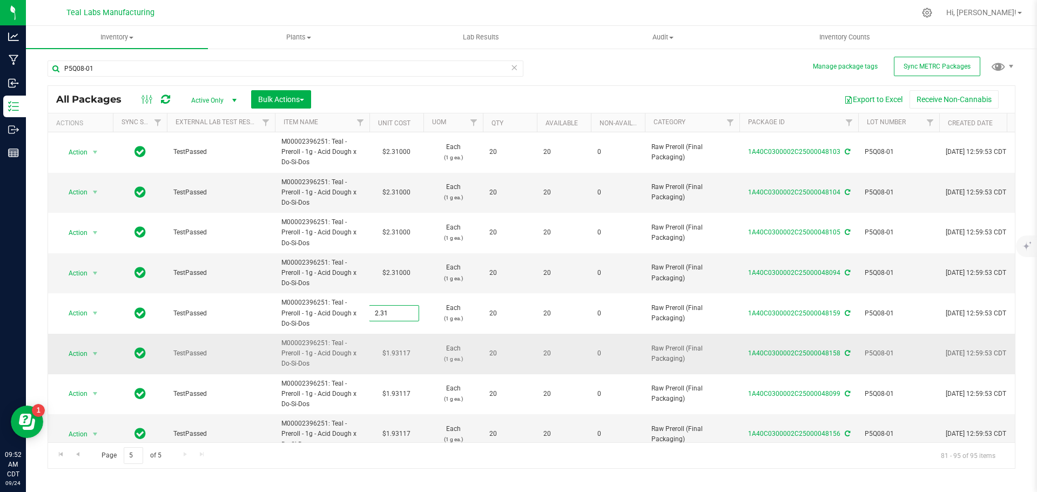
click at [401, 347] on div "All Packages Active Only Active Only Lab Samples Locked All External Internal B…" at bounding box center [532, 277] width 968 height 384
click at [402, 353] on td "$1.93117" at bounding box center [396, 354] width 54 height 41
click at [402, 353] on input "1.93117" at bounding box center [393, 353] width 49 height 15
type input "2.31"
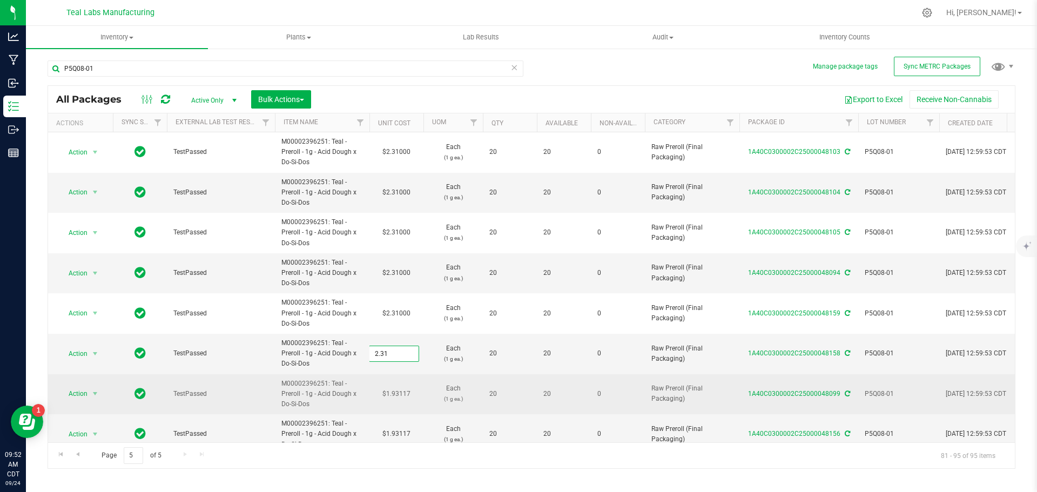
click at [407, 394] on div "All Packages Active Only Active Only Lab Samples Locked All External Internal B…" at bounding box center [532, 277] width 968 height 384
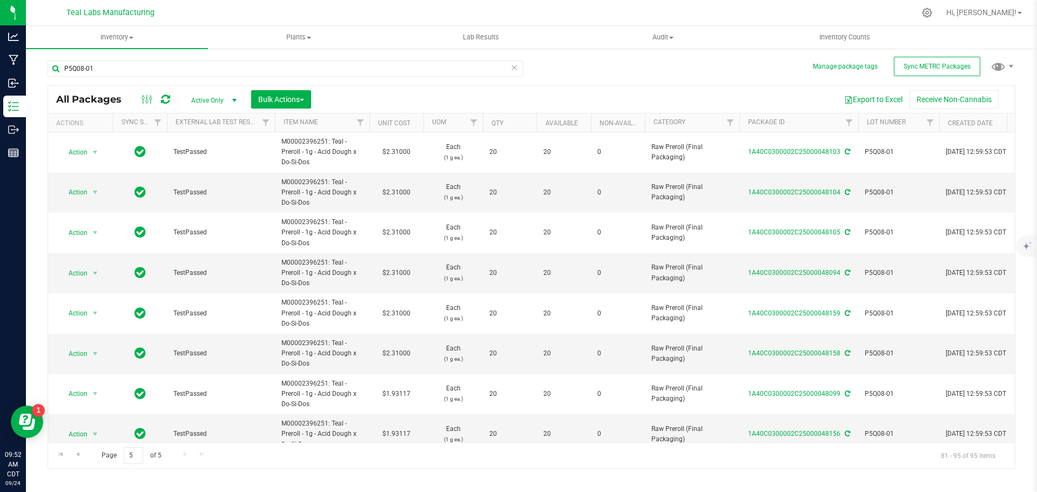
click at [407, 394] on td "$1.93117" at bounding box center [396, 394] width 54 height 41
click at [407, 394] on input "1.93117" at bounding box center [393, 393] width 49 height 15
type input "2.31"
click at [427, 465] on div "All Packages Active Only Active Only Lab Samples Locked All External Internal B…" at bounding box center [532, 277] width 968 height 384
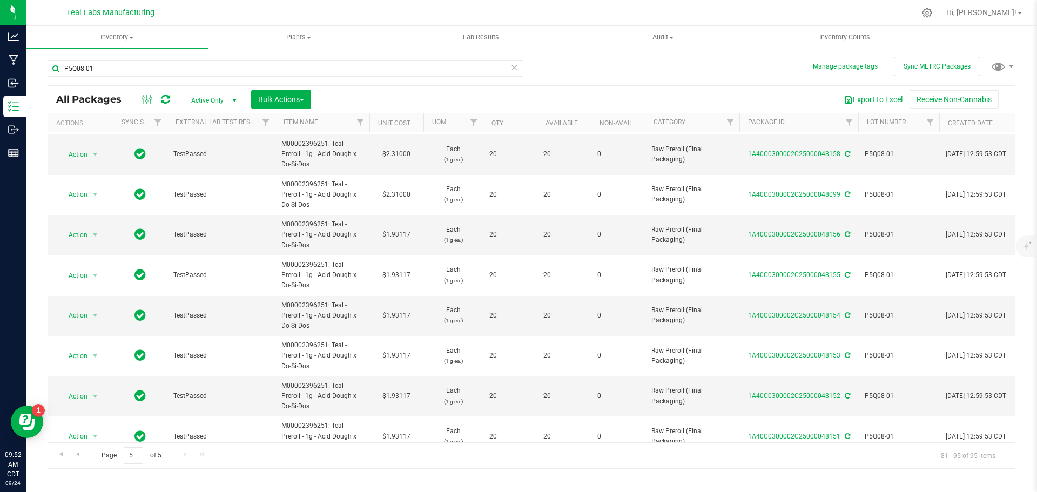
scroll to position [216, 0]
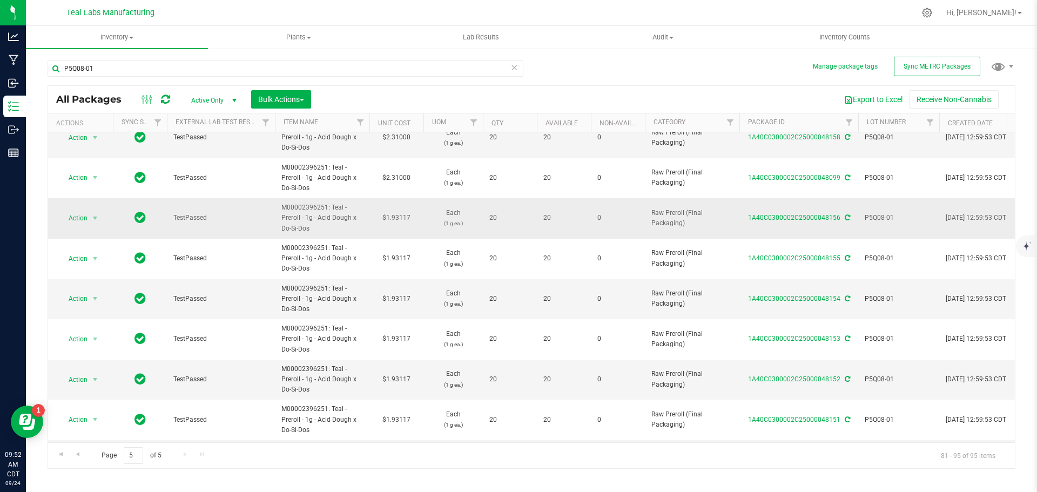
click at [399, 220] on td "$1.93117" at bounding box center [396, 218] width 54 height 41
click at [399, 220] on input "1.93117" at bounding box center [393, 218] width 49 height 15
type input "2.31"
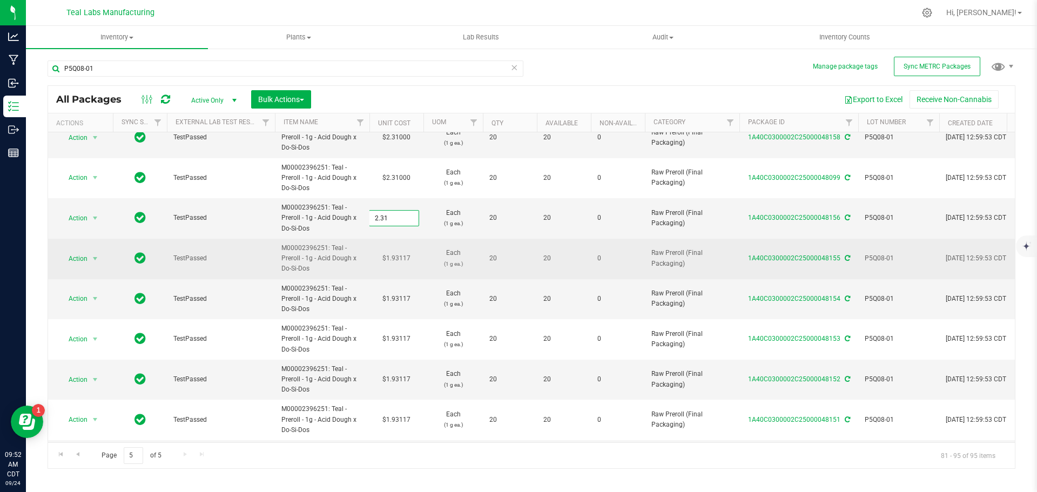
click at [411, 259] on div "All Packages Active Only Active Only Lab Samples Locked All External Internal B…" at bounding box center [532, 277] width 968 height 384
click at [401, 258] on td "$1.93117" at bounding box center [396, 259] width 54 height 41
click at [401, 258] on input "1.93117" at bounding box center [393, 258] width 49 height 15
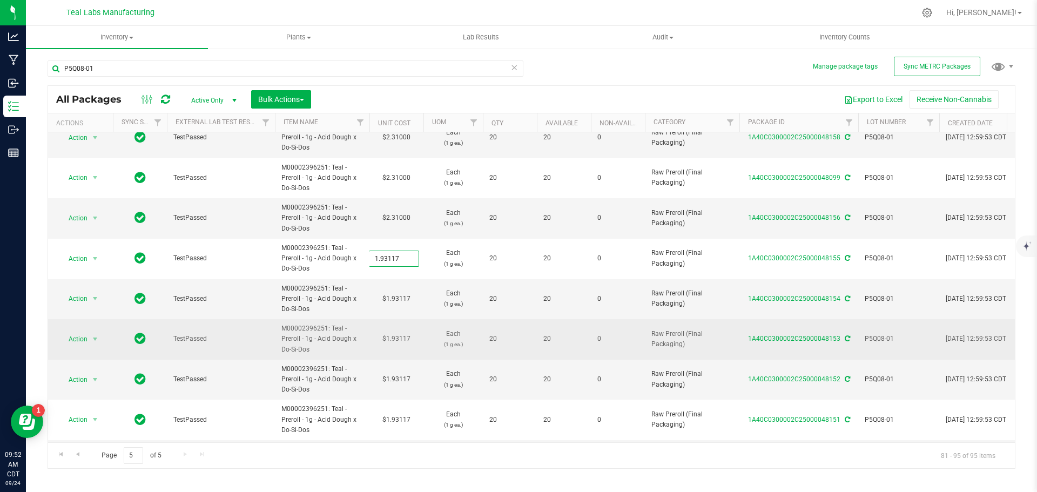
type input "2.31"
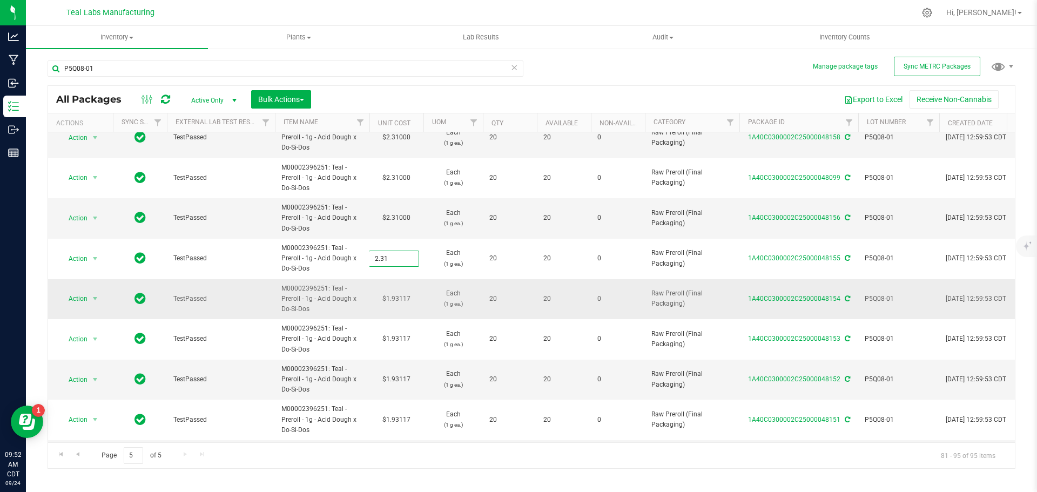
click at [401, 295] on div "All Packages Active Only Active Only Lab Samples Locked All External Internal B…" at bounding box center [532, 277] width 968 height 384
click at [401, 295] on td "$1.93117" at bounding box center [396, 299] width 54 height 41
click at [401, 295] on input "1.93117" at bounding box center [393, 298] width 49 height 15
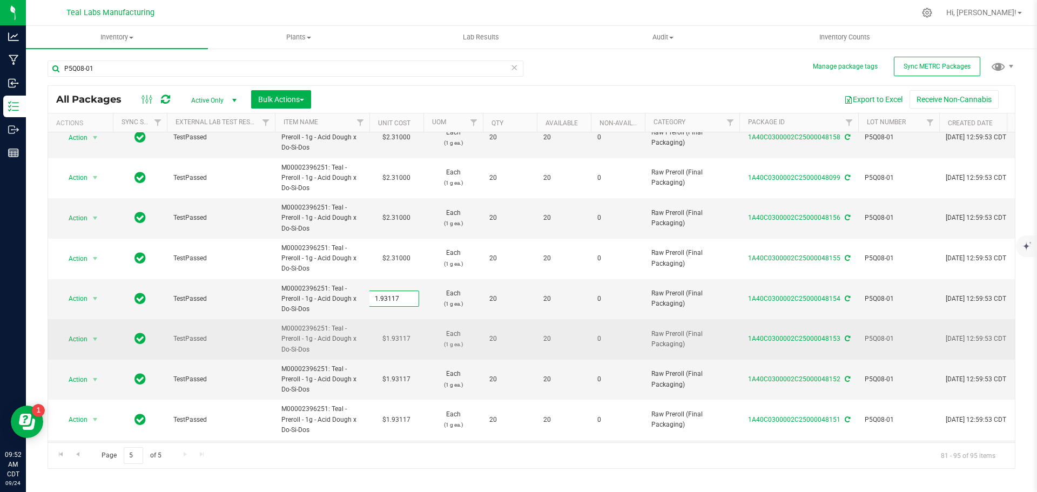
type input "2.31"
click at [404, 337] on div "All Packages Active Only Active Only Lab Samples Locked All External Internal B…" at bounding box center [532, 277] width 968 height 384
type input "2.31000"
click at [404, 337] on td "$1.93117" at bounding box center [396, 339] width 54 height 41
click at [404, 337] on input "1.93117" at bounding box center [393, 339] width 49 height 15
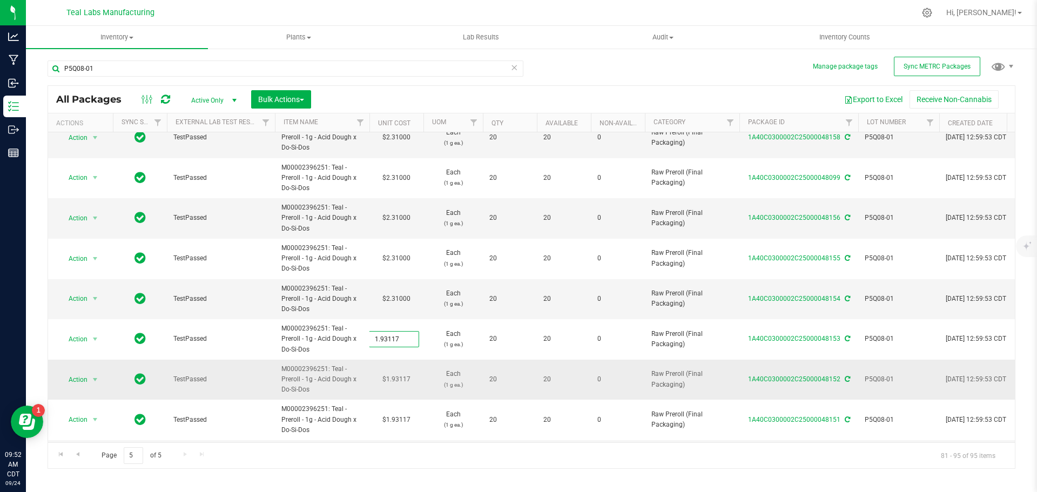
type input "2.31"
click at [405, 380] on div "All Packages Active Only Active Only Lab Samples Locked All External Internal B…" at bounding box center [532, 277] width 968 height 384
type input "2.31000"
click at [405, 380] on td "$1.93117" at bounding box center [396, 380] width 54 height 41
type input "2.31"
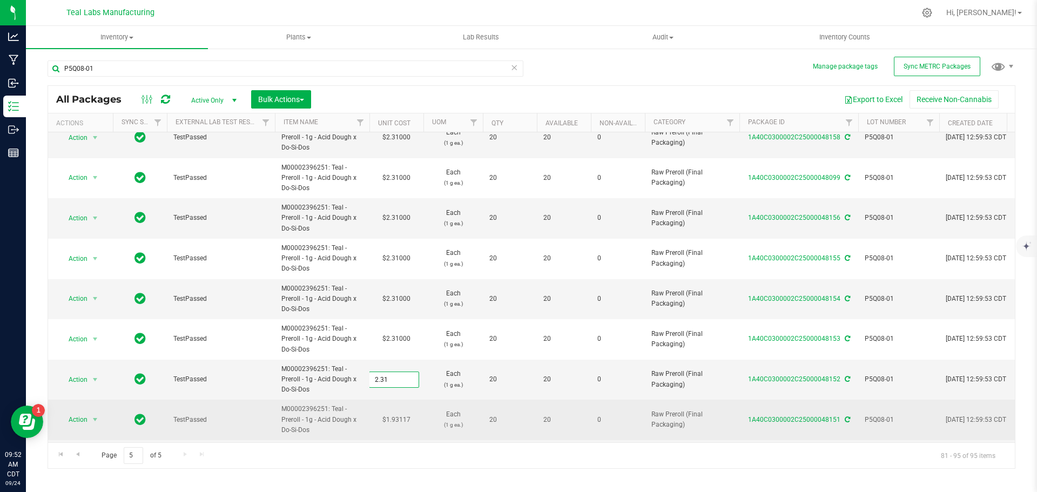
click at [406, 418] on div "All Packages Active Only Active Only Lab Samples Locked All External Internal B…" at bounding box center [532, 277] width 968 height 384
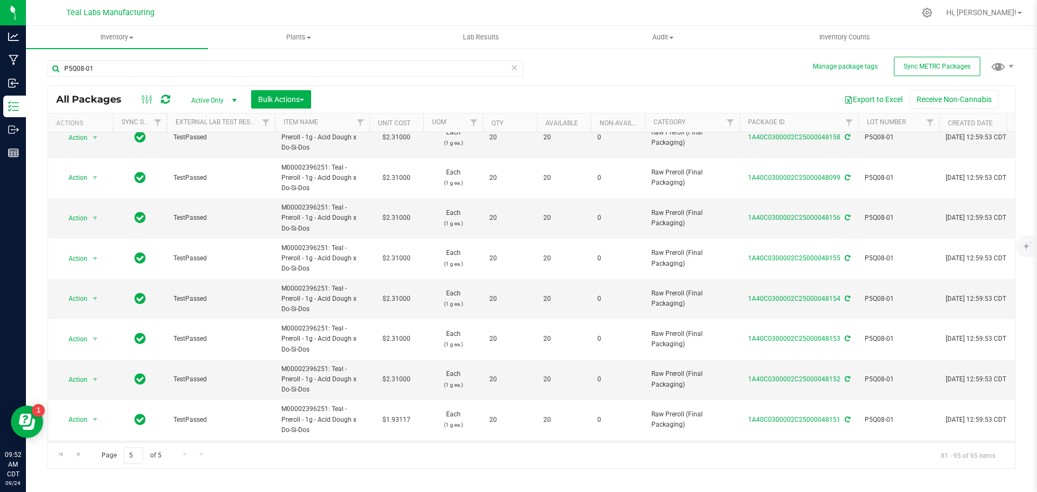
click at [406, 418] on td "$1.93117" at bounding box center [396, 420] width 54 height 41
click at [406, 418] on input "1.93117" at bounding box center [393, 419] width 49 height 15
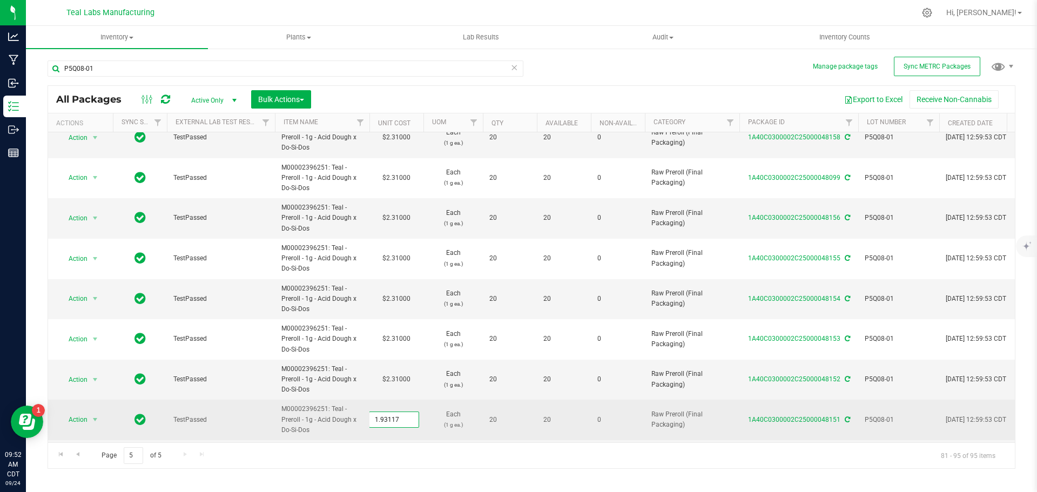
type input "2.31"
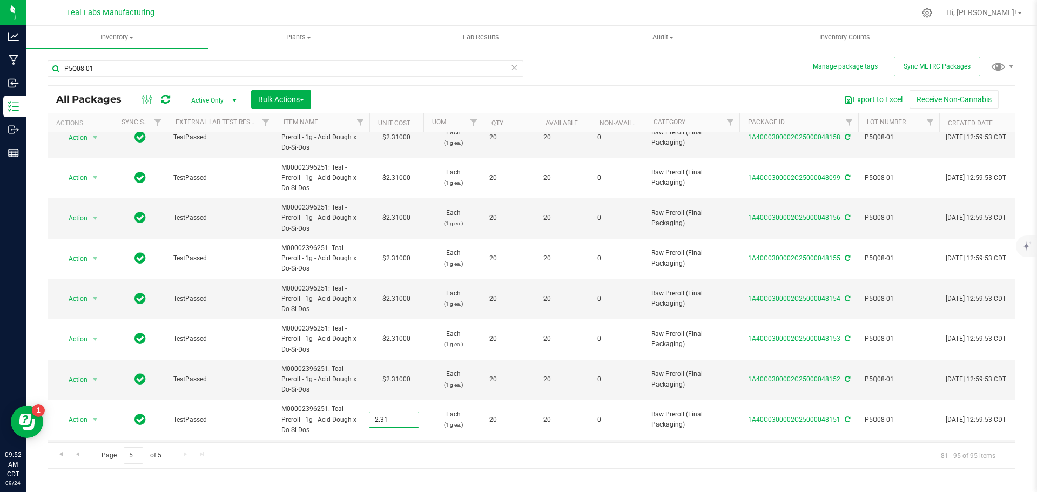
click at [401, 463] on div "All Packages Active Only Active Only Lab Samples Locked All External Internal B…" at bounding box center [532, 277] width 968 height 384
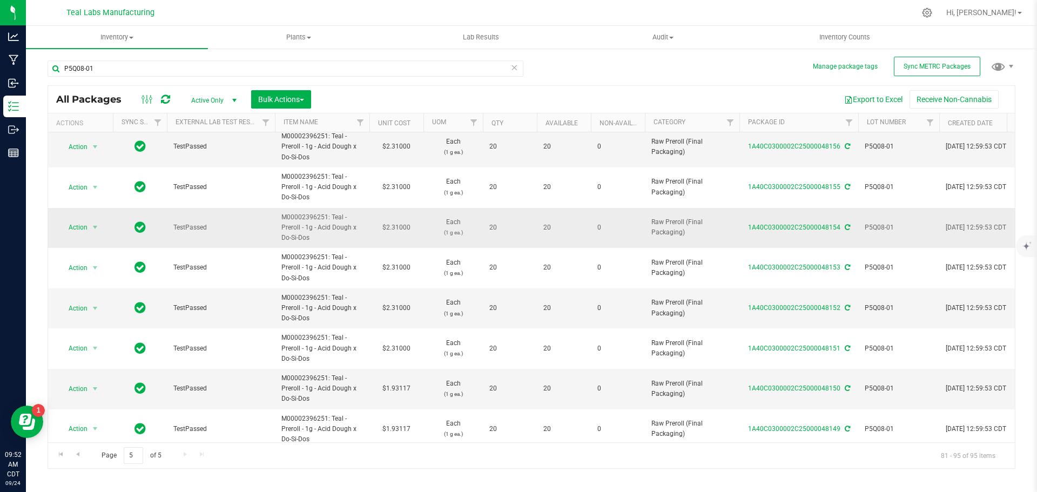
scroll to position [302, 0]
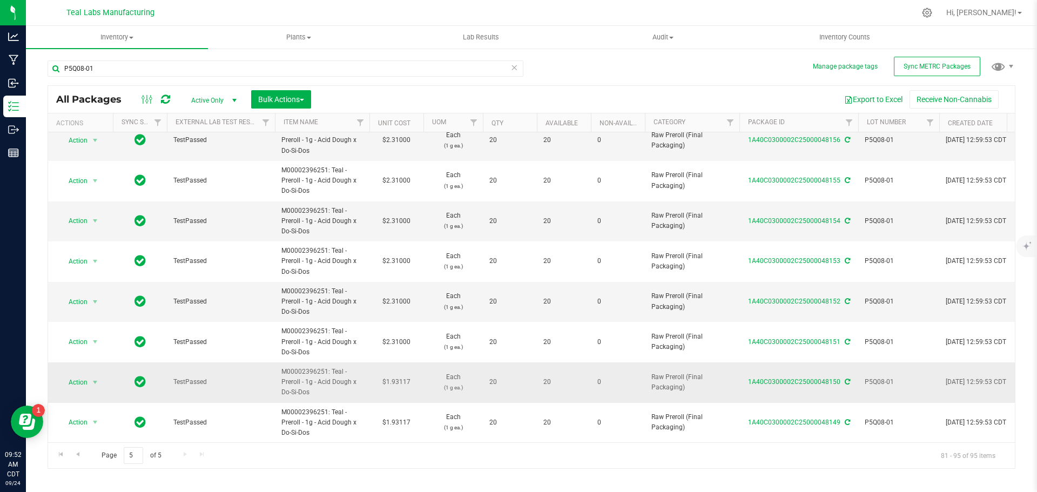
click at [405, 373] on td "$1.93117" at bounding box center [396, 382] width 54 height 41
click at [405, 375] on input "1.93117" at bounding box center [393, 382] width 49 height 15
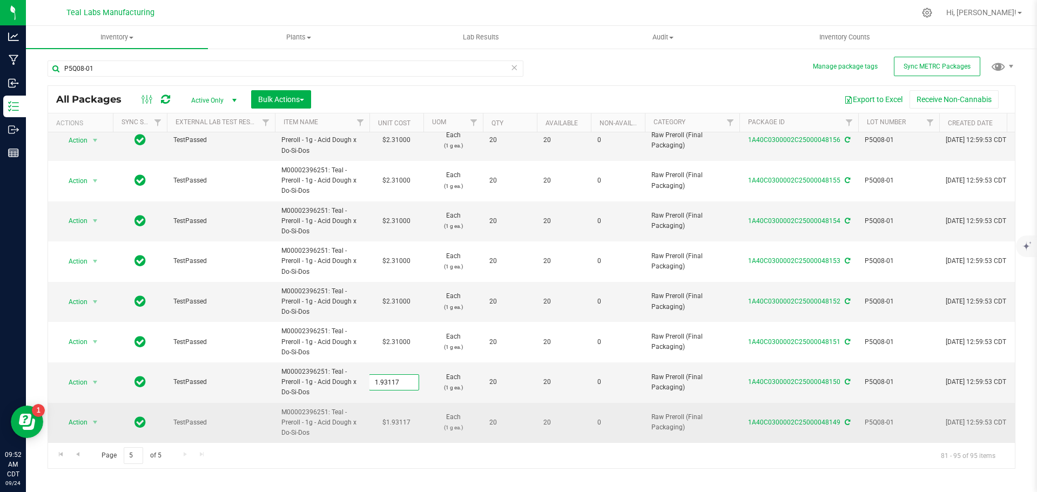
type input "2.31"
click at [398, 419] on div "All Packages Active Only Active Only Lab Samples Locked All External Internal B…" at bounding box center [532, 277] width 968 height 384
type input "2.31000"
click at [398, 413] on td "$1.93117" at bounding box center [396, 423] width 54 height 40
click at [398, 415] on input "1.93117" at bounding box center [393, 422] width 49 height 15
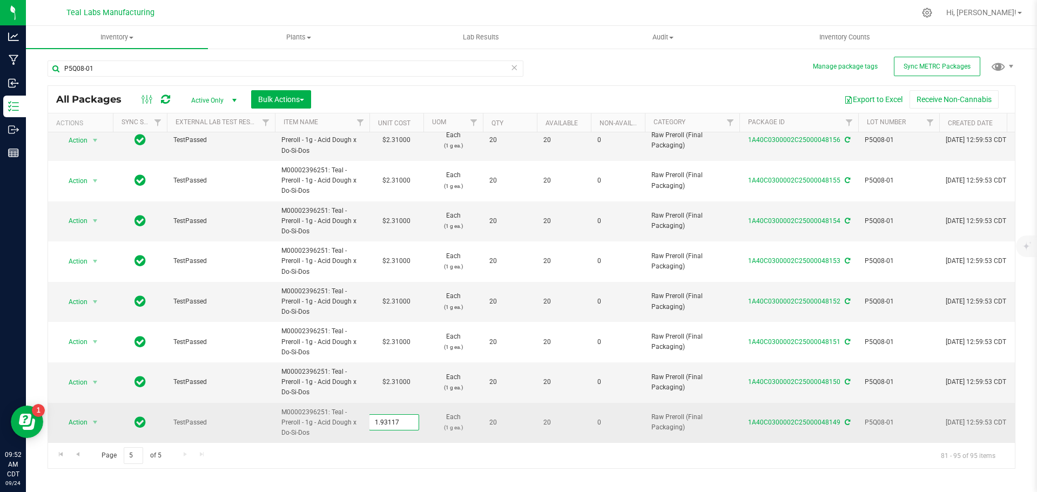
type input "2.31"
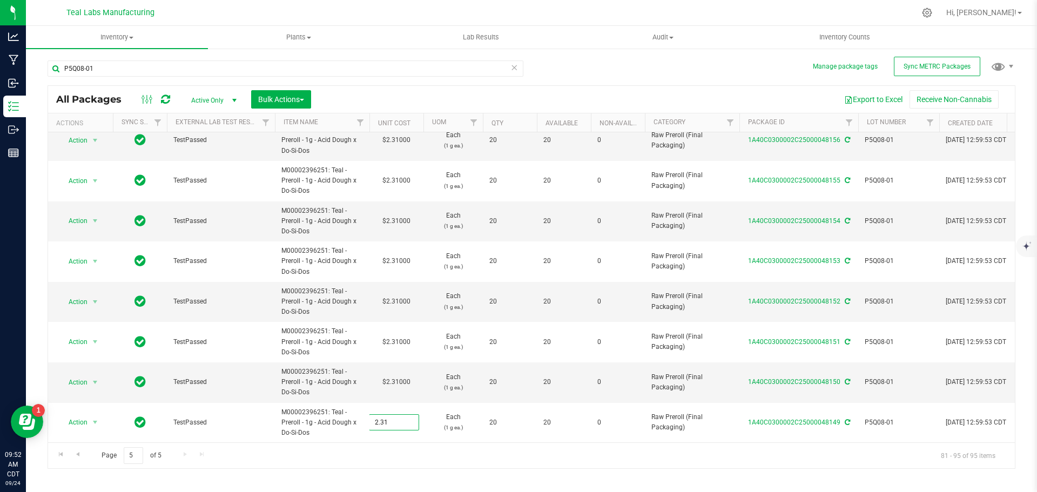
click at [399, 444] on div "All Packages Active Only Active Only Lab Samples Locked All External Internal B…" at bounding box center [532, 277] width 968 height 384
type input "2.31000"
click at [61, 454] on span "Go to the first page" at bounding box center [61, 454] width 9 height 9
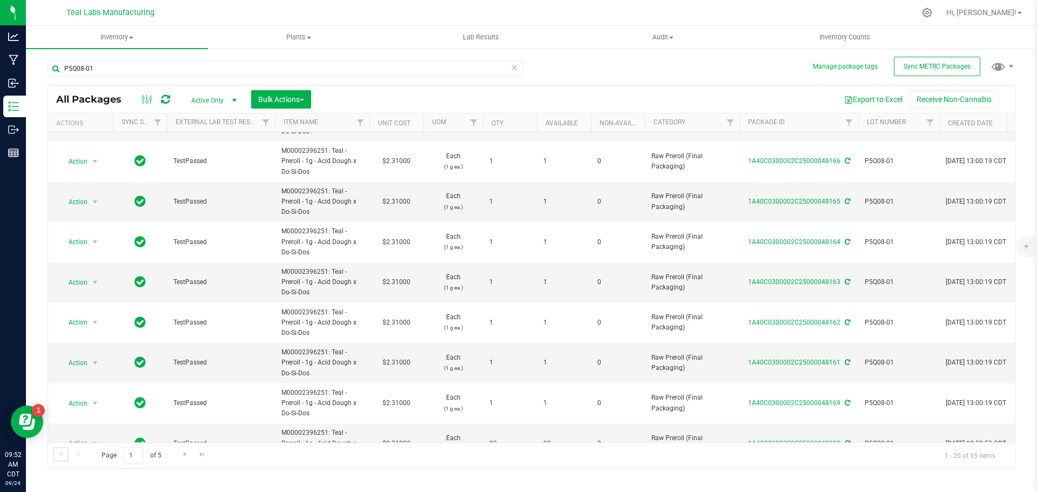
scroll to position [503, 0]
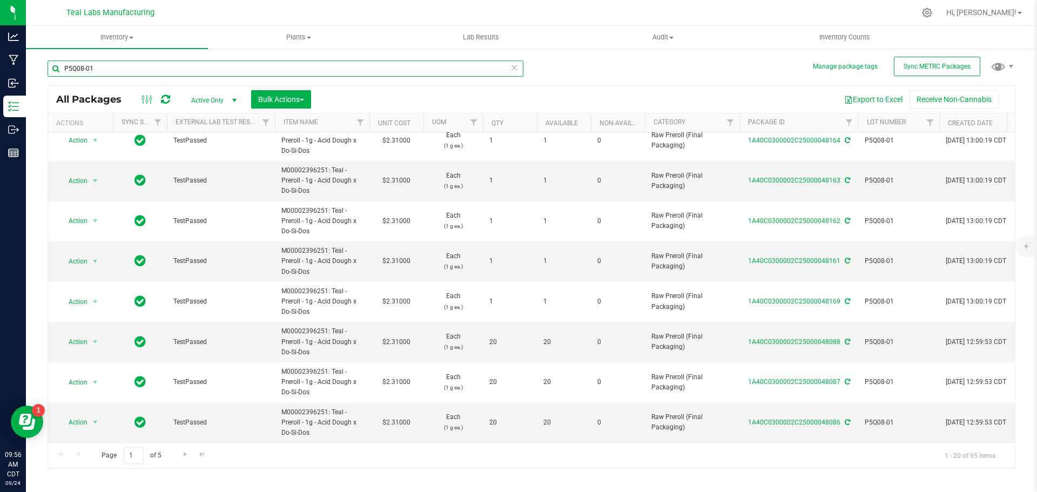
click at [119, 70] on input "P5Q08-01" at bounding box center [286, 68] width 476 height 16
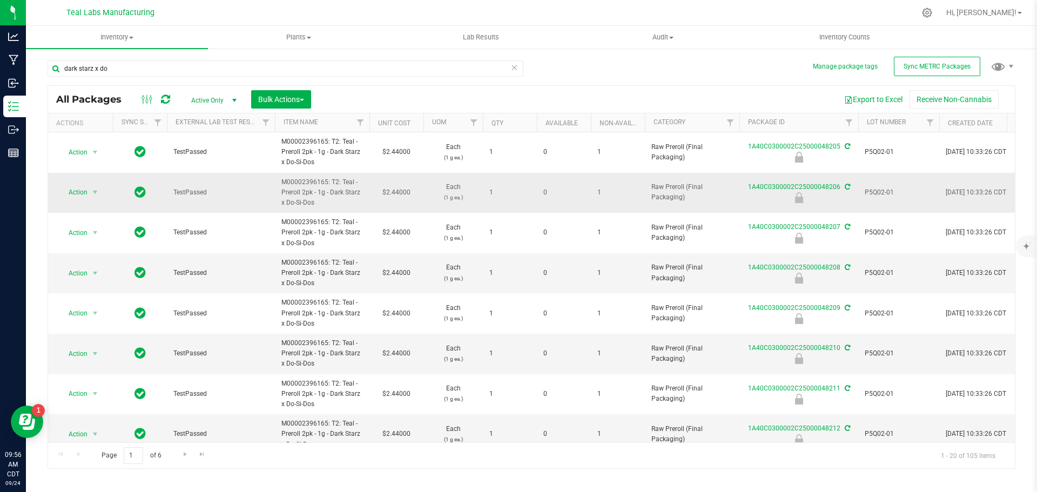
click at [880, 190] on span "P5Q02-01" at bounding box center [899, 192] width 68 height 10
click at [880, 190] on input "P5Q02-01" at bounding box center [896, 192] width 77 height 17
click at [178, 63] on input "dark starz x do" at bounding box center [286, 68] width 476 height 16
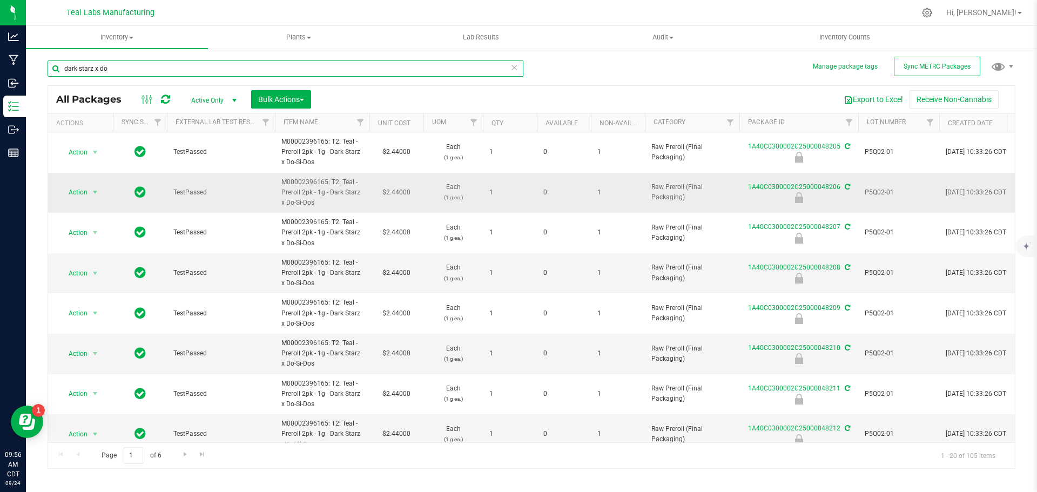
click at [178, 63] on input "dark starz x do" at bounding box center [286, 68] width 476 height 16
paste input "P5Q02-01"
type input "P5Q02-01"
click at [307, 103] on button "Bulk Actions" at bounding box center [281, 99] width 60 height 18
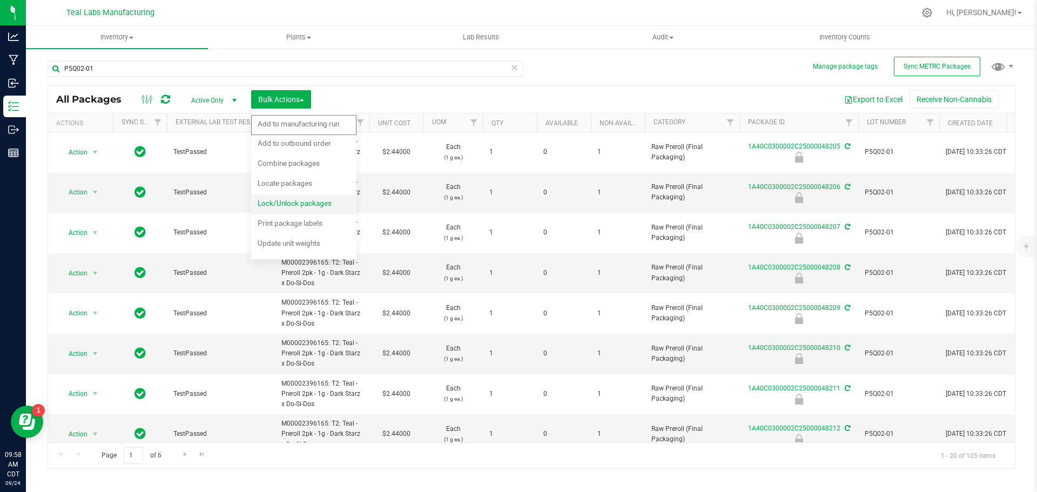
click at [298, 205] on span "Lock/Unlock packages" at bounding box center [295, 203] width 74 height 9
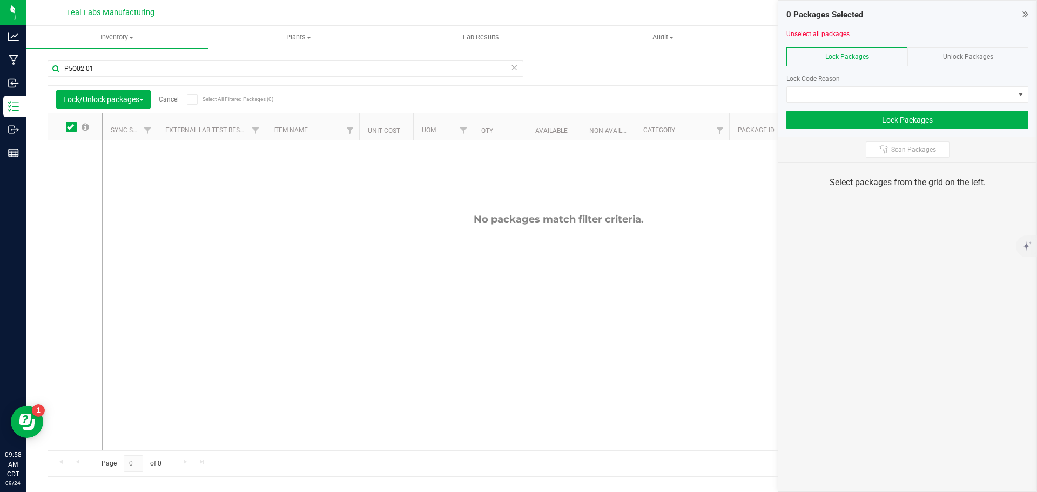
click at [938, 55] on div "Unlock Packages" at bounding box center [967, 56] width 121 height 19
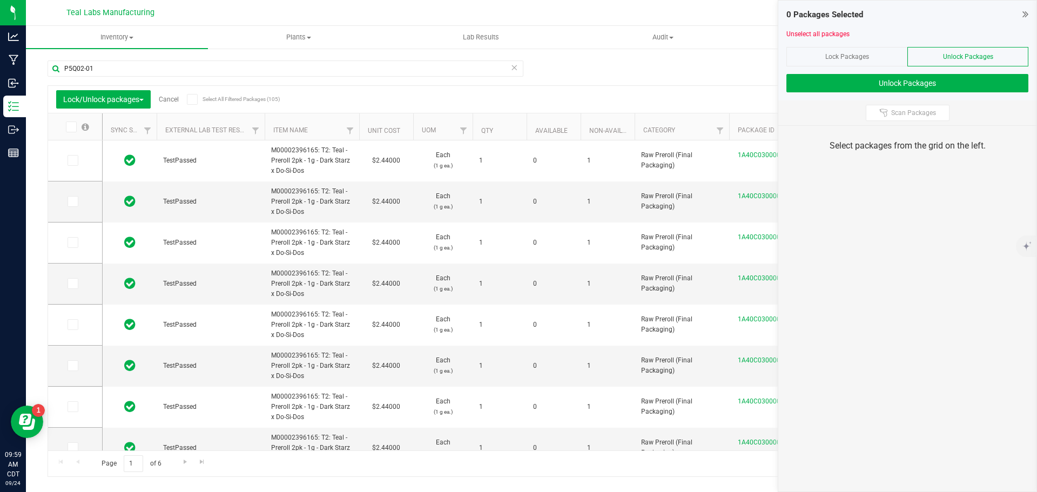
click at [1026, 14] on icon at bounding box center [1025, 14] width 6 height 11
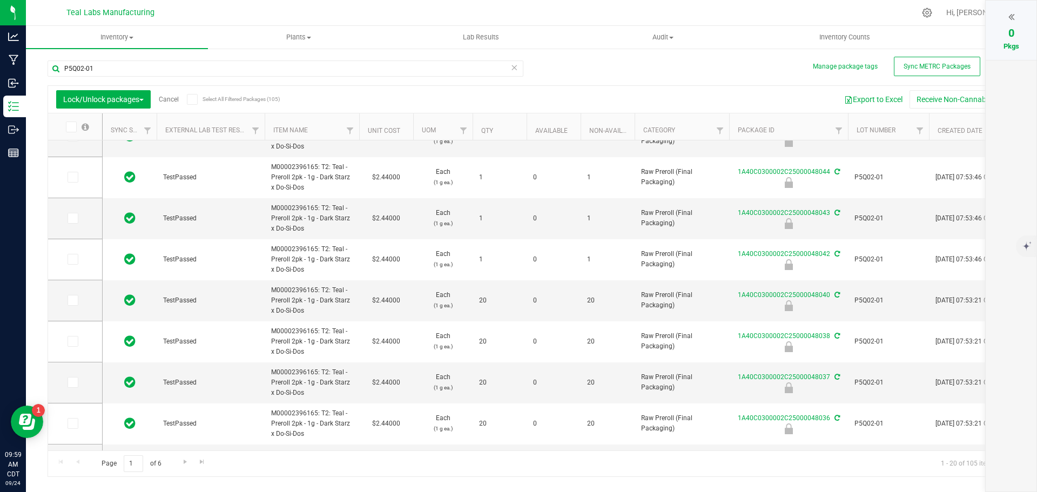
scroll to position [510, 0]
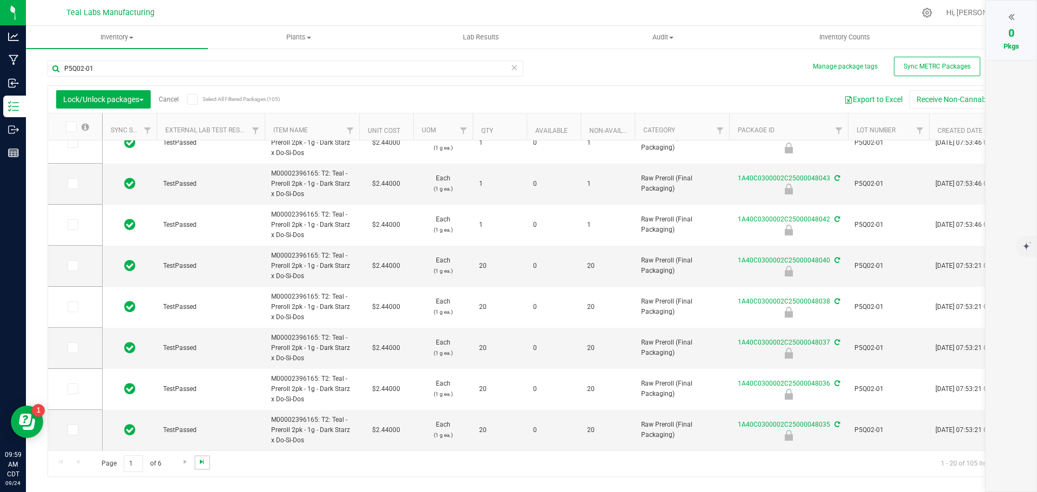
click at [203, 462] on span "Go to the last page" at bounding box center [202, 462] width 9 height 9
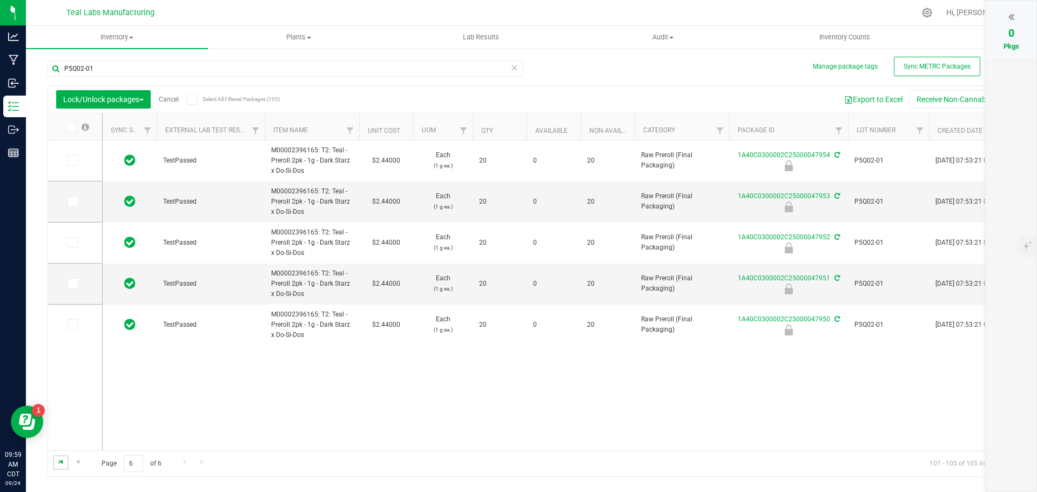
click at [60, 462] on span "Go to the first page" at bounding box center [61, 462] width 9 height 9
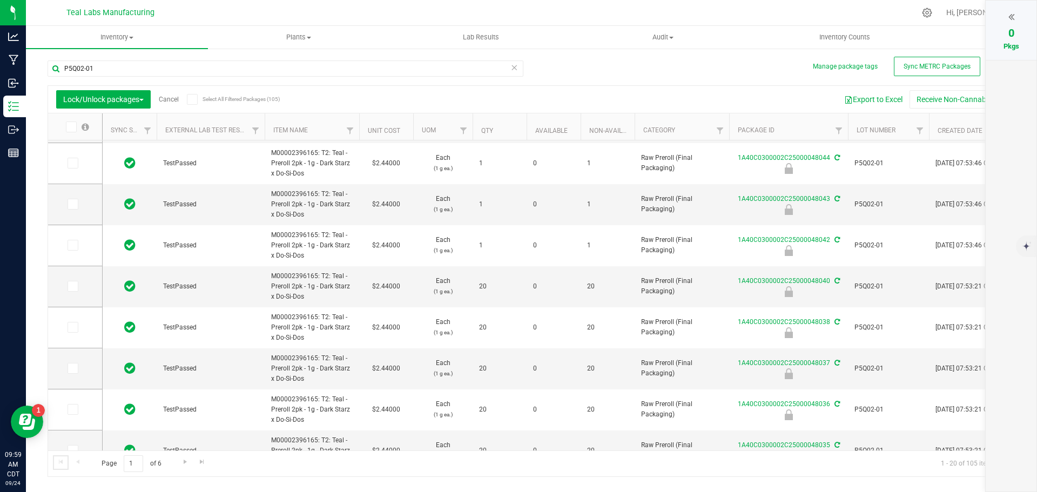
scroll to position [510, 0]
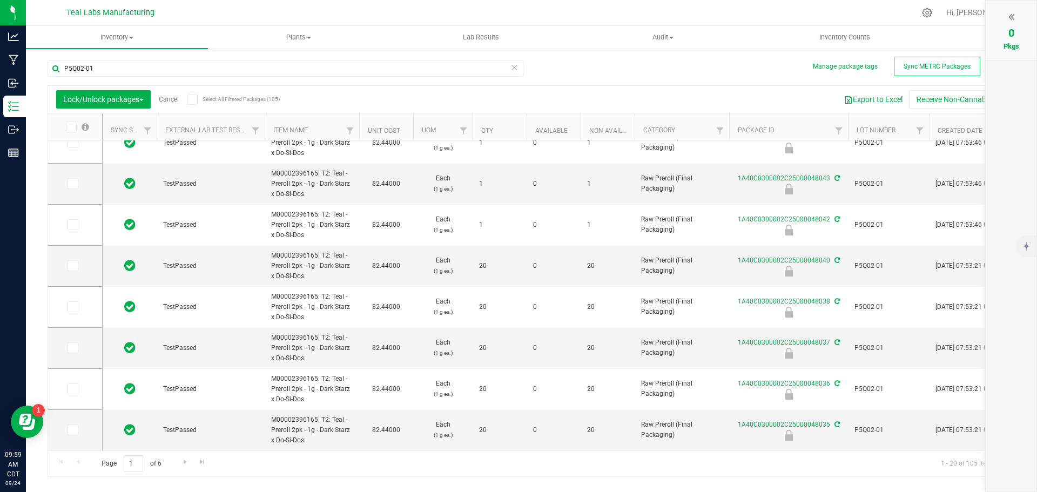
click at [193, 99] on icon at bounding box center [192, 99] width 7 height 0
click at [0, 0] on input "Select All Filtered Packages (105)" at bounding box center [0, 0] width 0 height 0
click at [1008, 14] on icon at bounding box center [1011, 16] width 6 height 11
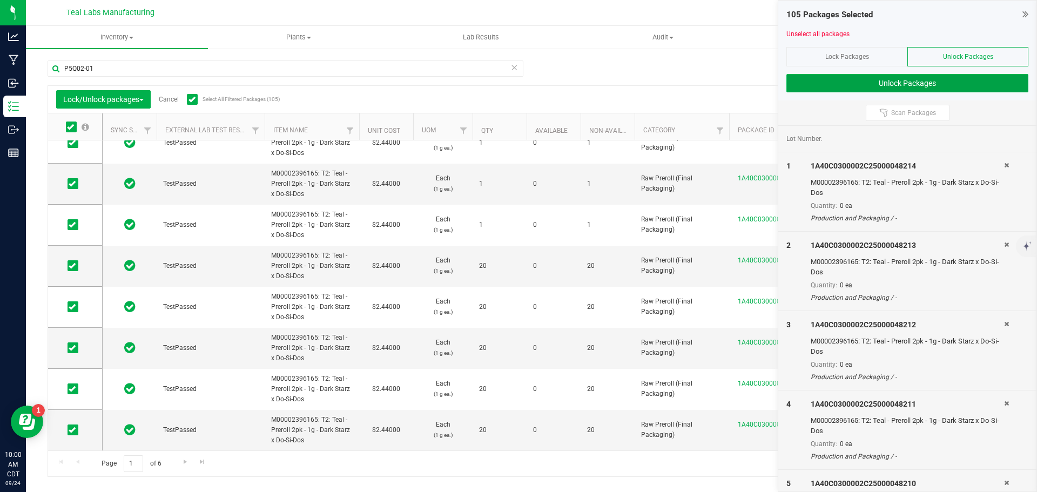
click at [933, 84] on button "Unlock Packages" at bounding box center [907, 83] width 242 height 18
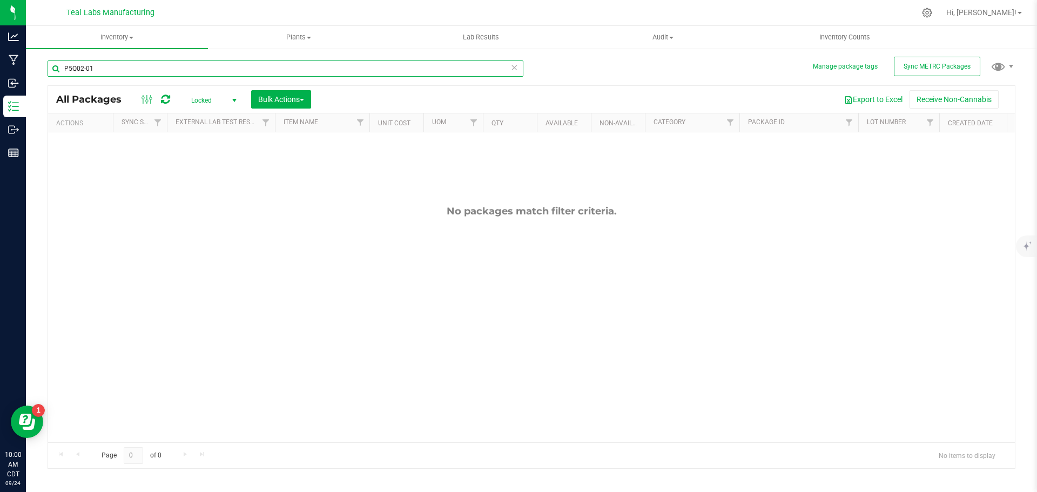
click at [288, 66] on input "P5Q02-01" at bounding box center [286, 68] width 476 height 16
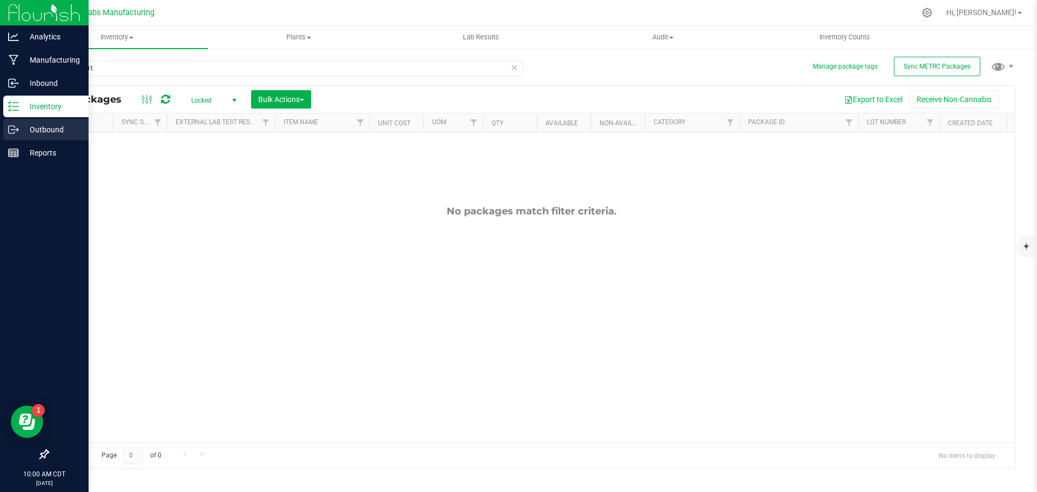
click at [14, 132] on icon at bounding box center [13, 129] width 11 height 11
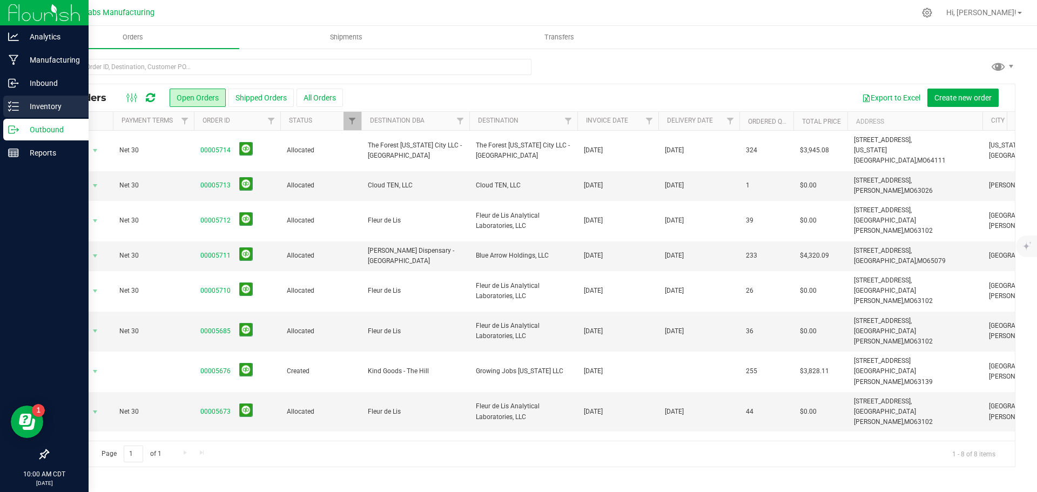
click at [29, 109] on p "Inventory" at bounding box center [51, 106] width 65 height 13
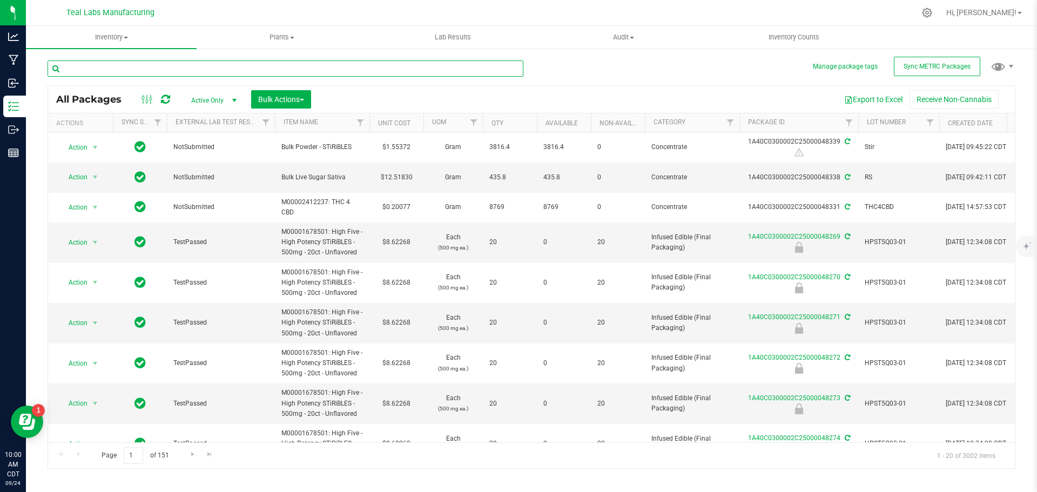
click at [180, 66] on input "text" at bounding box center [286, 68] width 476 height 16
paste input "P5Q02-01"
type input "P5Q02-01"
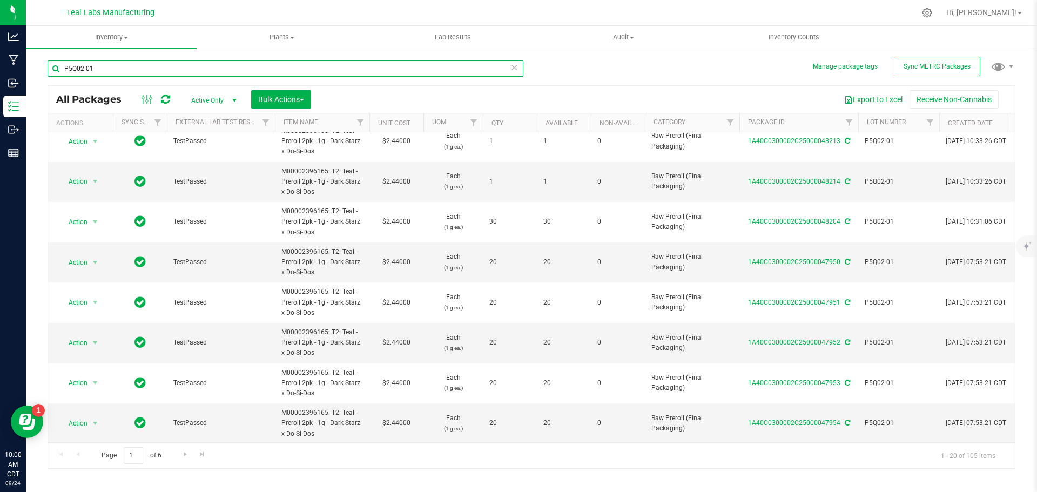
scroll to position [341, 0]
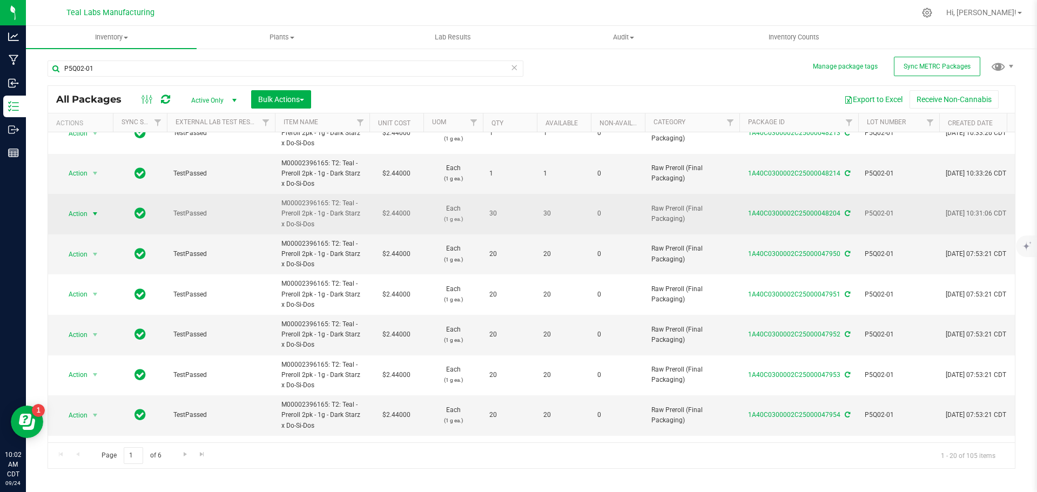
click at [95, 216] on span "select" at bounding box center [95, 214] width 9 height 9
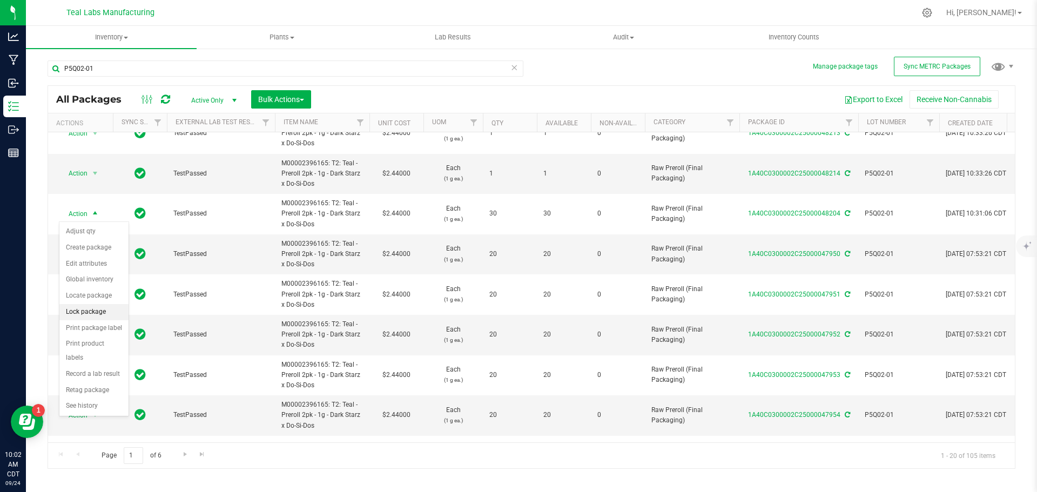
click at [90, 312] on li "Lock package" at bounding box center [93, 312] width 69 height 16
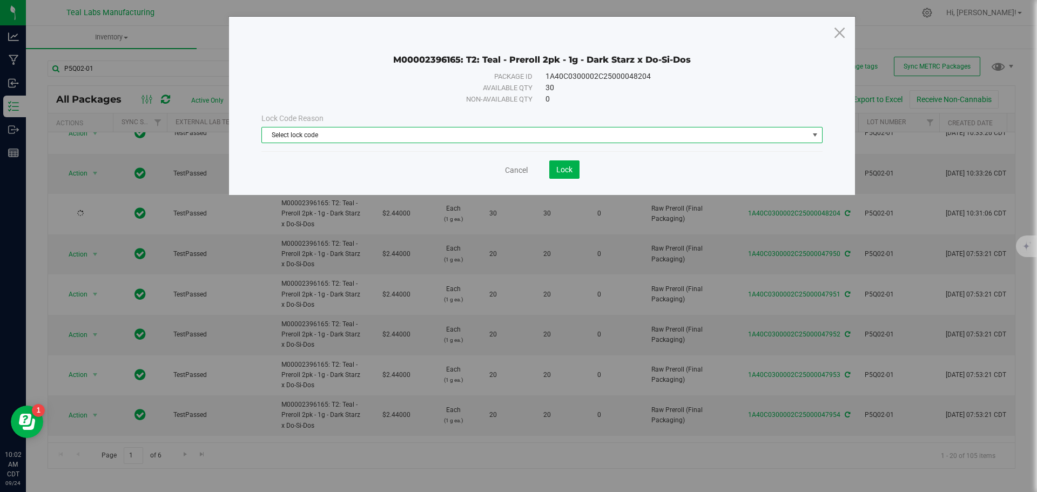
click at [513, 134] on span "Select lock code" at bounding box center [535, 134] width 547 height 15
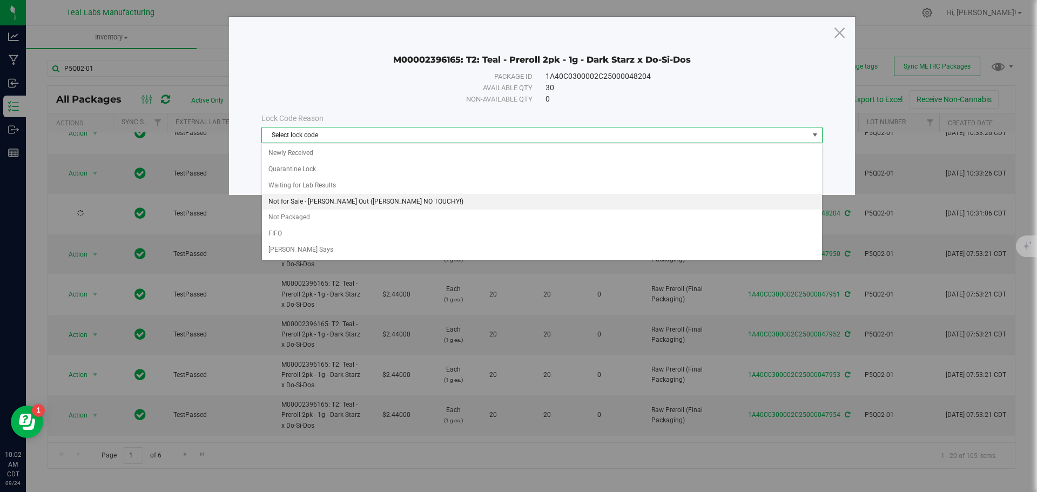
click at [360, 205] on li "Not for Sale - [PERSON_NAME] Out ([PERSON_NAME] NO TOUCHY!)" at bounding box center [542, 202] width 560 height 16
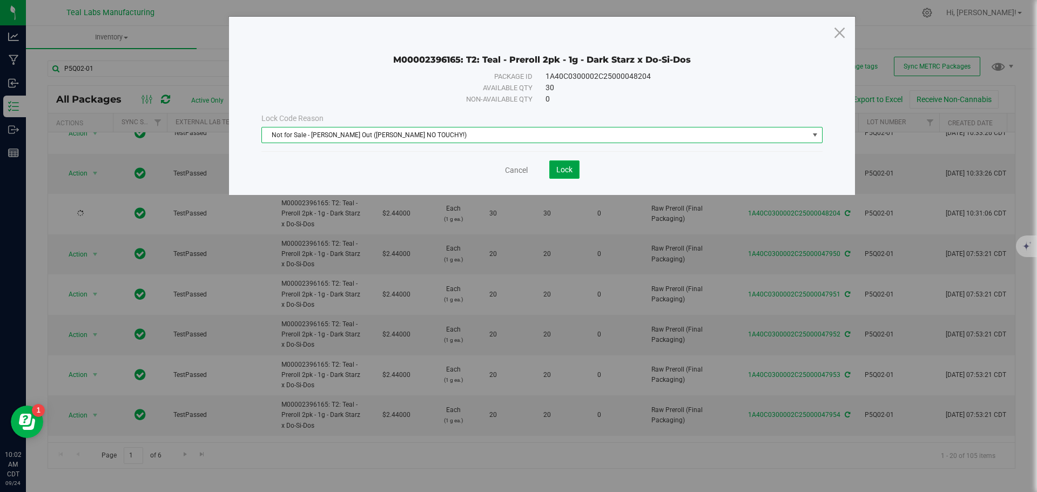
click at [570, 167] on span "Lock" at bounding box center [564, 169] width 16 height 9
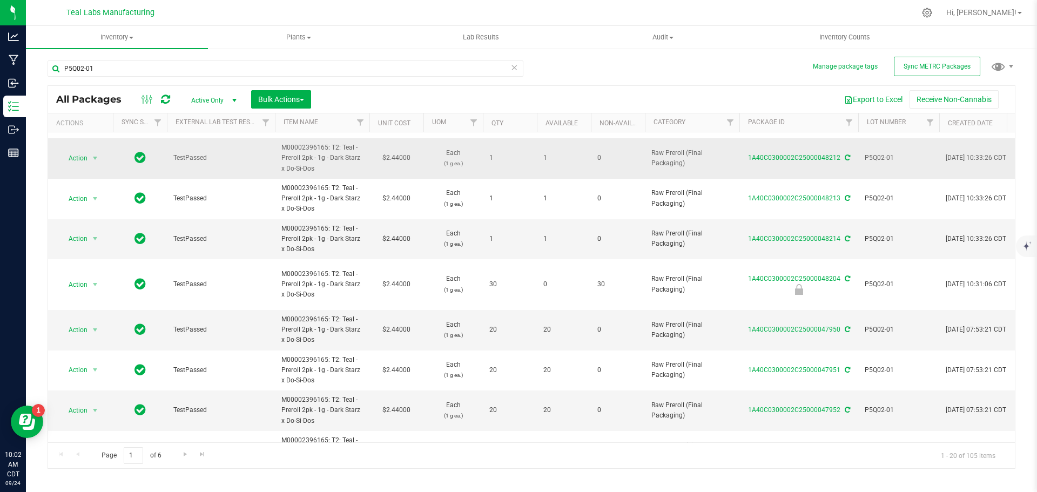
scroll to position [324, 0]
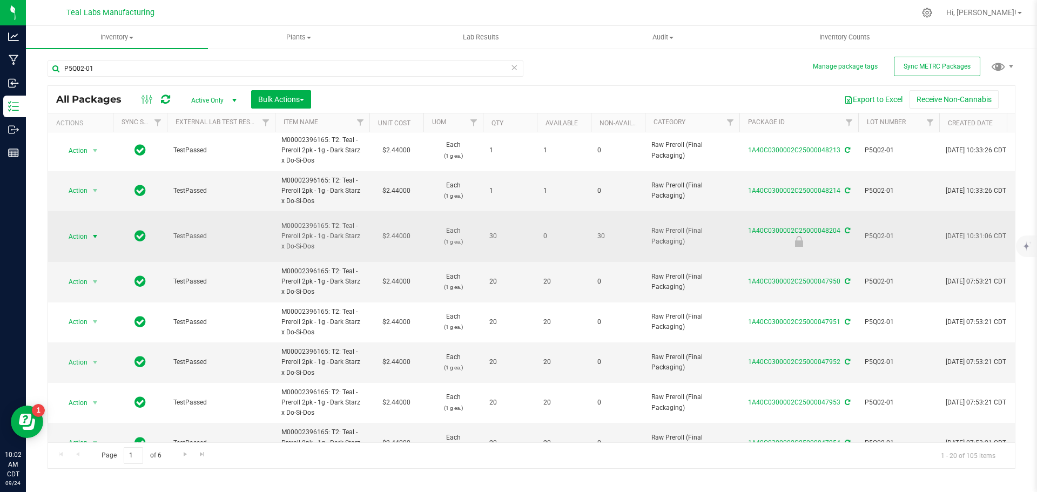
click at [91, 232] on span "select" at bounding box center [95, 236] width 9 height 9
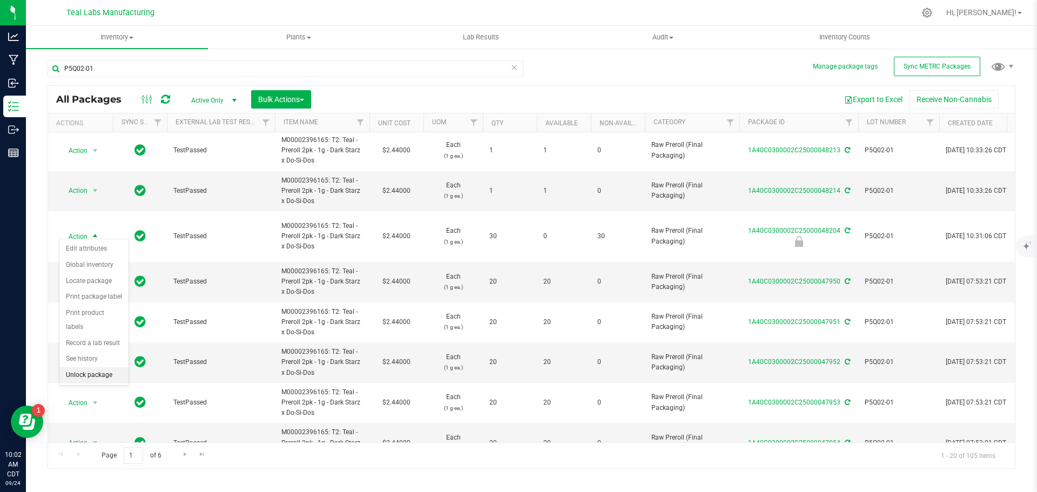
click at [96, 367] on li "Unlock package" at bounding box center [93, 375] width 69 height 16
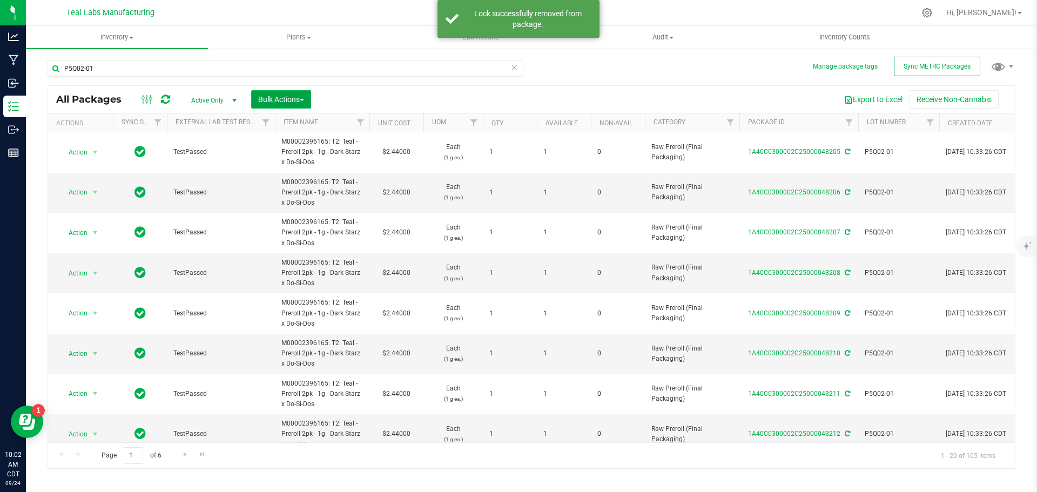
click at [301, 100] on span "button" at bounding box center [302, 100] width 4 height 2
click at [288, 184] on span "Locate packages" at bounding box center [285, 183] width 55 height 9
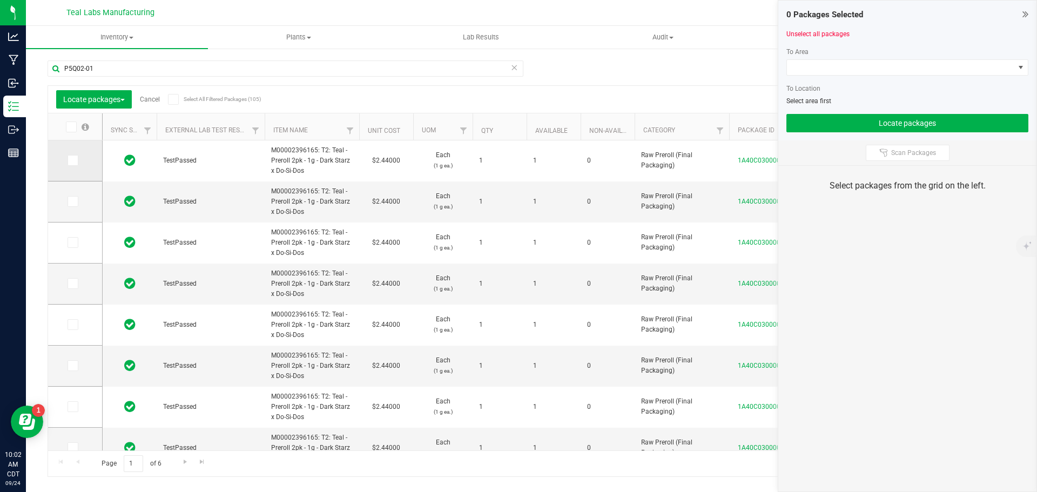
click at [73, 160] on icon at bounding box center [72, 160] width 7 height 0
click at [0, 0] on input "checkbox" at bounding box center [0, 0] width 0 height 0
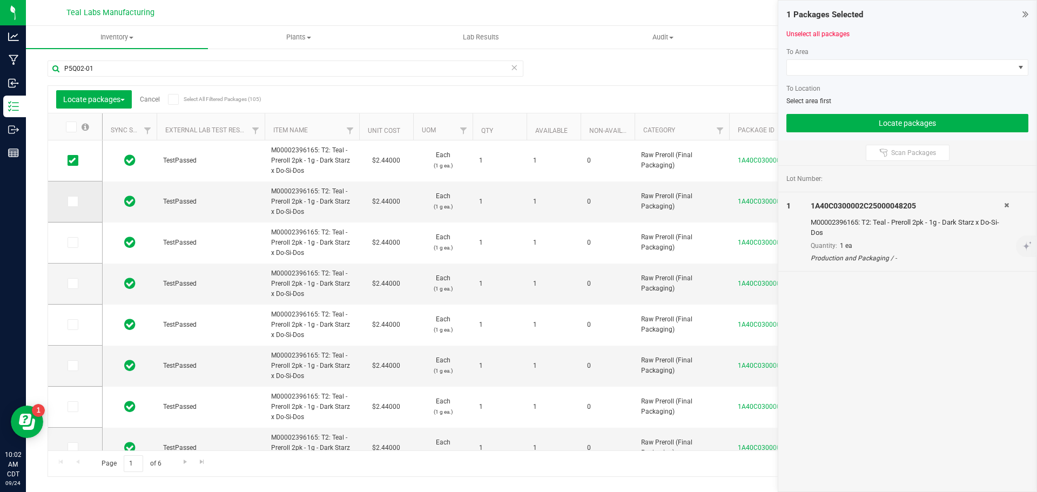
click at [76, 201] on span at bounding box center [73, 201] width 11 height 11
click at [0, 0] on input "checkbox" at bounding box center [0, 0] width 0 height 0
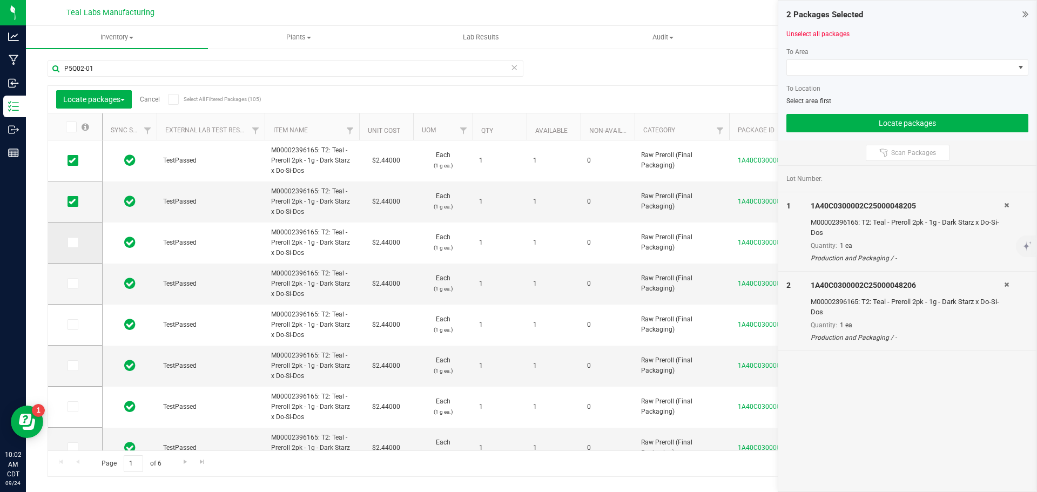
click at [70, 243] on icon at bounding box center [72, 243] width 7 height 0
click at [0, 0] on input "checkbox" at bounding box center [0, 0] width 0 height 0
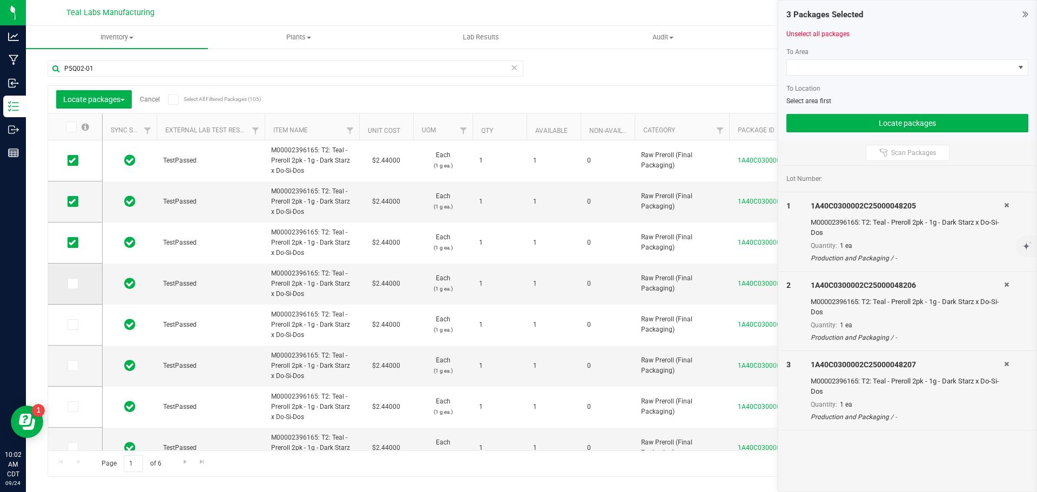
click at [74, 284] on icon at bounding box center [72, 284] width 7 height 0
click at [0, 0] on input "checkbox" at bounding box center [0, 0] width 0 height 0
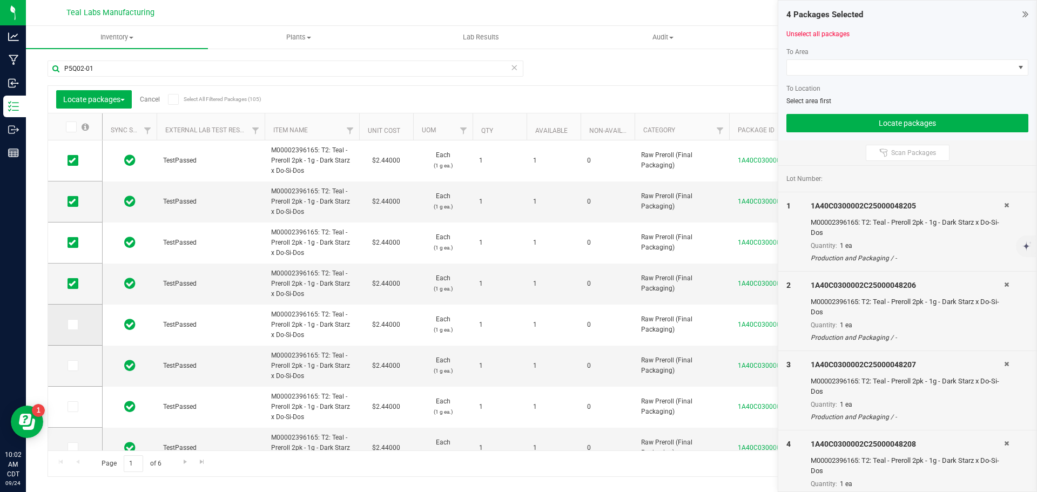
click at [73, 325] on icon at bounding box center [72, 325] width 7 height 0
click at [0, 0] on input "checkbox" at bounding box center [0, 0] width 0 height 0
drag, startPoint x: 75, startPoint y: 364, endPoint x: 72, endPoint y: 393, distance: 29.3
click at [74, 366] on icon at bounding box center [72, 366] width 7 height 0
click at [0, 0] on input "checkbox" at bounding box center [0, 0] width 0 height 0
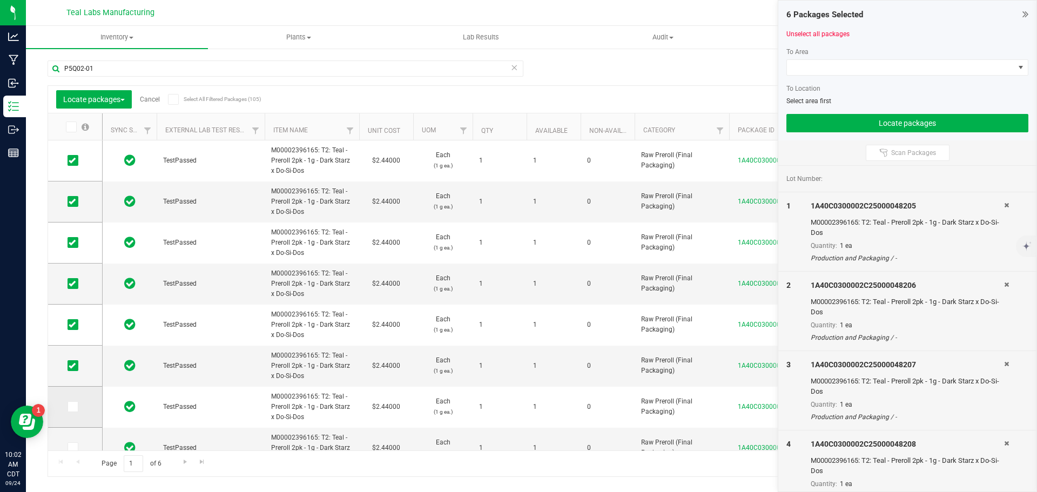
click at [72, 411] on span at bounding box center [73, 406] width 11 height 11
click at [0, 0] on input "checkbox" at bounding box center [0, 0] width 0 height 0
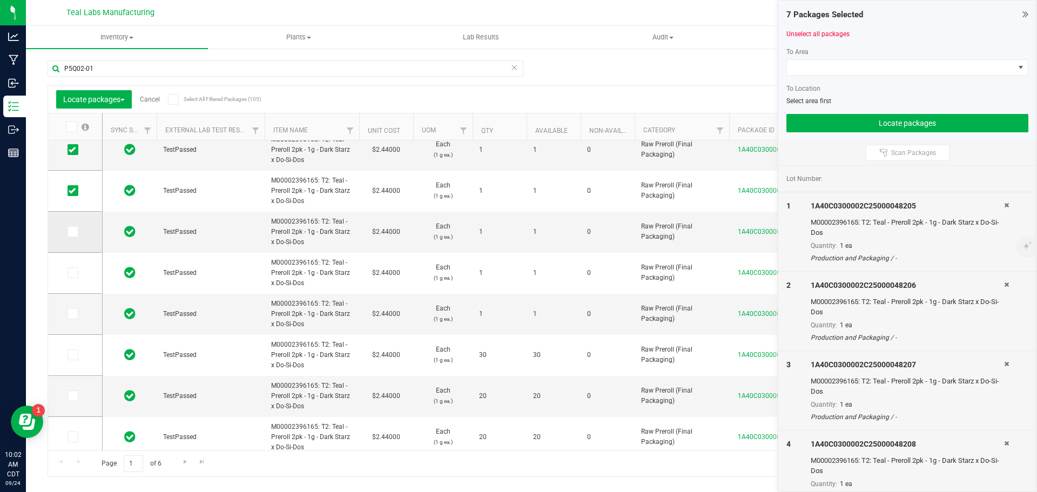
click at [73, 232] on icon at bounding box center [72, 232] width 7 height 0
click at [0, 0] on input "checkbox" at bounding box center [0, 0] width 0 height 0
click at [73, 273] on icon at bounding box center [72, 273] width 7 height 0
click at [0, 0] on input "checkbox" at bounding box center [0, 0] width 0 height 0
click at [70, 314] on icon at bounding box center [72, 314] width 7 height 0
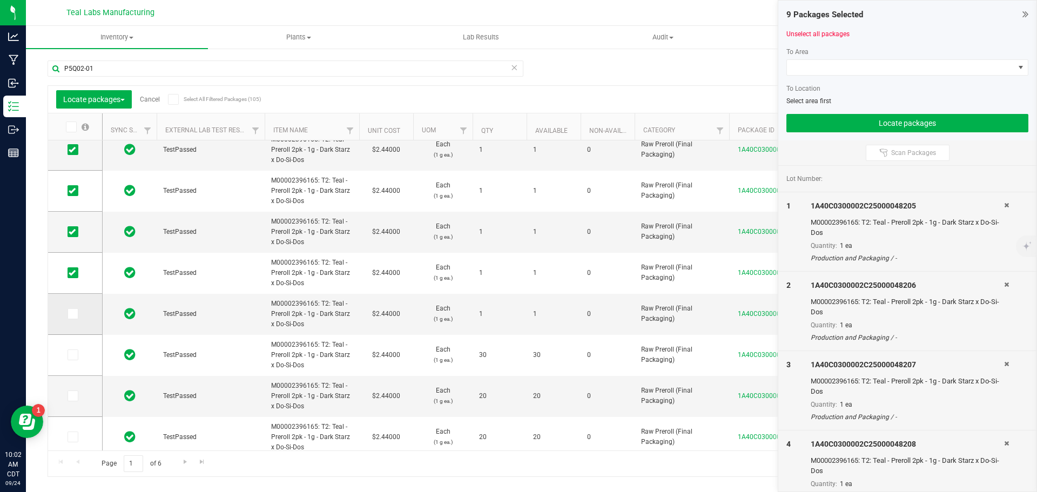
click at [0, 0] on input "checkbox" at bounding box center [0, 0] width 0 height 0
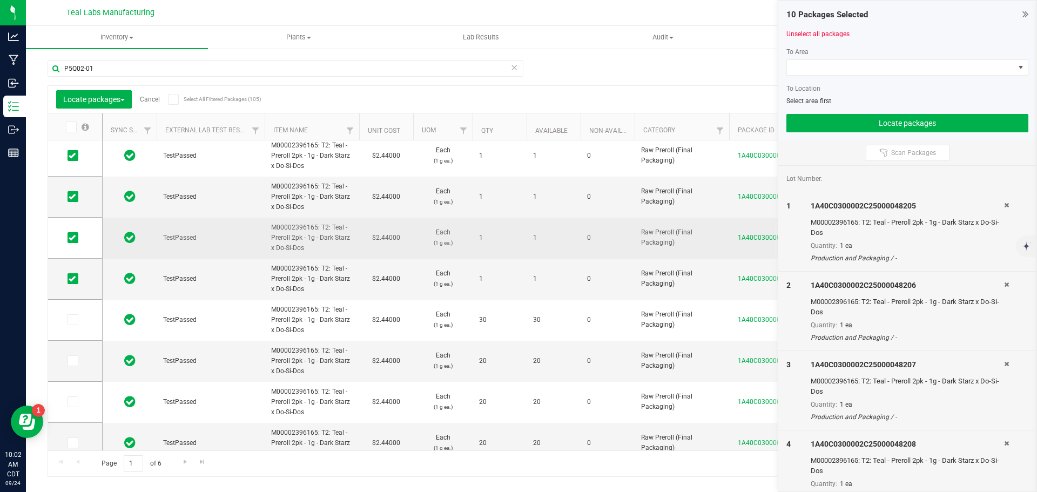
scroll to position [270, 0]
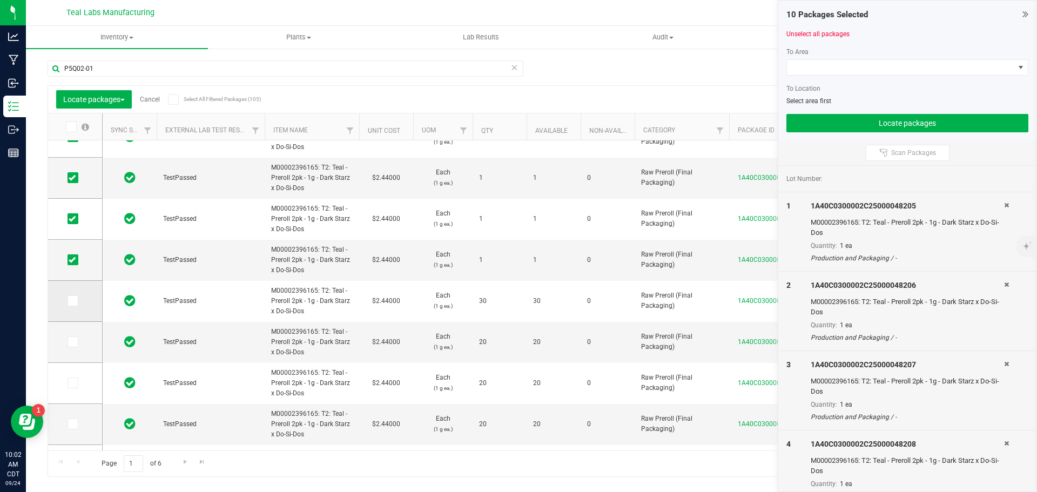
click at [74, 301] on icon at bounding box center [72, 301] width 7 height 0
click at [0, 0] on input "checkbox" at bounding box center [0, 0] width 0 height 0
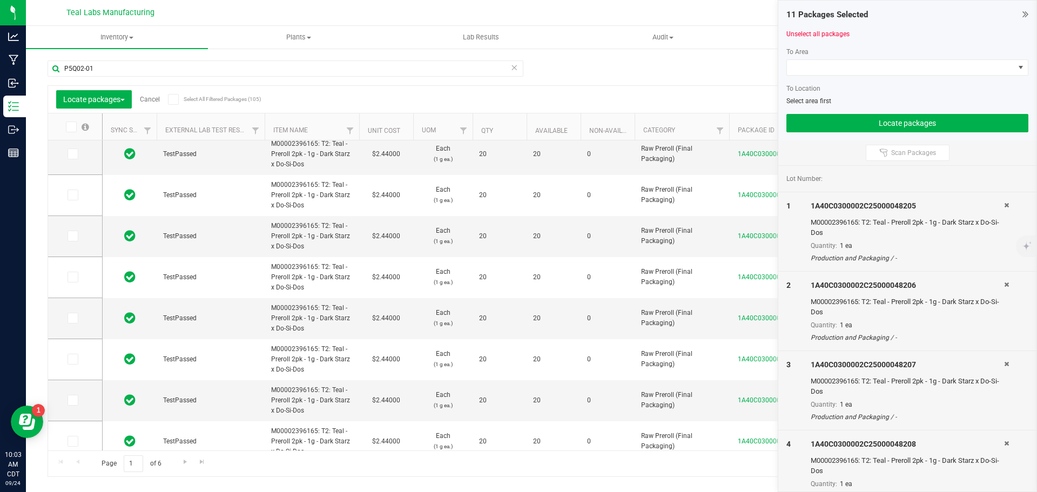
scroll to position [0, 0]
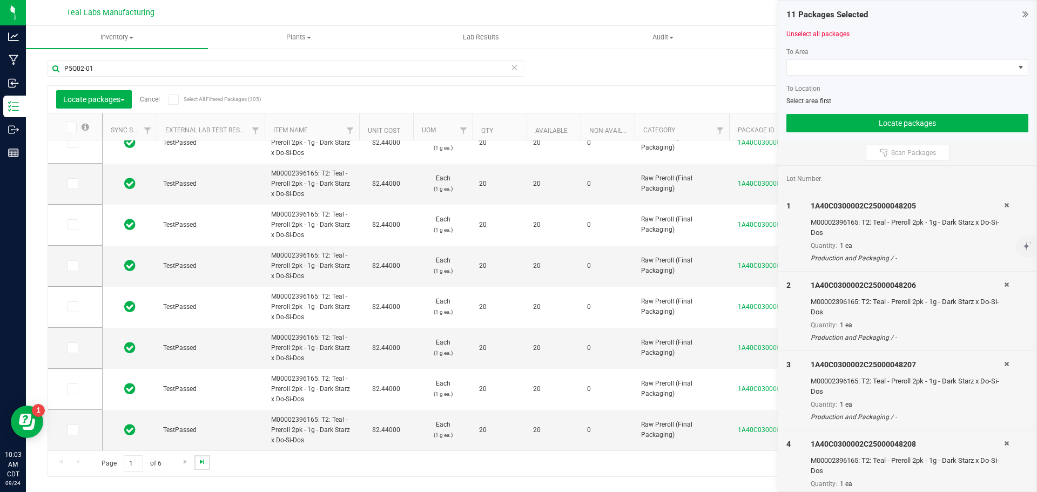
click at [203, 461] on span "Go to the last page" at bounding box center [202, 462] width 9 height 9
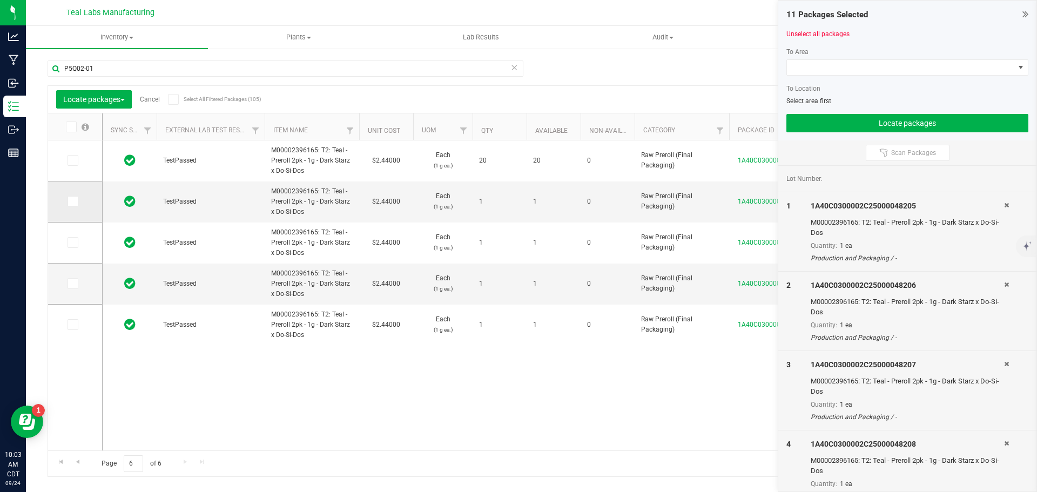
click at [73, 201] on icon at bounding box center [72, 201] width 7 height 0
click at [0, 0] on input "checkbox" at bounding box center [0, 0] width 0 height 0
click at [71, 243] on icon at bounding box center [72, 243] width 7 height 0
click at [0, 0] on input "checkbox" at bounding box center [0, 0] width 0 height 0
click at [74, 284] on icon at bounding box center [72, 284] width 7 height 0
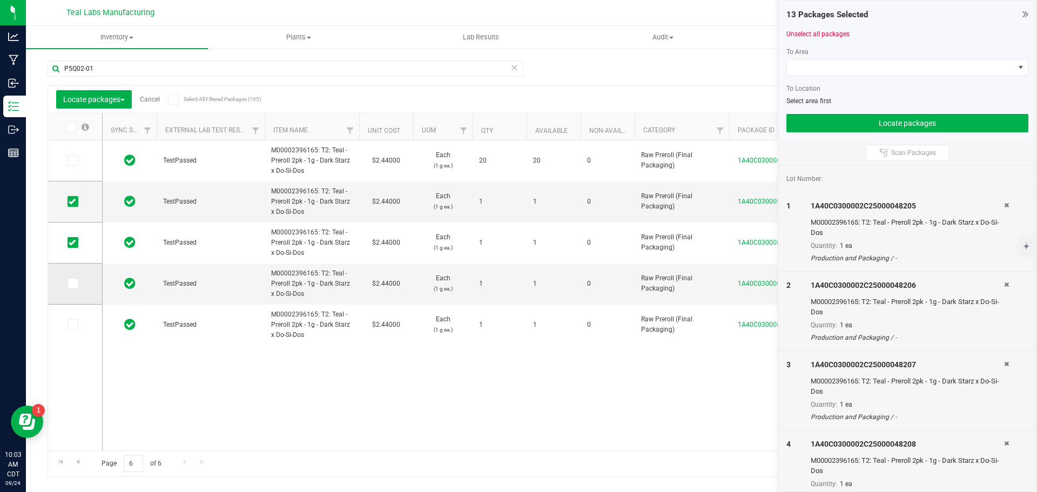
click at [0, 0] on input "checkbox" at bounding box center [0, 0] width 0 height 0
click at [70, 325] on icon at bounding box center [72, 325] width 7 height 0
click at [0, 0] on input "checkbox" at bounding box center [0, 0] width 0 height 0
click at [857, 64] on span at bounding box center [900, 67] width 227 height 15
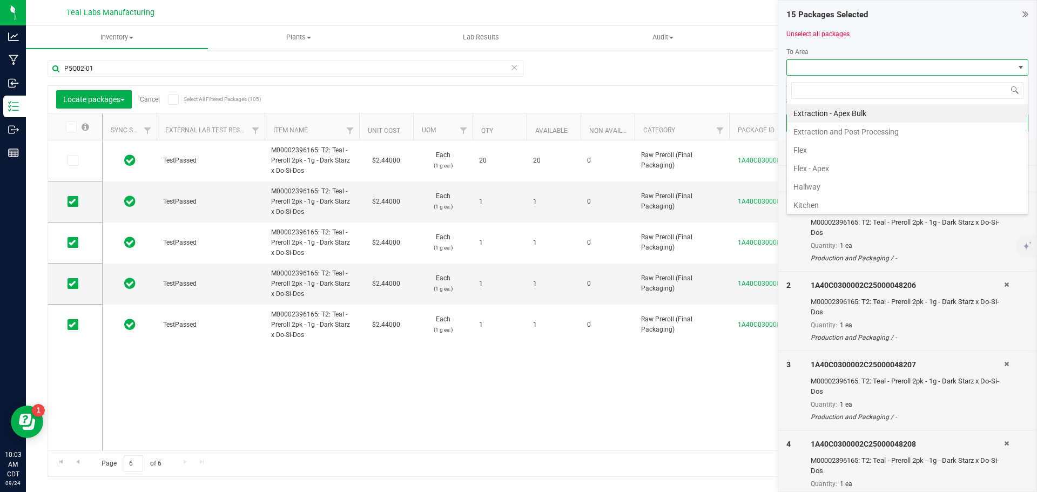
scroll to position [53999, 53773]
click at [813, 149] on li "Flex" at bounding box center [907, 150] width 241 height 18
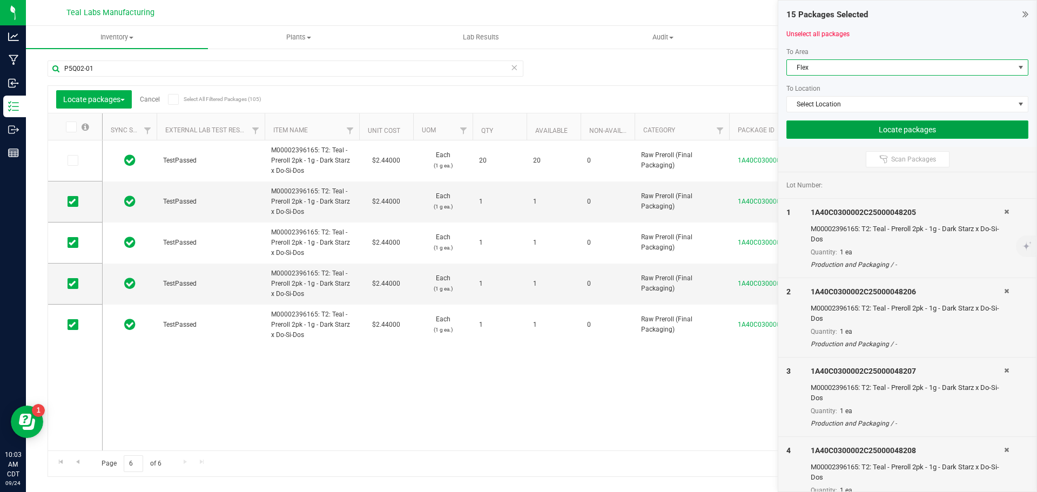
click at [858, 134] on button "Locate packages" at bounding box center [907, 129] width 242 height 18
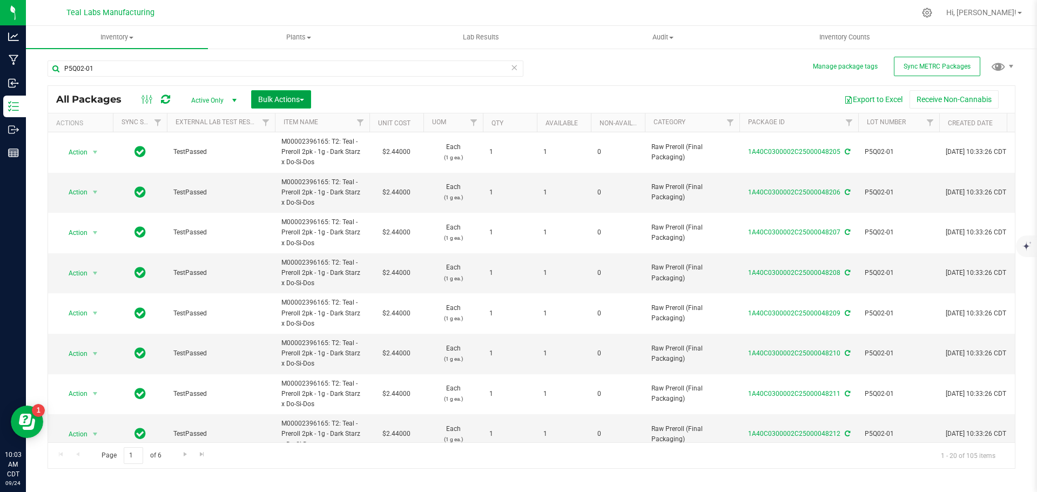
click at [308, 101] on button "Bulk Actions" at bounding box center [281, 99] width 60 height 18
click at [277, 185] on span "Locate packages" at bounding box center [285, 183] width 55 height 9
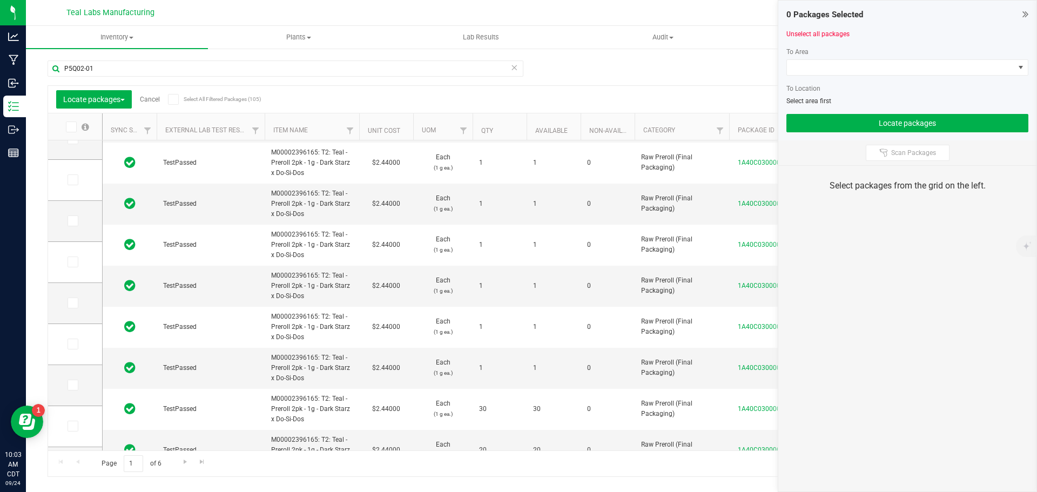
scroll to position [162, 0]
click at [72, 288] on icon at bounding box center [72, 288] width 7 height 0
click at [0, 0] on input "checkbox" at bounding box center [0, 0] width 0 height 0
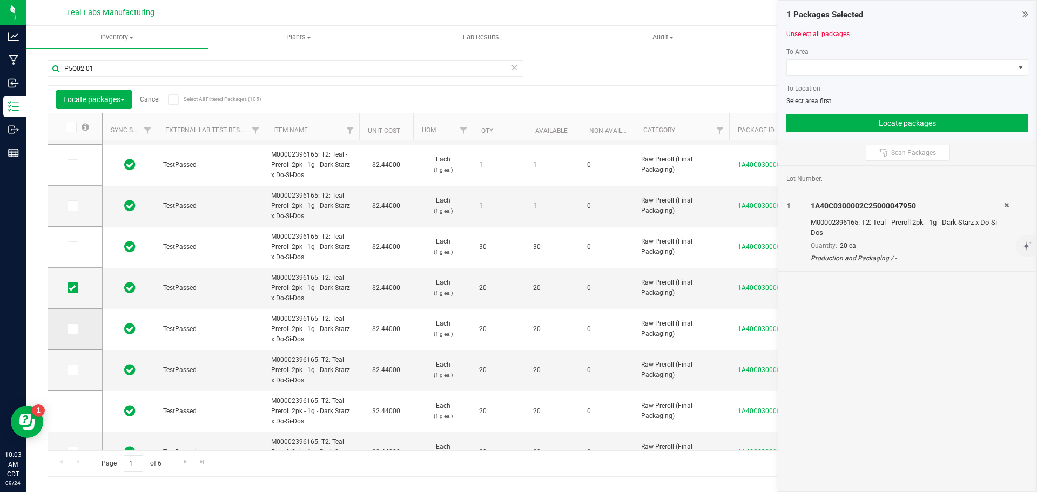
click at [70, 329] on icon at bounding box center [72, 329] width 7 height 0
click at [0, 0] on input "checkbox" at bounding box center [0, 0] width 0 height 0
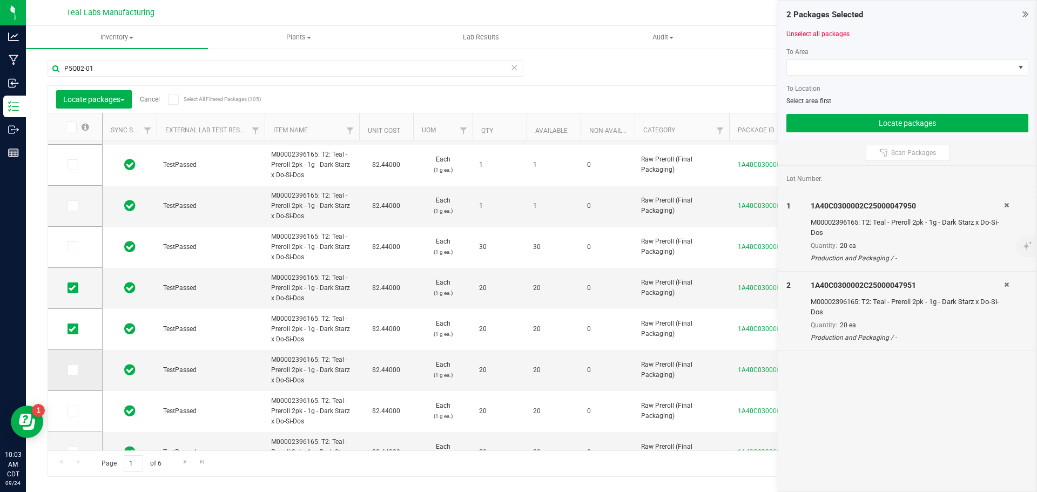
click at [70, 370] on icon at bounding box center [72, 370] width 7 height 0
click at [0, 0] on input "checkbox" at bounding box center [0, 0] width 0 height 0
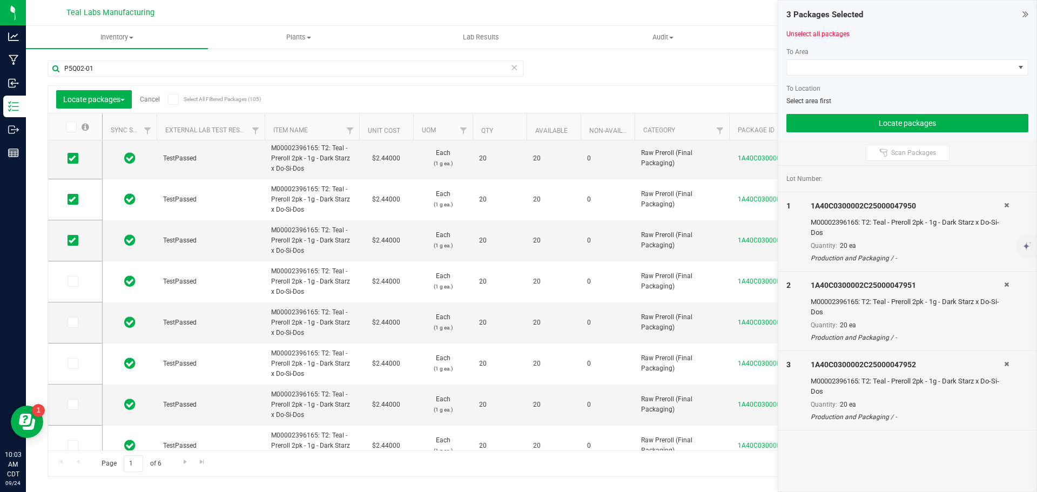
click at [175, 99] on icon at bounding box center [173, 99] width 7 height 0
click at [0, 0] on input "Select All Filtered Packages (105)" at bounding box center [0, 0] width 0 height 0
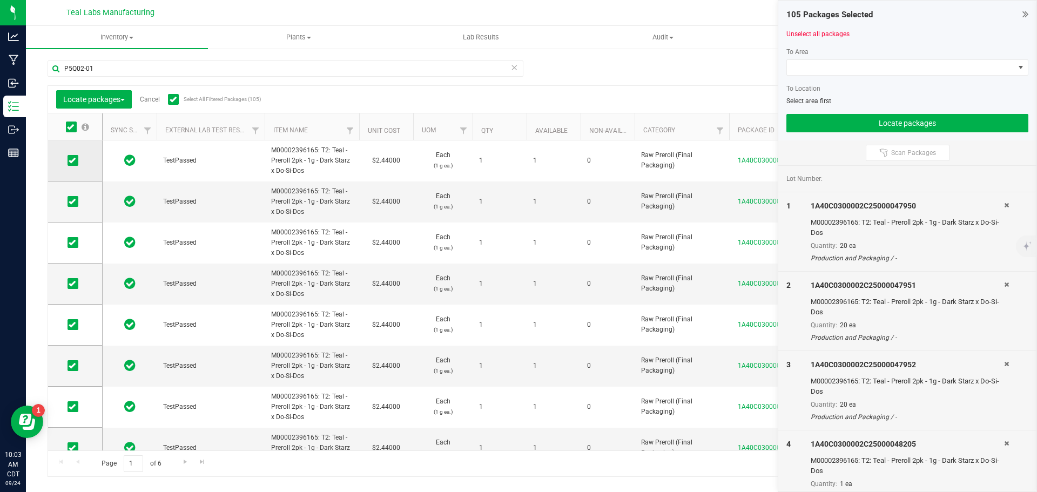
click at [70, 160] on icon at bounding box center [72, 160] width 7 height 0
click at [0, 0] on input "checkbox" at bounding box center [0, 0] width 0 height 0
click at [73, 201] on icon at bounding box center [72, 201] width 7 height 0
click at [0, 0] on input "checkbox" at bounding box center [0, 0] width 0 height 0
click at [70, 243] on icon at bounding box center [72, 243] width 7 height 0
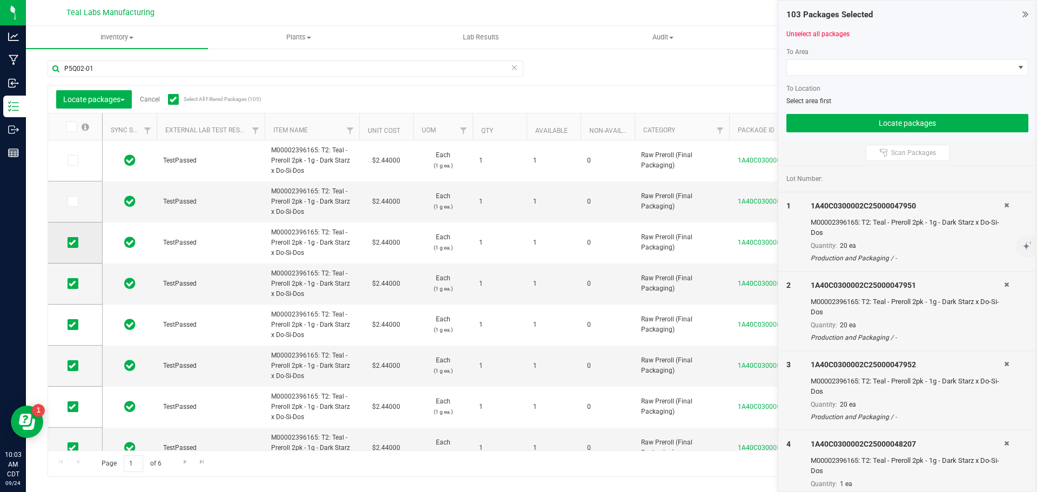
click at [0, 0] on input "checkbox" at bounding box center [0, 0] width 0 height 0
click at [73, 284] on icon at bounding box center [72, 284] width 7 height 0
click at [0, 0] on input "checkbox" at bounding box center [0, 0] width 0 height 0
click at [74, 325] on icon at bounding box center [72, 325] width 7 height 0
click at [0, 0] on input "checkbox" at bounding box center [0, 0] width 0 height 0
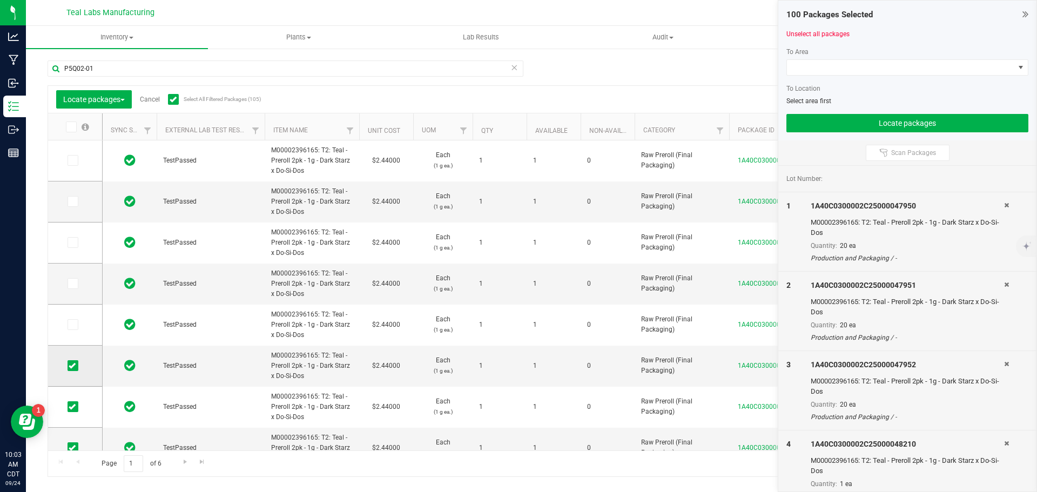
click at [74, 366] on icon at bounding box center [72, 366] width 7 height 0
click at [0, 0] on input "checkbox" at bounding box center [0, 0] width 0 height 0
click at [75, 407] on icon at bounding box center [72, 407] width 7 height 0
click at [0, 0] on input "checkbox" at bounding box center [0, 0] width 0 height 0
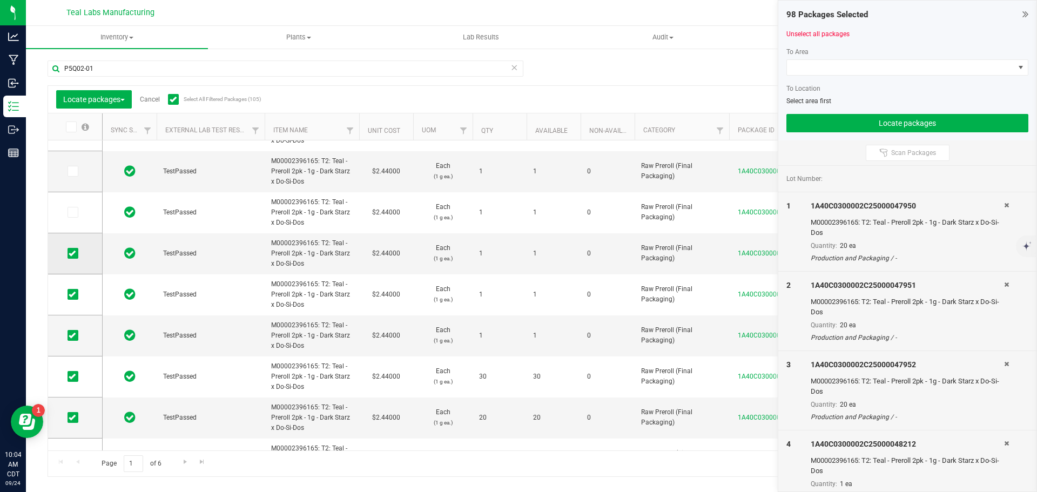
click at [73, 253] on icon at bounding box center [72, 253] width 7 height 0
click at [0, 0] on input "checkbox" at bounding box center [0, 0] width 0 height 0
click at [71, 294] on icon at bounding box center [72, 294] width 7 height 0
click at [0, 0] on input "checkbox" at bounding box center [0, 0] width 0 height 0
click at [72, 335] on icon at bounding box center [72, 335] width 7 height 0
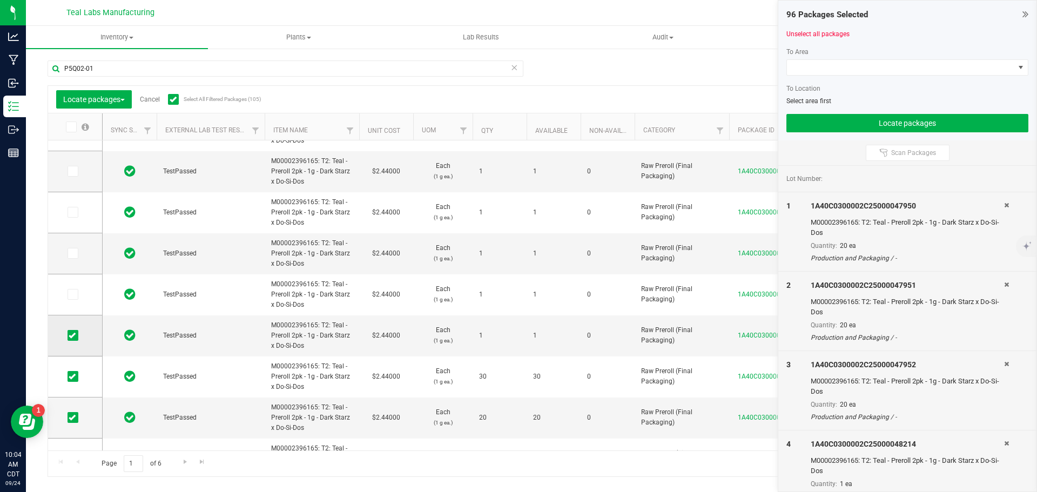
click at [0, 0] on input "checkbox" at bounding box center [0, 0] width 0 height 0
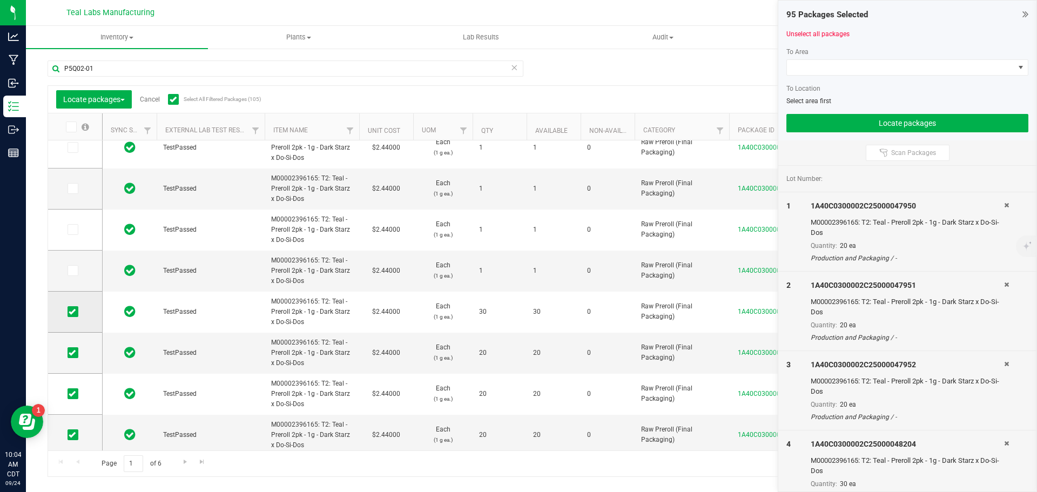
click at [71, 312] on icon at bounding box center [72, 312] width 7 height 0
click at [0, 0] on input "checkbox" at bounding box center [0, 0] width 0 height 0
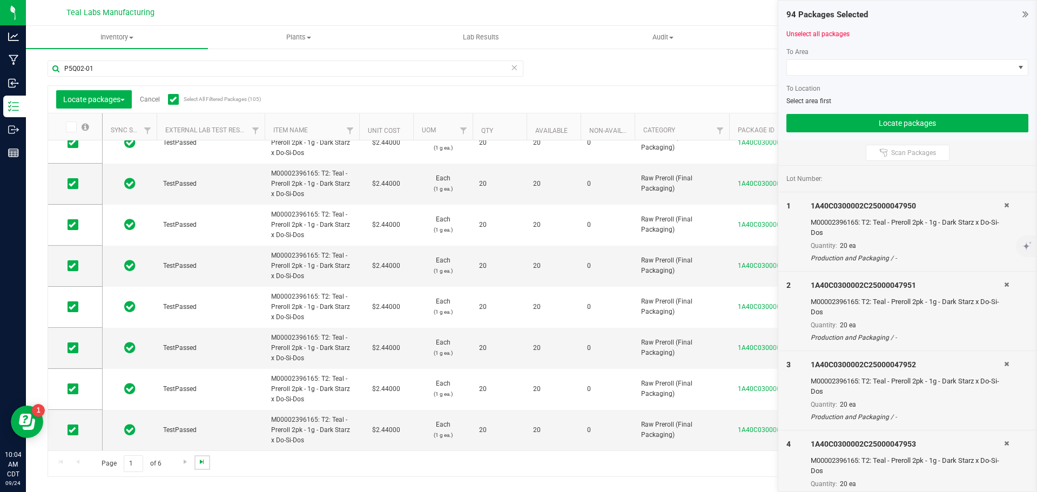
click at [198, 461] on span "Go to the last page" at bounding box center [202, 462] width 9 height 9
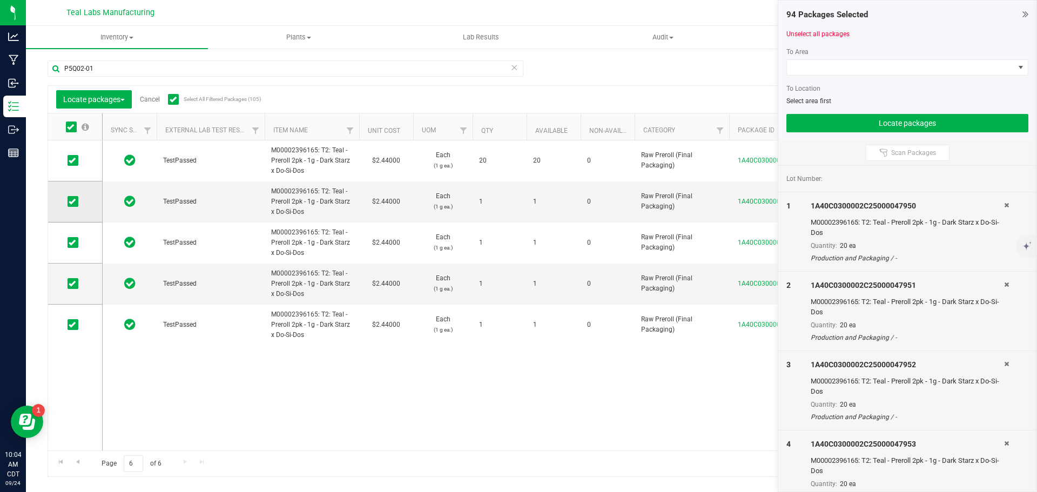
click at [70, 201] on icon at bounding box center [72, 201] width 7 height 0
click at [0, 0] on input "checkbox" at bounding box center [0, 0] width 0 height 0
click at [74, 243] on icon at bounding box center [72, 243] width 7 height 0
click at [0, 0] on input "checkbox" at bounding box center [0, 0] width 0 height 0
click at [76, 284] on span at bounding box center [73, 283] width 11 height 11
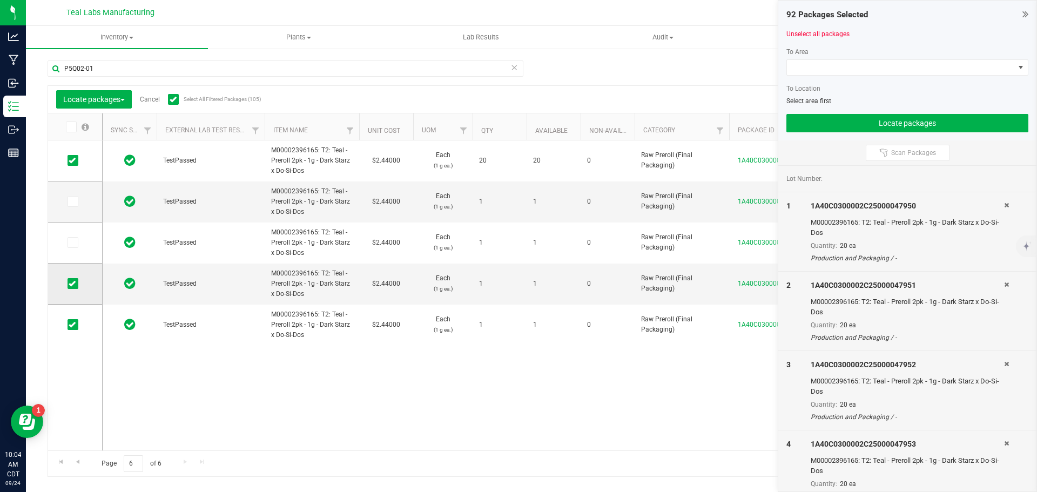
click at [0, 0] on input "checkbox" at bounding box center [0, 0] width 0 height 0
click at [72, 325] on icon at bounding box center [72, 325] width 7 height 0
click at [0, 0] on input "checkbox" at bounding box center [0, 0] width 0 height 0
click at [814, 66] on span at bounding box center [900, 67] width 227 height 15
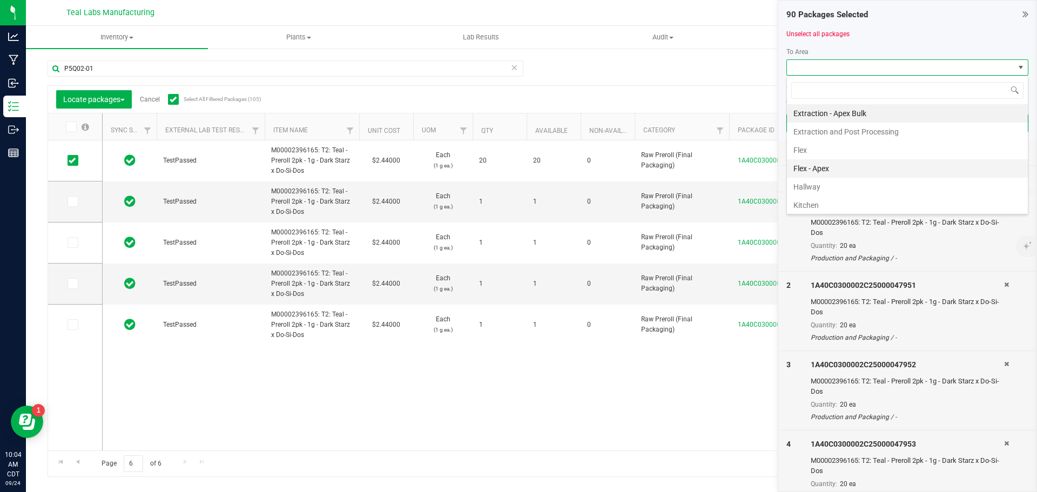
click at [824, 171] on li "Flex - Apex" at bounding box center [907, 168] width 241 height 18
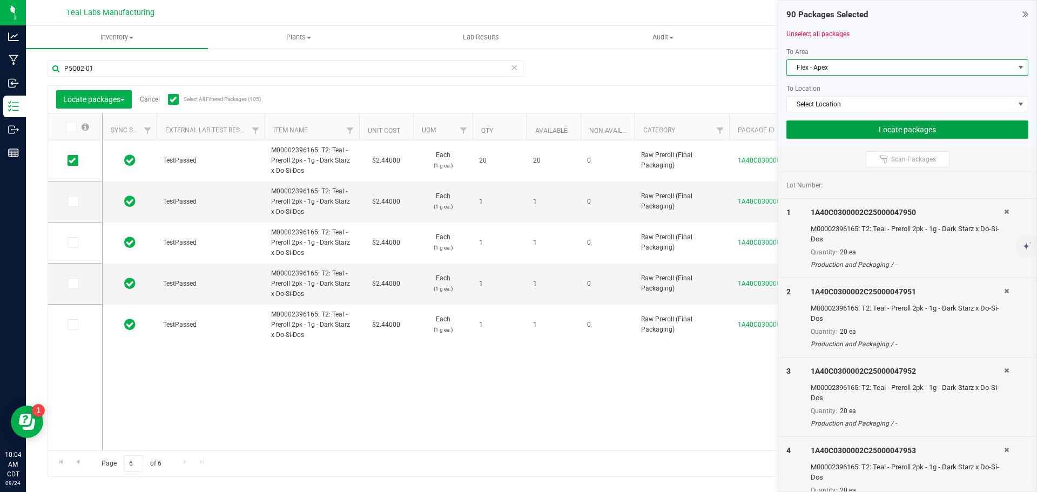
click at [866, 133] on button "Locate packages" at bounding box center [907, 129] width 242 height 18
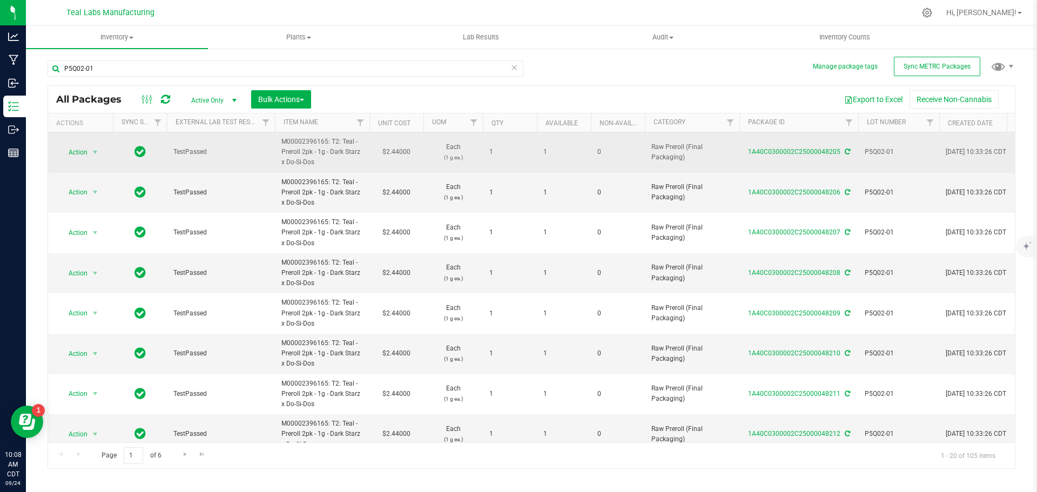
click at [326, 140] on span "M00002396165: T2: Teal - Preroll 2pk - 1g - Dark Starz x Do-Si-Dos" at bounding box center [322, 152] width 82 height 31
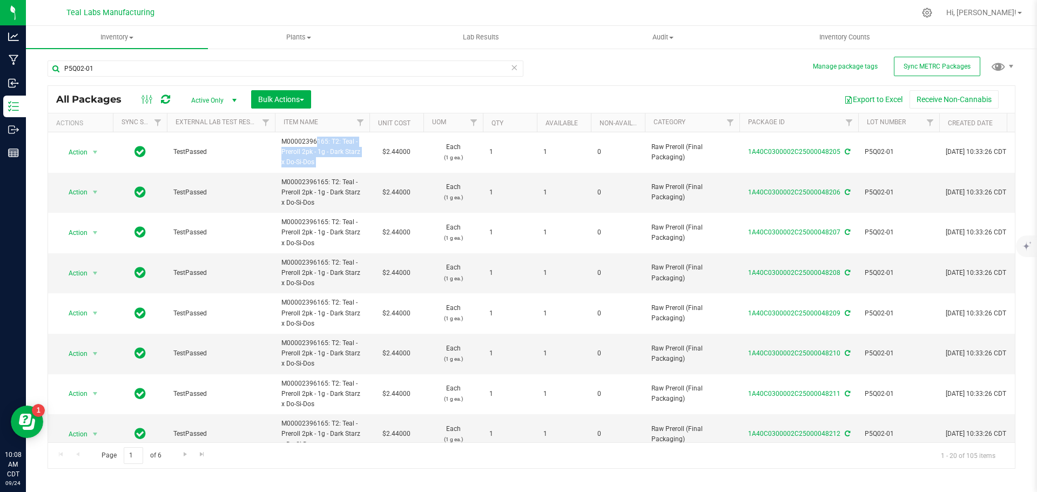
copy td "M00002396165: T2: Teal - Preroll 2pk - 1g - Dark Starz x Do-Si-Dos"
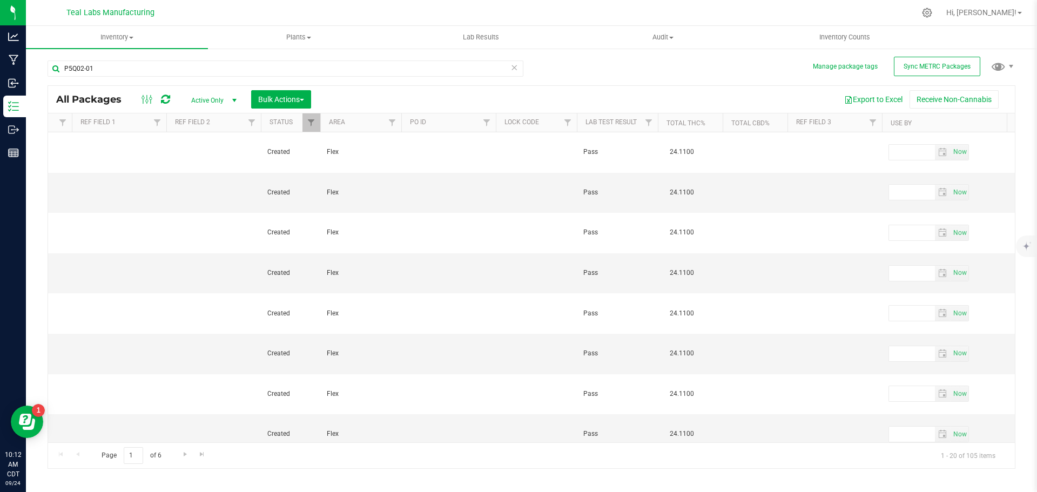
scroll to position [0, 1408]
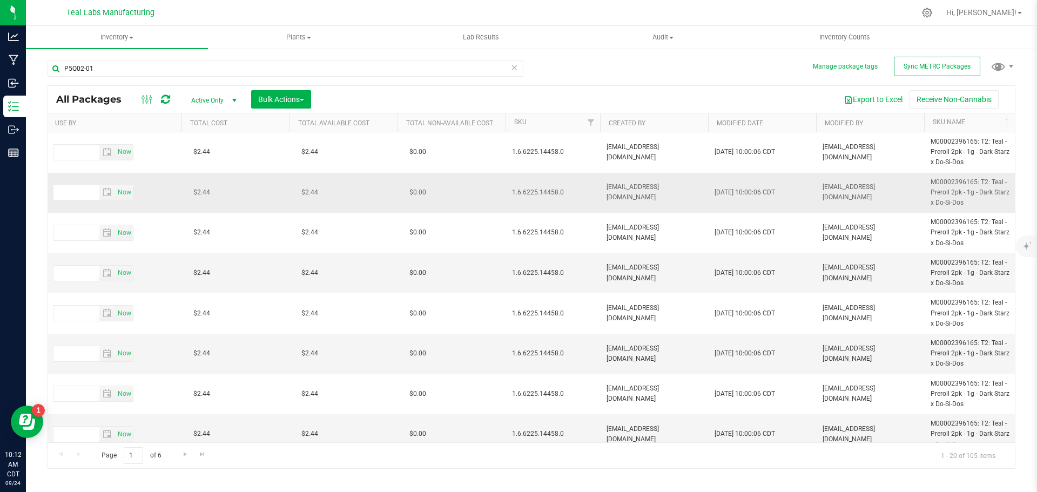
click at [541, 193] on span "1.6.6225.14458.0" at bounding box center [553, 192] width 82 height 10
copy span "1.6.6225.14458.0"
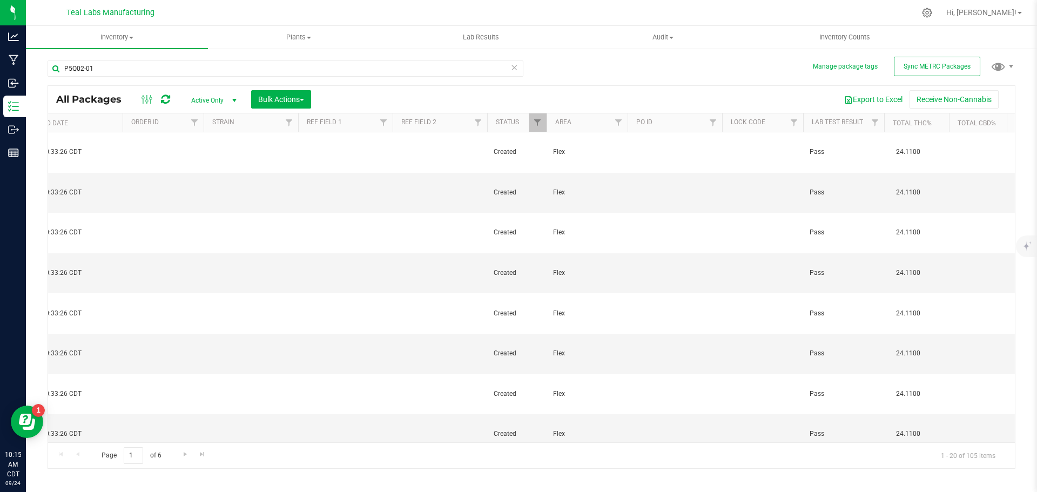
scroll to position [0, 646]
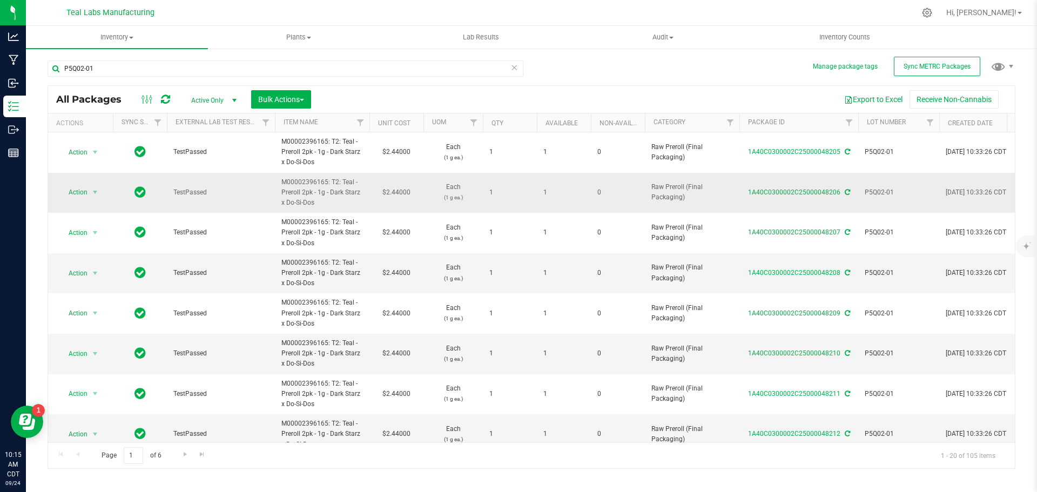
click at [882, 190] on span "P5Q02-01" at bounding box center [899, 192] width 68 height 10
click at [882, 190] on input "P5Q02-01" at bounding box center [896, 192] width 77 height 17
drag, startPoint x: 341, startPoint y: 181, endPoint x: 359, endPoint y: 199, distance: 25.6
click at [359, 199] on span "M00002396165: T2: Teal - Preroll 2pk - 1g - Dark Starz x Do-Si-Dos" at bounding box center [322, 192] width 82 height 31
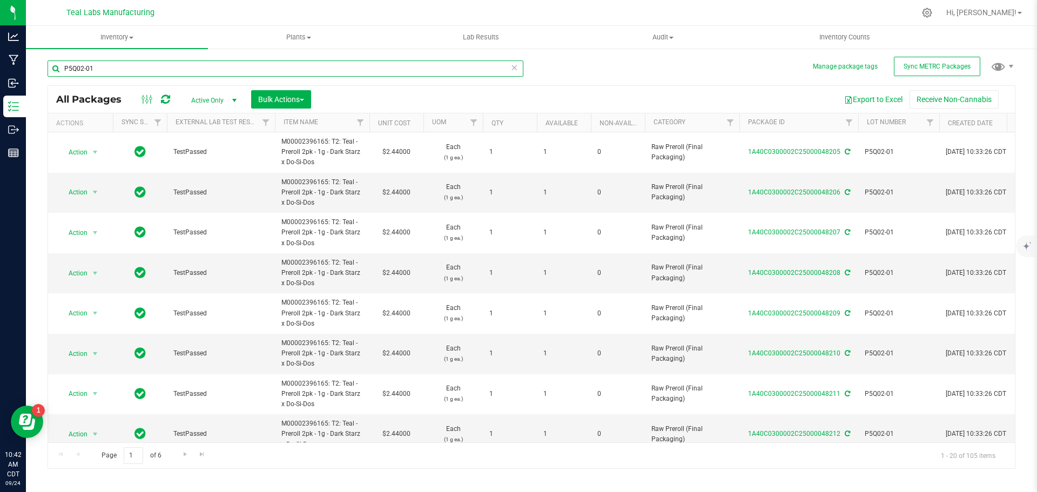
click at [192, 72] on input "P5Q02-01" at bounding box center [286, 68] width 476 height 16
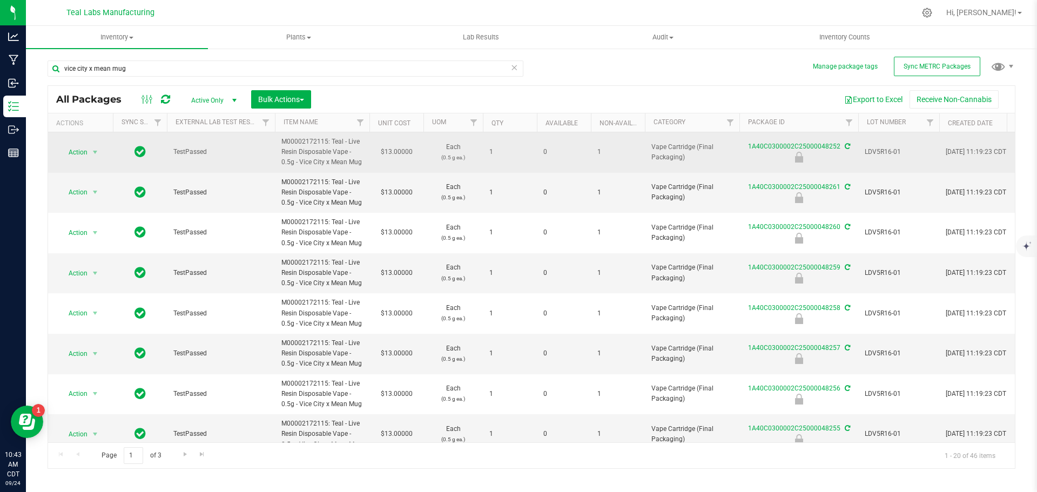
click at [881, 150] on span "LDV5R16-01" at bounding box center [899, 152] width 68 height 10
click at [881, 150] on input "LDV5R16-01" at bounding box center [896, 152] width 77 height 17
click at [257, 64] on input "vice city x mean mug" at bounding box center [286, 68] width 476 height 16
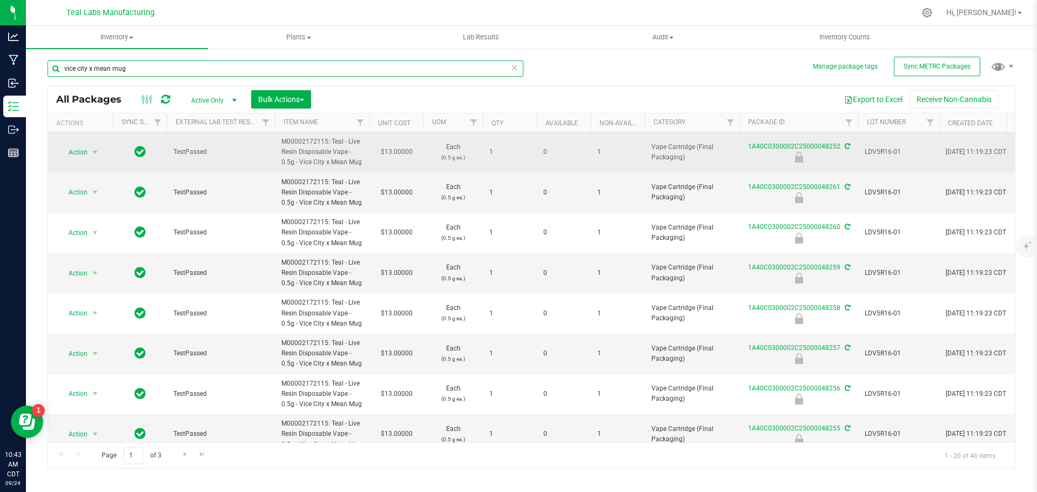
click at [257, 64] on input "vice city x mean mug" at bounding box center [286, 68] width 476 height 16
paste input "LDV5R16-01"
type input "LDV5R16-01"
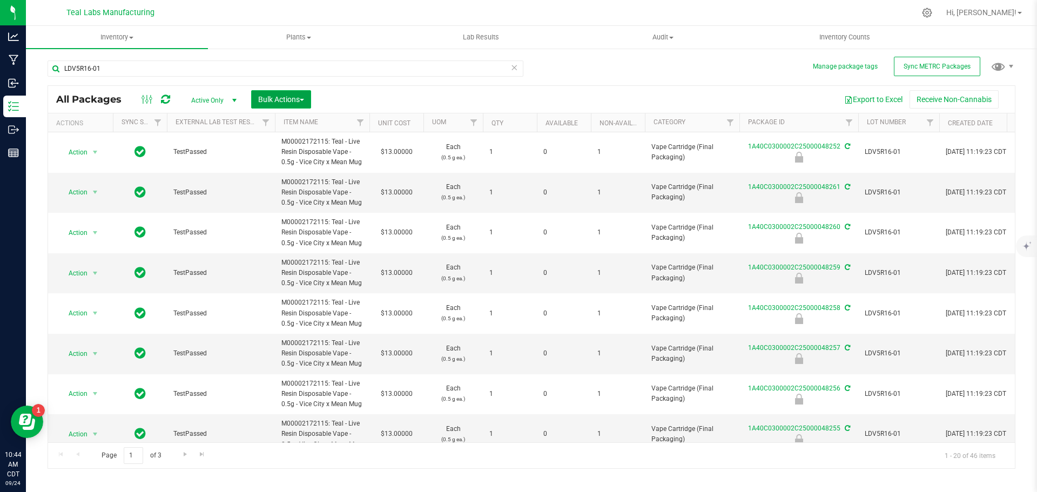
drag, startPoint x: 292, startPoint y: 96, endPoint x: 301, endPoint y: 96, distance: 9.2
click at [297, 96] on span "Bulk Actions" at bounding box center [281, 99] width 46 height 9
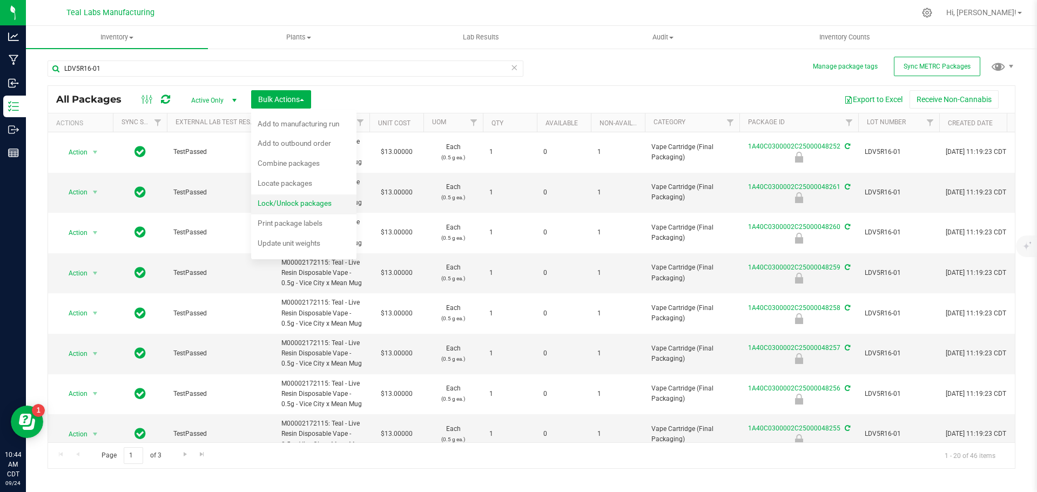
click at [299, 204] on span "Lock/Unlock packages" at bounding box center [295, 203] width 74 height 9
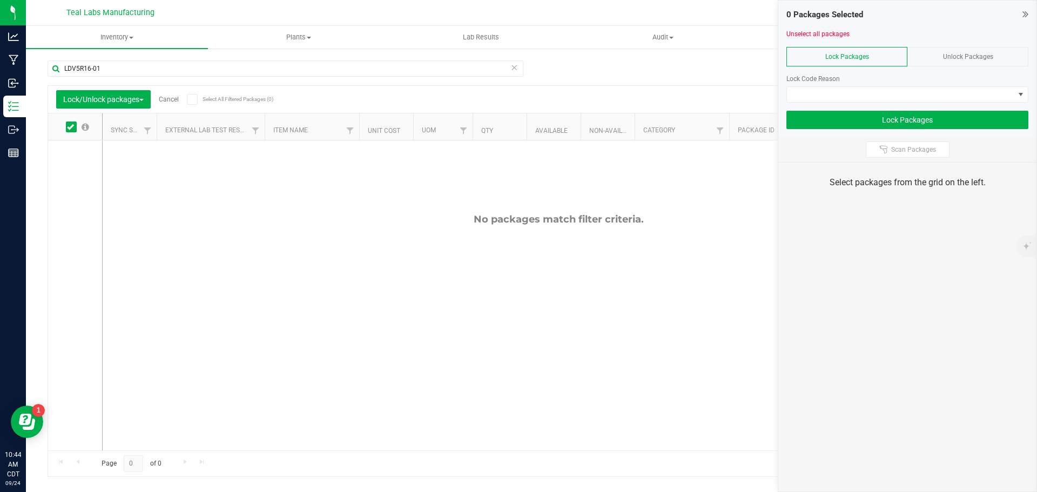
click at [957, 57] on span "Unlock Packages" at bounding box center [968, 57] width 50 height 8
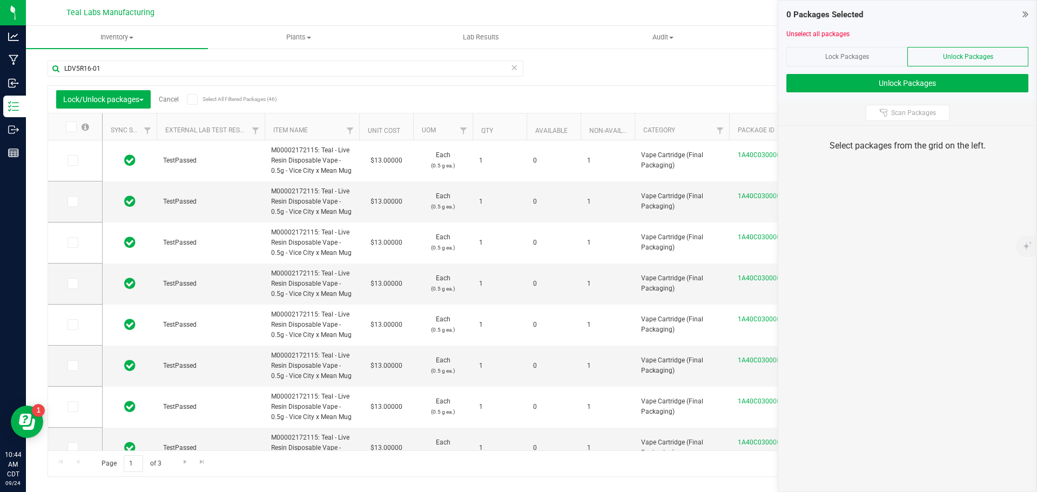
click at [196, 99] on icon at bounding box center [192, 99] width 7 height 0
click at [0, 0] on input "Select All Filtered Packages (46)" at bounding box center [0, 0] width 0 height 0
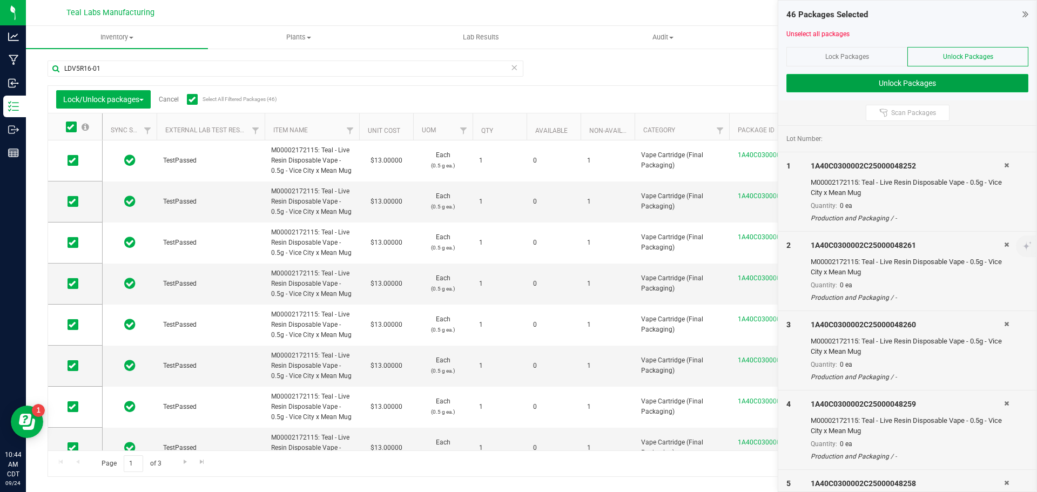
click at [893, 88] on button "Unlock Packages" at bounding box center [907, 83] width 242 height 18
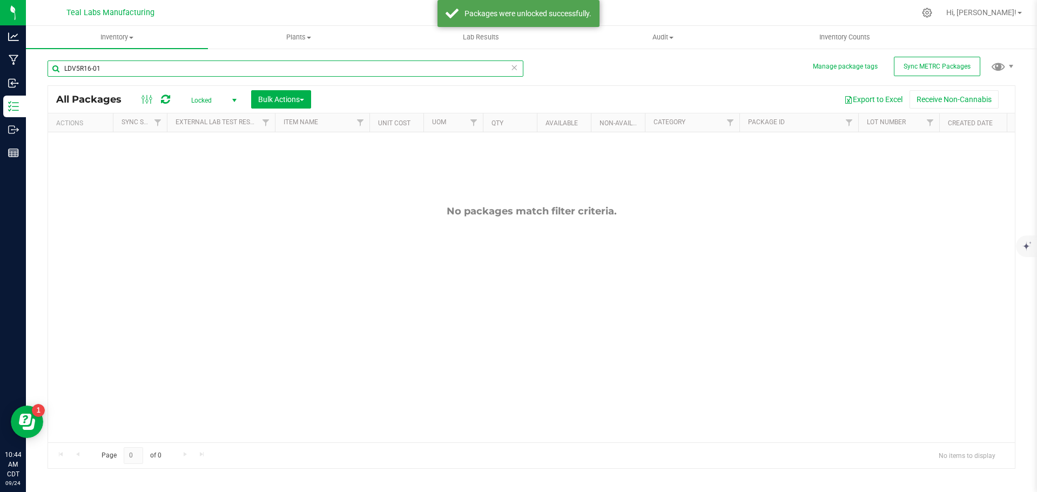
click at [118, 70] on input "LDV5R16-01" at bounding box center [286, 68] width 476 height 16
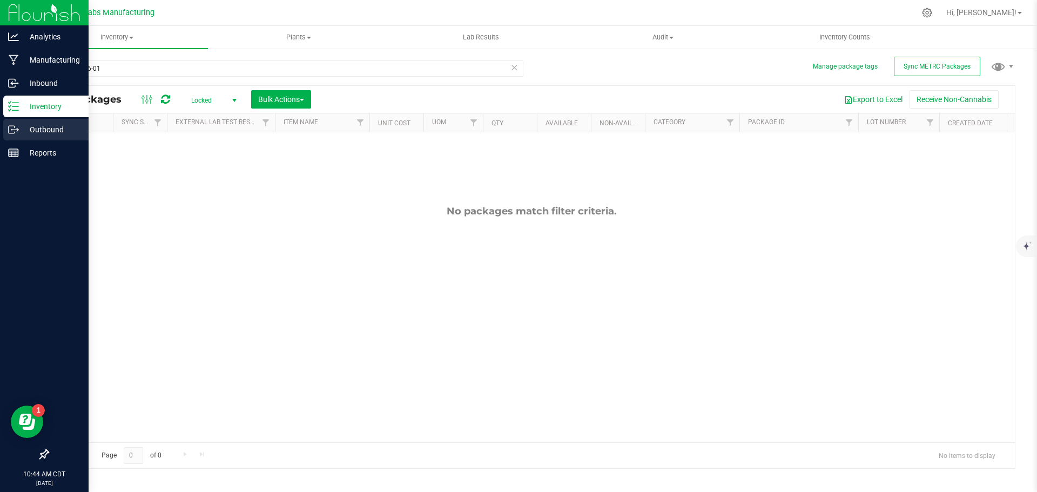
click at [42, 126] on p "Outbound" at bounding box center [51, 129] width 65 height 13
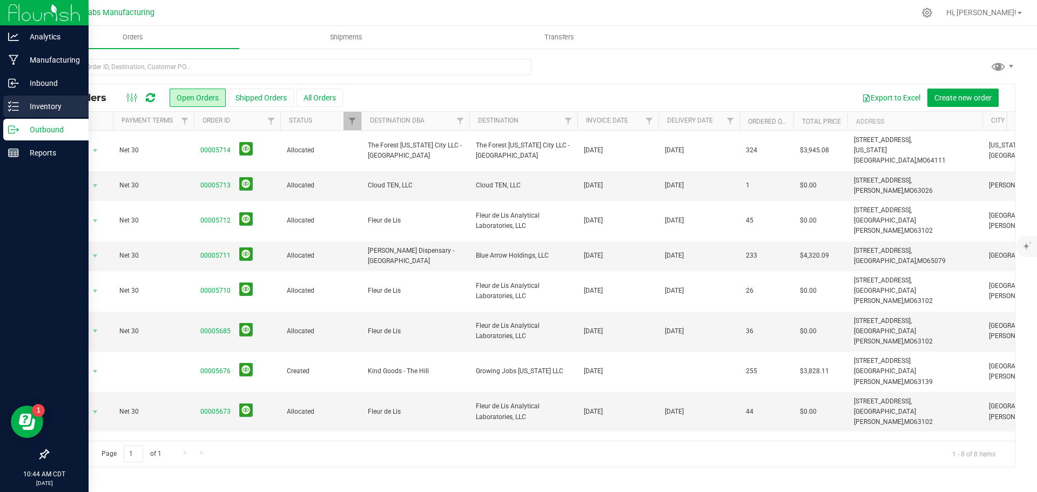
click at [39, 111] on p "Inventory" at bounding box center [51, 106] width 65 height 13
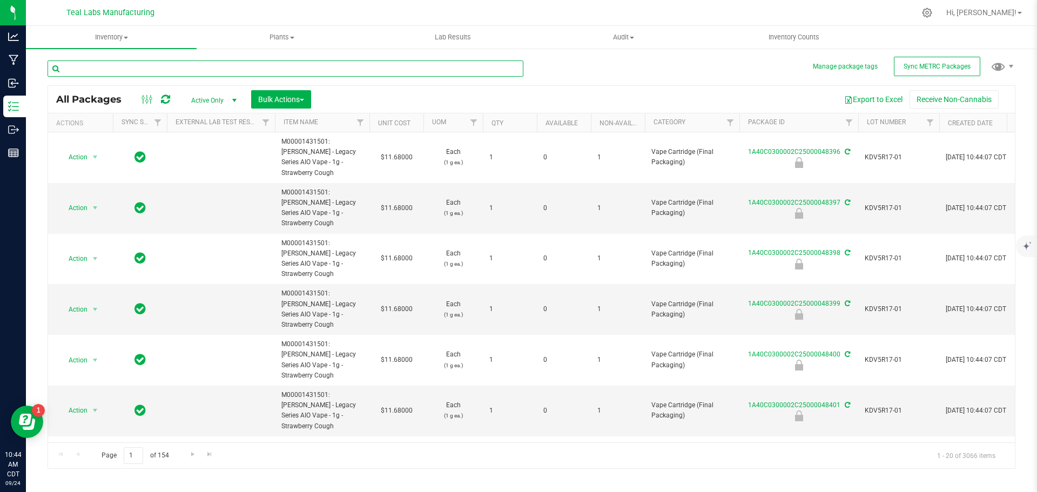
click at [107, 70] on input "text" at bounding box center [286, 68] width 476 height 16
paste input "LDV5R16-01"
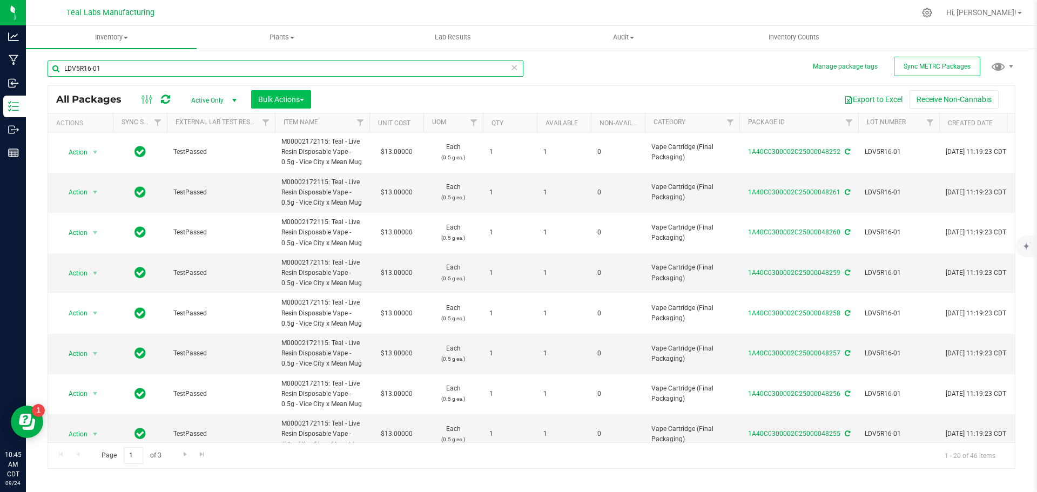
type input "LDV5R16-01"
click at [304, 99] on span "button" at bounding box center [302, 100] width 4 height 2
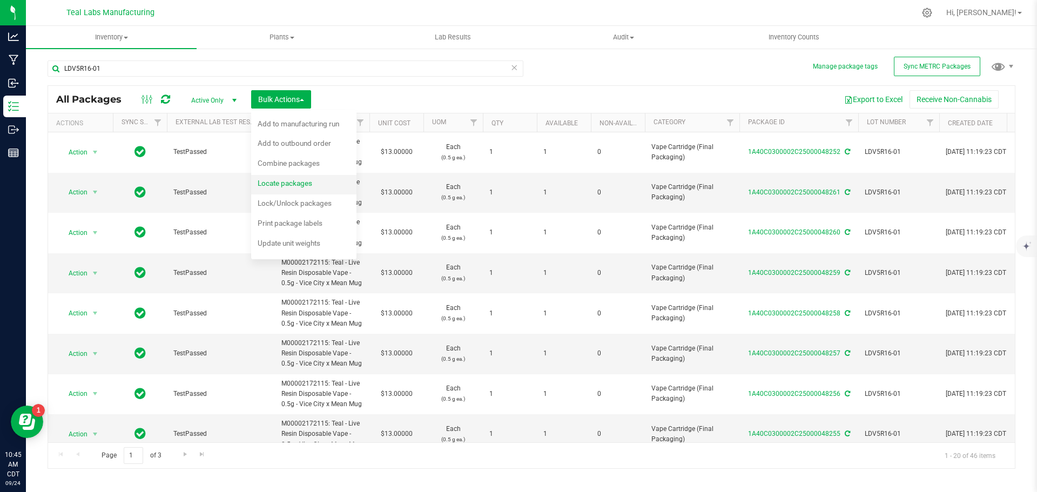
click at [290, 182] on span "Locate packages" at bounding box center [285, 183] width 55 height 9
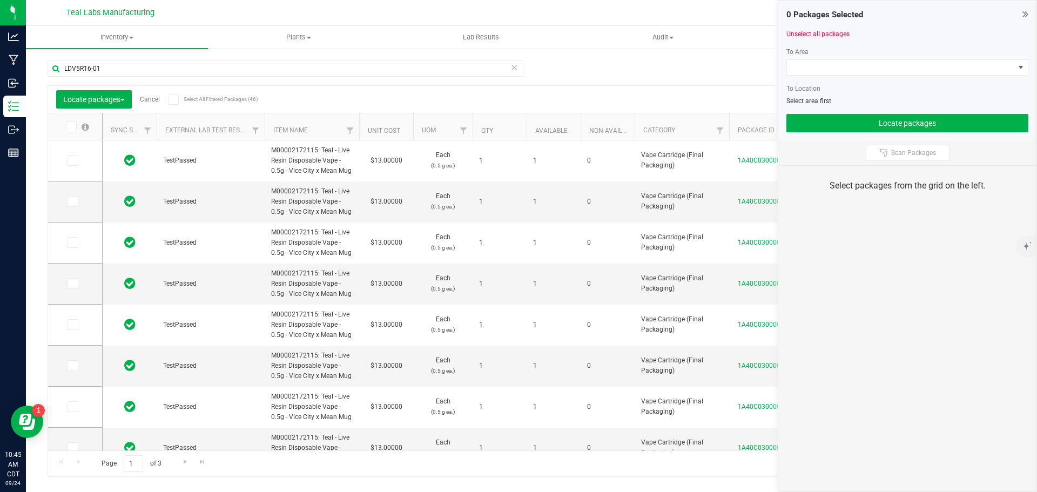
click at [174, 99] on icon at bounding box center [173, 99] width 7 height 0
click at [0, 0] on input "Select All Filtered Packages (46)" at bounding box center [0, 0] width 0 height 0
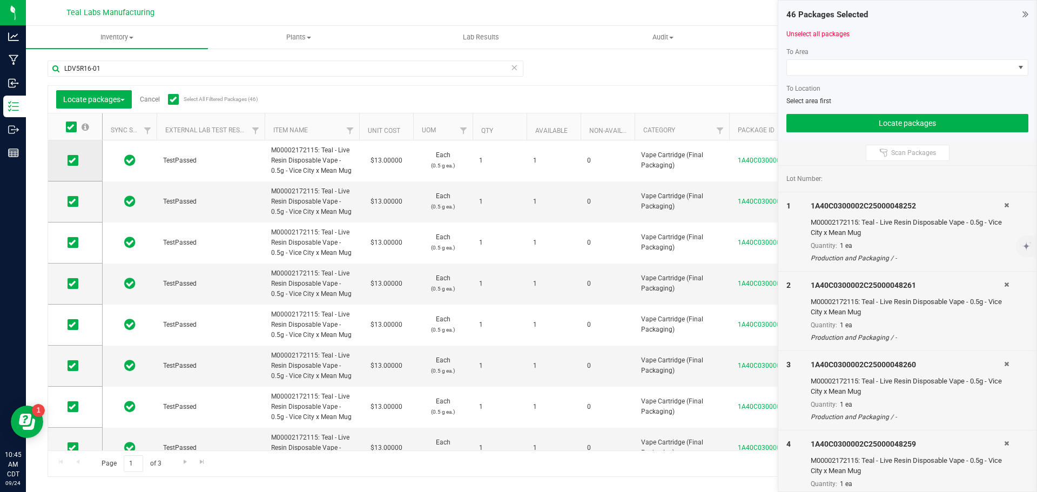
click at [75, 160] on icon at bounding box center [72, 160] width 7 height 0
click at [0, 0] on input "checkbox" at bounding box center [0, 0] width 0 height 0
click at [70, 201] on icon at bounding box center [72, 201] width 7 height 0
click at [0, 0] on input "checkbox" at bounding box center [0, 0] width 0 height 0
click at [73, 243] on icon at bounding box center [72, 243] width 7 height 0
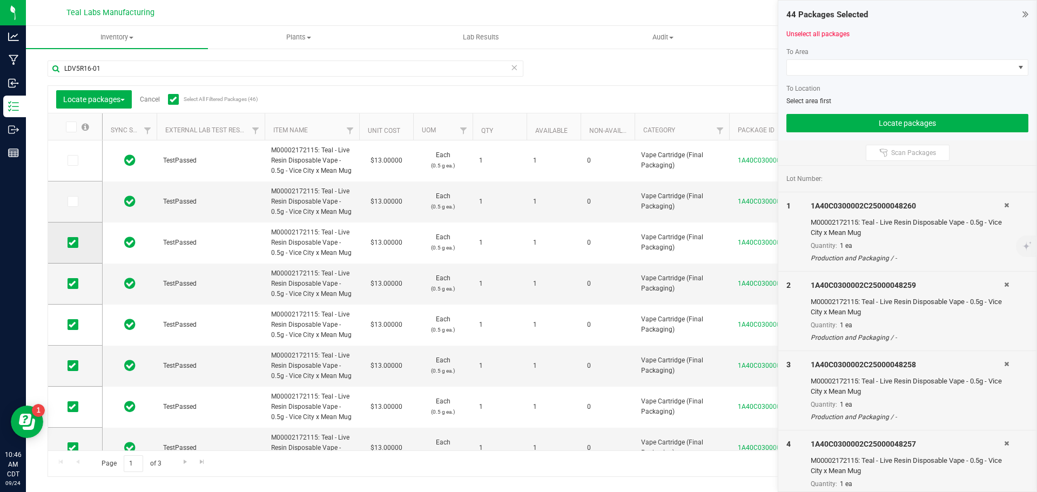
click at [0, 0] on input "checkbox" at bounding box center [0, 0] width 0 height 0
click at [71, 284] on icon at bounding box center [72, 284] width 7 height 0
click at [0, 0] on input "checkbox" at bounding box center [0, 0] width 0 height 0
click at [73, 319] on span at bounding box center [73, 324] width 11 height 11
click at [0, 0] on input "checkbox" at bounding box center [0, 0] width 0 height 0
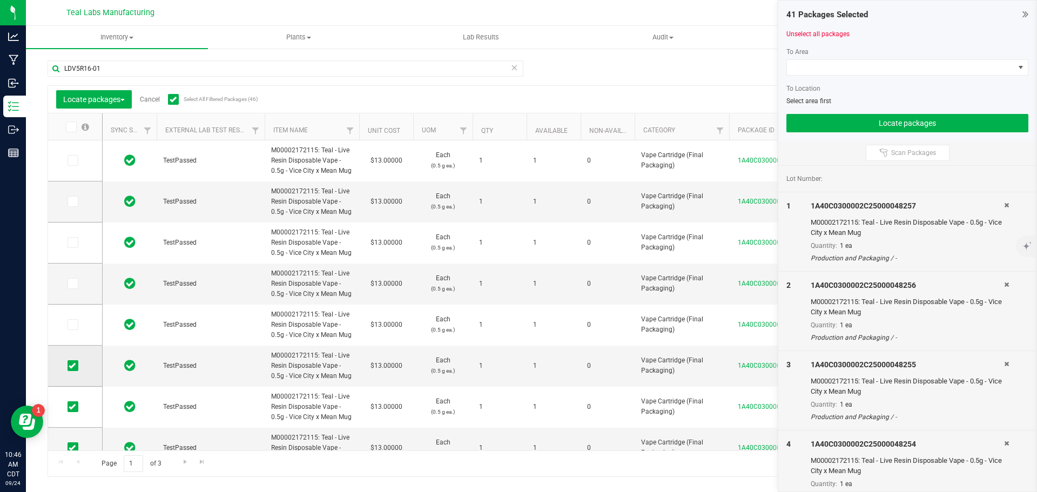
click at [76, 365] on span at bounding box center [73, 365] width 11 height 11
click at [0, 0] on input "checkbox" at bounding box center [0, 0] width 0 height 0
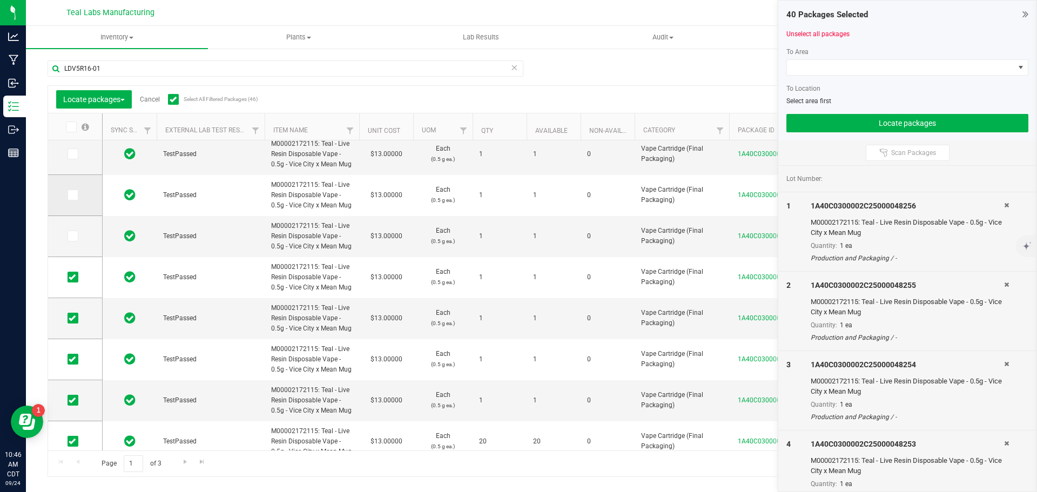
scroll to position [194, 0]
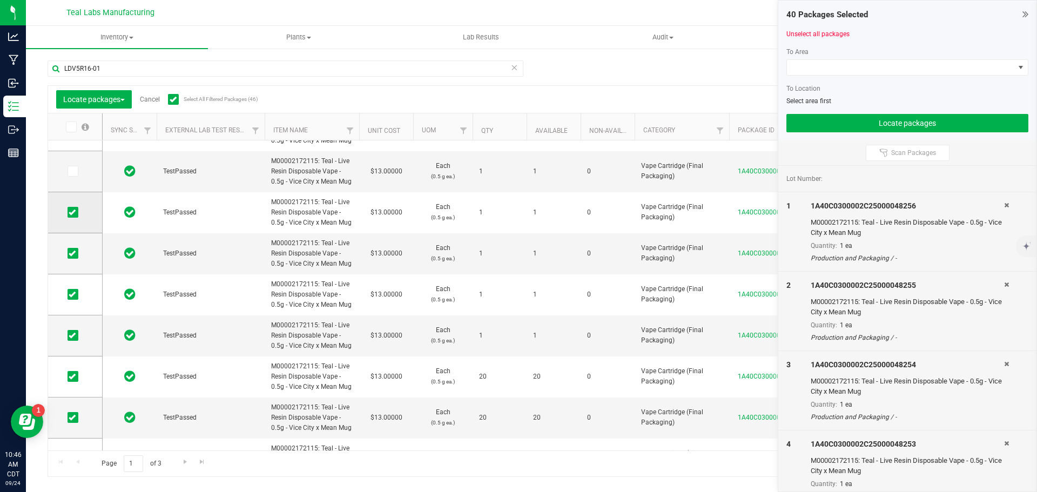
click at [73, 212] on icon at bounding box center [72, 212] width 7 height 0
click at [0, 0] on input "checkbox" at bounding box center [0, 0] width 0 height 0
click at [73, 253] on icon at bounding box center [72, 253] width 7 height 0
click at [0, 0] on input "checkbox" at bounding box center [0, 0] width 0 height 0
click at [73, 294] on icon at bounding box center [72, 294] width 7 height 0
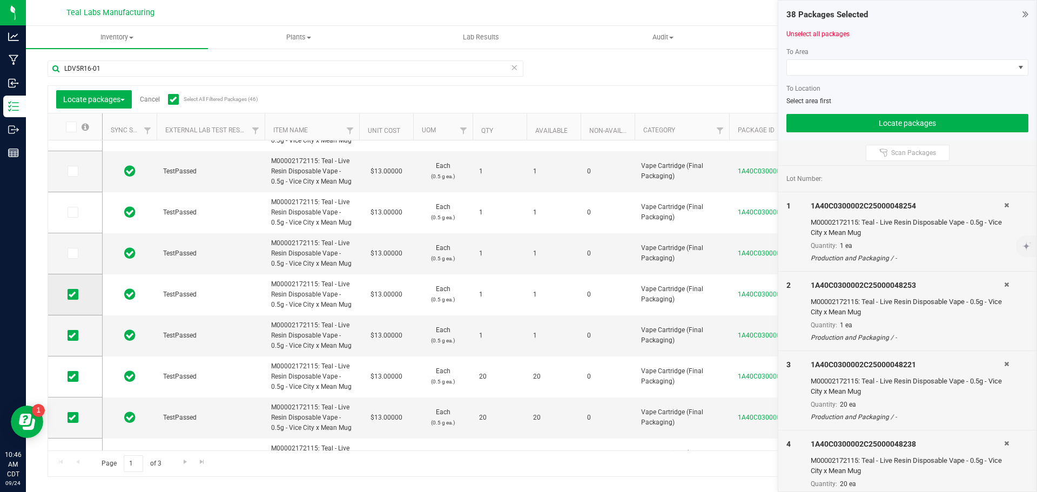
click at [0, 0] on input "checkbox" at bounding box center [0, 0] width 0 height 0
click at [74, 335] on icon at bounding box center [72, 335] width 7 height 0
click at [0, 0] on input "checkbox" at bounding box center [0, 0] width 0 height 0
click at [832, 70] on span at bounding box center [900, 67] width 227 height 15
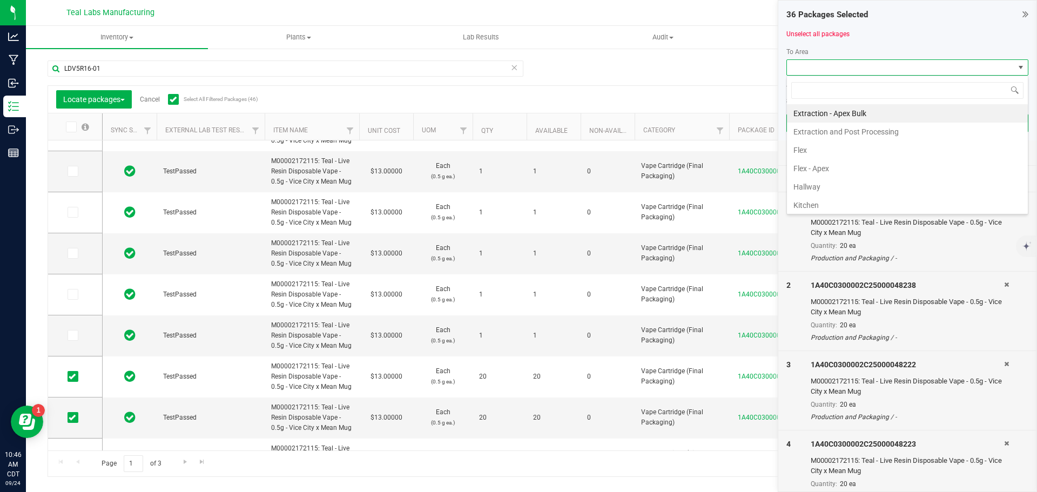
scroll to position [16, 242]
click at [811, 166] on li "Flex - Apex" at bounding box center [907, 168] width 241 height 18
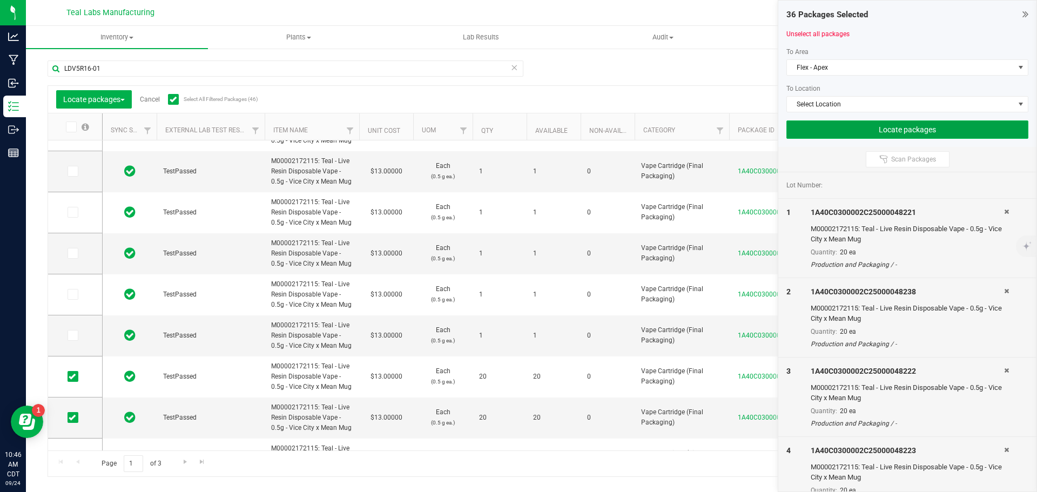
click at [872, 130] on button "Locate packages" at bounding box center [907, 129] width 242 height 18
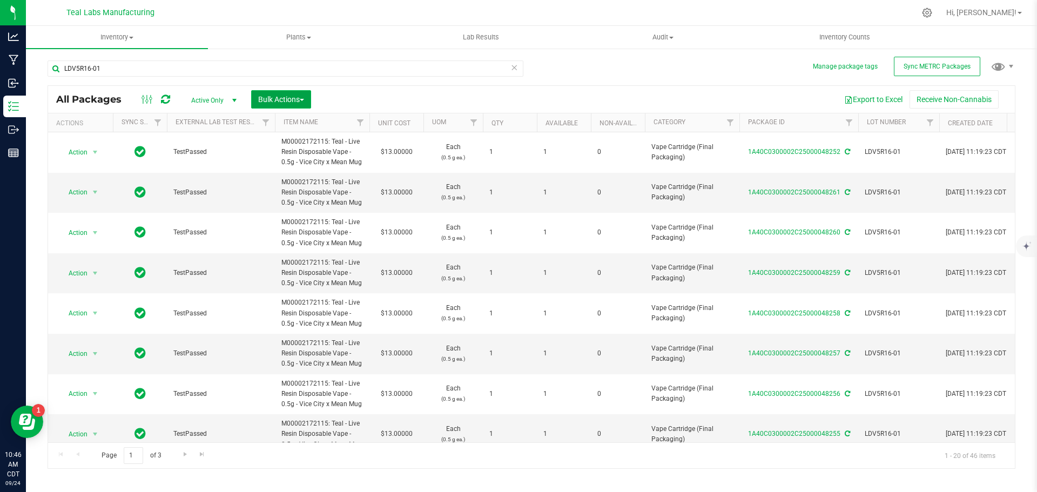
click at [304, 98] on span "Bulk Actions" at bounding box center [281, 99] width 46 height 9
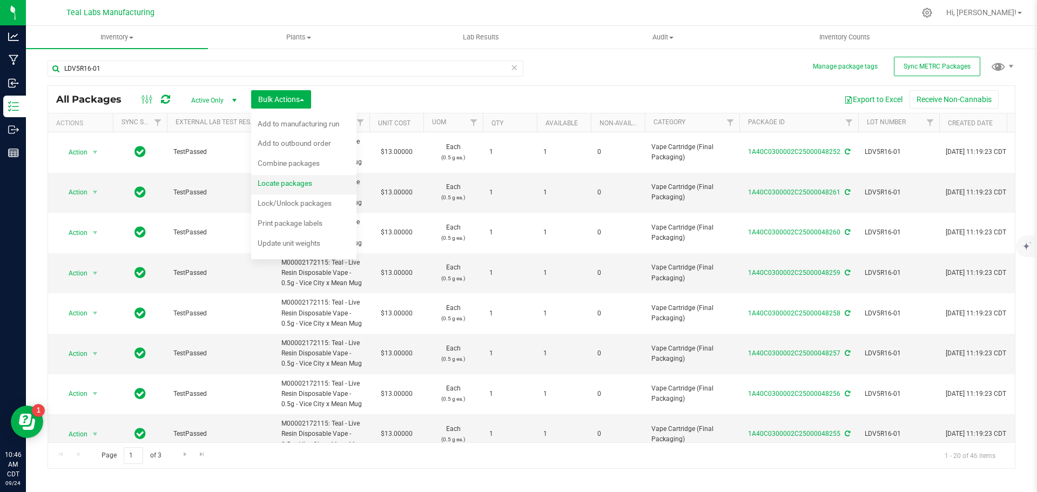
click at [300, 185] on span "Locate packages" at bounding box center [285, 183] width 55 height 9
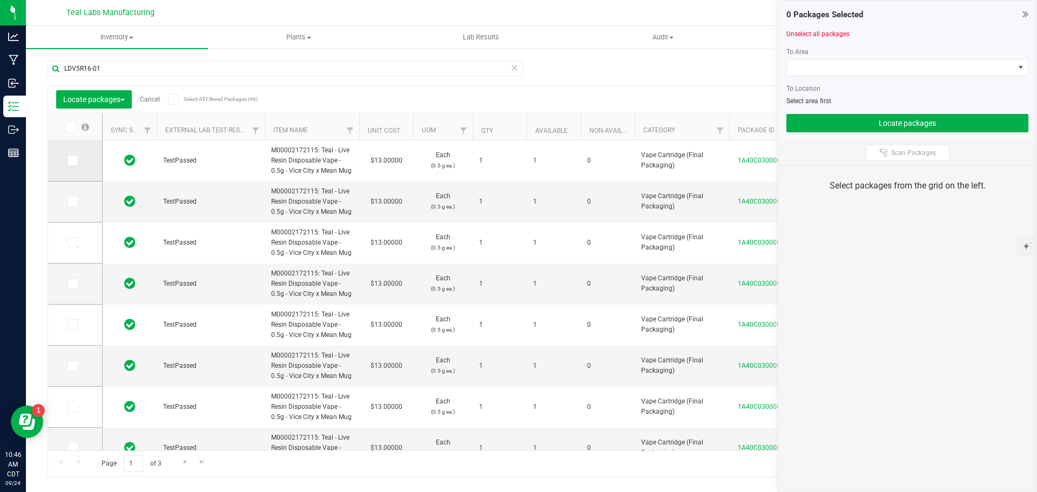
click at [71, 160] on icon at bounding box center [72, 160] width 7 height 0
click at [0, 0] on input "checkbox" at bounding box center [0, 0] width 0 height 0
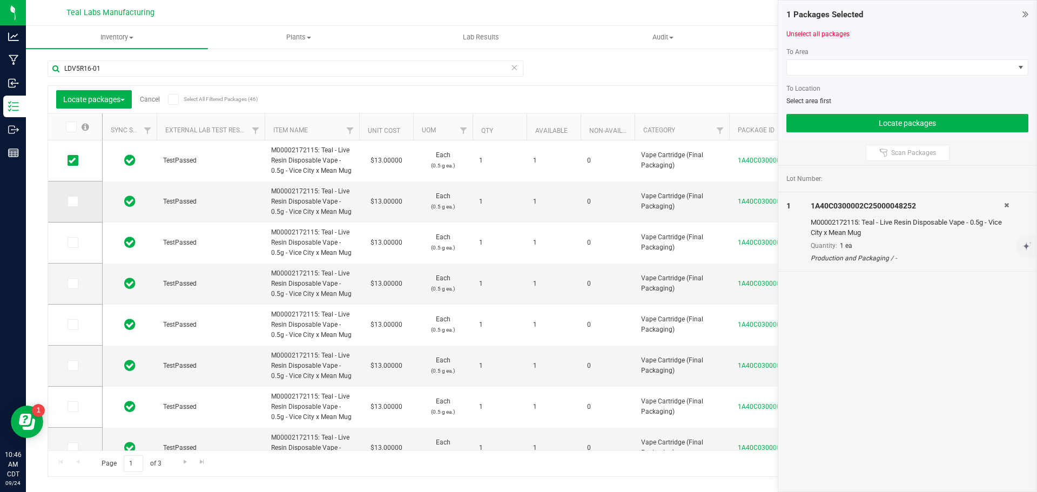
click at [76, 201] on span at bounding box center [73, 201] width 11 height 11
click at [0, 0] on input "checkbox" at bounding box center [0, 0] width 0 height 0
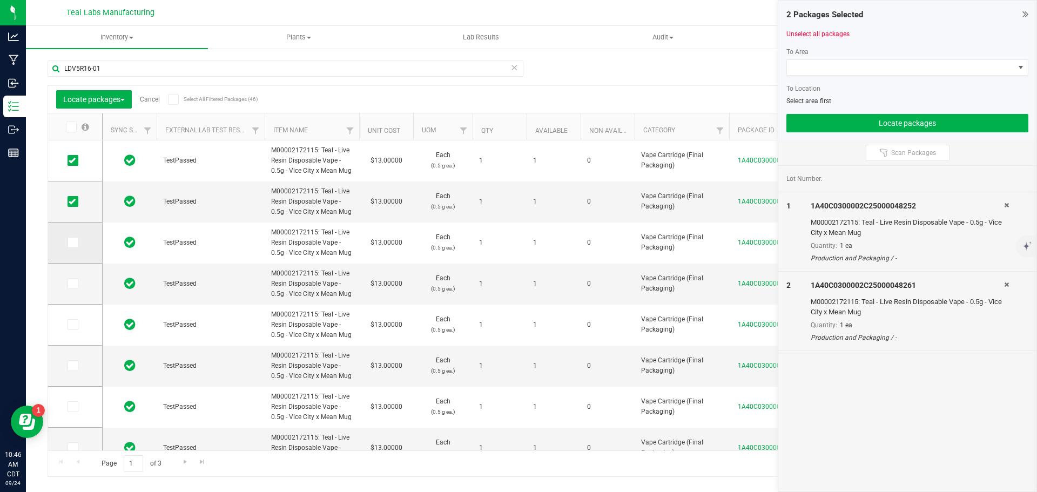
click at [68, 245] on span at bounding box center [73, 242] width 11 height 11
click at [0, 0] on input "checkbox" at bounding box center [0, 0] width 0 height 0
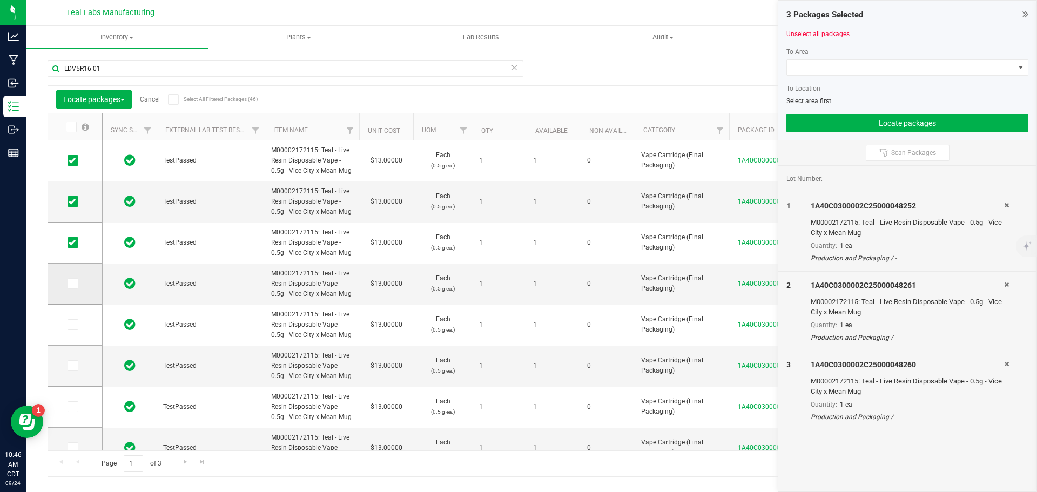
click at [72, 284] on icon at bounding box center [72, 284] width 7 height 0
click at [0, 0] on input "checkbox" at bounding box center [0, 0] width 0 height 0
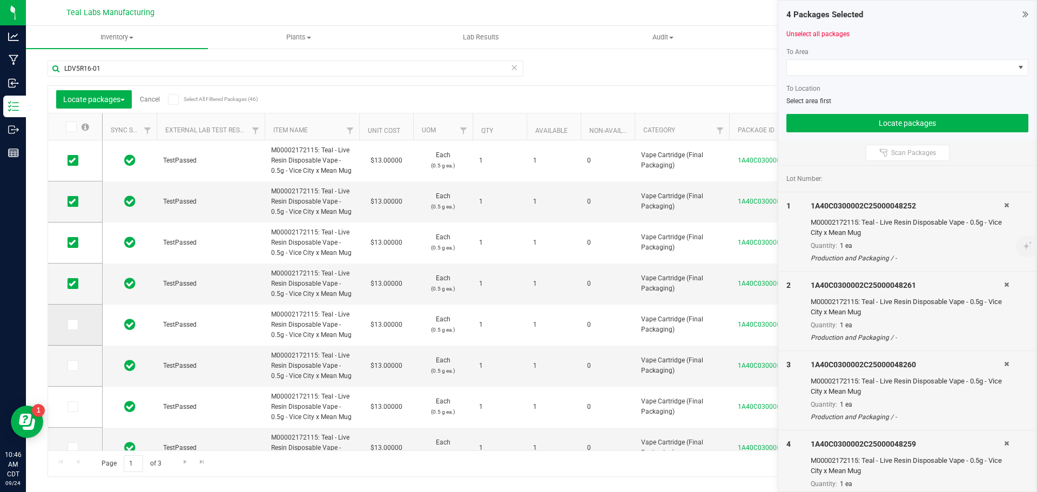
click at [73, 325] on icon at bounding box center [72, 325] width 7 height 0
click at [0, 0] on input "checkbox" at bounding box center [0, 0] width 0 height 0
click at [71, 366] on icon at bounding box center [72, 366] width 7 height 0
click at [0, 0] on input "checkbox" at bounding box center [0, 0] width 0 height 0
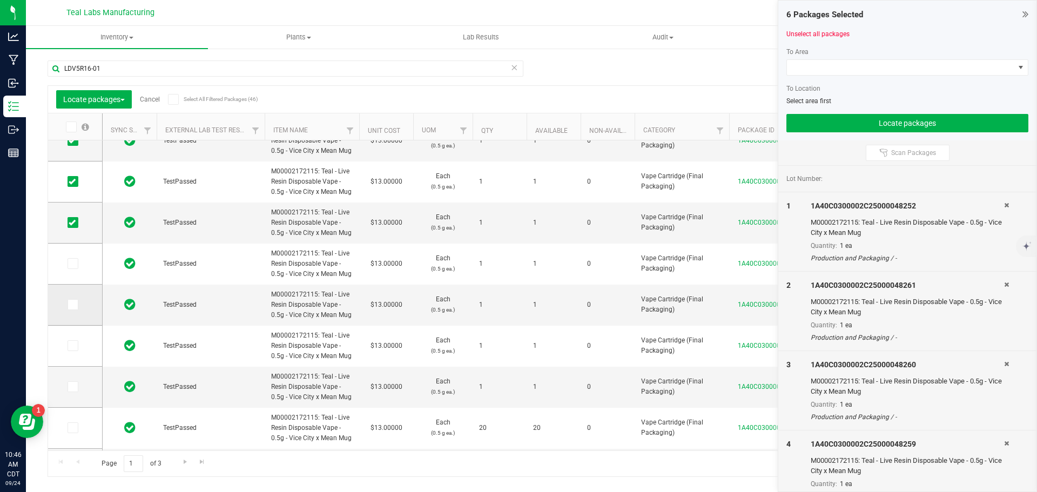
scroll to position [162, 0]
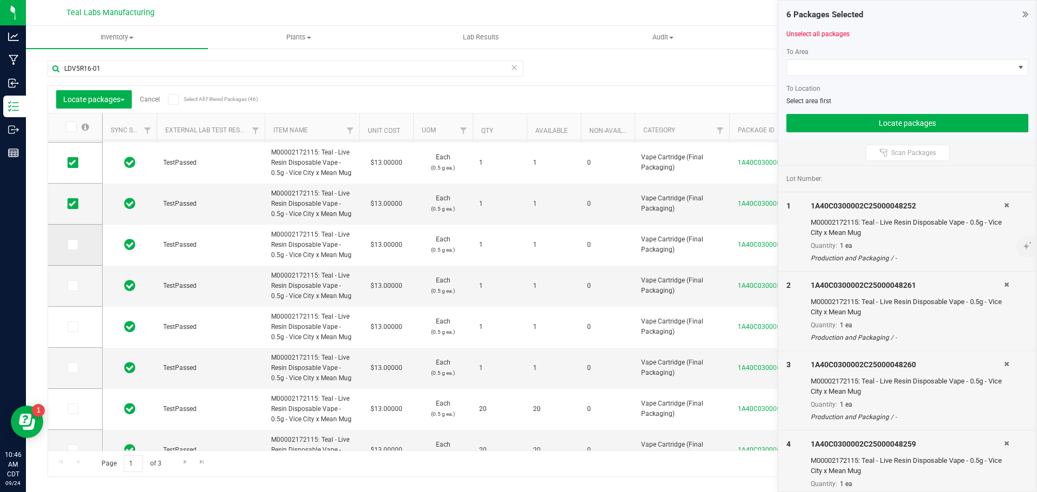
click at [71, 245] on icon at bounding box center [72, 245] width 7 height 0
click at [0, 0] on input "checkbox" at bounding box center [0, 0] width 0 height 0
click at [71, 286] on icon at bounding box center [72, 286] width 7 height 0
click at [0, 0] on input "checkbox" at bounding box center [0, 0] width 0 height 0
click at [72, 327] on icon at bounding box center [72, 327] width 7 height 0
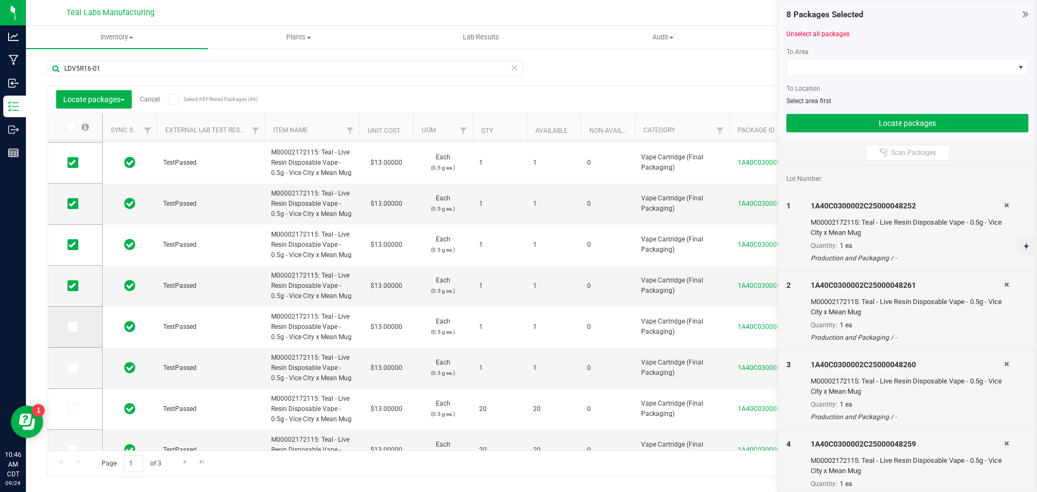
click at [0, 0] on input "checkbox" at bounding box center [0, 0] width 0 height 0
click at [74, 368] on icon at bounding box center [72, 368] width 7 height 0
click at [0, 0] on input "checkbox" at bounding box center [0, 0] width 0 height 0
click at [898, 65] on span at bounding box center [900, 67] width 227 height 15
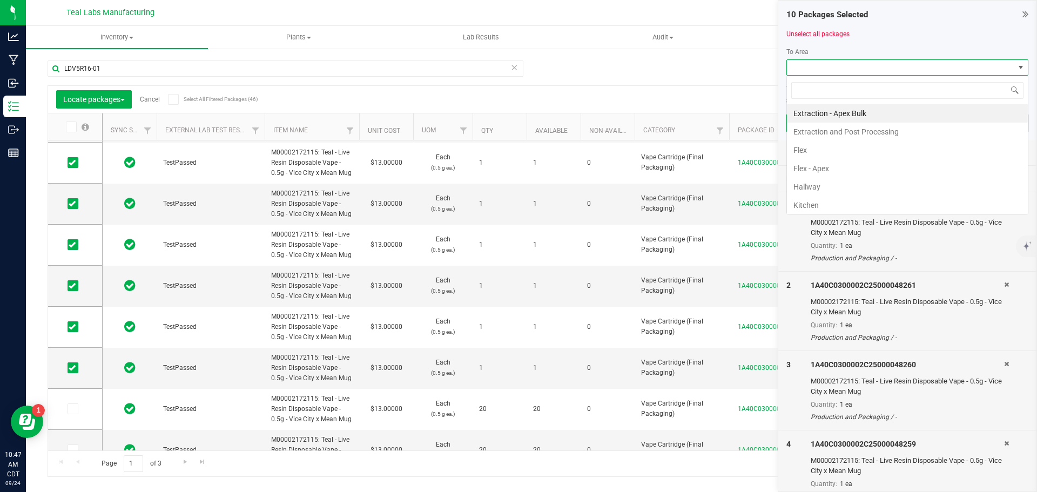
scroll to position [16, 242]
click at [798, 153] on li "Flex" at bounding box center [907, 150] width 241 height 18
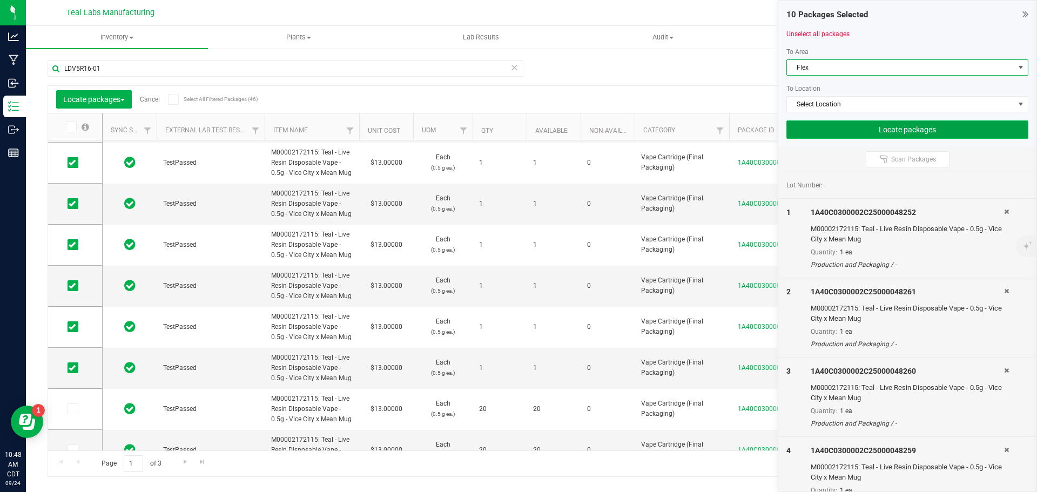
click at [897, 130] on button "Locate packages" at bounding box center [907, 129] width 242 height 18
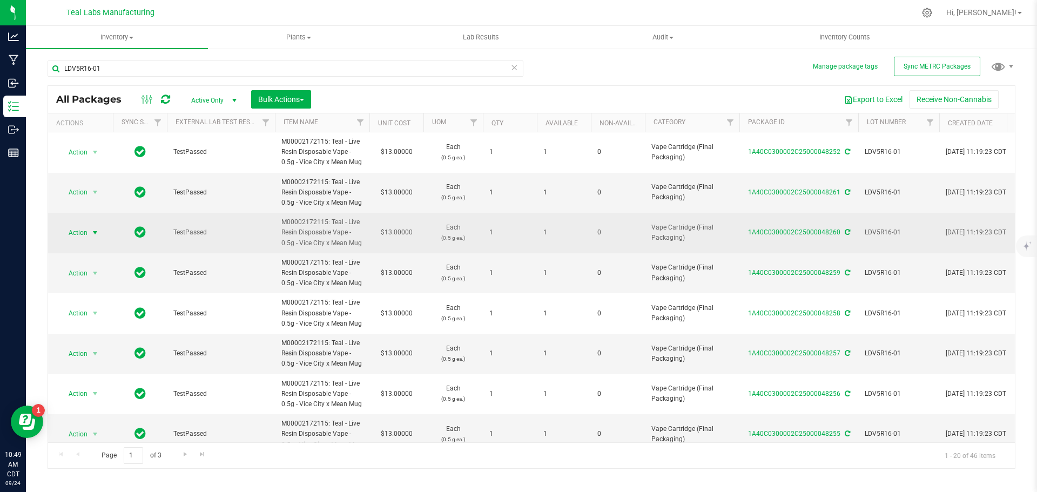
click at [96, 231] on span "select" at bounding box center [95, 232] width 9 height 9
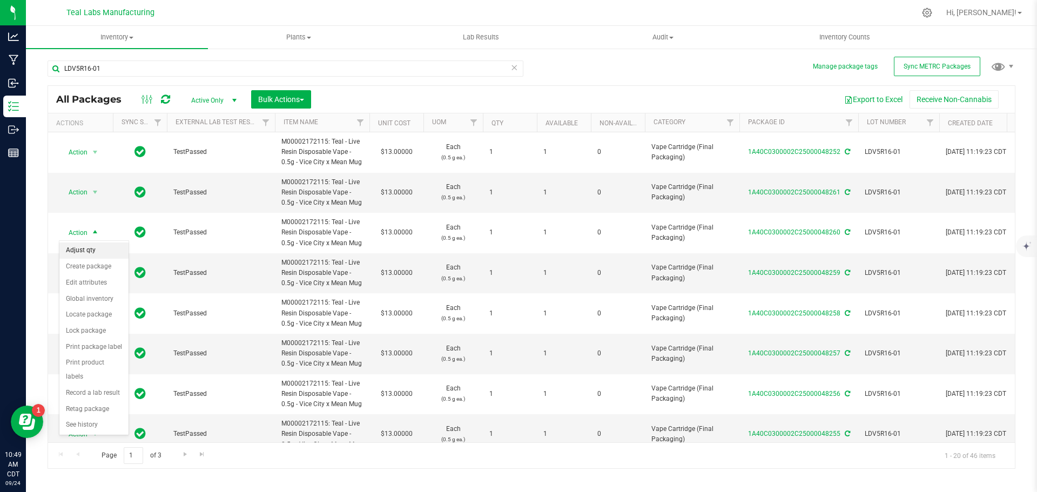
click at [90, 250] on li "Adjust qty" at bounding box center [93, 251] width 69 height 16
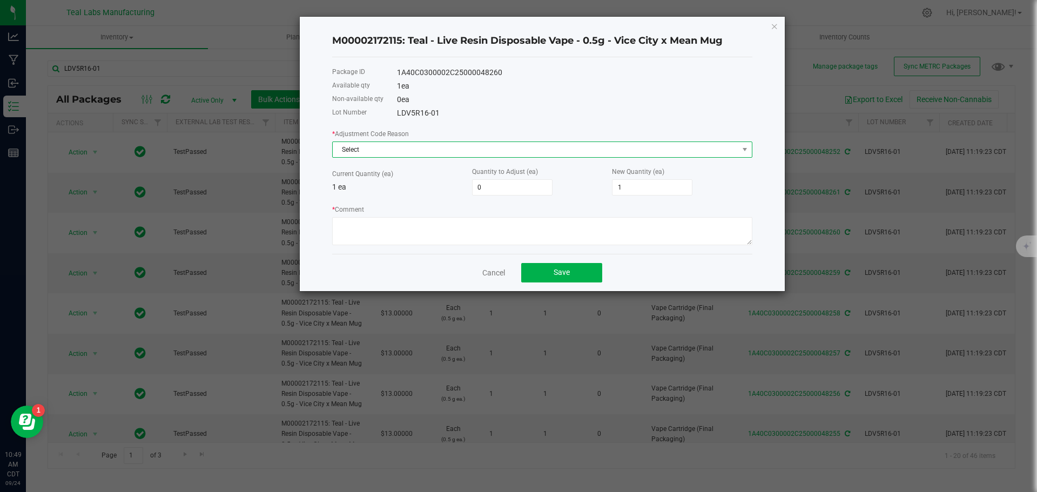
click at [523, 151] on span "Select" at bounding box center [536, 149] width 406 height 15
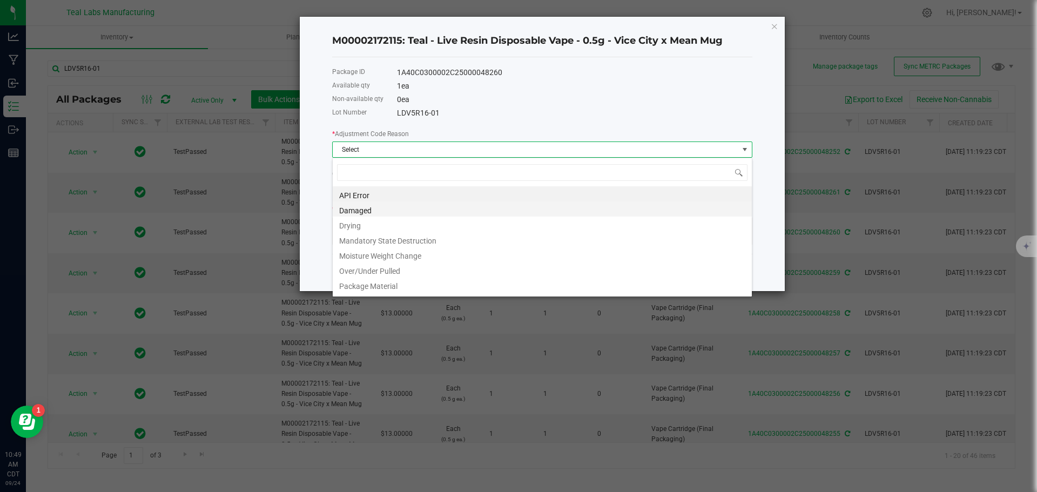
click at [367, 211] on li "Damaged" at bounding box center [542, 208] width 419 height 15
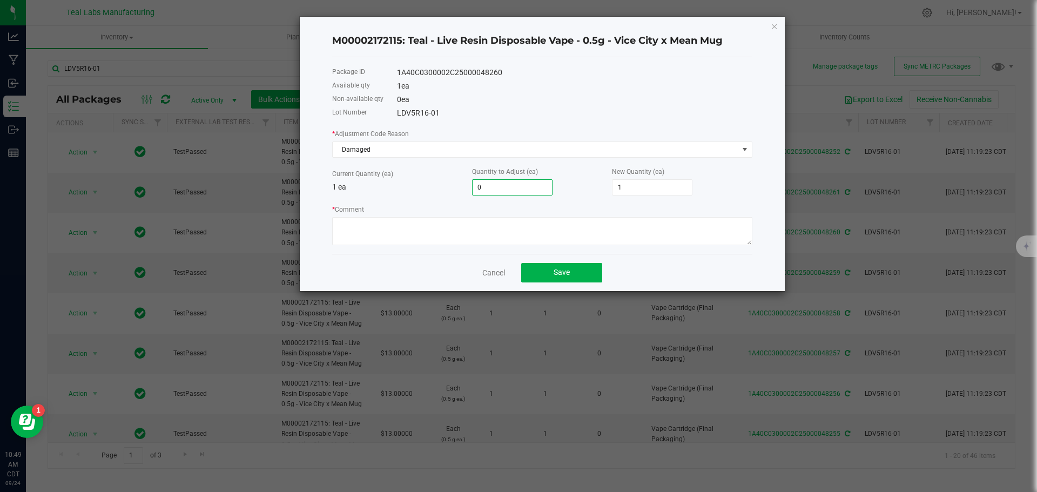
click at [492, 186] on input "0" at bounding box center [512, 187] width 79 height 15
type input "-1"
type input "0"
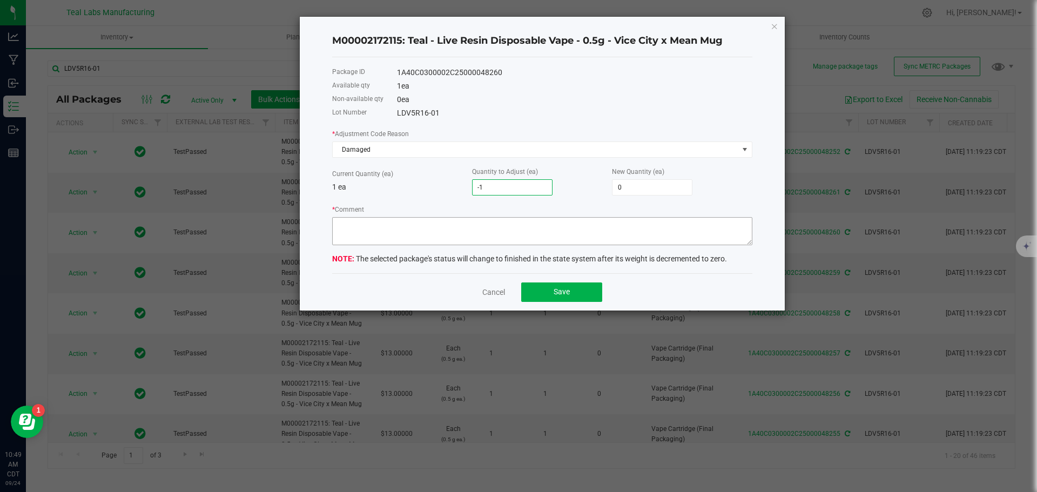
type input "-1"
click at [466, 234] on textarea "* Comment" at bounding box center [542, 231] width 420 height 28
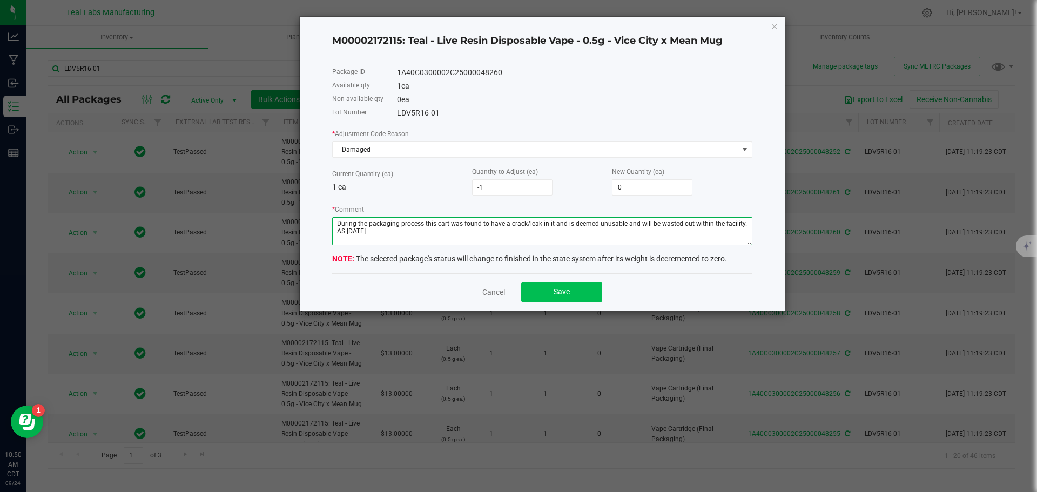
type textarea "During the packaging process this cart was found to have a crack/leak in it and…"
click at [565, 292] on span "Save" at bounding box center [562, 291] width 16 height 9
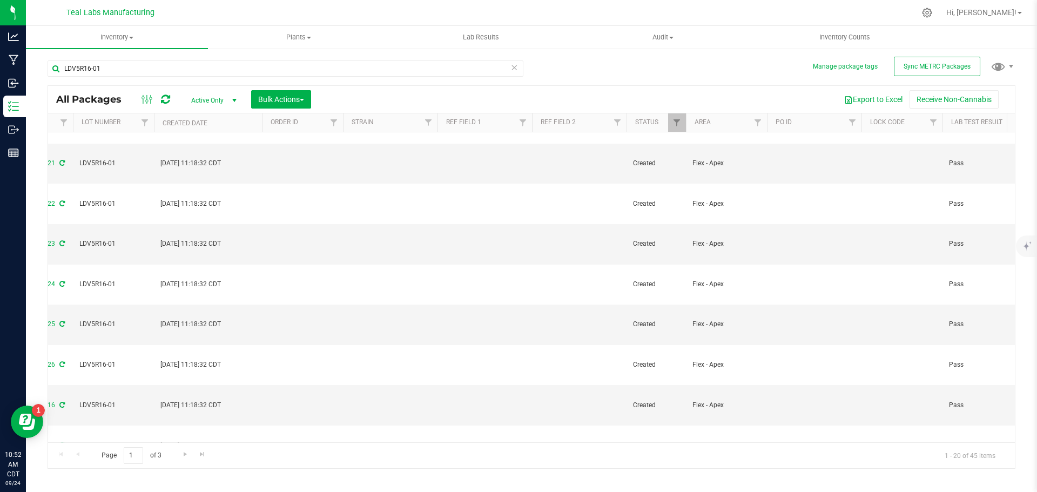
scroll to position [0, 999]
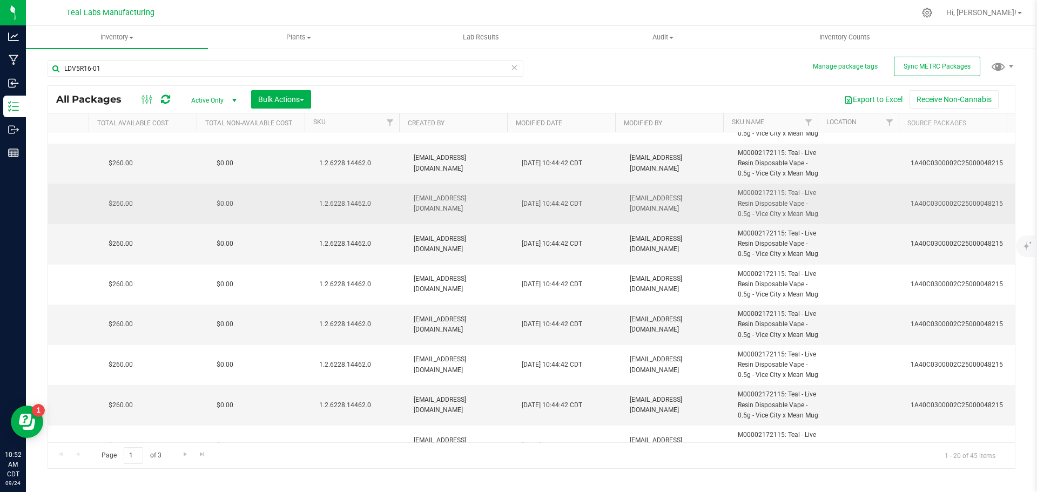
click at [355, 201] on span "1.2.6228.14462.0" at bounding box center [360, 204] width 82 height 10
copy tr "1.2.6228.14462.0"
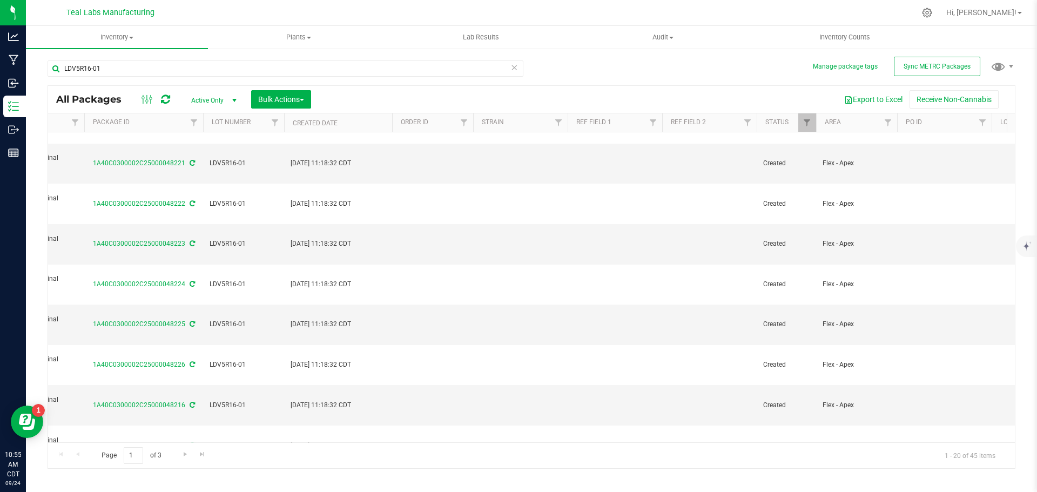
scroll to position [0, 252]
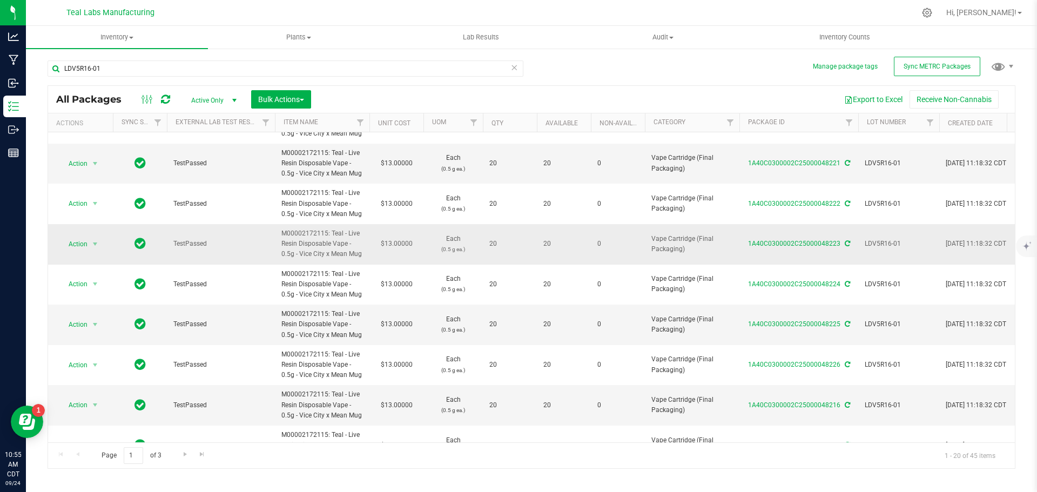
click at [885, 241] on span "LDV5R16-01" at bounding box center [899, 244] width 68 height 10
click at [885, 241] on input "LDV5R16-01" at bounding box center [896, 244] width 77 height 17
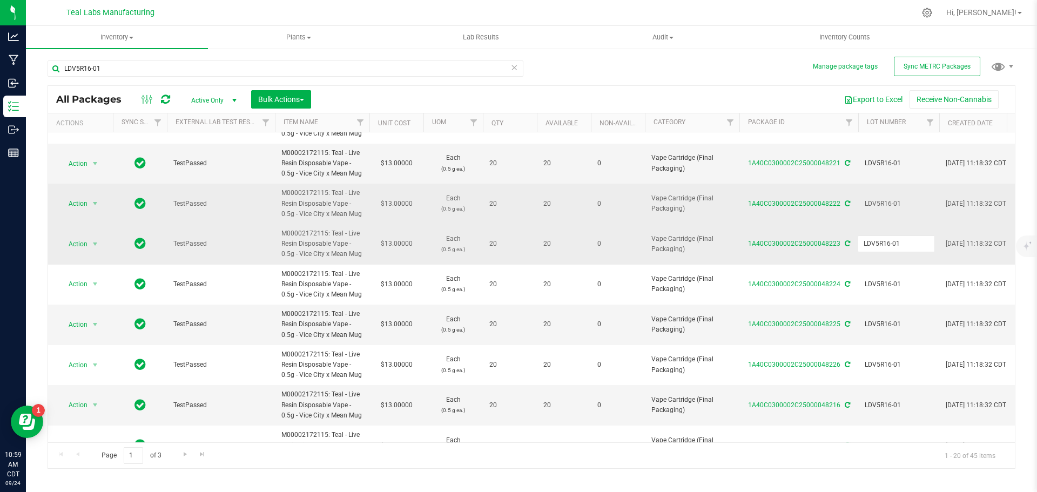
click at [349, 191] on span "M00002172115: Teal - Live Resin Disposable Vape - 0.5g - Vice City x Mean Mug" at bounding box center [322, 203] width 82 height 31
click at [334, 204] on span "M00002172115: Teal - Live Resin Disposable Vape - 0.5g - Vice City x Mean Mug" at bounding box center [322, 203] width 82 height 31
drag, startPoint x: 330, startPoint y: 192, endPoint x: 360, endPoint y: 217, distance: 38.7
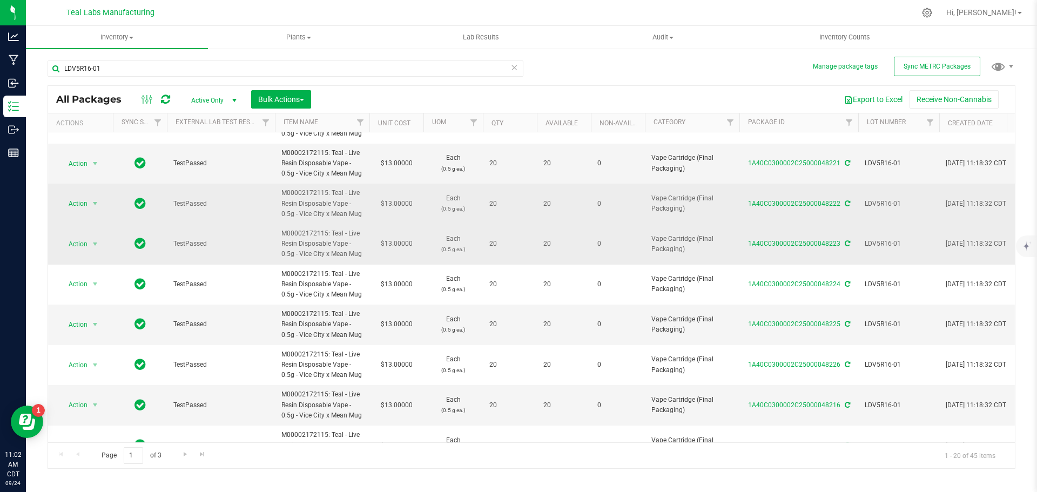
click at [360, 217] on span "M00002172115: Teal - Live Resin Disposable Vape - 0.5g - Vice City x Mean Mug" at bounding box center [322, 203] width 82 height 31
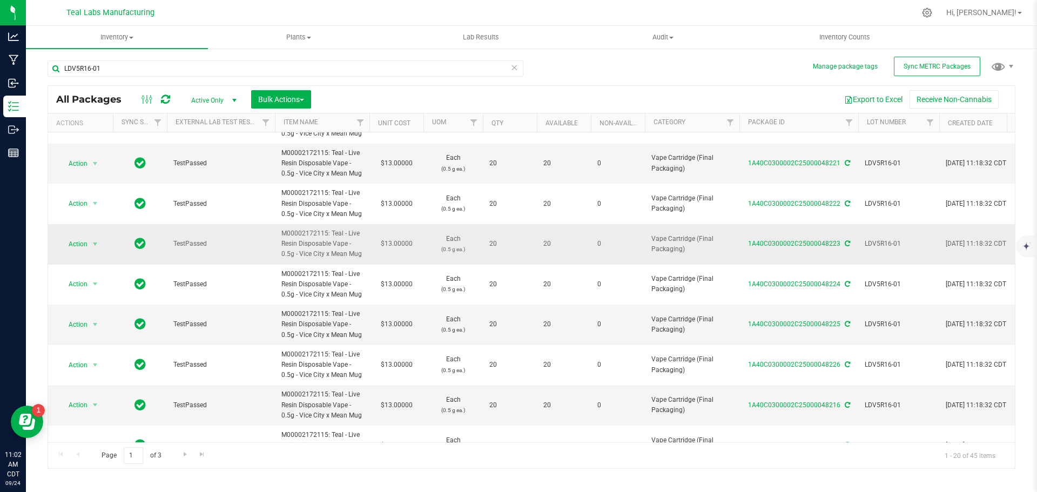
copy span "Teal - Live Resin Disposable Vape - 0.5g - Vice City x Mean Mug"
